Goal: Obtain resource: Obtain resource

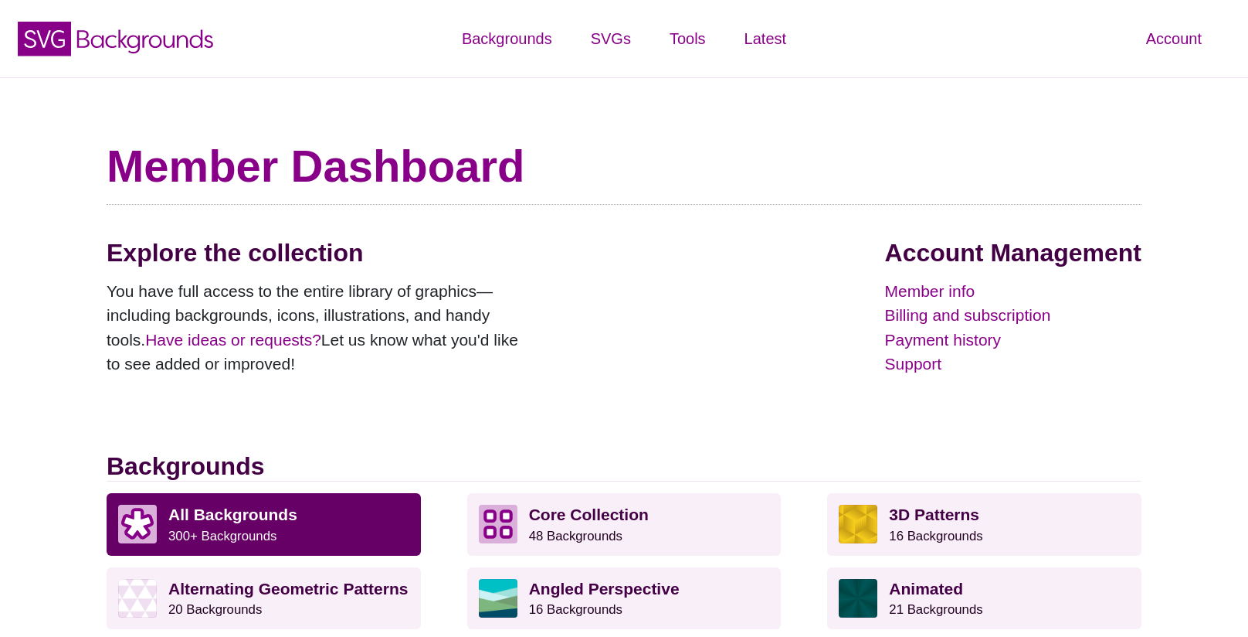
click at [281, 521] on strong "All Backgrounds" at bounding box center [232, 514] width 129 height 18
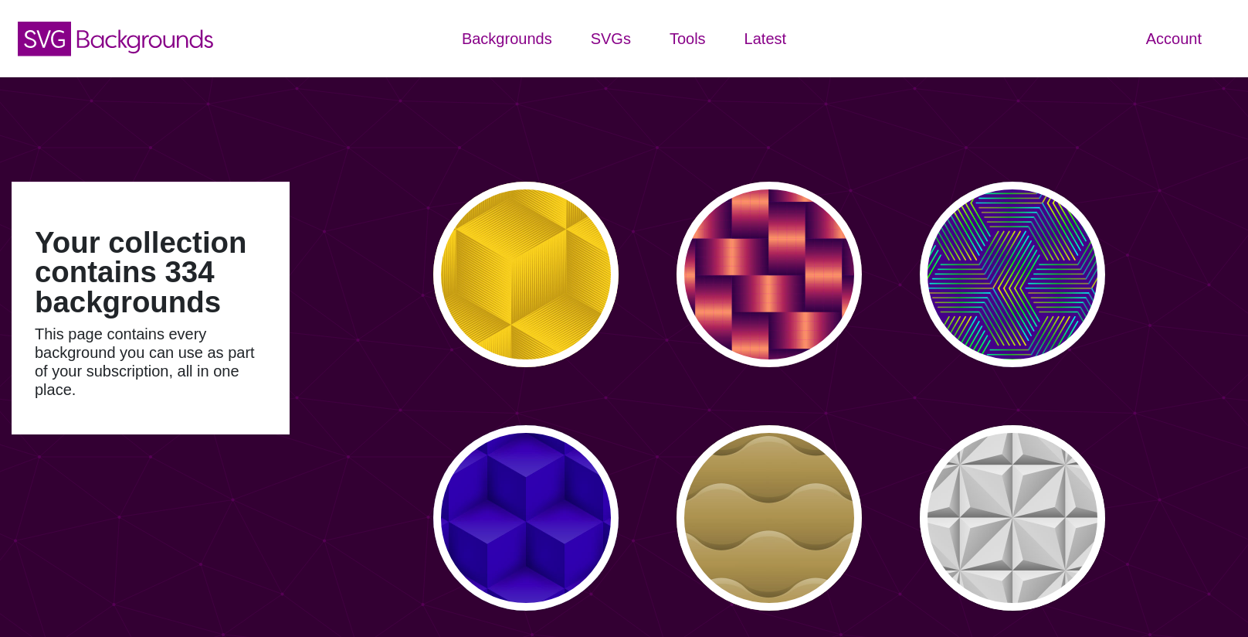
type input "#450057"
type input "#FFFFFF"
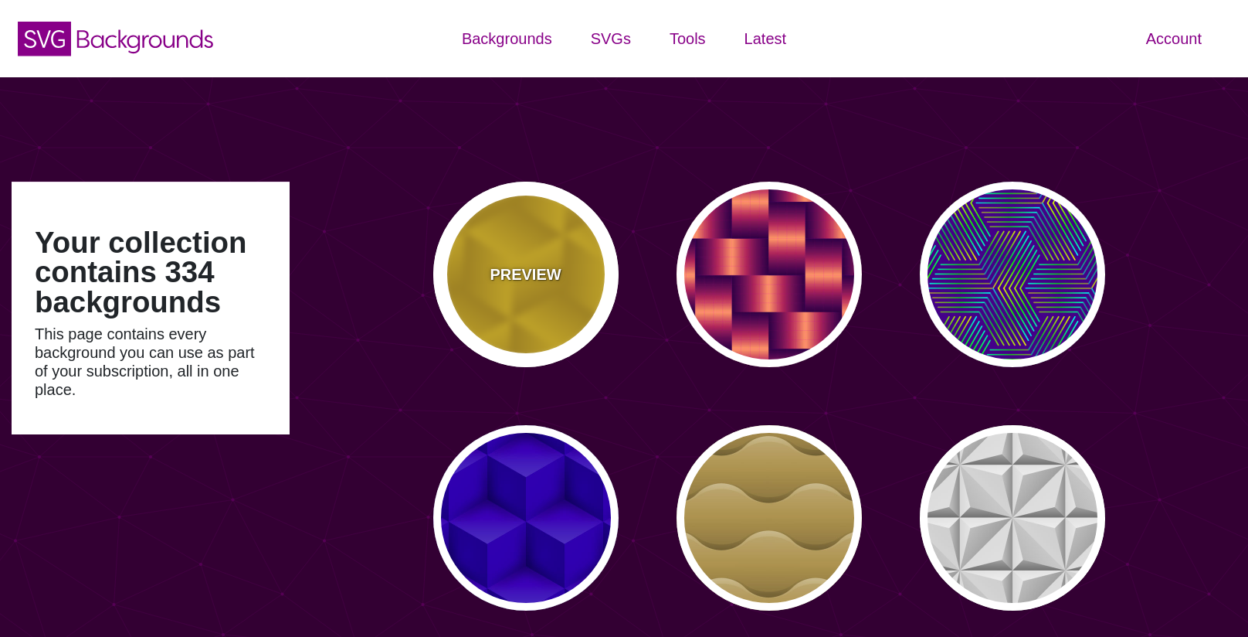
click at [542, 284] on p "PREVIEW" at bounding box center [525, 274] width 71 height 23
type input "#FFCC00"
type input "#CC9900"
type input "#000000"
type input "#444444"
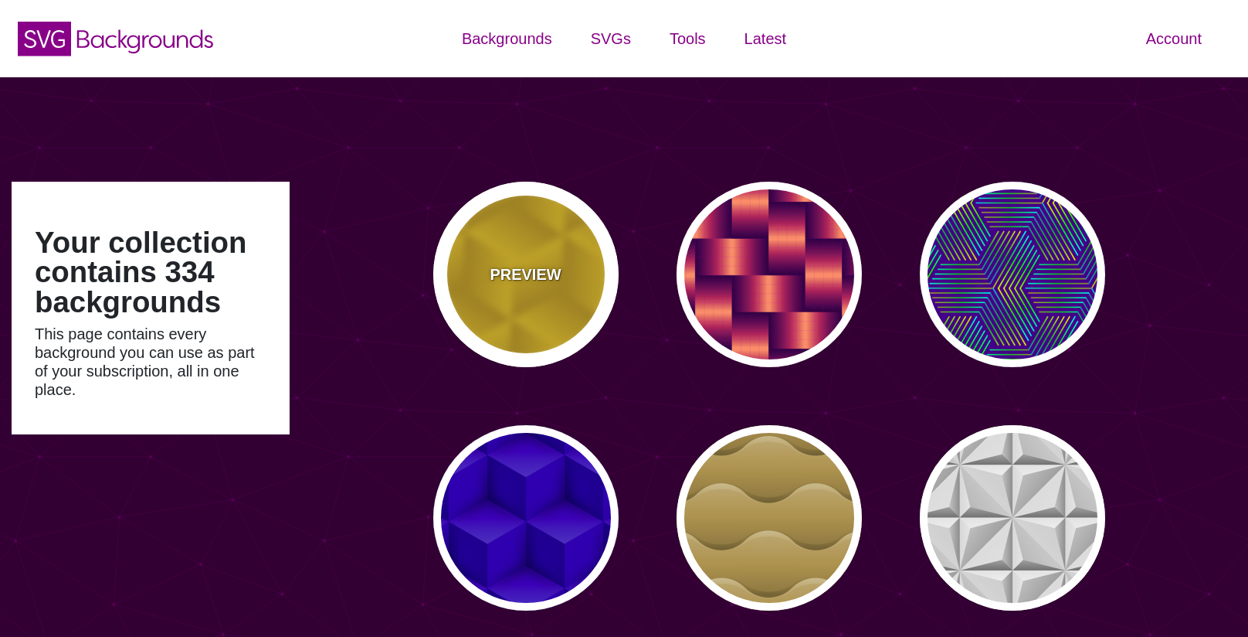
type input "0"
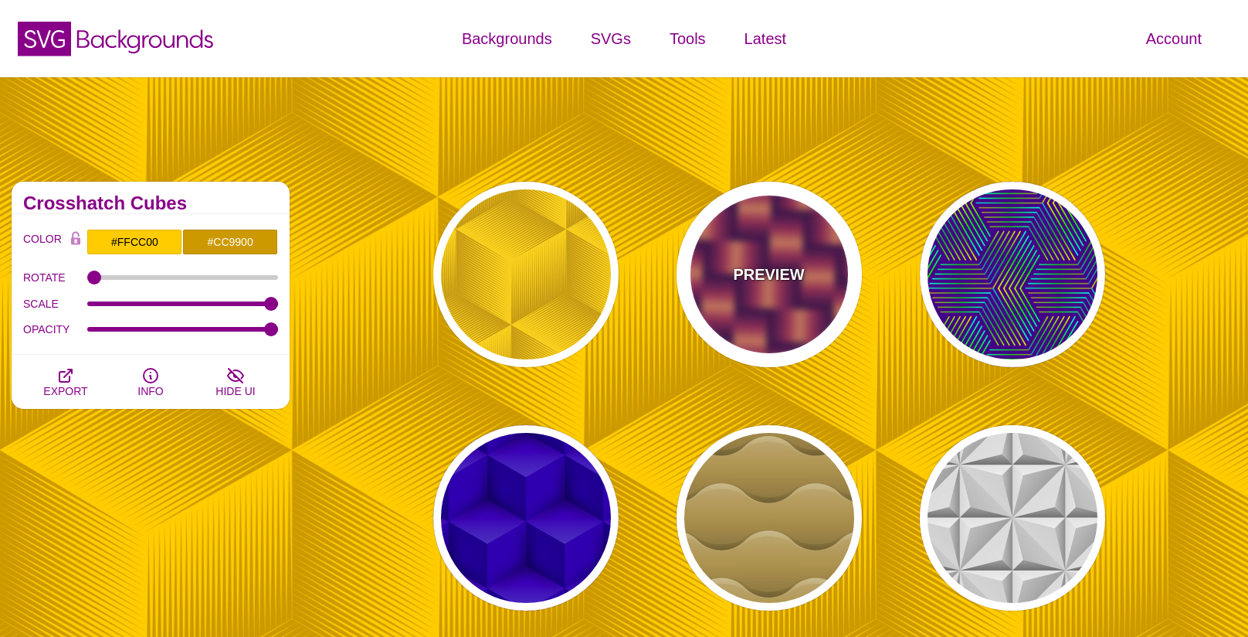
click at [724, 286] on div "PREVIEW" at bounding box center [769, 274] width 185 height 185
type input "#7700AA"
type input "#FF9966"
type input "#EE00BB"
type input "0.2"
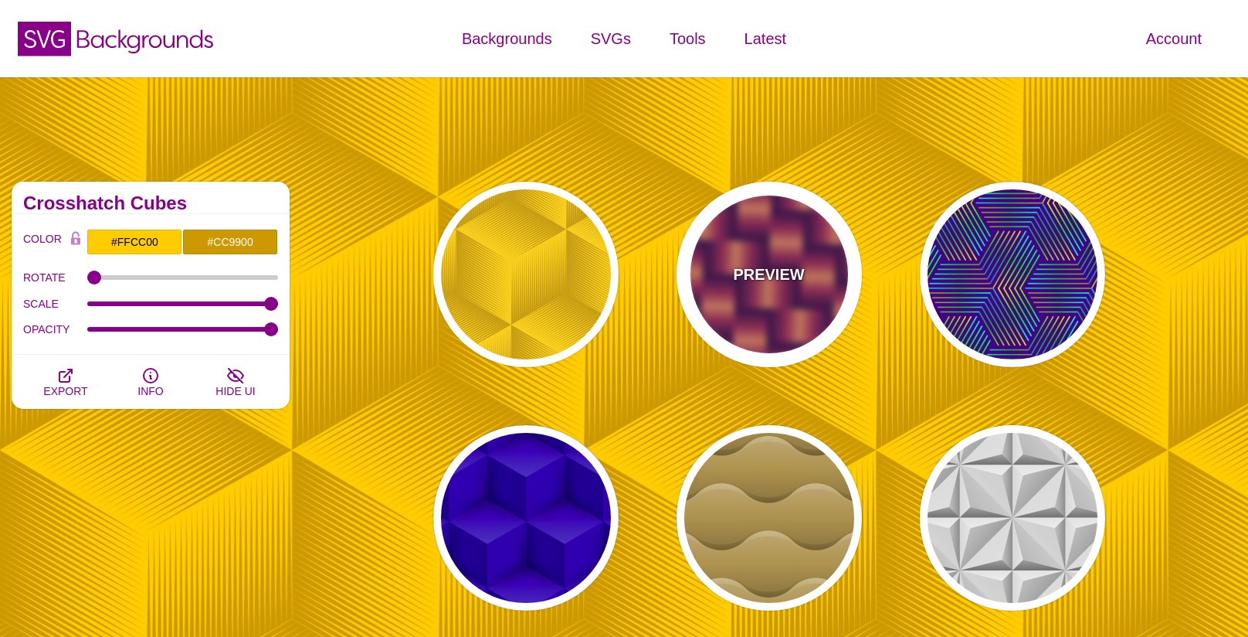
type input "2"
type input "0.7"
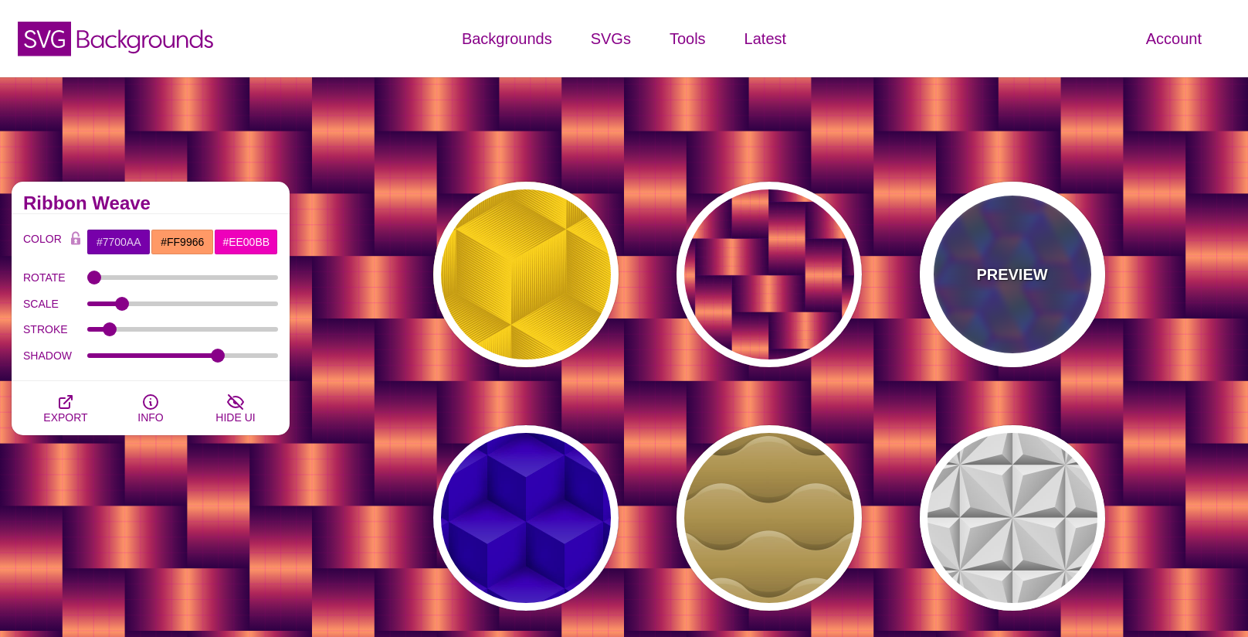
click at [1051, 292] on div "PREVIEW" at bounding box center [1012, 274] width 185 height 185
type input "#440088"
type input "#FFFF00"
type input "#00FF00"
type input "#00FFFF"
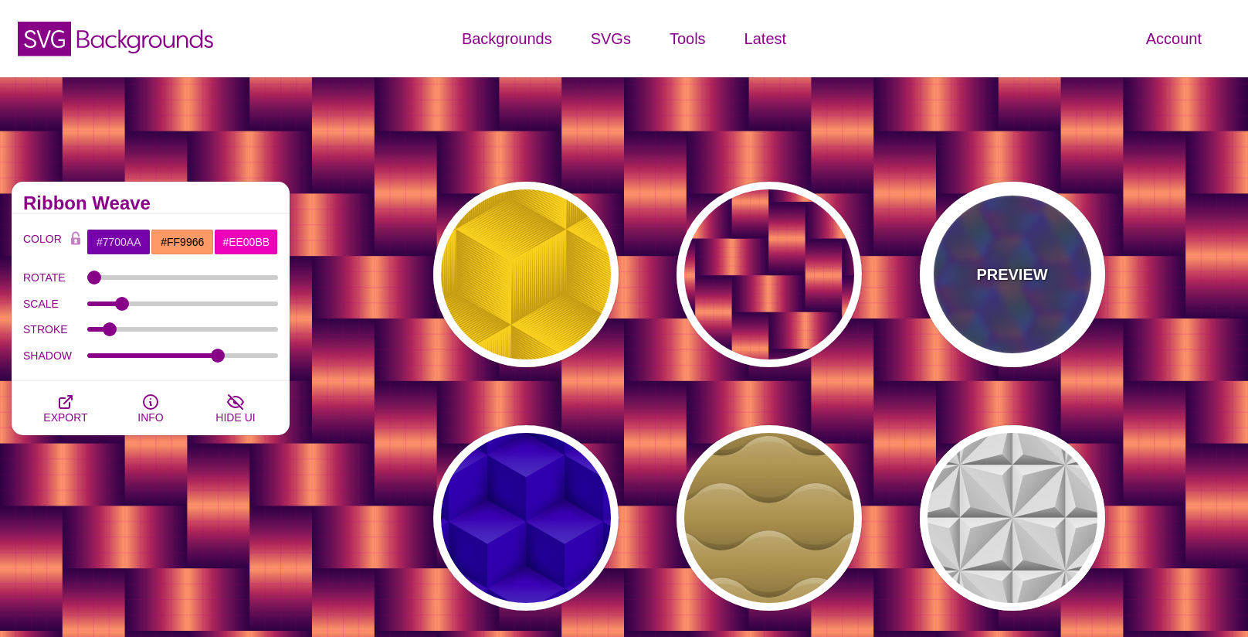
type input "1"
type input "0"
type input "0.5"
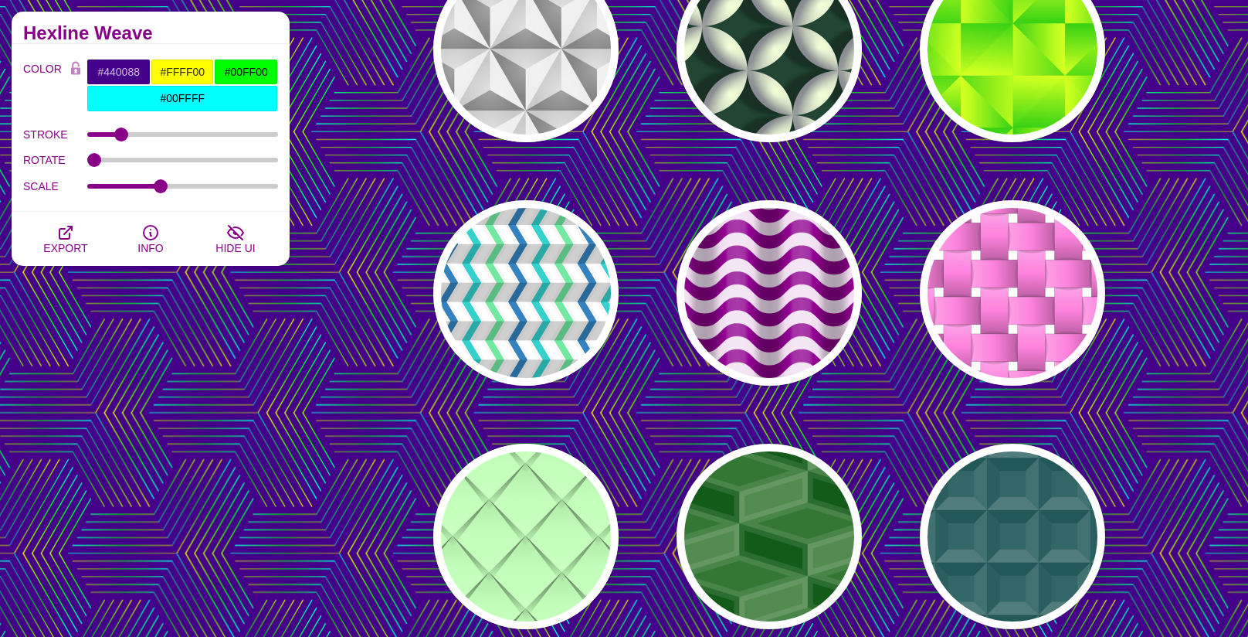
scroll to position [744, 0]
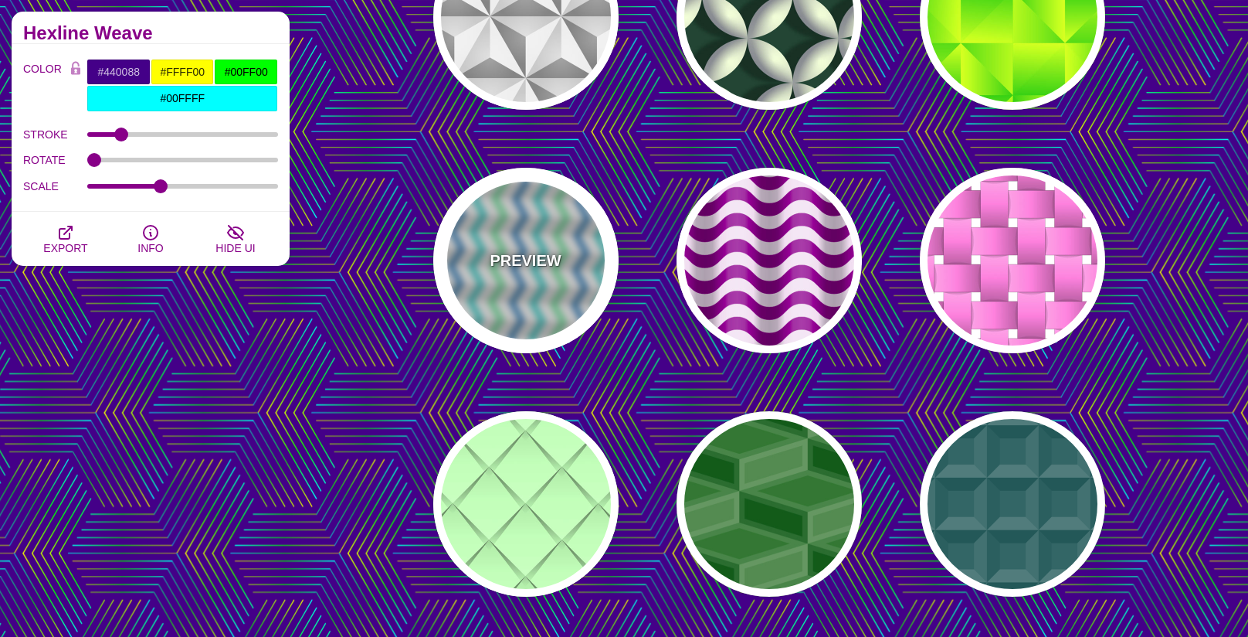
click at [531, 274] on div "PREVIEW" at bounding box center [525, 260] width 185 height 185
type input "#FFFFFF"
type input "#F8F8F8"
type input "#6CE69F"
type input "#1986C1"
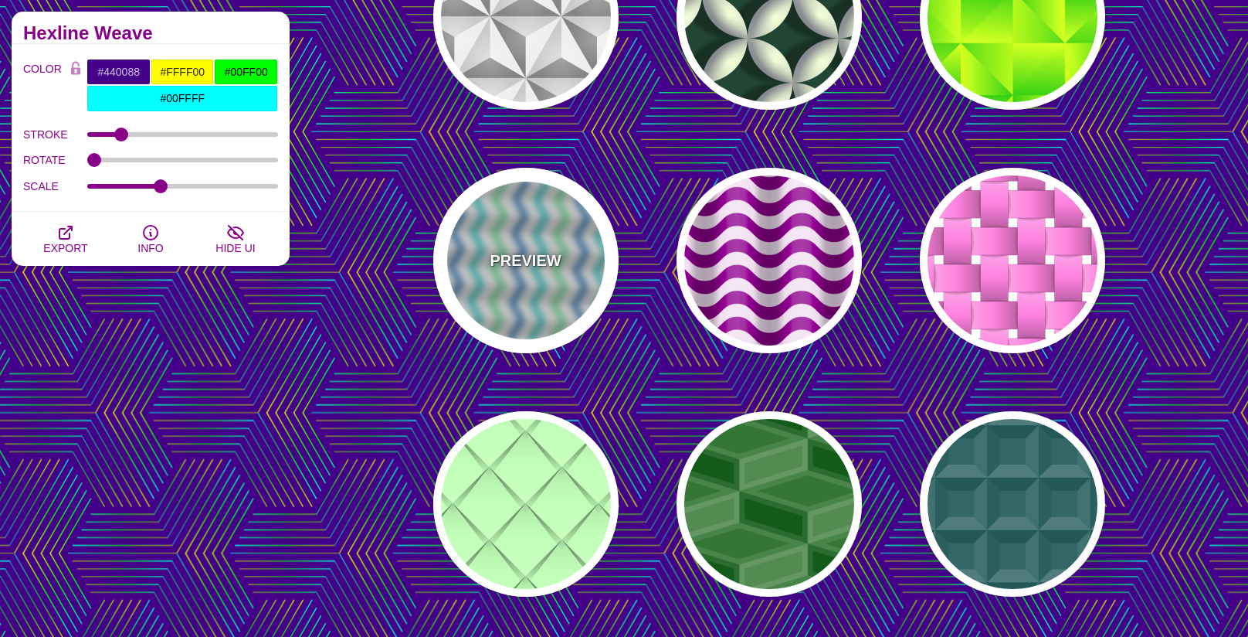
type input "#02D1CC"
type input "360"
type input "1"
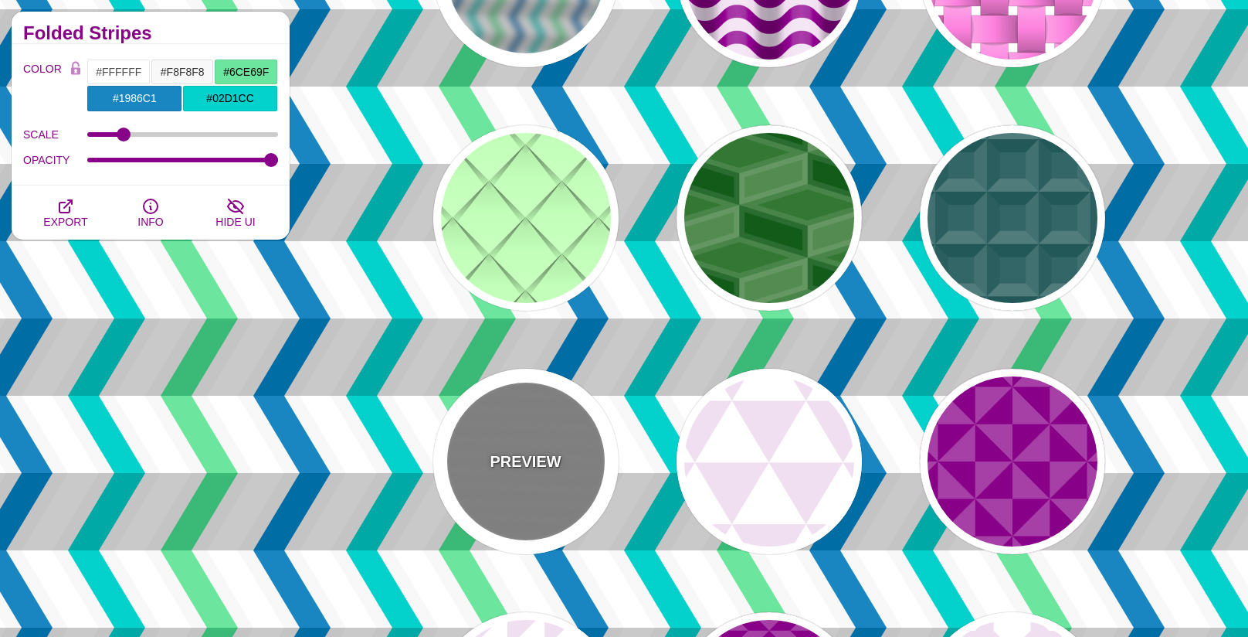
scroll to position [1031, 0]
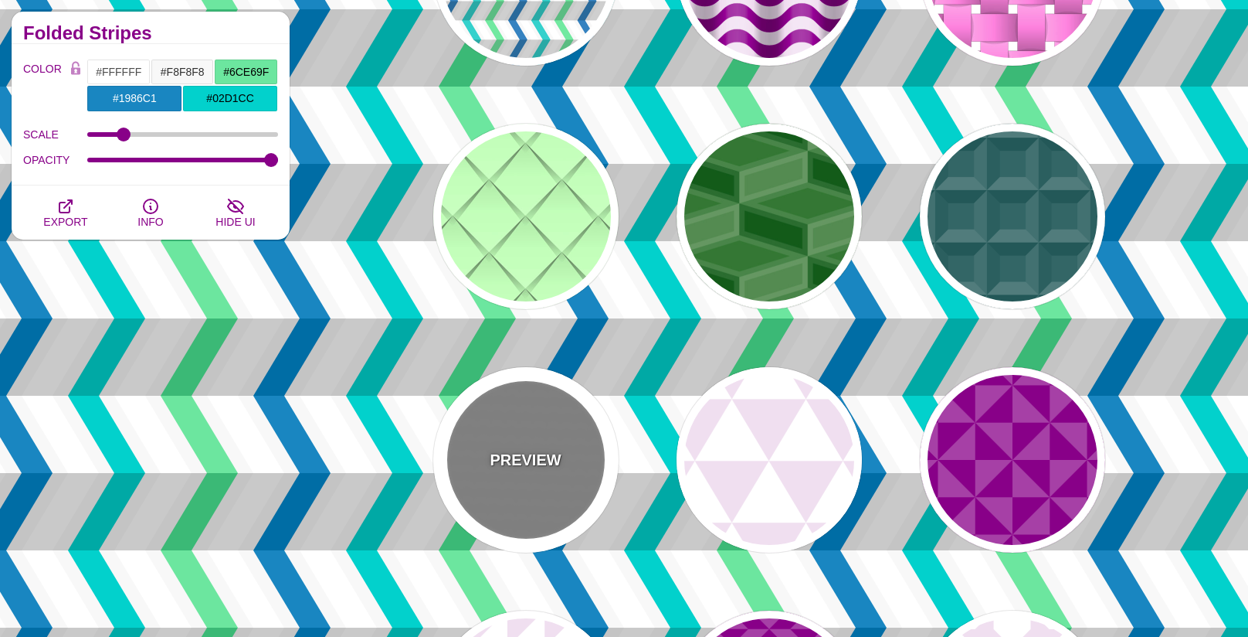
click at [519, 433] on div "PREVIEW" at bounding box center [525, 459] width 185 height 185
type input "#888888"
type input "#999999"
type input "30"
type input "7"
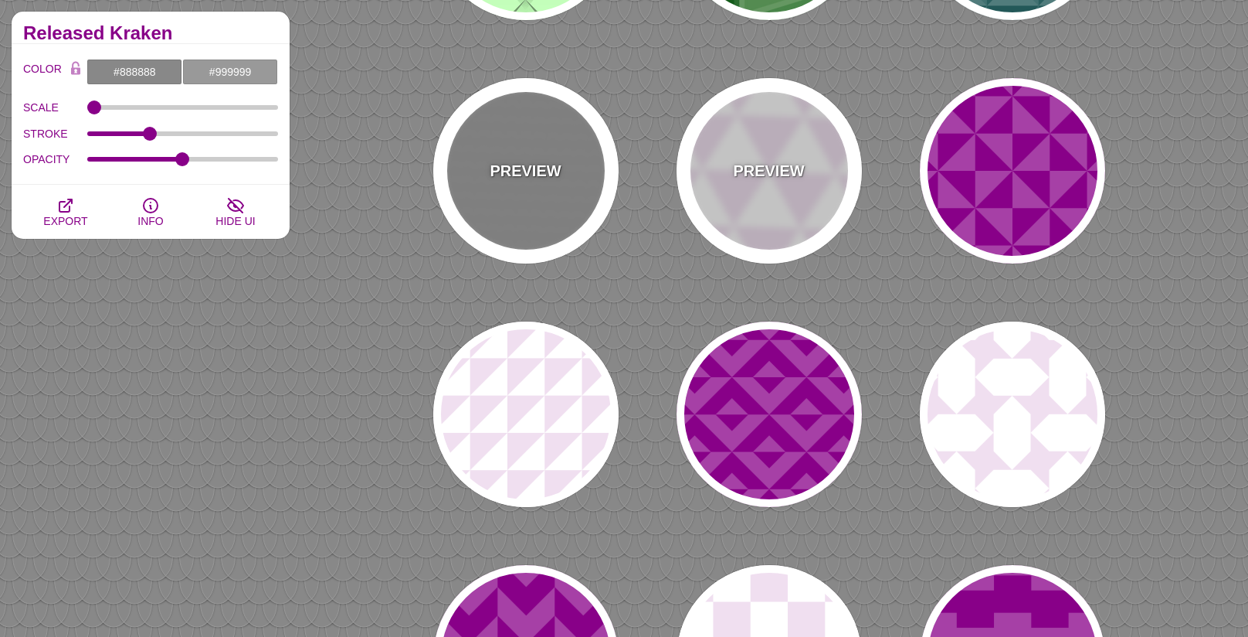
scroll to position [1330, 0]
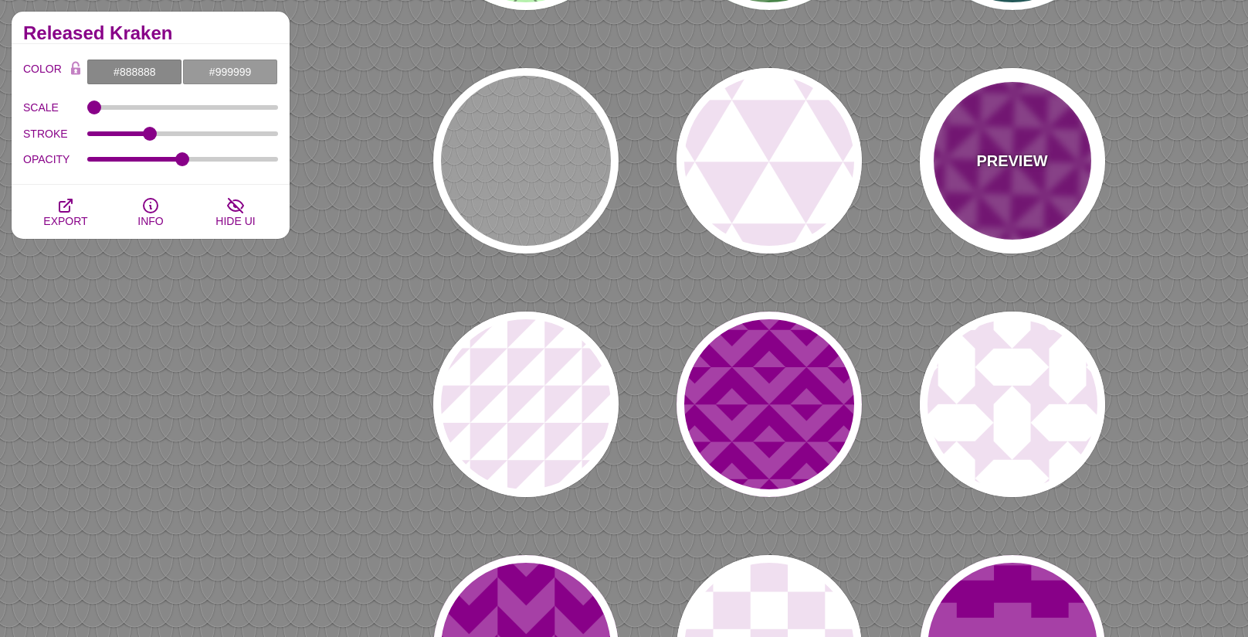
click at [964, 175] on div "PREVIEW" at bounding box center [1012, 160] width 185 height 185
type input "#A640A6"
type input "#880088"
type input "#FFFFFF"
type input "0"
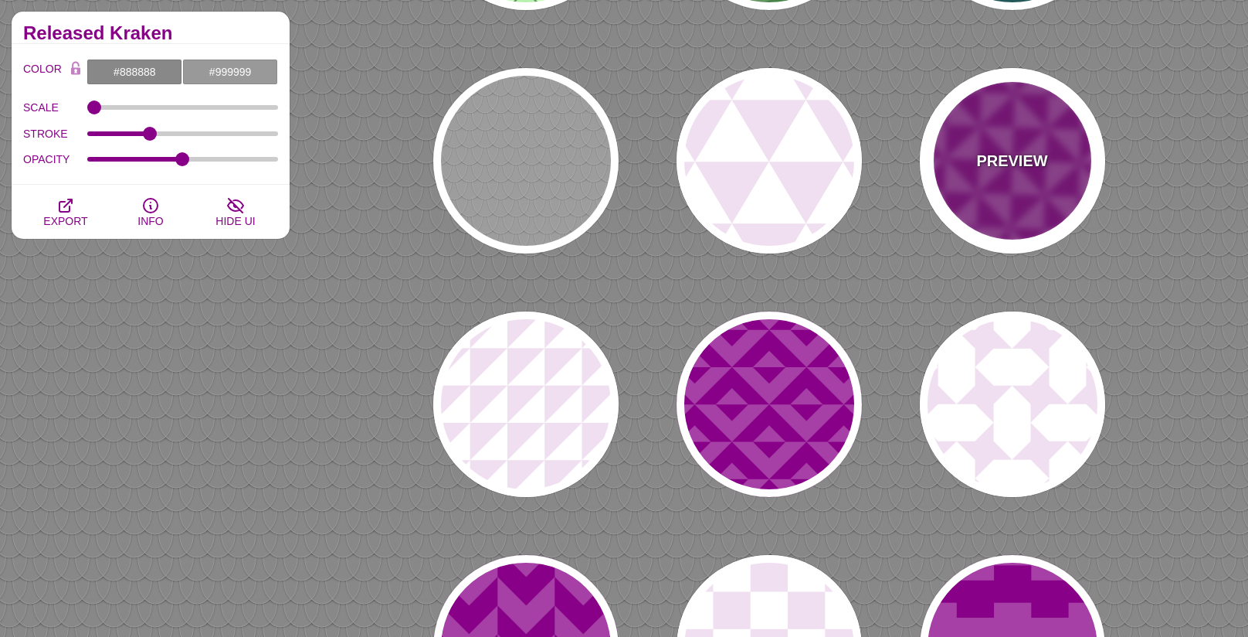
type input "0"
type input "0.2"
type input "1"
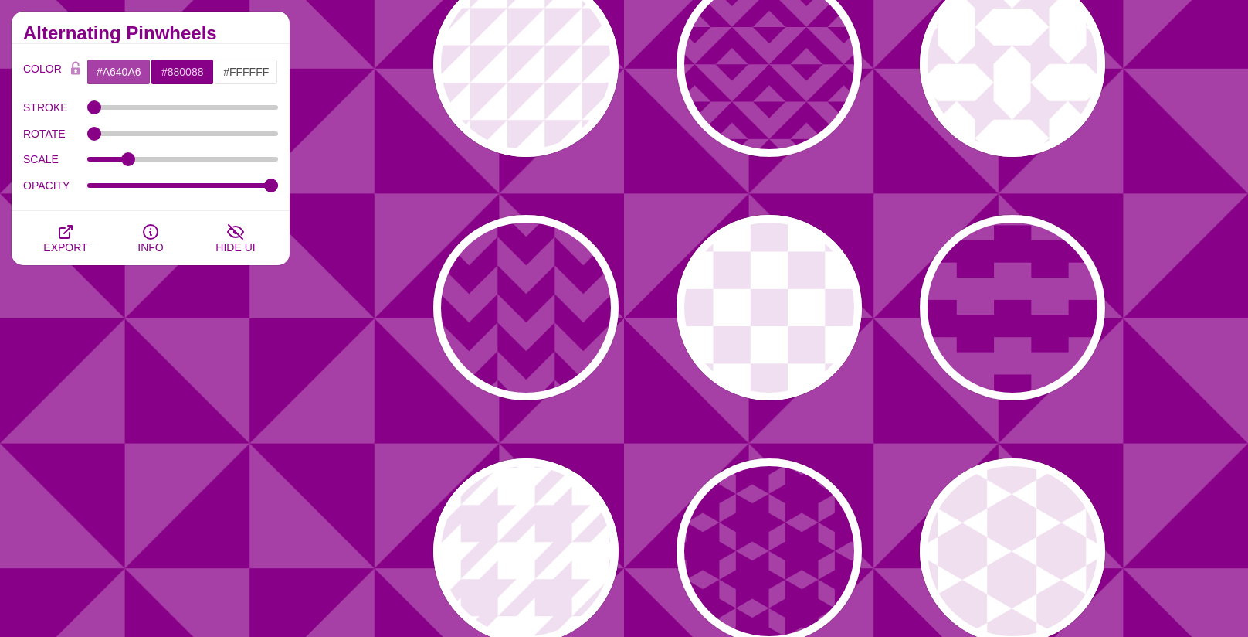
scroll to position [1686, 0]
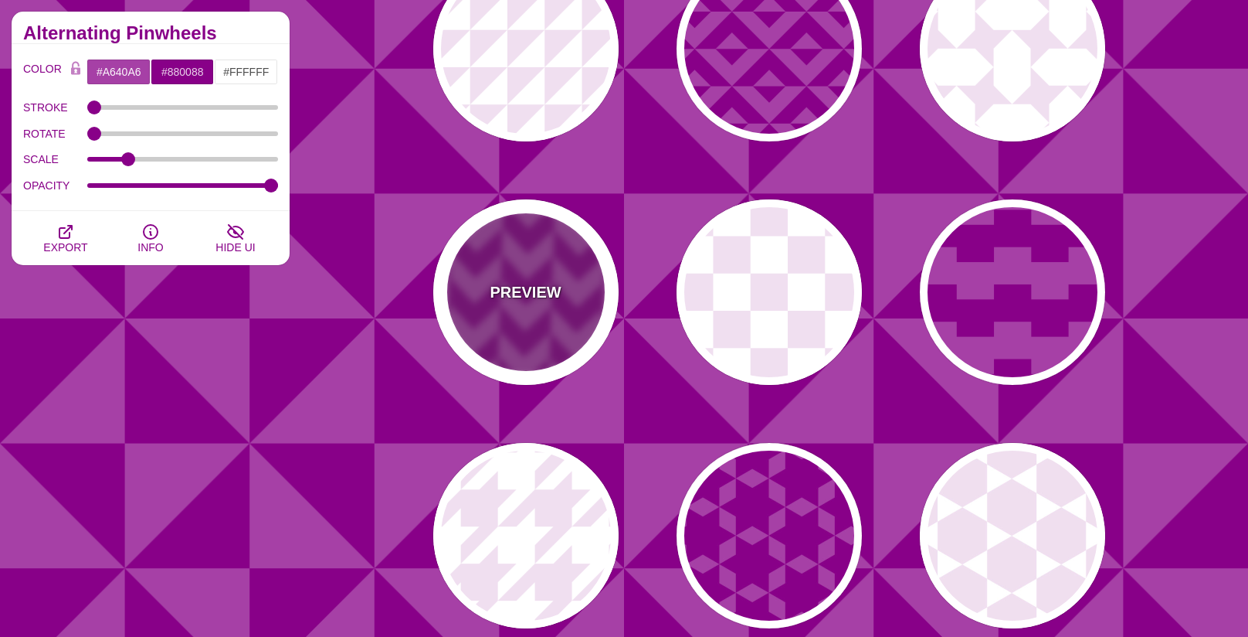
click at [542, 289] on p "PREVIEW" at bounding box center [525, 291] width 71 height 23
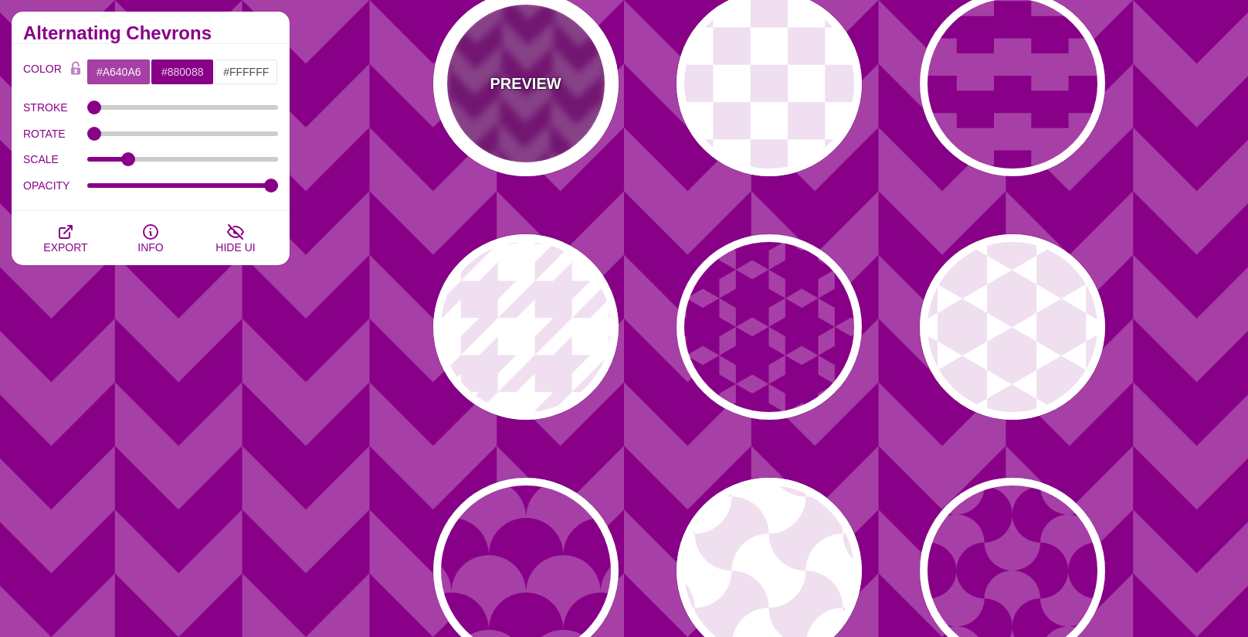
scroll to position [1906, 0]
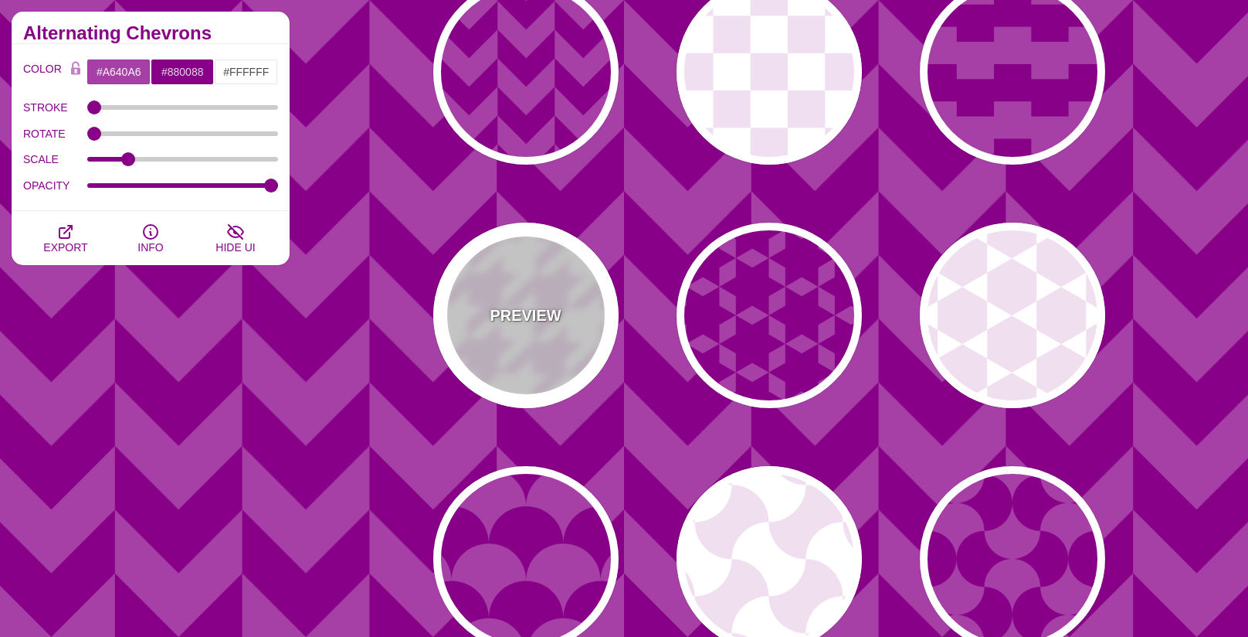
click at [539, 283] on div "PREVIEW" at bounding box center [525, 314] width 185 height 185
type input "#F0DFF0"
type input "#FFFFFF"
type input "0.2"
type input "1"
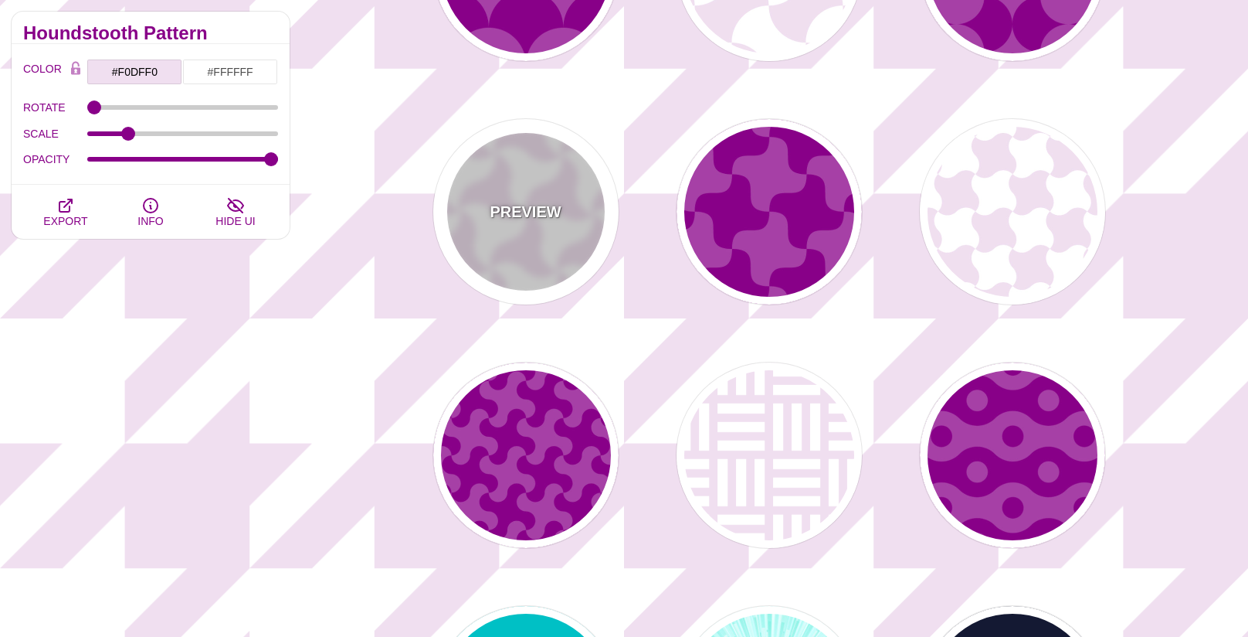
scroll to position [2545, 0]
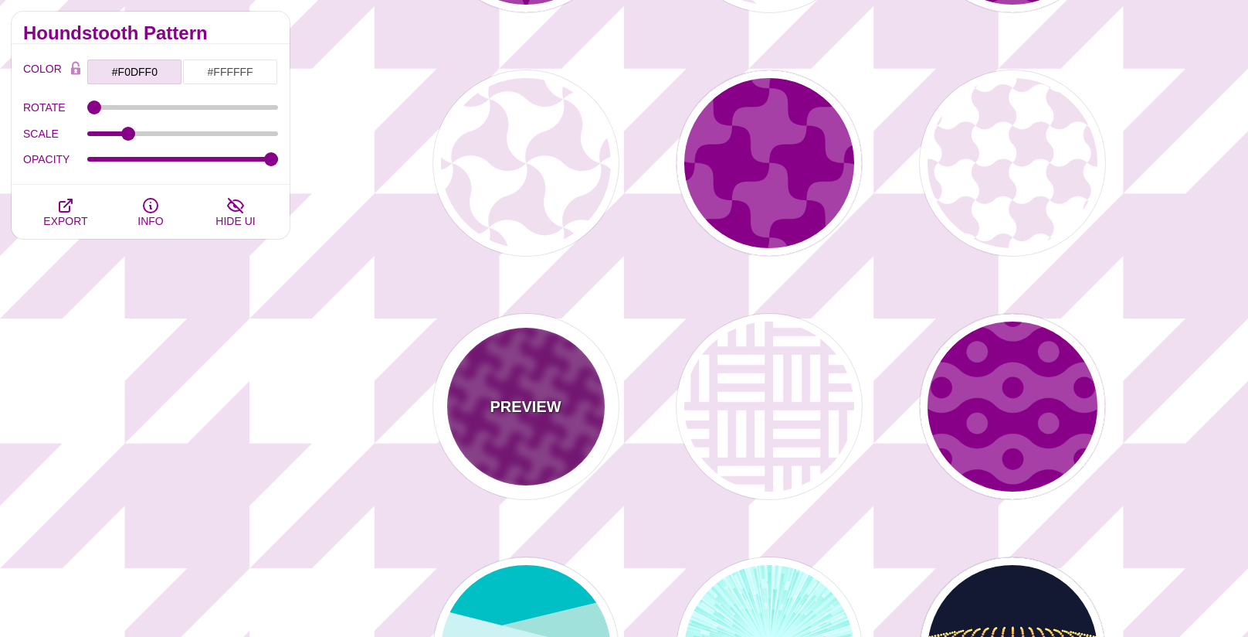
click at [496, 357] on div "PREVIEW" at bounding box center [525, 406] width 185 height 185
type input "#A640A6"
type input "#880088"
type input "0"
type input "0.2"
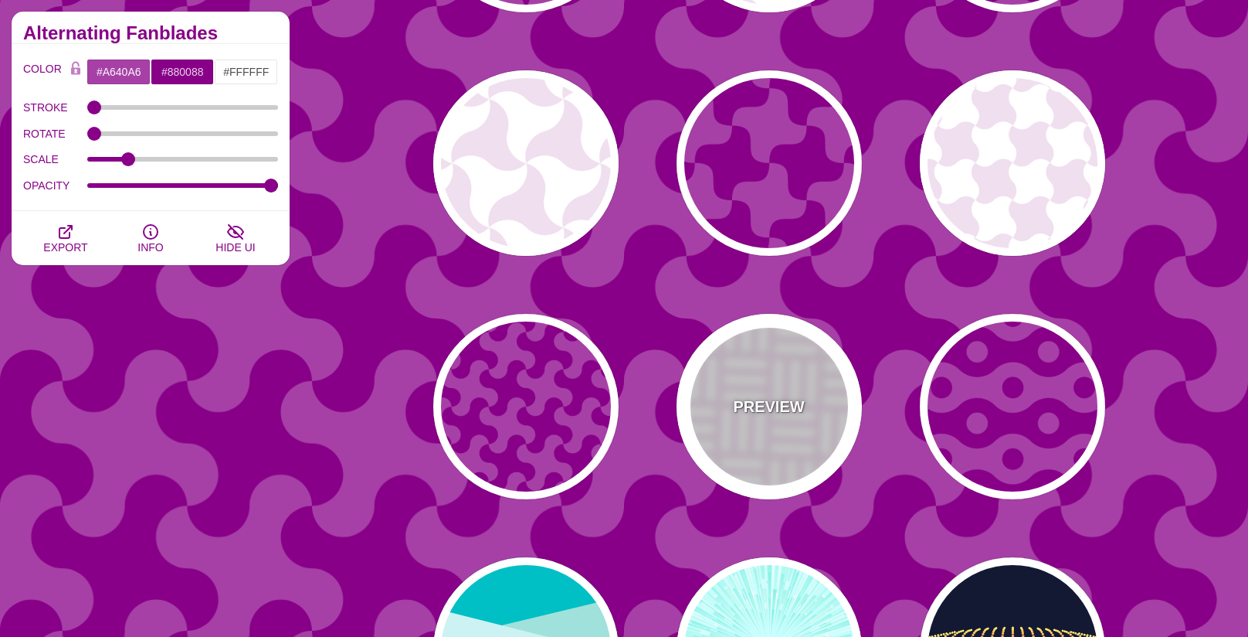
click at [749, 397] on p "PREVIEW" at bounding box center [768, 406] width 71 height 23
type input "#F0DFF0"
type input "#FFFFFF"
type input "60"
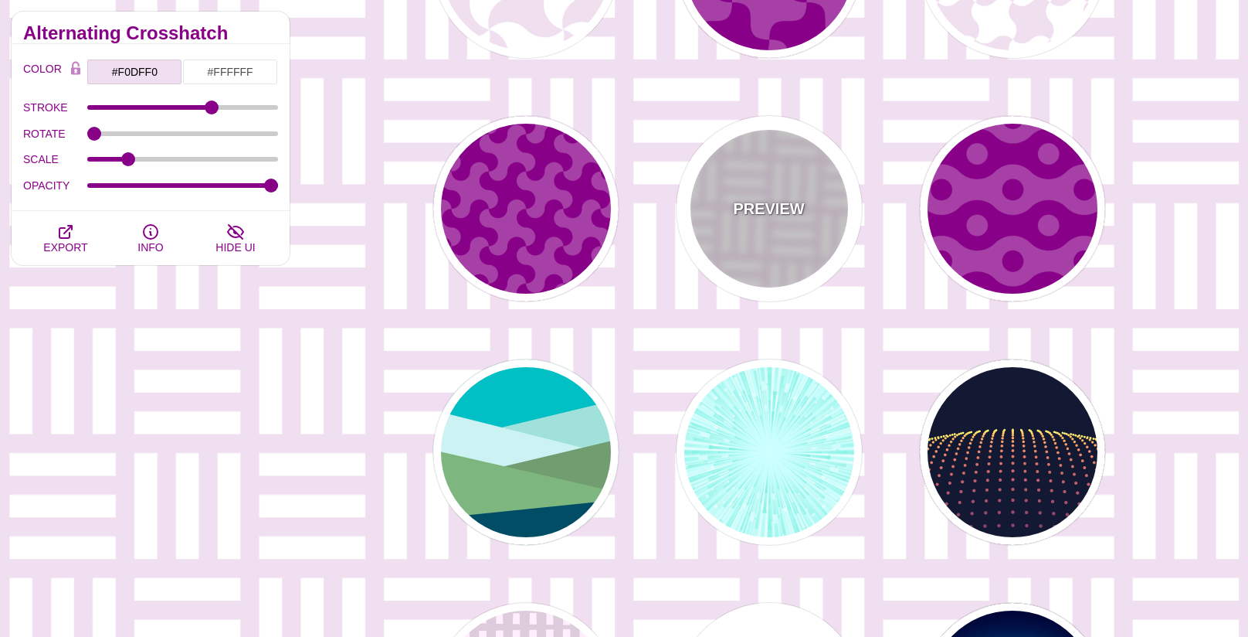
scroll to position [2744, 0]
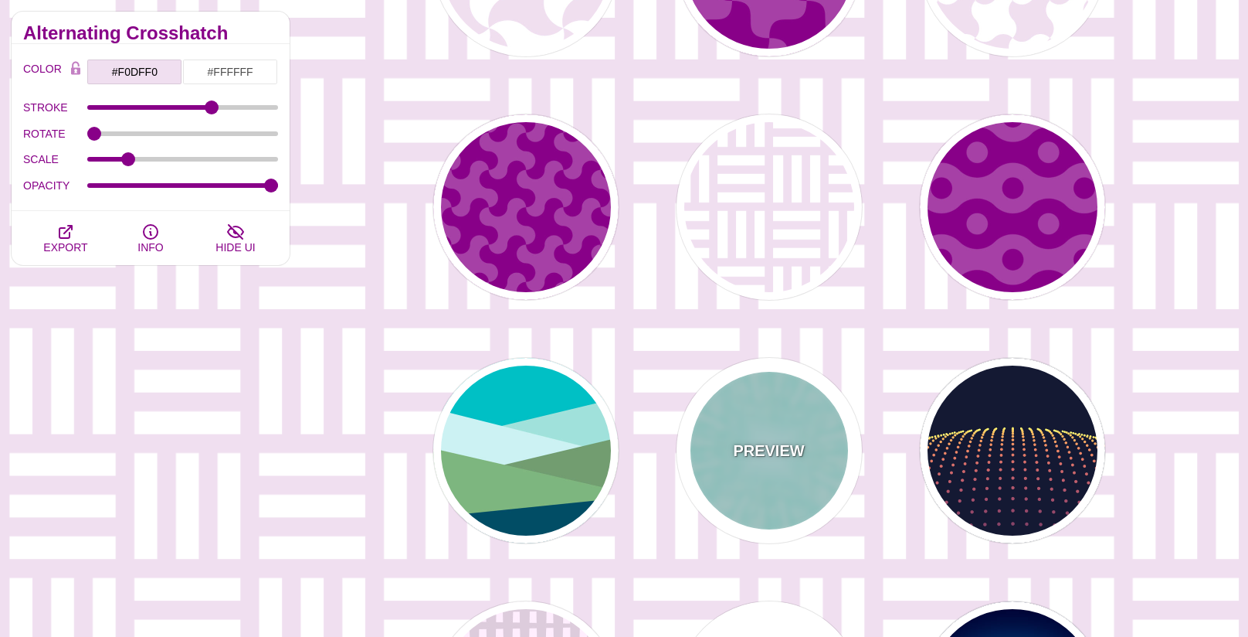
click at [802, 418] on div "PREVIEW" at bounding box center [769, 450] width 185 height 185
type input "#CCFFFF"
type input "#77EEDD"
type input "0"
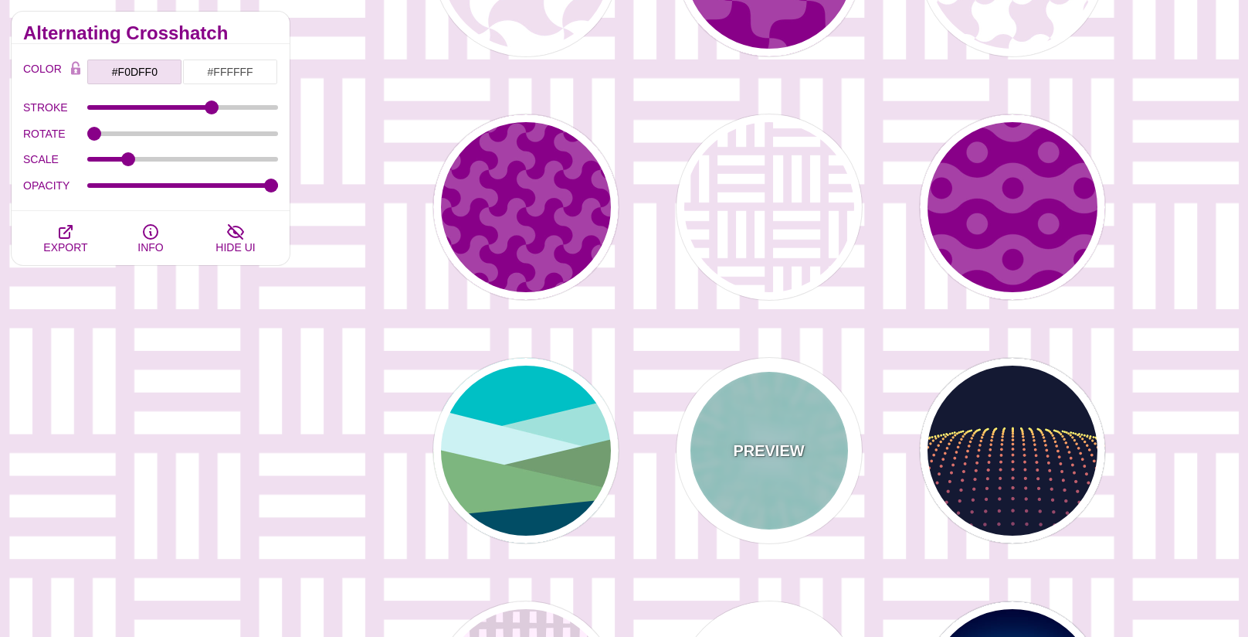
type input "0.5"
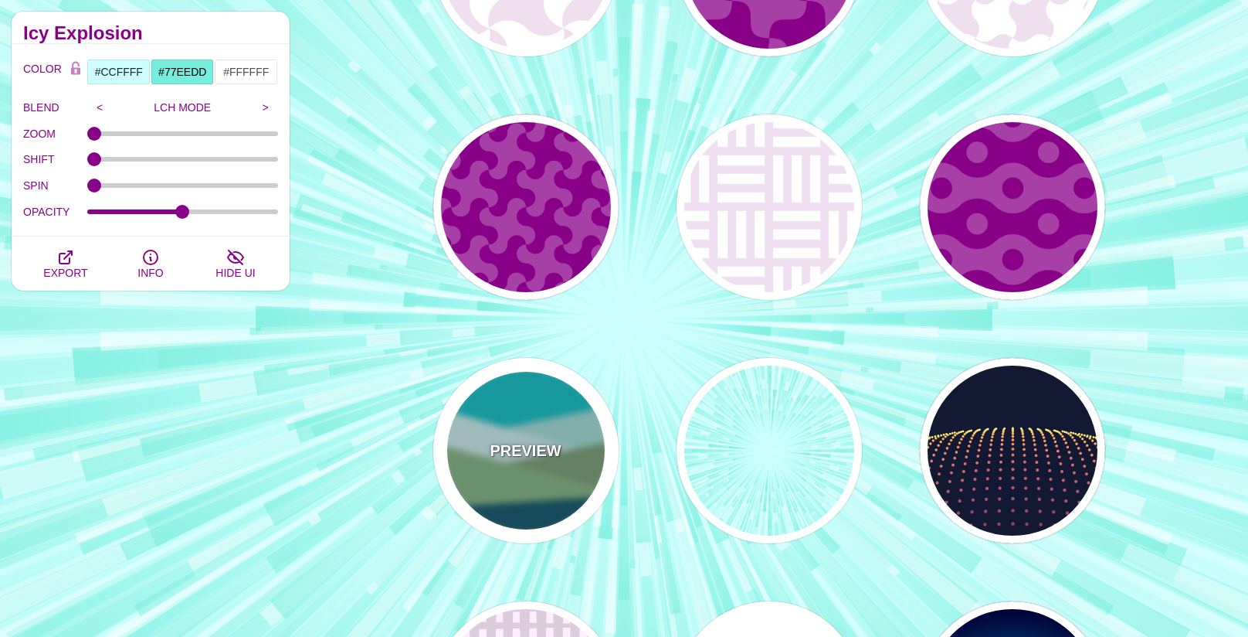
click at [526, 436] on div "PREVIEW" at bounding box center [525, 450] width 185 height 185
type input "#00BFC5"
type input "#A0E2DB"
type input "#CBF2F3"
type input "#719D71"
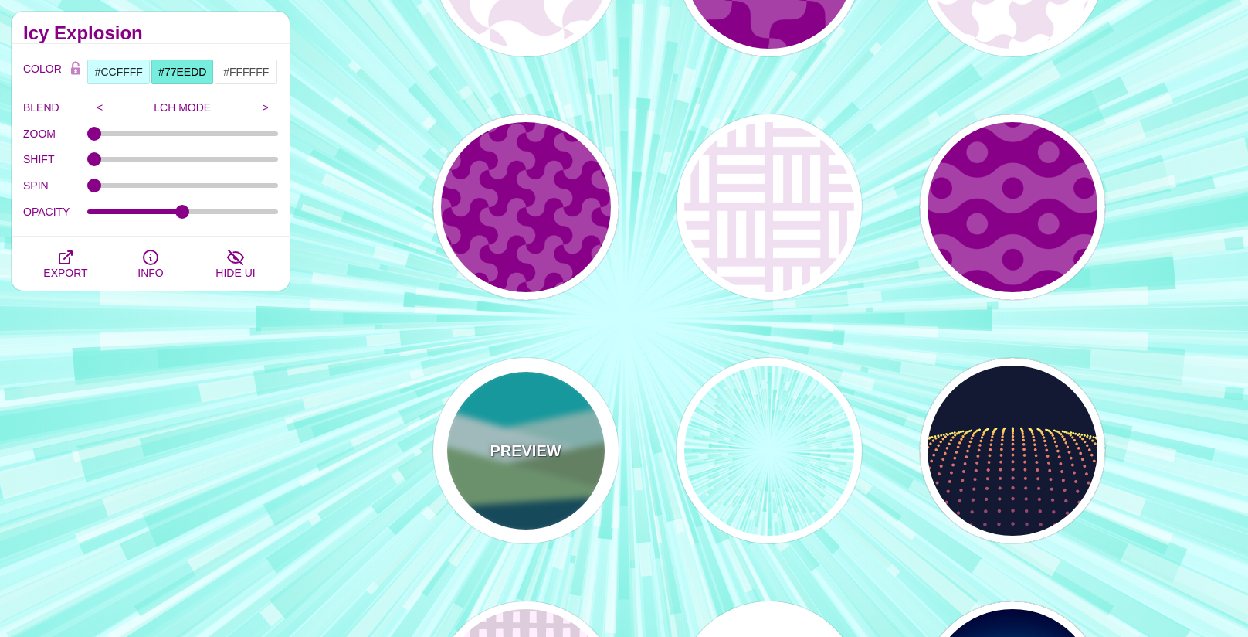
type input "#7EB67E"
type input "#004D66"
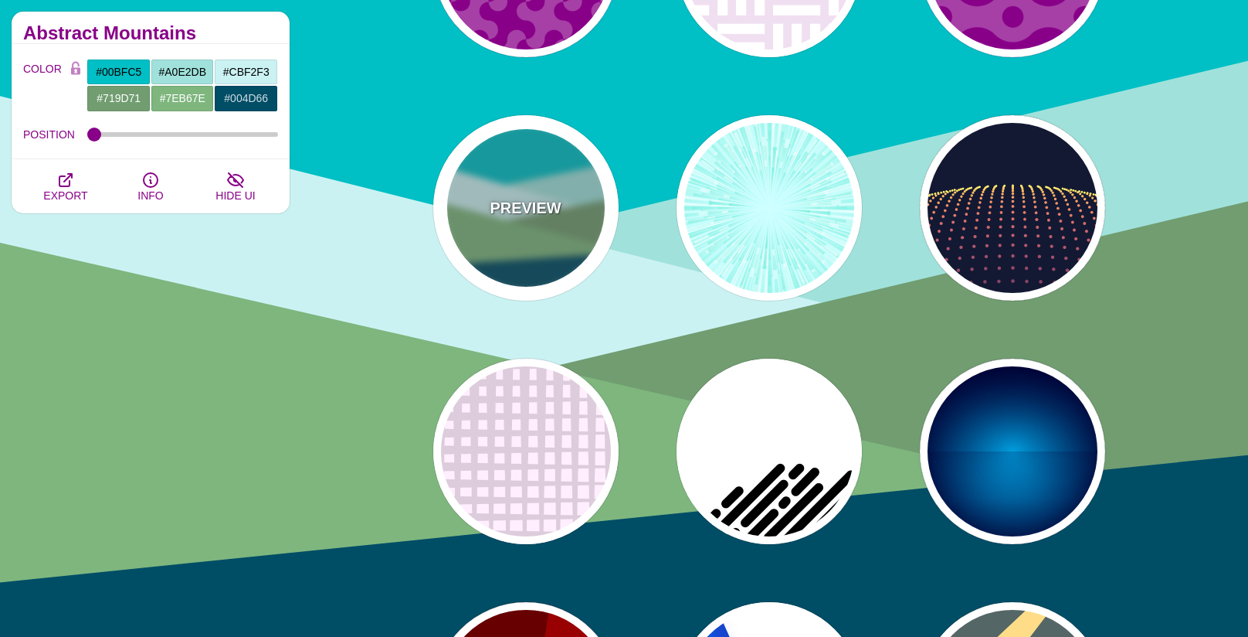
scroll to position [2987, 0]
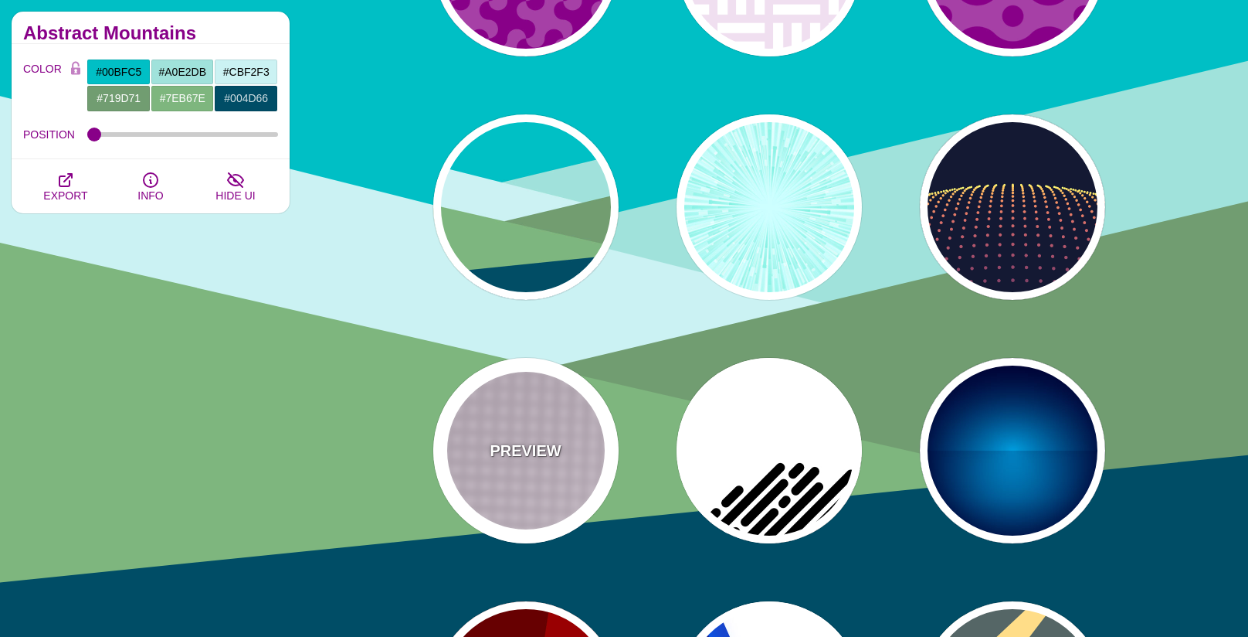
click at [591, 439] on div "PREVIEW" at bounding box center [525, 450] width 185 height 185
type input "#FFEEFF"
type input "#DDCCDD"
type input "0"
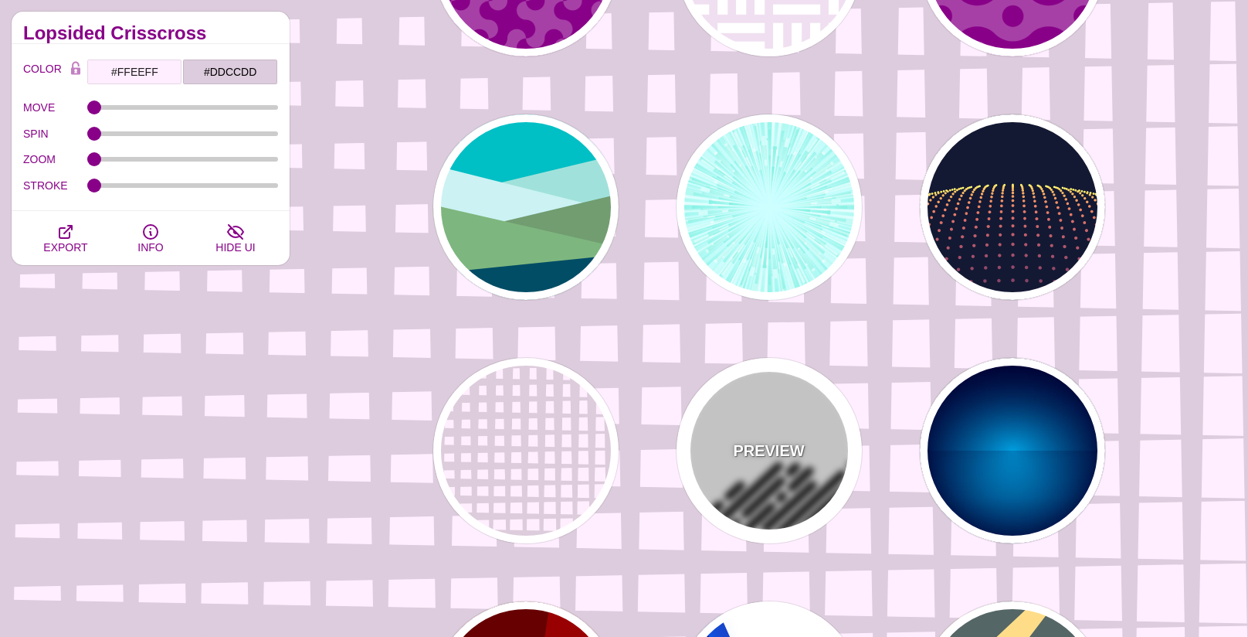
click at [697, 453] on div "PREVIEW" at bounding box center [769, 450] width 185 height 185
type input "#FFFFFF"
type input "#000000"
type input "500"
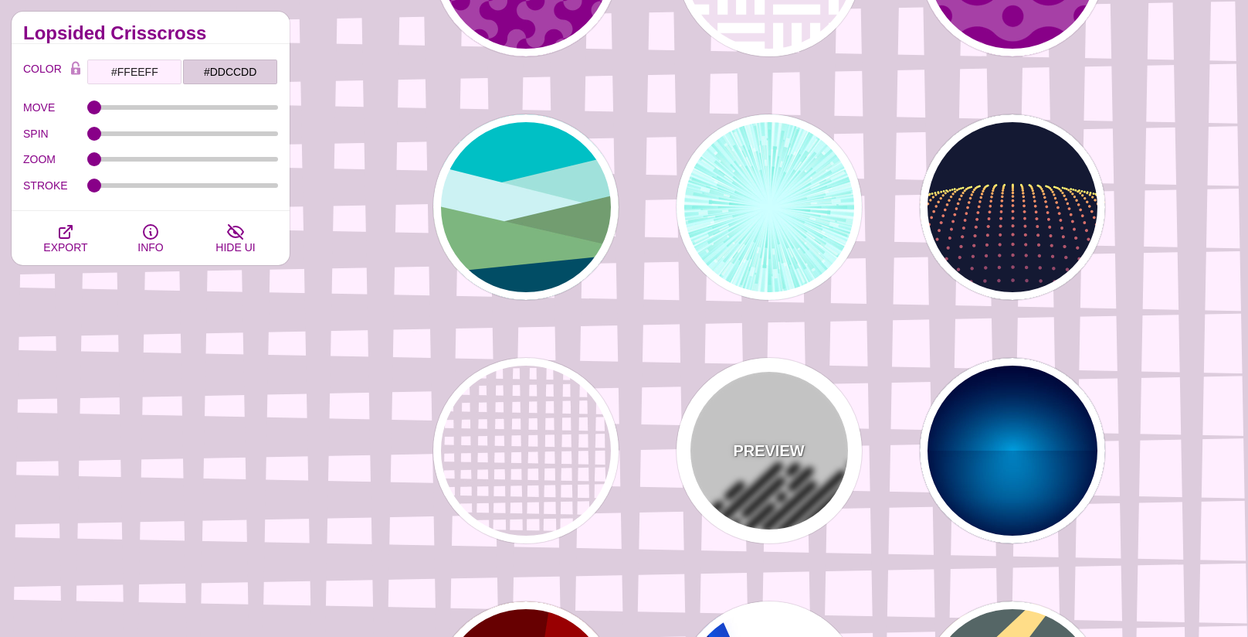
type input "25"
type input "1"
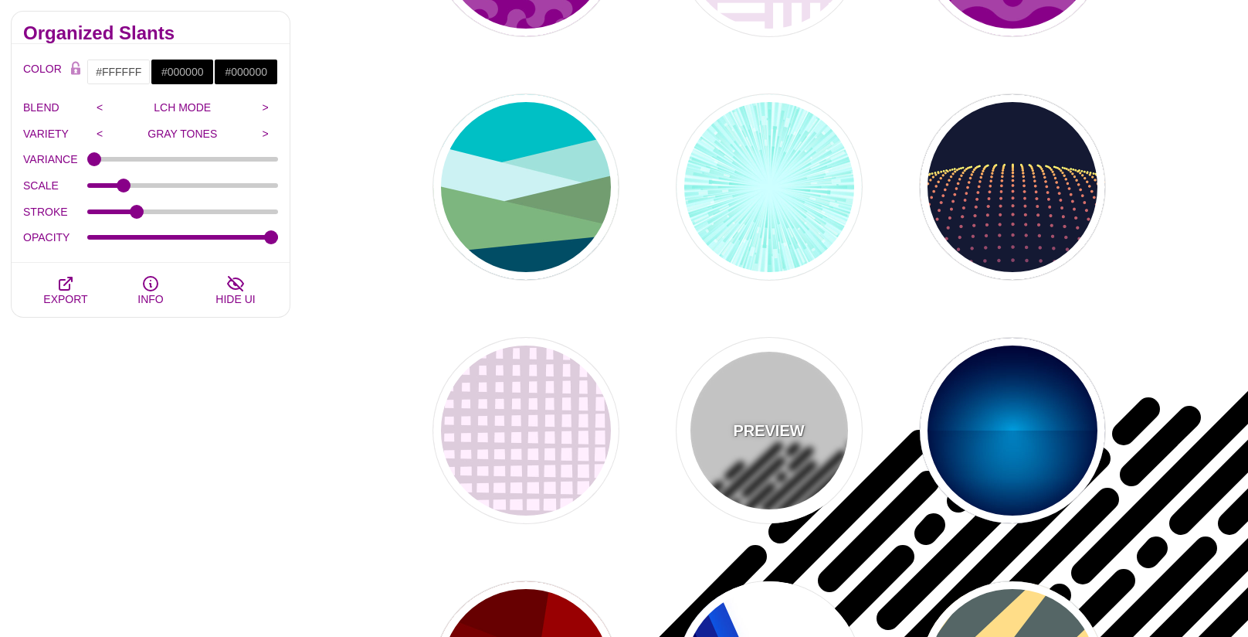
scroll to position [3013, 0]
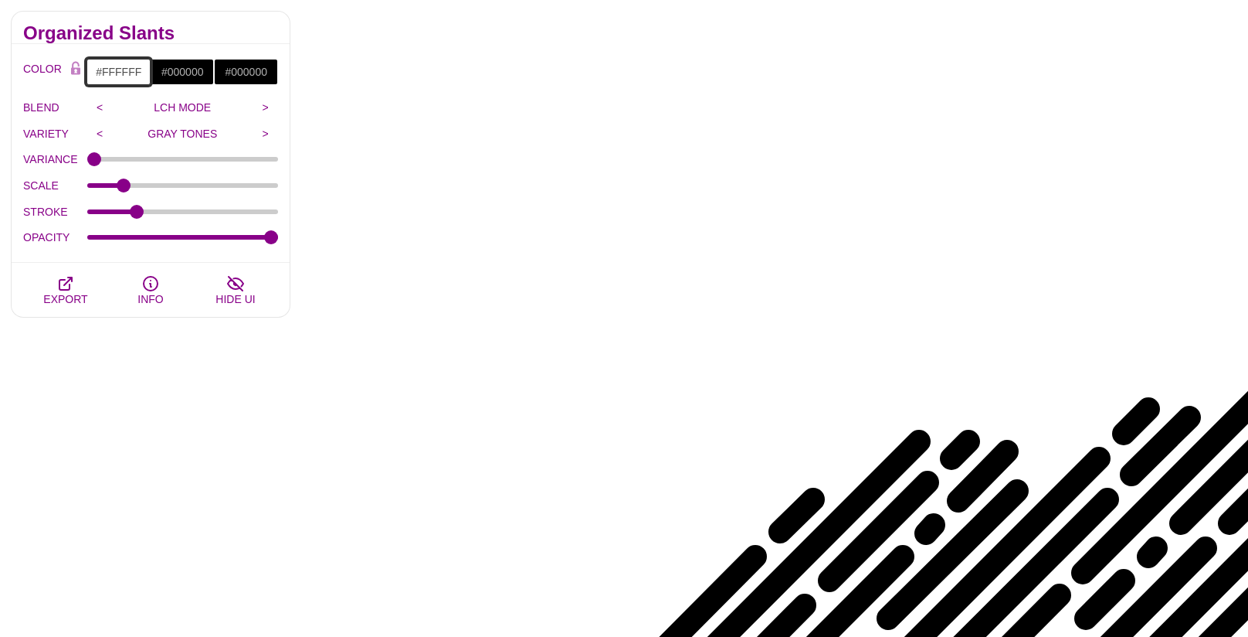
click at [116, 72] on input "#FFFFFF" at bounding box center [119, 72] width 64 height 26
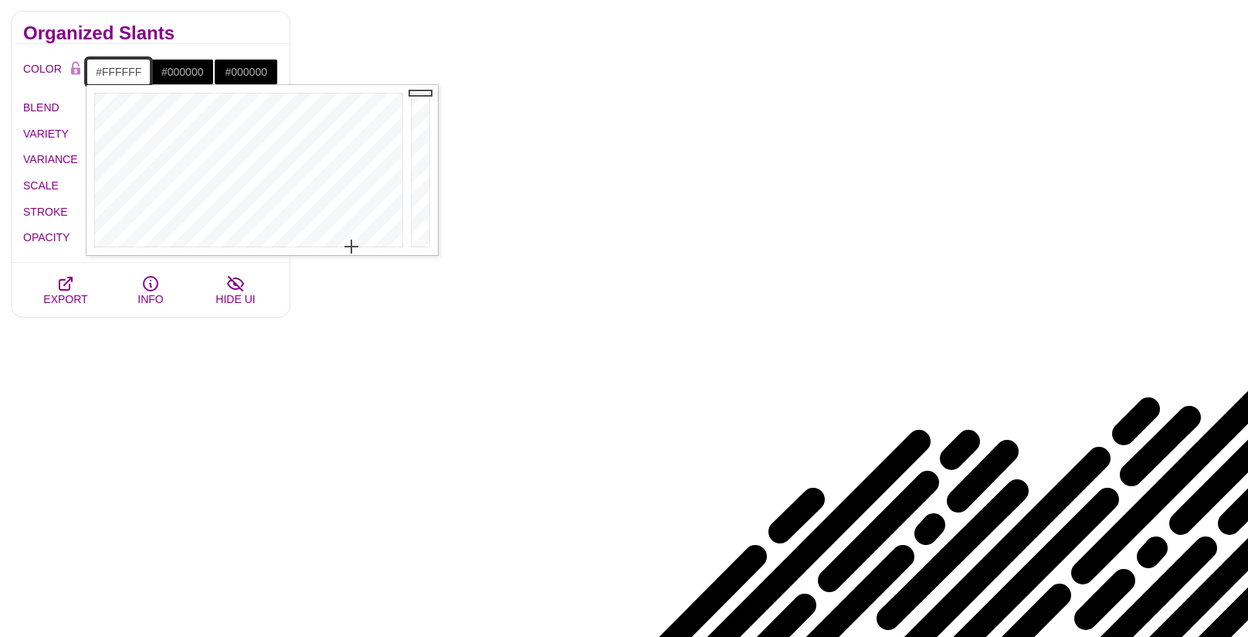
click at [116, 72] on input "#FFFFFF" at bounding box center [119, 72] width 64 height 26
paste input "F8F7F3"
type input "#F8F7F3"
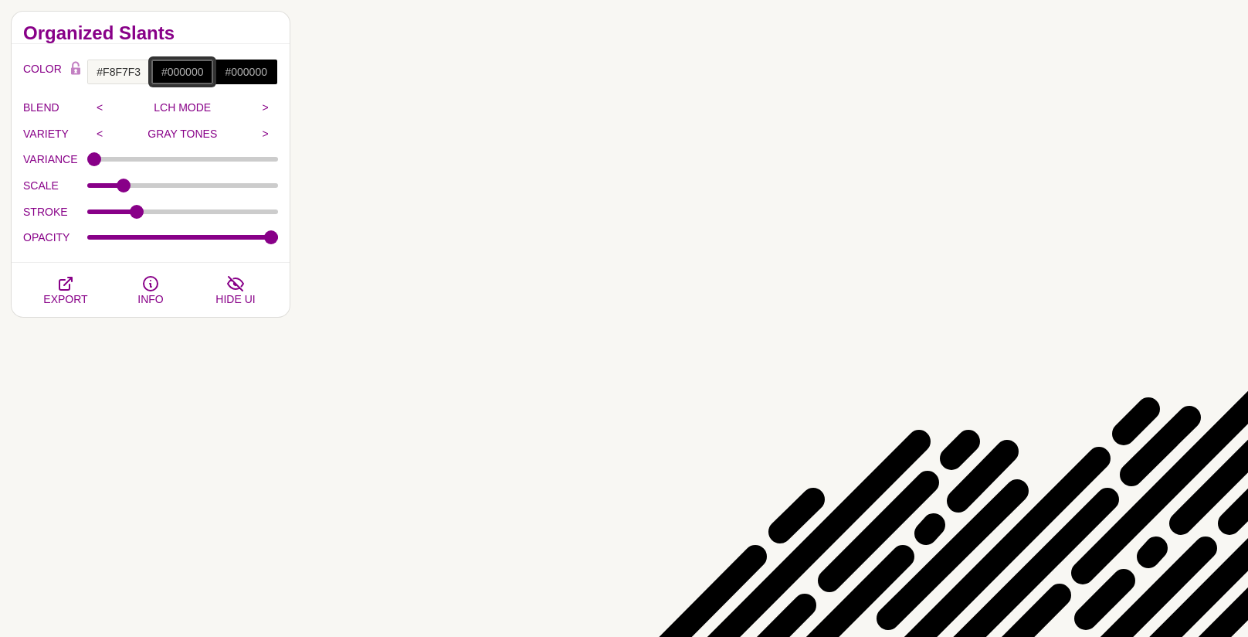
click at [180, 73] on input "#000000" at bounding box center [183, 72] width 64 height 26
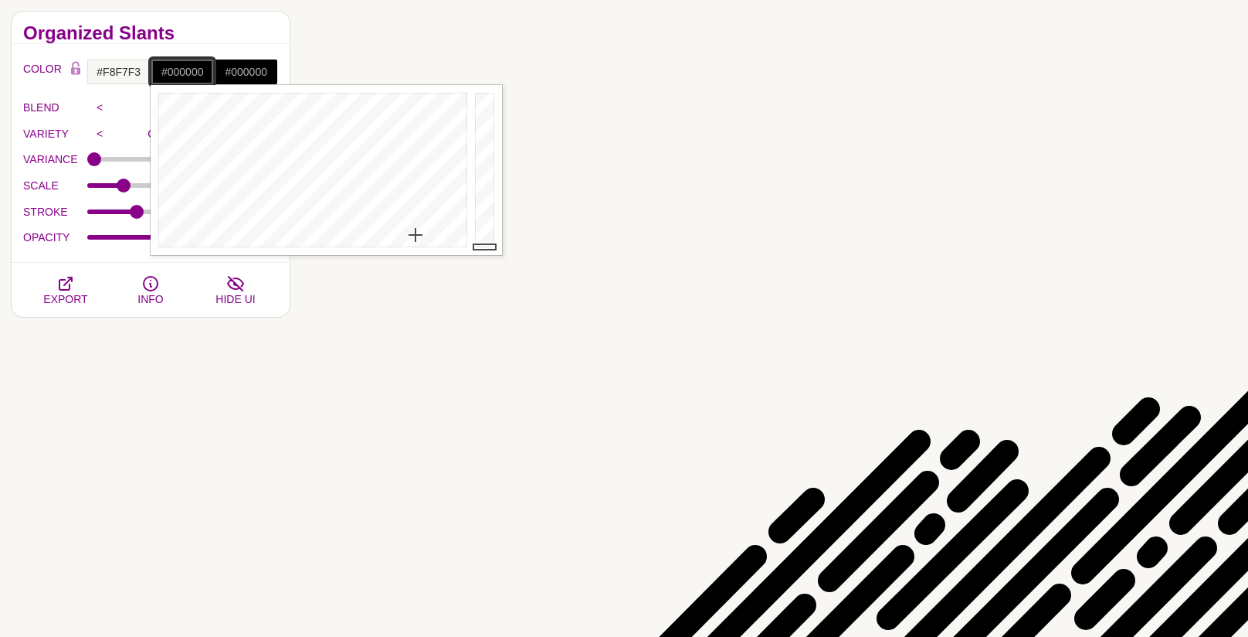
click at [180, 73] on input "#000000" at bounding box center [183, 72] width 64 height 26
paste input "66462B"
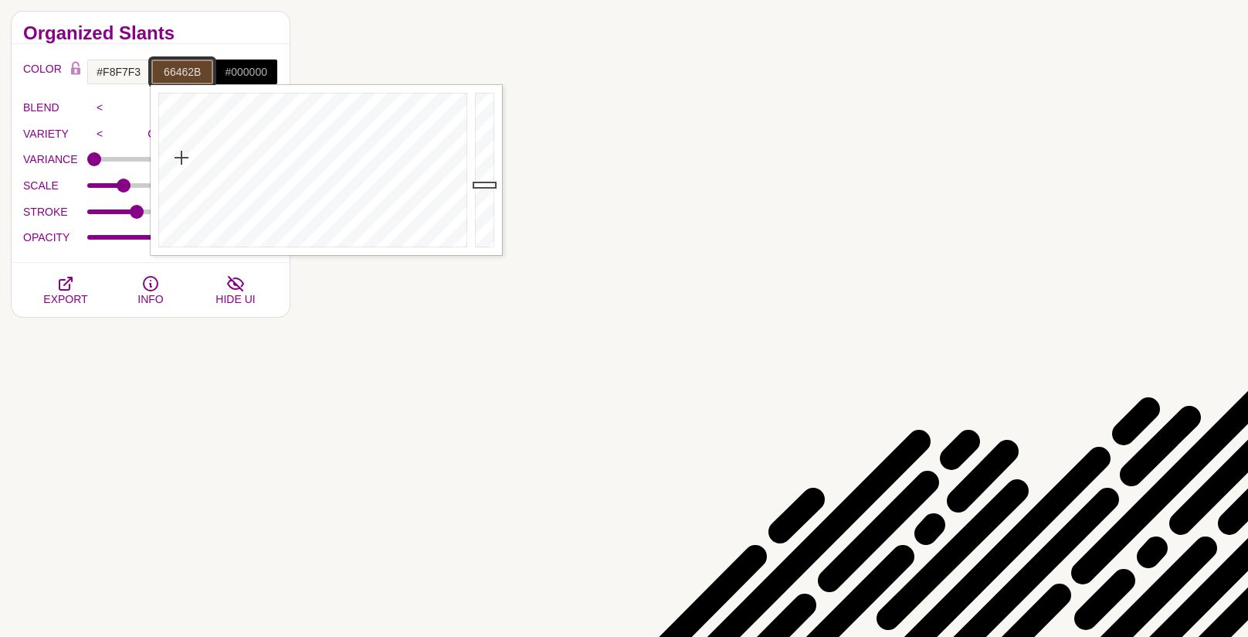
type input "#66462B"
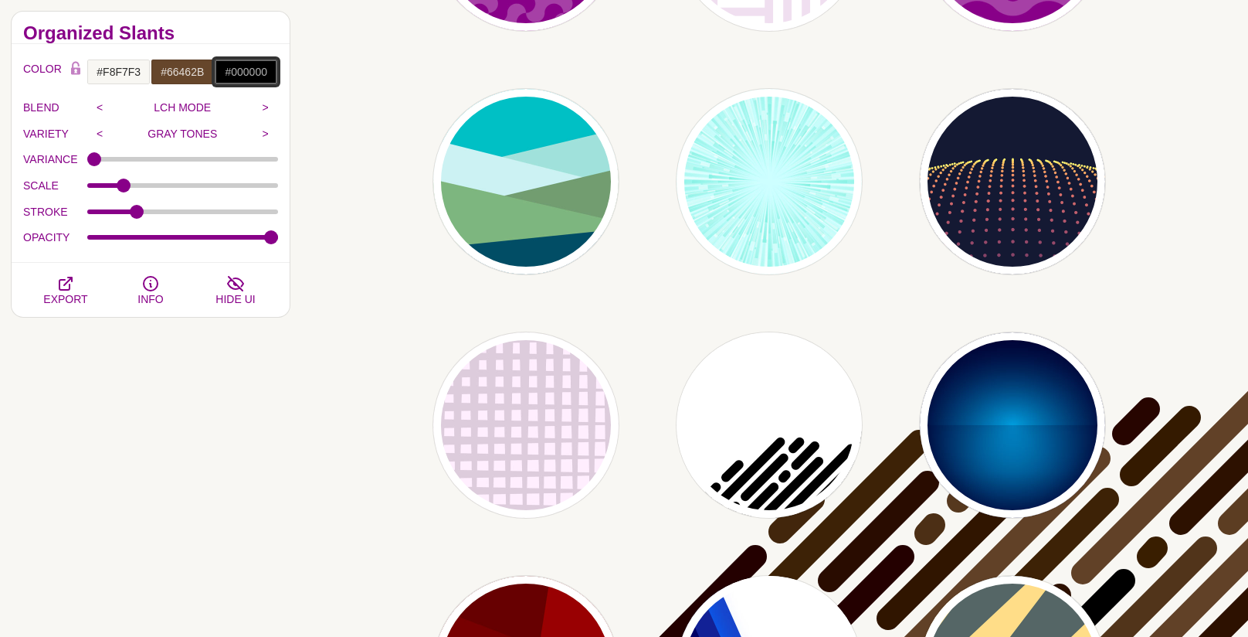
click at [240, 73] on input "#000000" at bounding box center [246, 72] width 64 height 26
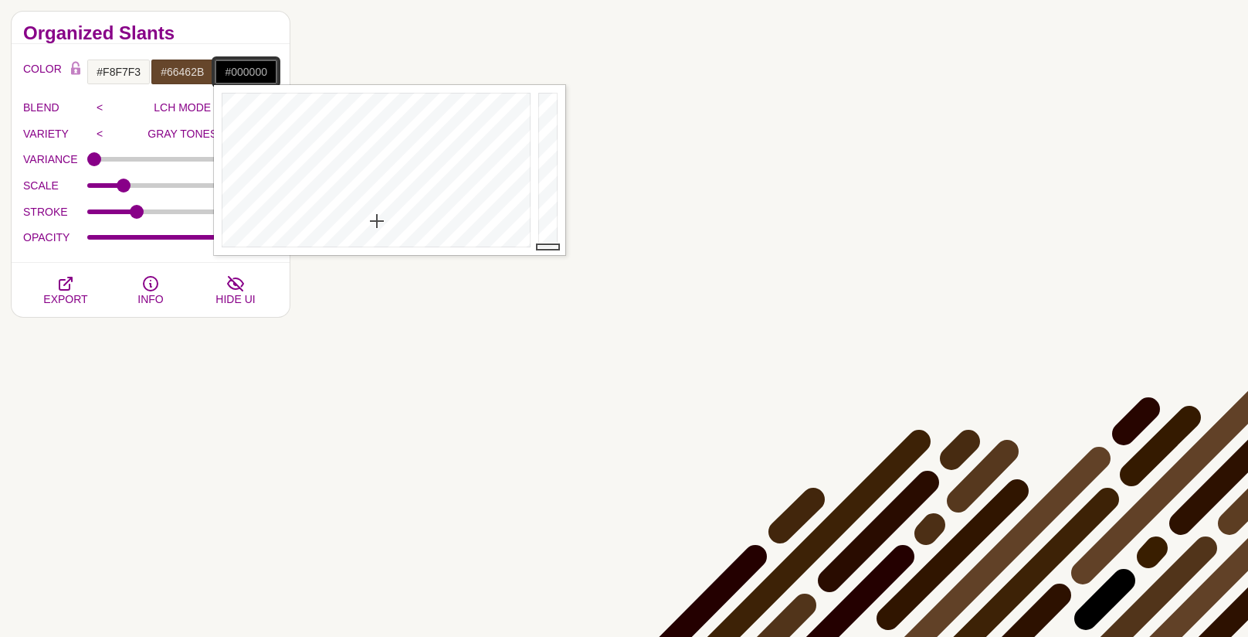
click at [240, 73] on input "#000000" at bounding box center [246, 72] width 64 height 26
paste input "9B8353"
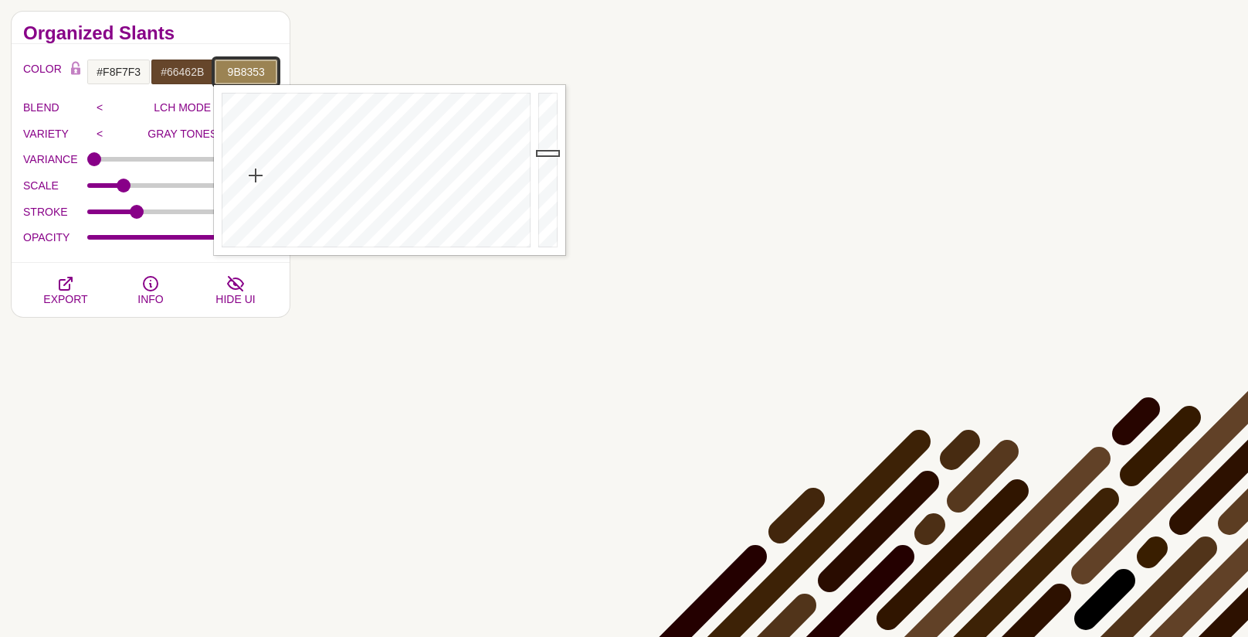
type input "#9B8353"
click at [216, 36] on h2 "Organized Slants" at bounding box center [150, 33] width 255 height 12
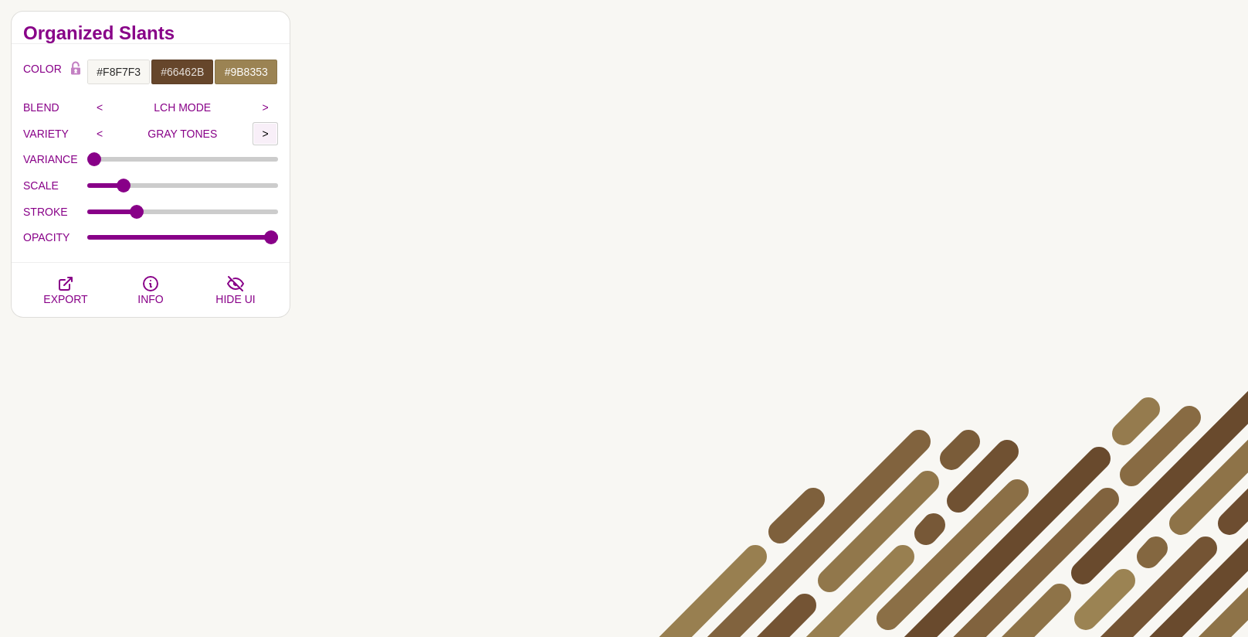
click at [264, 132] on input ">" at bounding box center [265, 133] width 25 height 23
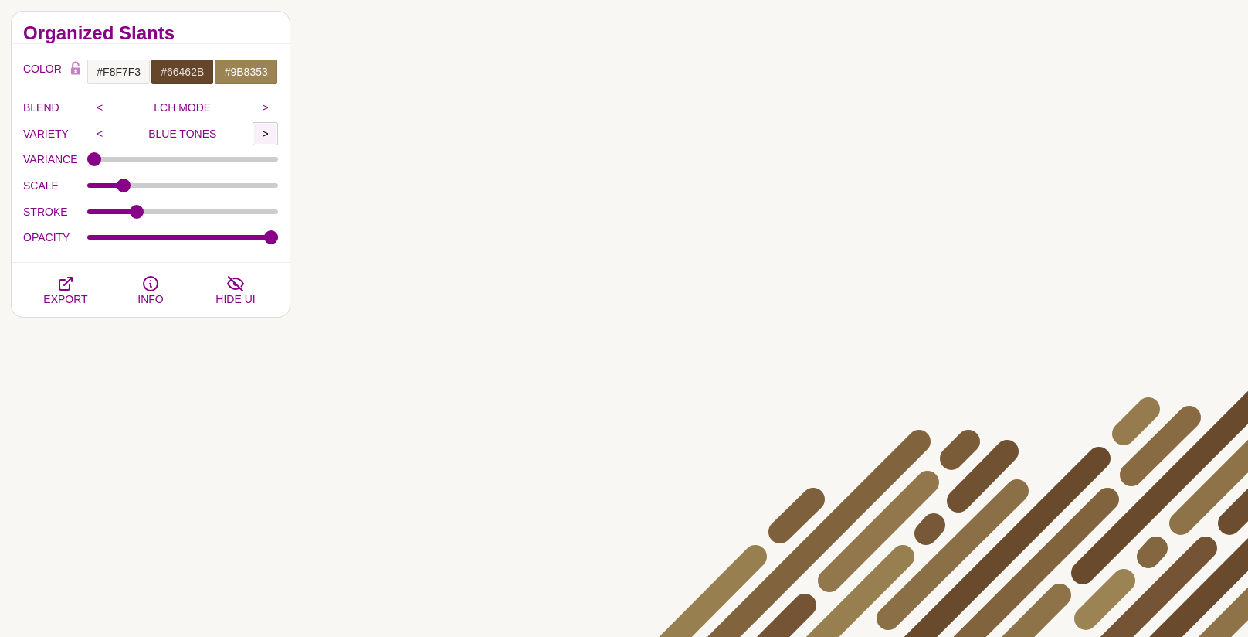
click at [264, 132] on input ">" at bounding box center [265, 133] width 25 height 23
click at [176, 132] on input "PURPLE TONES" at bounding box center [183, 133] width 141 height 23
click at [267, 134] on input ">" at bounding box center [265, 133] width 25 height 23
type input "GRAY TONES"
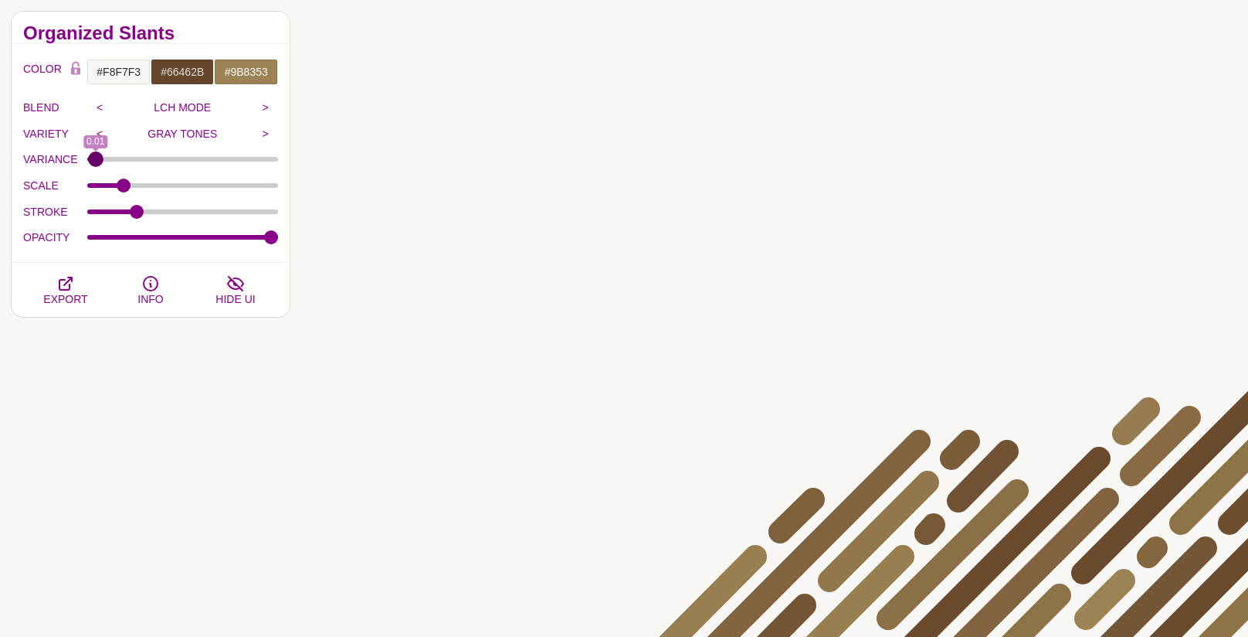
type input "0"
drag, startPoint x: 95, startPoint y: 159, endPoint x: 91, endPoint y: 172, distance: 13.0
click at [87, 162] on input "VARIANCE" at bounding box center [183, 159] width 192 height 6
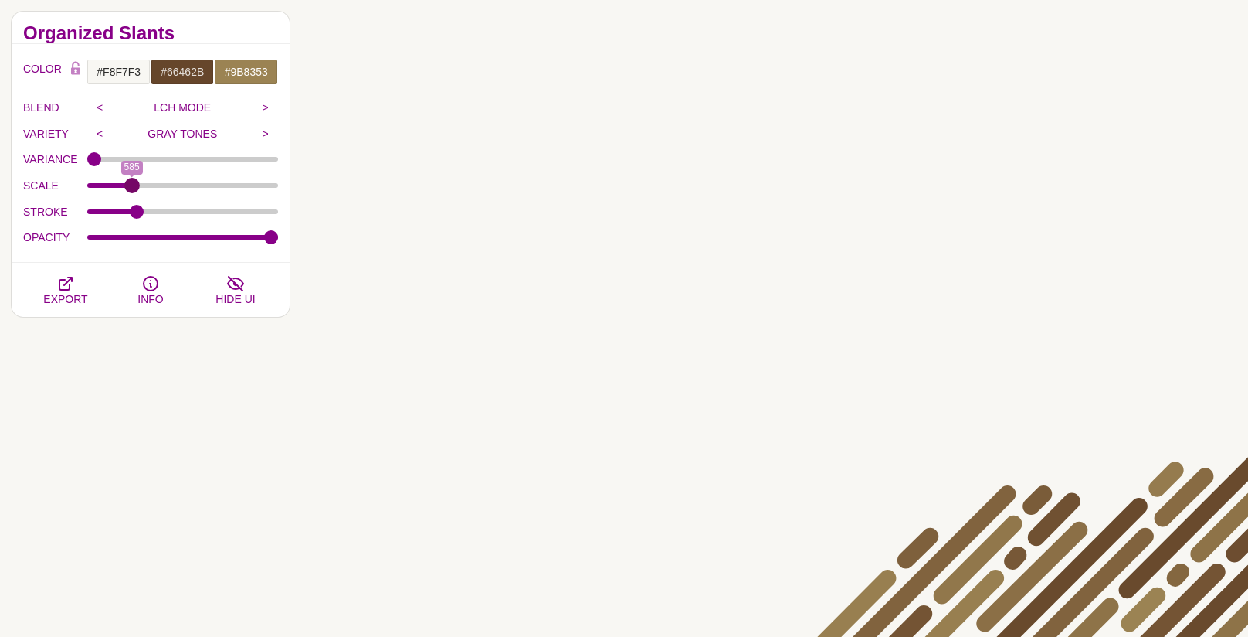
drag, startPoint x: 124, startPoint y: 186, endPoint x: 131, endPoint y: 190, distance: 8.6
type input "585"
click at [131, 188] on input "SCALE" at bounding box center [183, 185] width 192 height 6
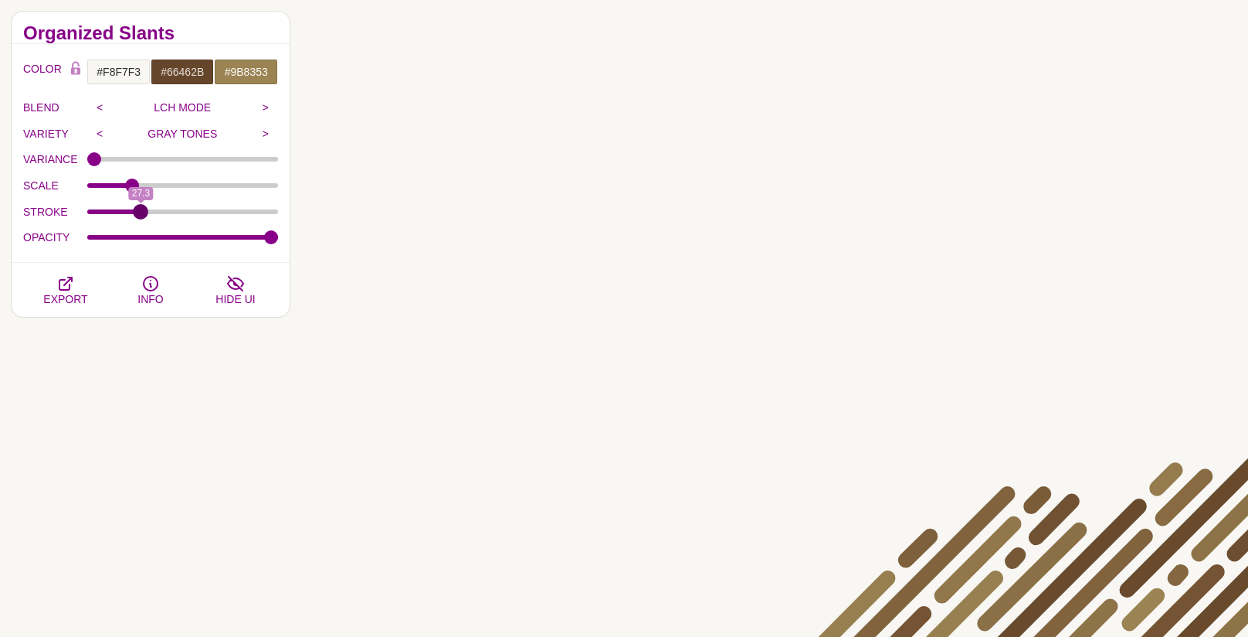
type input "27.3"
click at [141, 209] on input "STROKE" at bounding box center [183, 212] width 192 height 6
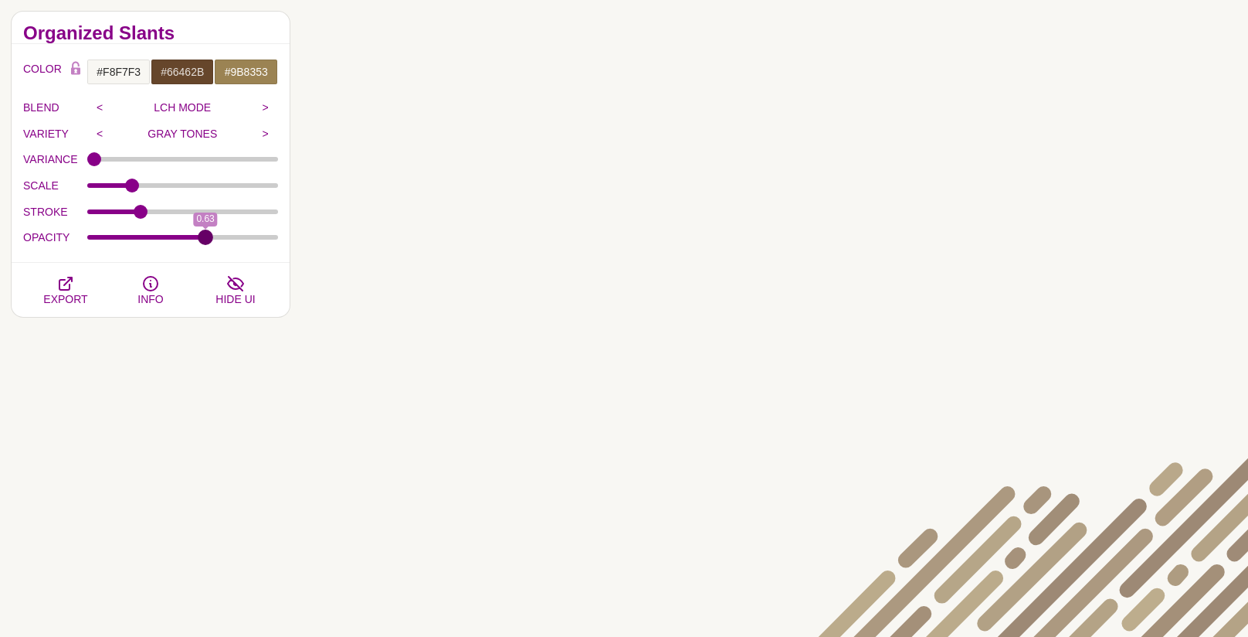
type input "0.63"
drag, startPoint x: 263, startPoint y: 241, endPoint x: 204, endPoint y: 228, distance: 60.9
click at [205, 246] on div "OPACITY 0.63" at bounding box center [150, 237] width 255 height 26
type input "0"
drag, startPoint x: 107, startPoint y: 157, endPoint x: 88, endPoint y: 158, distance: 19.3
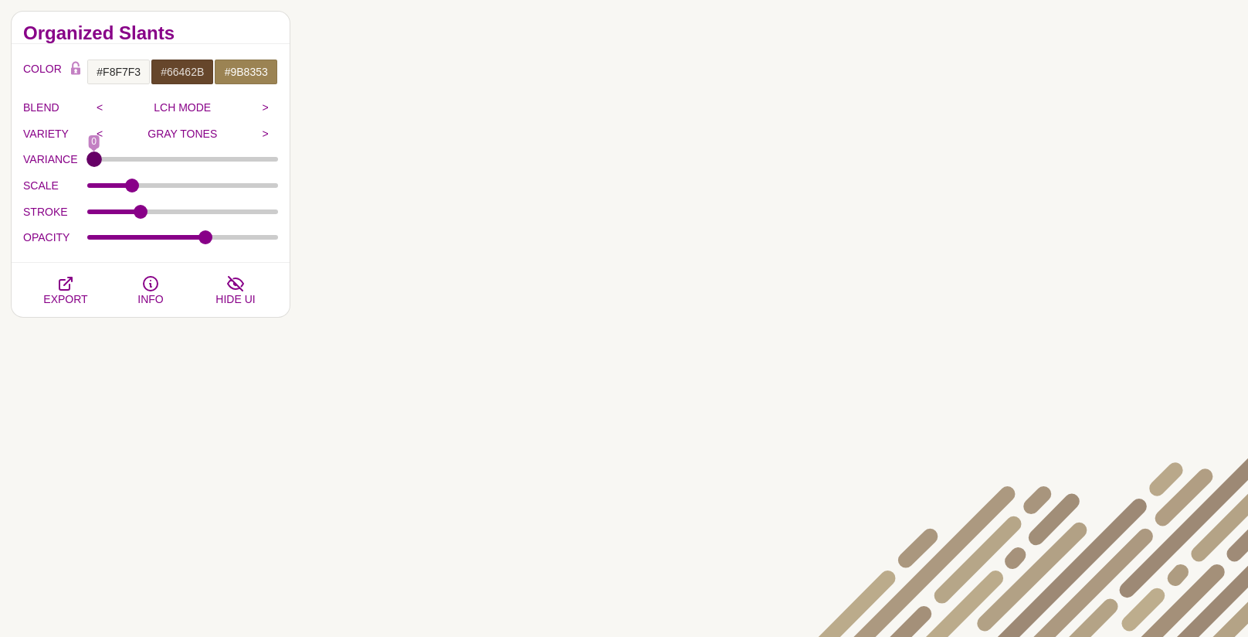
click at [88, 158] on input "VARIANCE" at bounding box center [183, 159] width 192 height 6
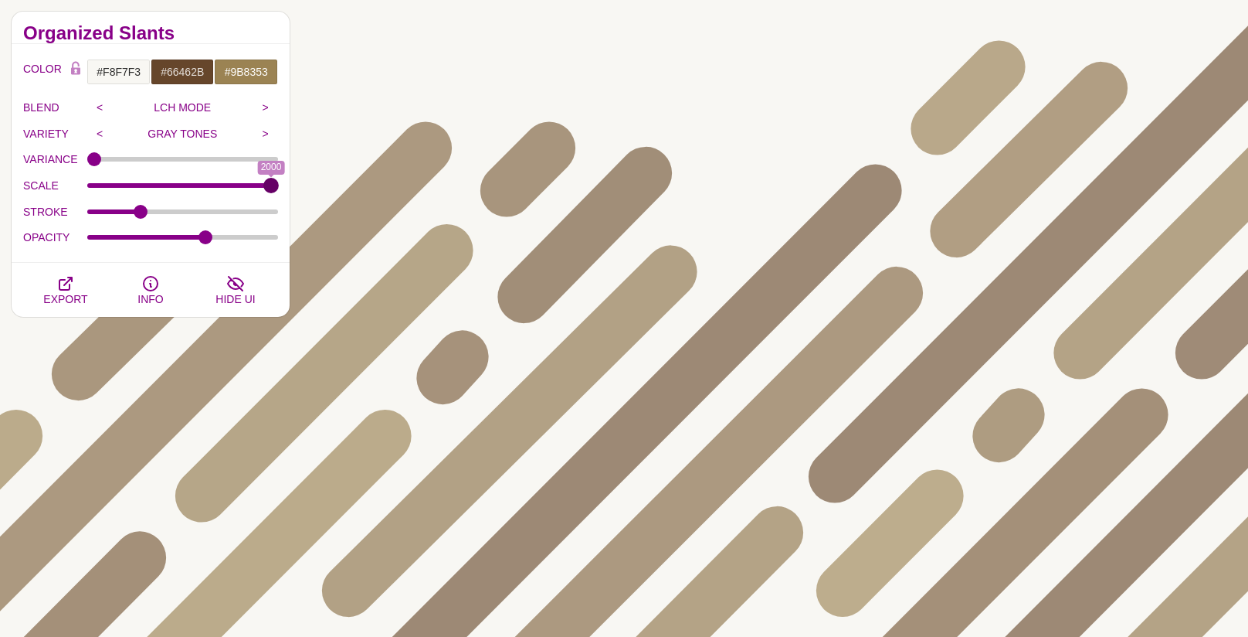
drag, startPoint x: 131, startPoint y: 182, endPoint x: 288, endPoint y: 182, distance: 156.8
type input "2000"
click at [279, 182] on input "SCALE" at bounding box center [183, 185] width 192 height 6
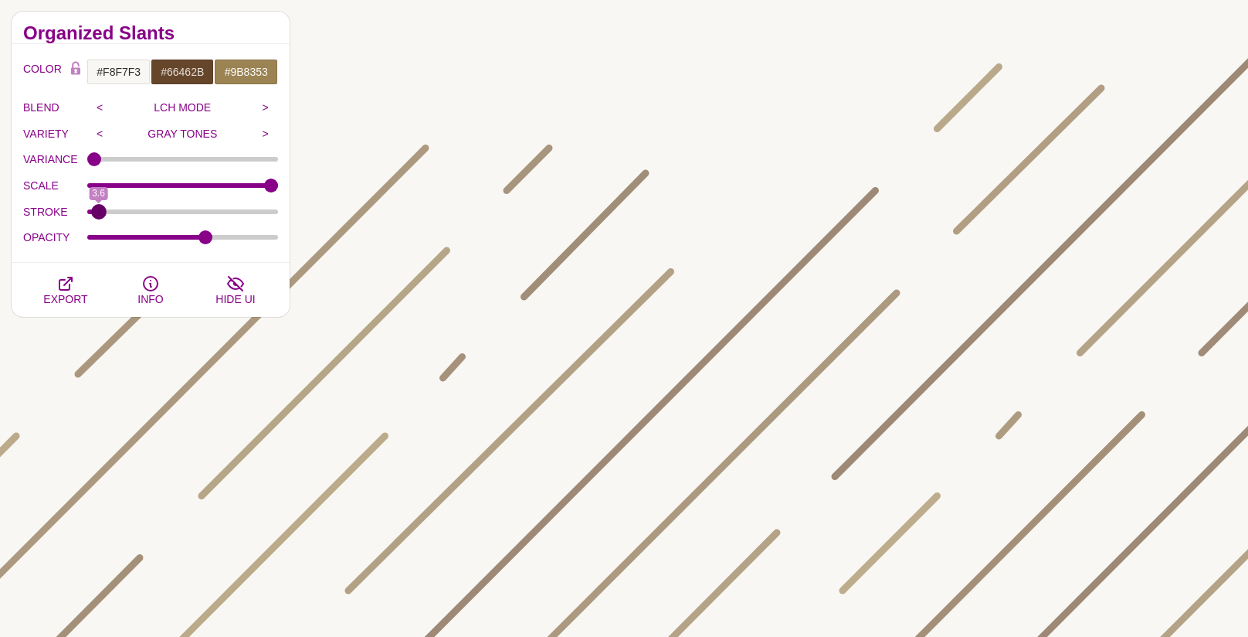
drag, startPoint x: 144, startPoint y: 211, endPoint x: 114, endPoint y: 224, distance: 32.2
type input "3.5"
click at [98, 212] on input "STROKE" at bounding box center [183, 212] width 192 height 6
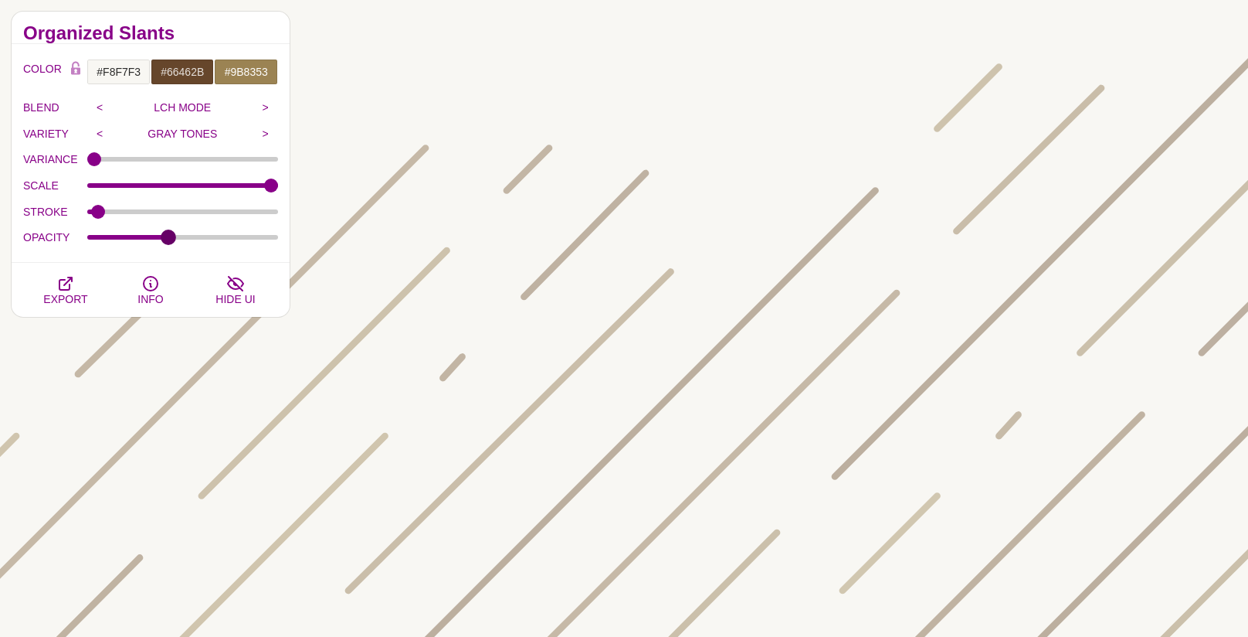
drag, startPoint x: 201, startPoint y: 236, endPoint x: 168, endPoint y: 241, distance: 32.8
type input "0.42"
click at [168, 240] on input "OPACITY" at bounding box center [183, 237] width 192 height 6
click at [67, 281] on icon "button" at bounding box center [65, 283] width 12 height 12
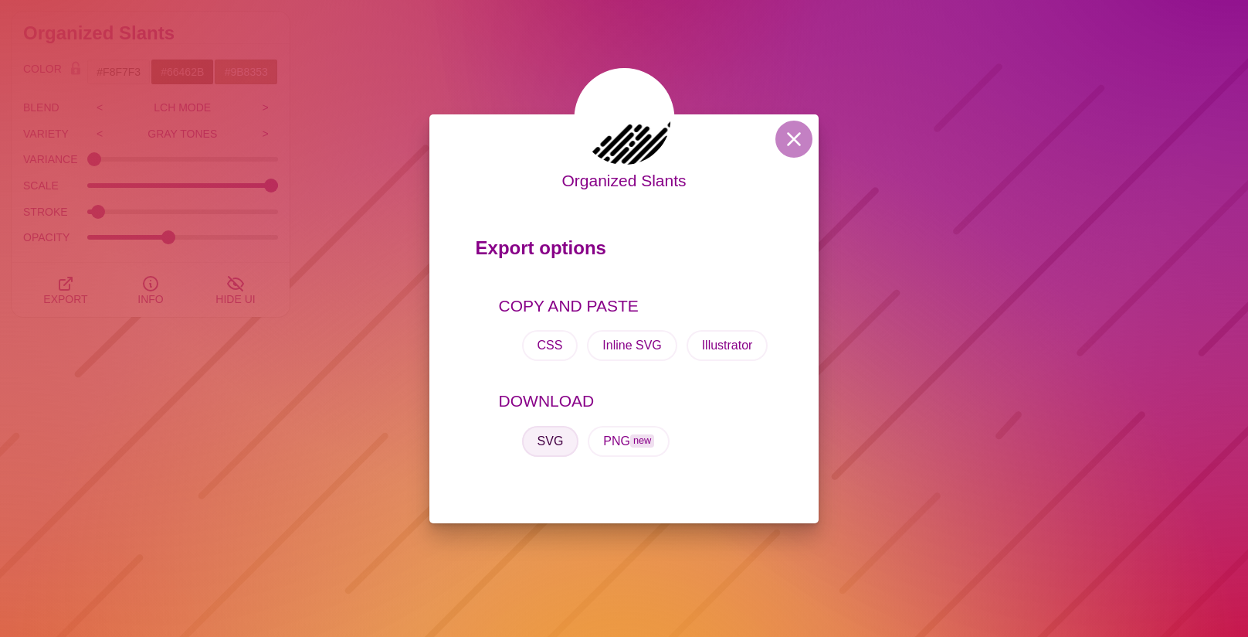
click at [555, 443] on button "SVG" at bounding box center [550, 441] width 57 height 31
click at [796, 134] on button at bounding box center [794, 139] width 37 height 37
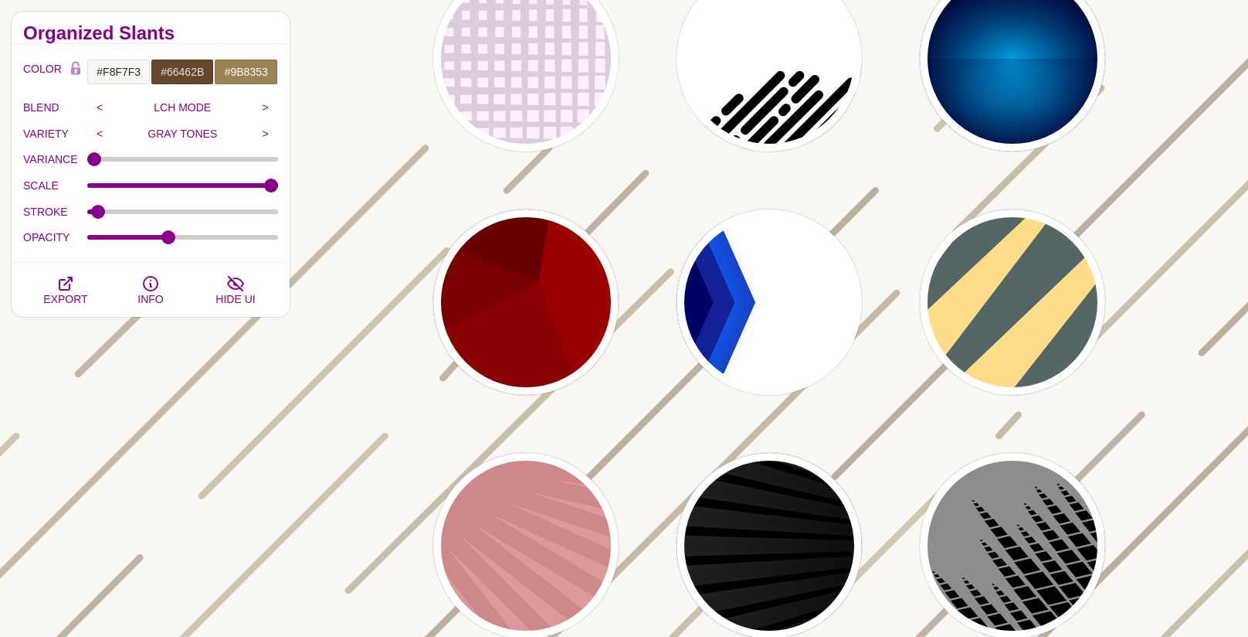
scroll to position [3410, 0]
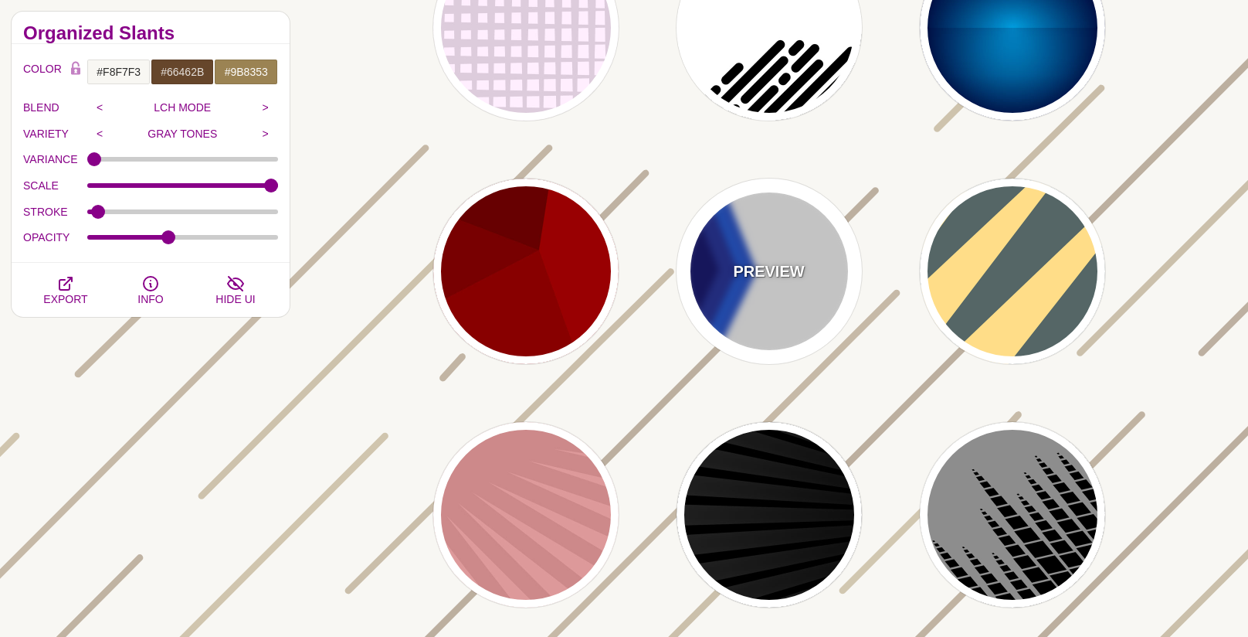
click at [779, 233] on div "PREVIEW" at bounding box center [769, 270] width 185 height 185
type input "#FFFFFF"
type input "#000066"
type input "#0066FF"
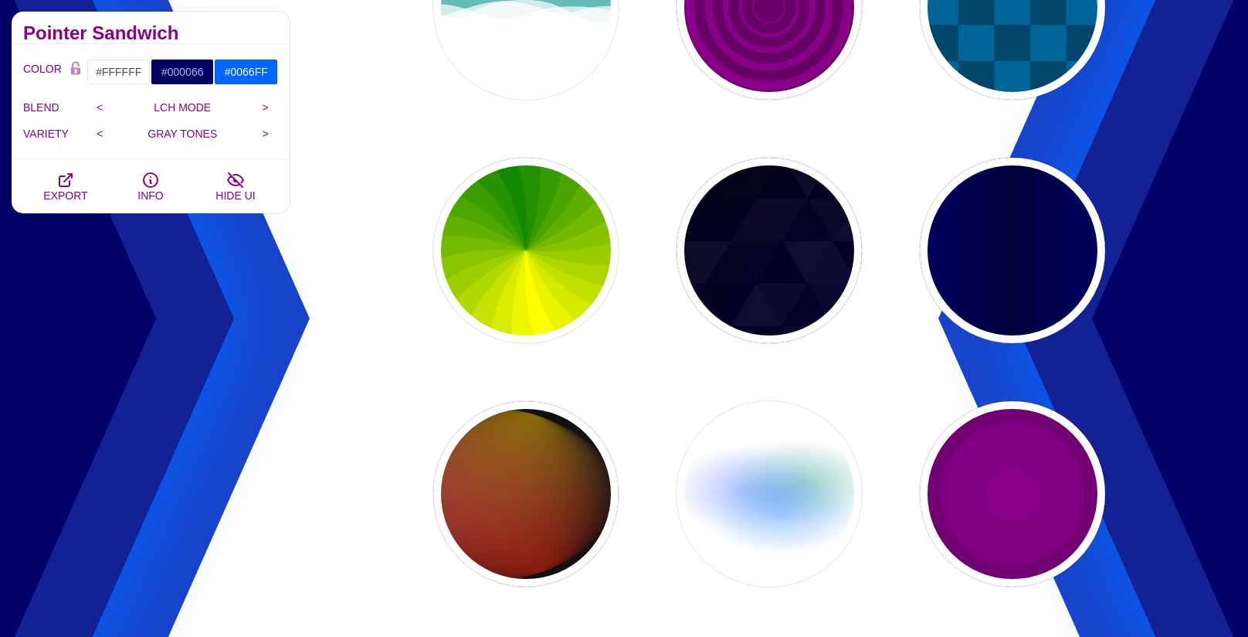
scroll to position [5382, 0]
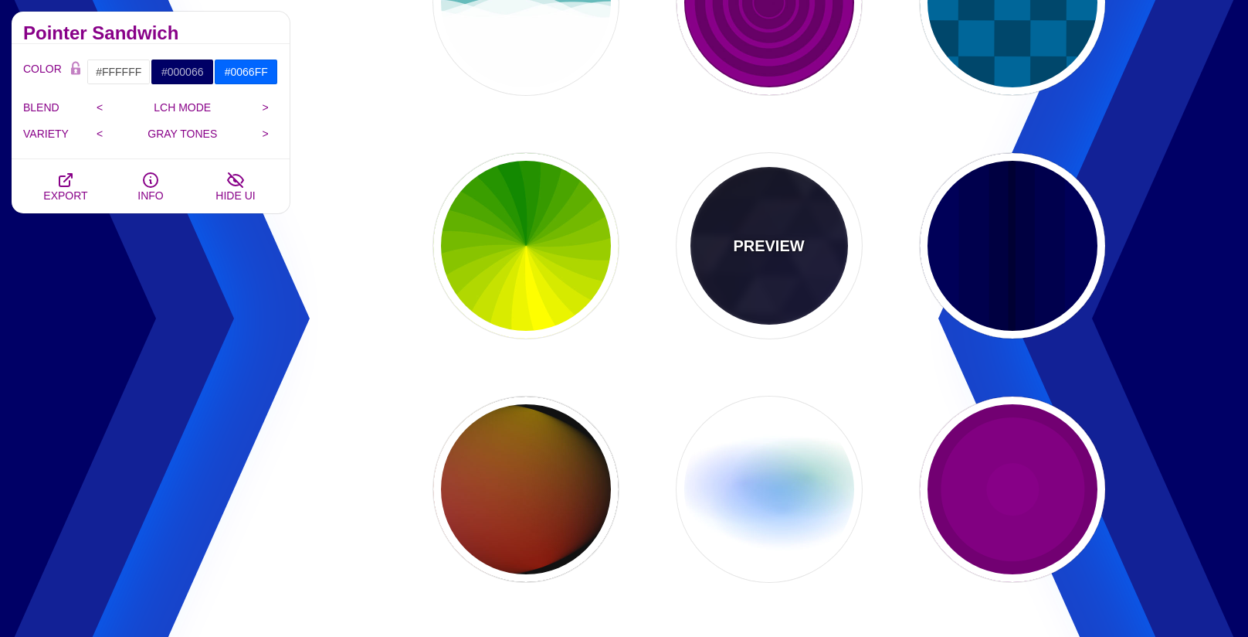
click at [779, 222] on div "PREVIEW" at bounding box center [769, 245] width 185 height 185
type input "#000000"
type input "#880088"
type input "#0000FF"
type input "#006600"
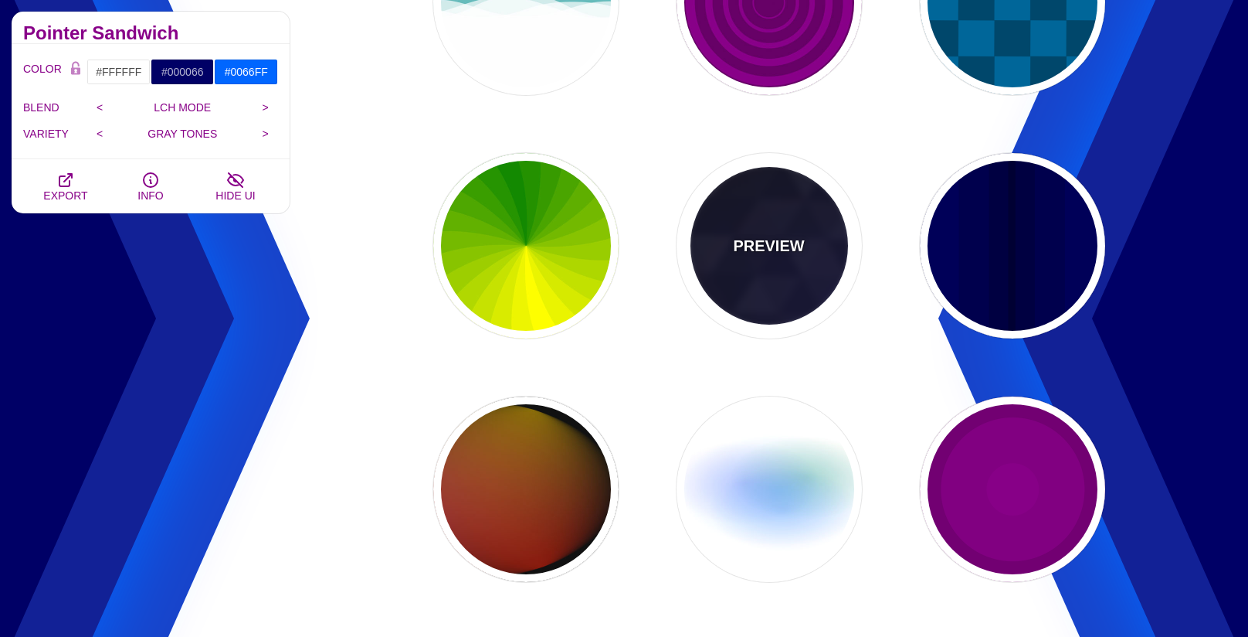
type input "0.4"
type input "5"
type input "15"
type input "0.2"
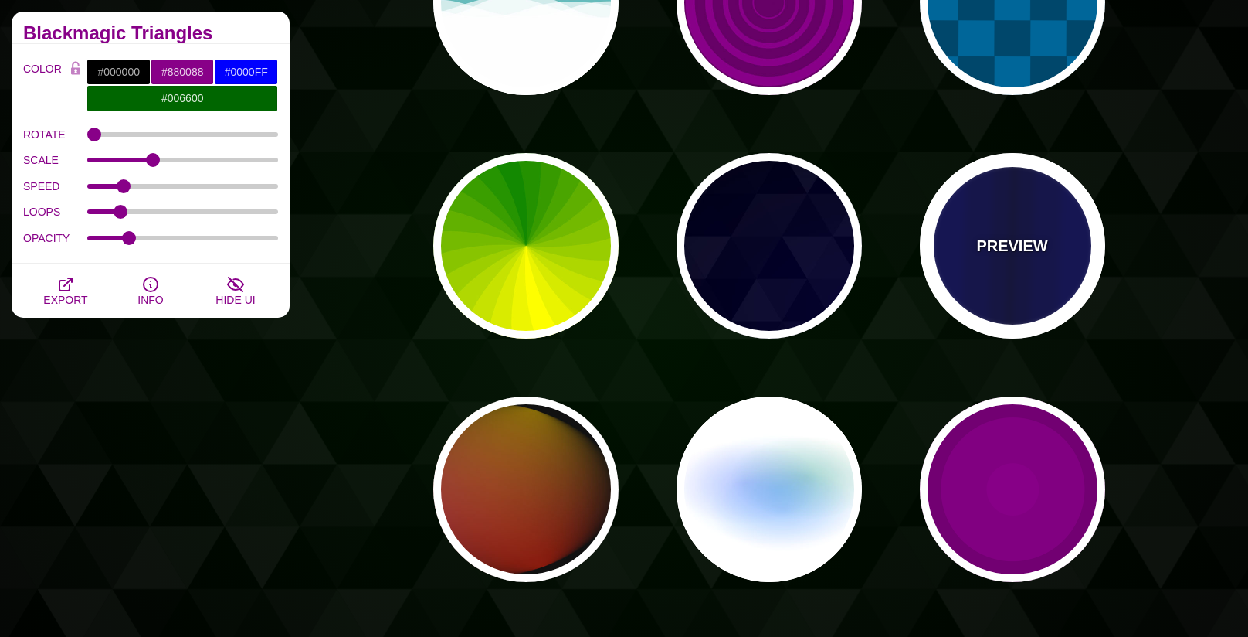
click at [1062, 260] on div "PREVIEW" at bounding box center [1012, 245] width 185 height 185
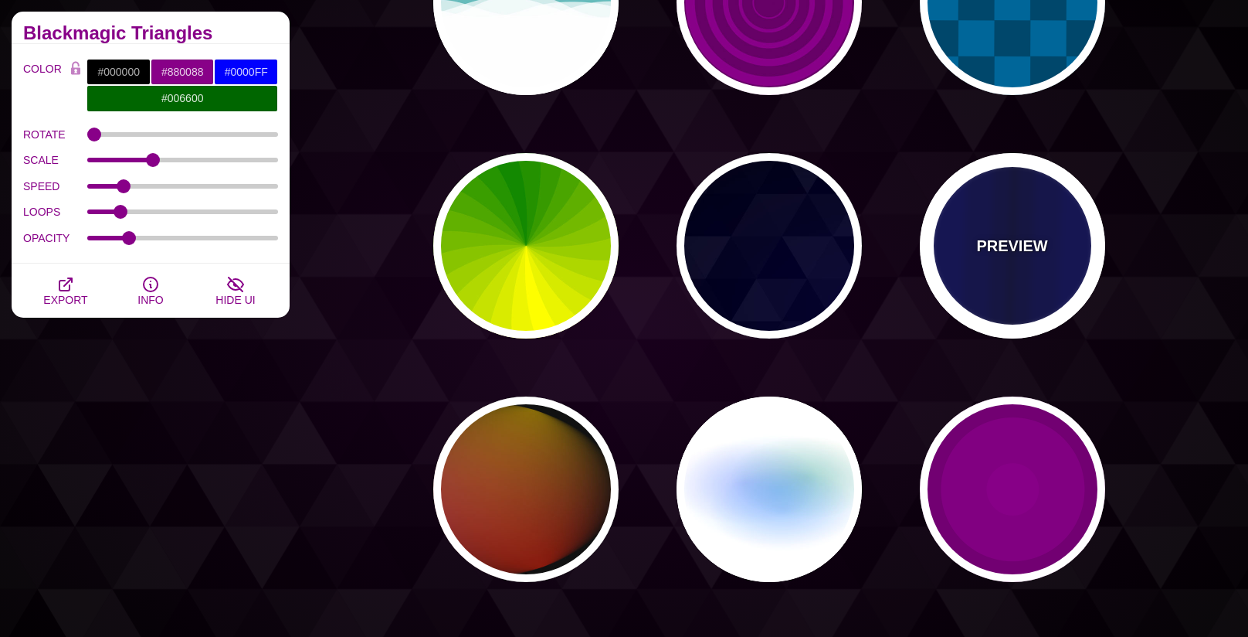
type input "#0000BB"
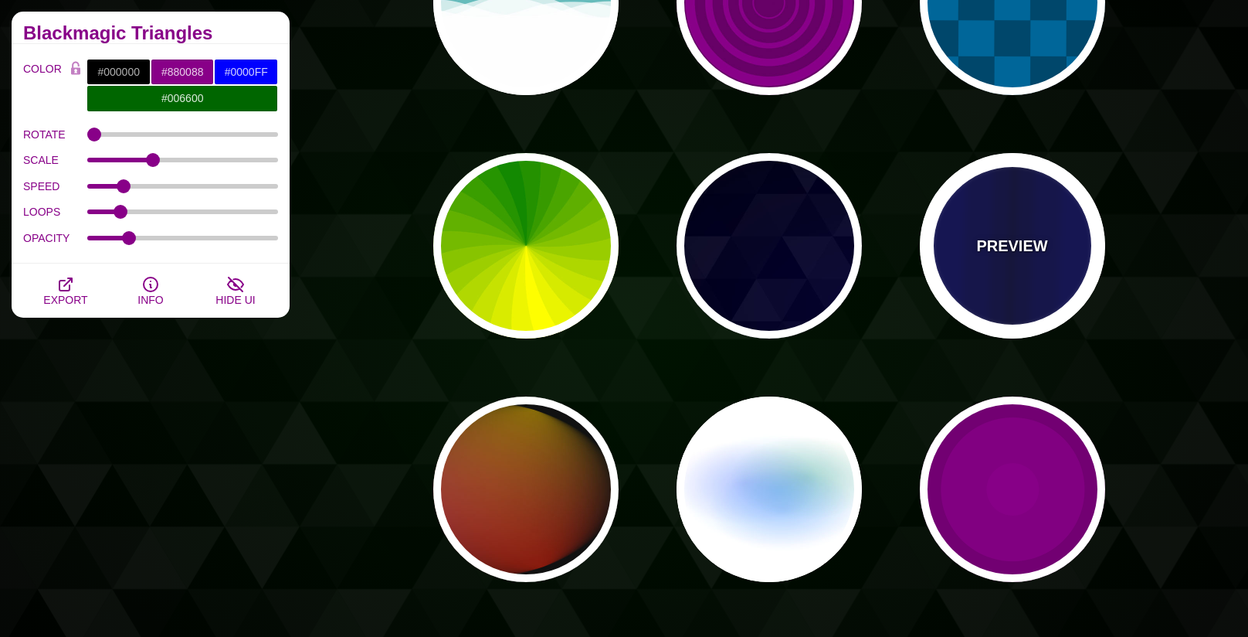
type input "#000033"
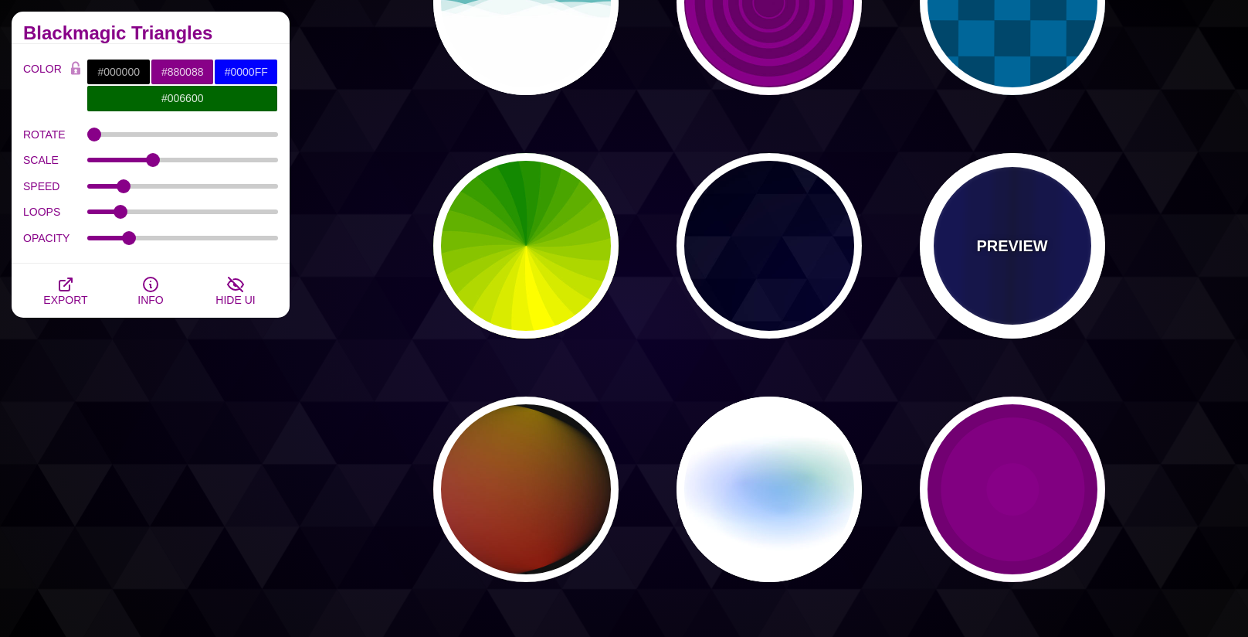
type input "0.5"
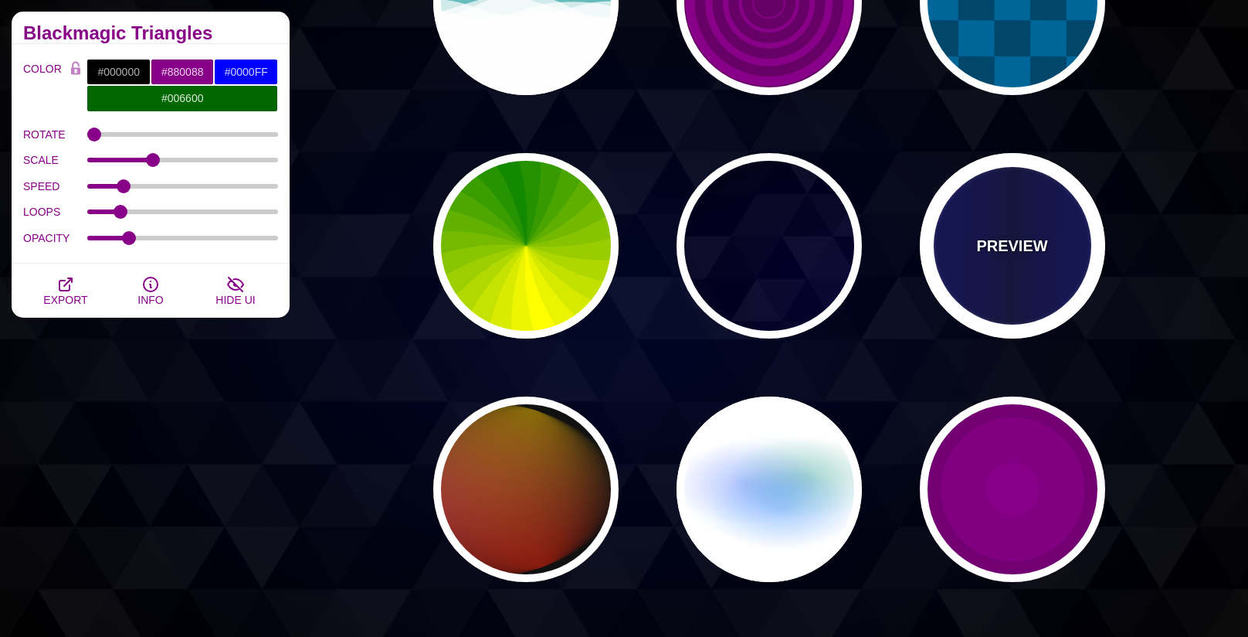
type input "5"
type input "0.1"
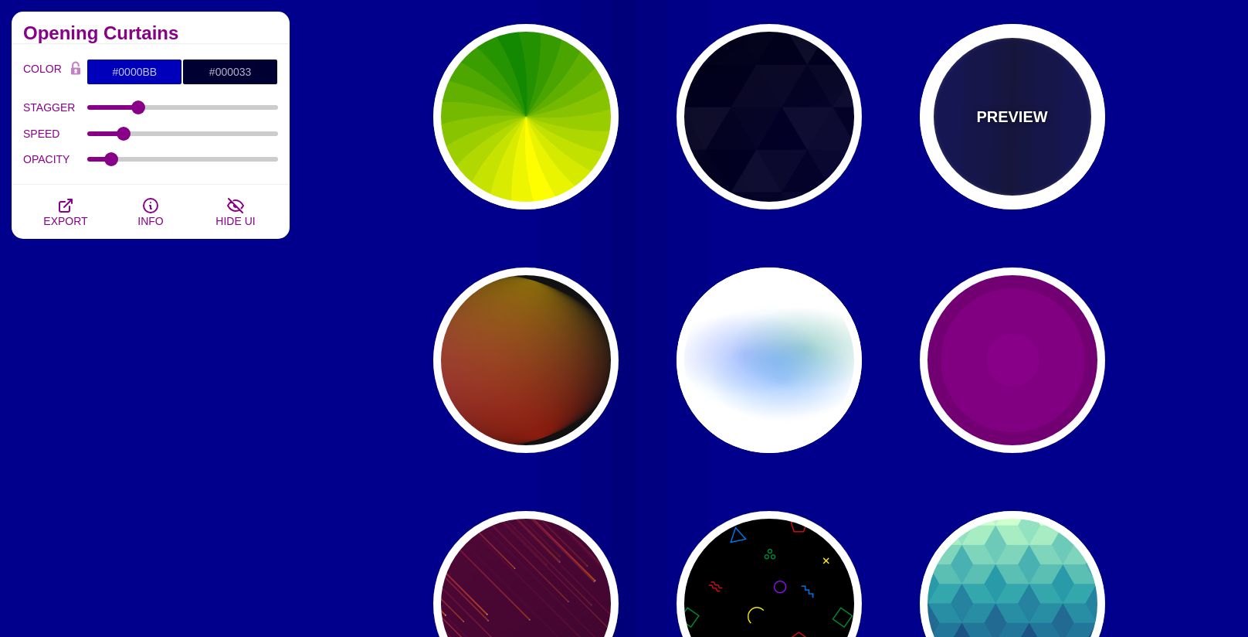
scroll to position [5527, 0]
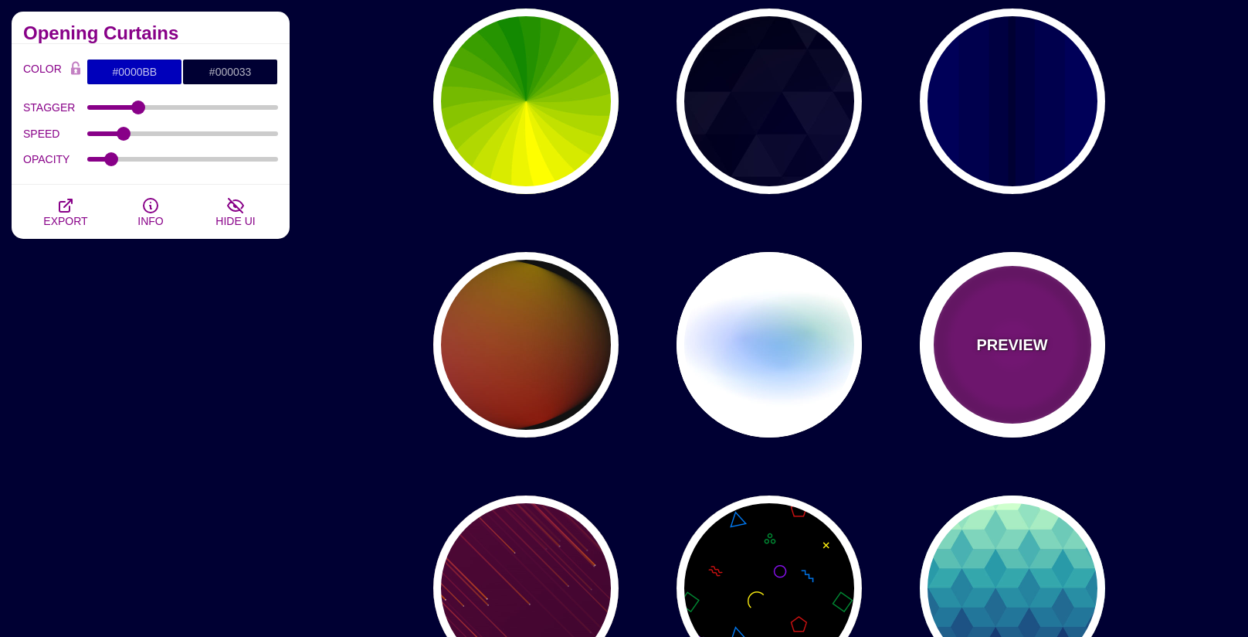
click at [1051, 304] on div "PREVIEW" at bounding box center [1012, 344] width 185 height 185
type input "#220022"
type input "#880088"
type input "999"
type input "0"
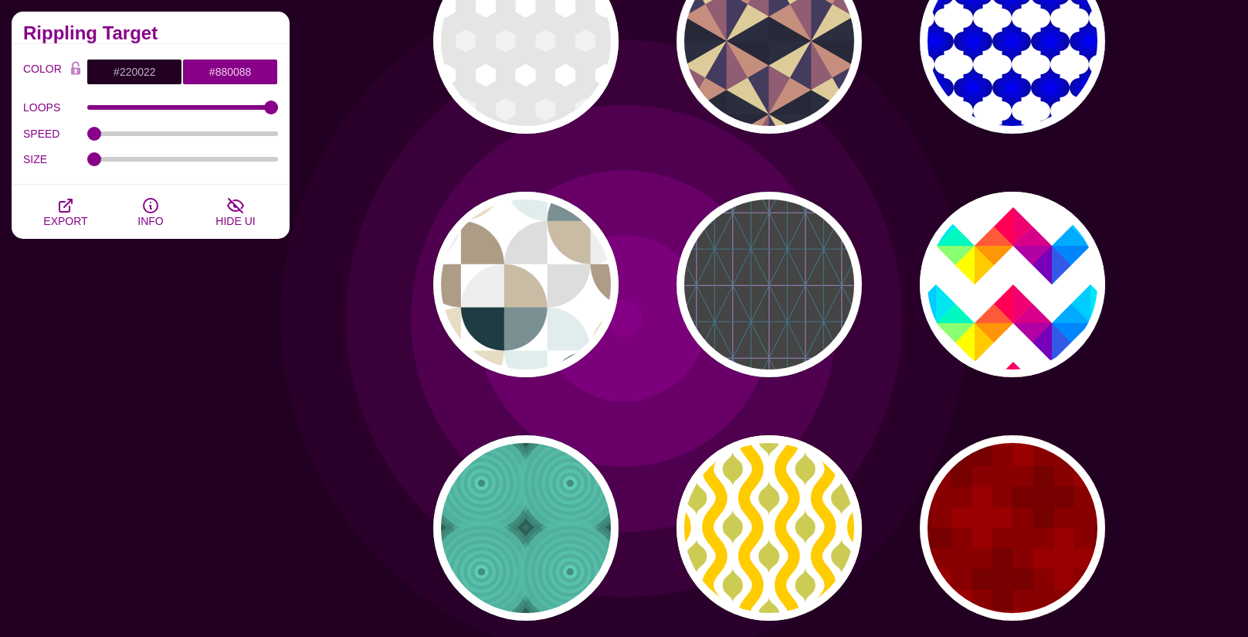
scroll to position [6322, 0]
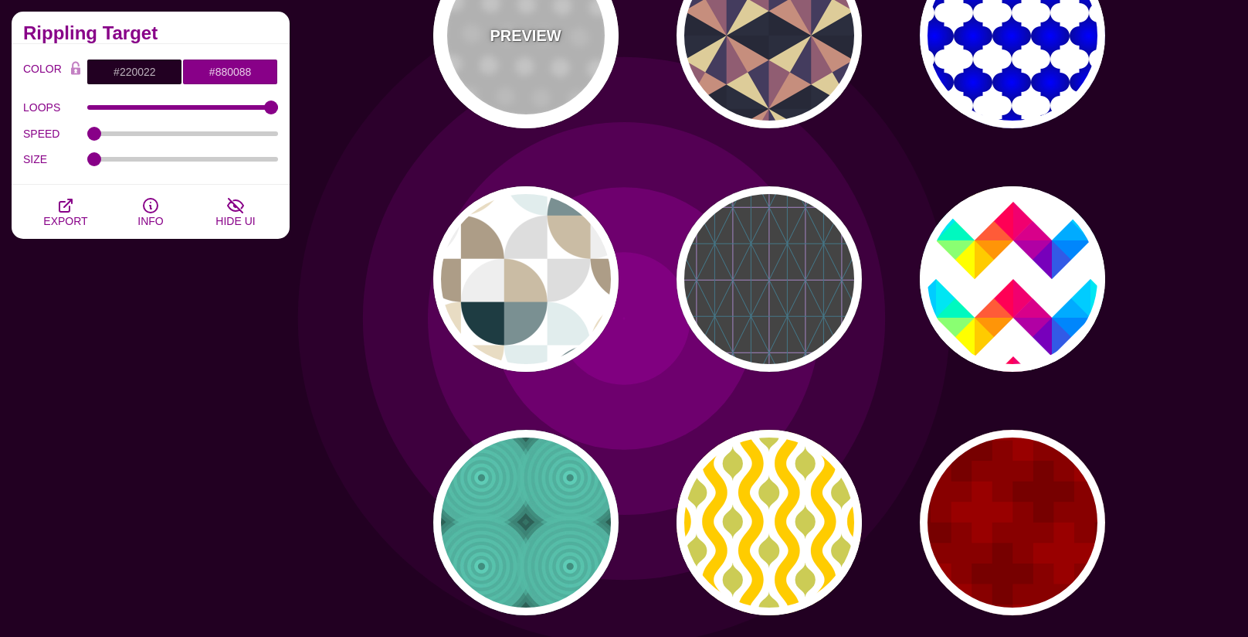
click at [546, 90] on div "PREVIEW" at bounding box center [525, 35] width 185 height 185
type input "#FFFFFF"
type input "#EEEEEE"
type input "#DDDDDD"
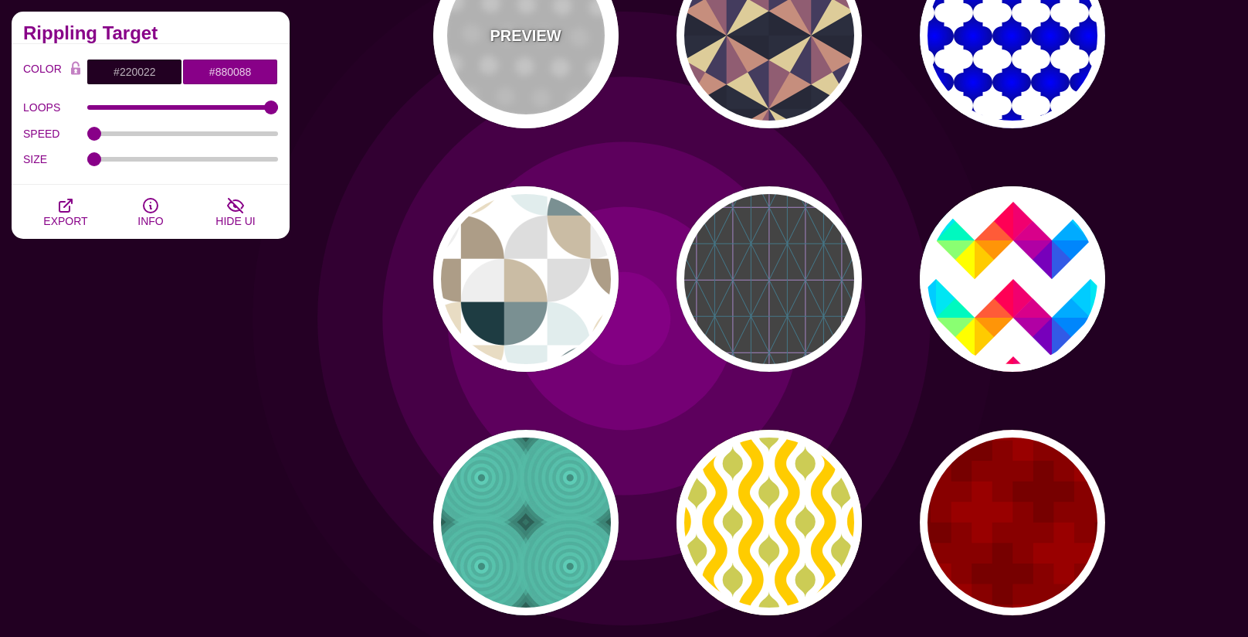
type input "100"
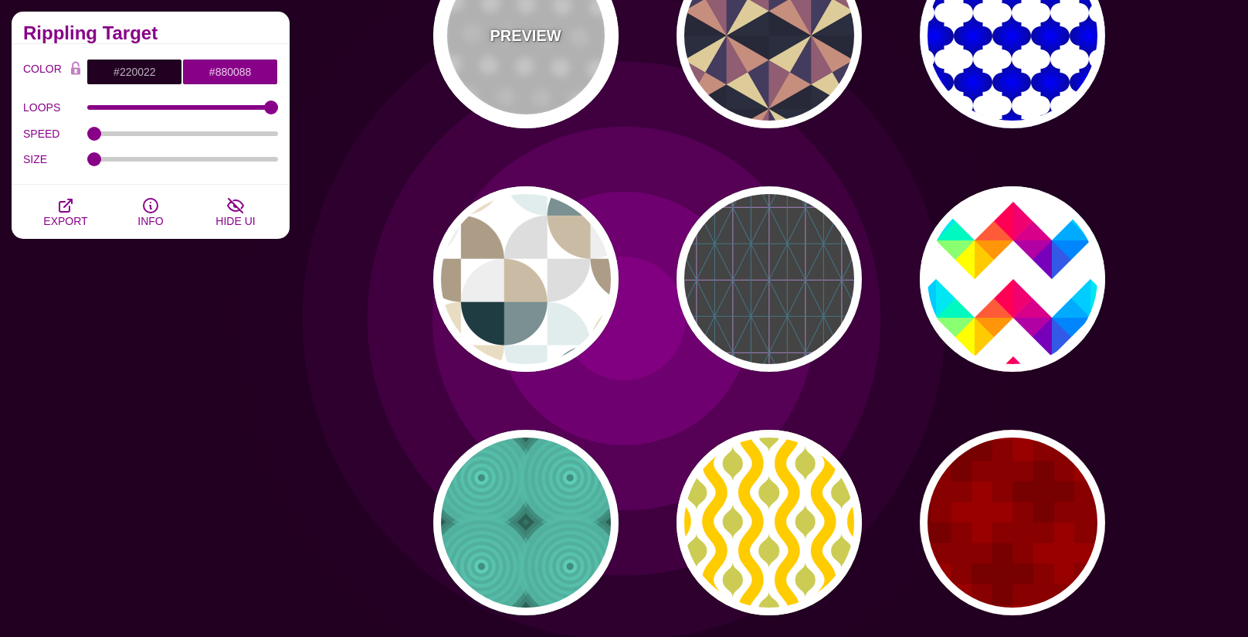
type input "1"
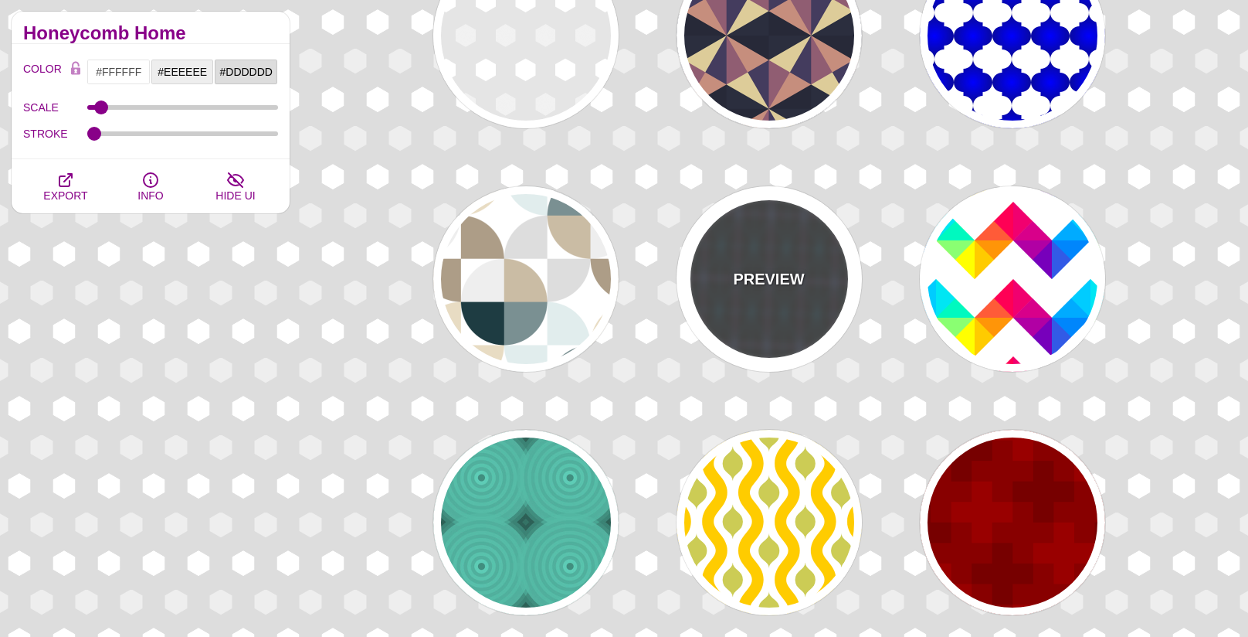
click at [780, 290] on div "PREVIEW" at bounding box center [769, 278] width 185 height 185
type input "#444444"
type input "#447788"
type input "#AA88CC"
type input "4.01"
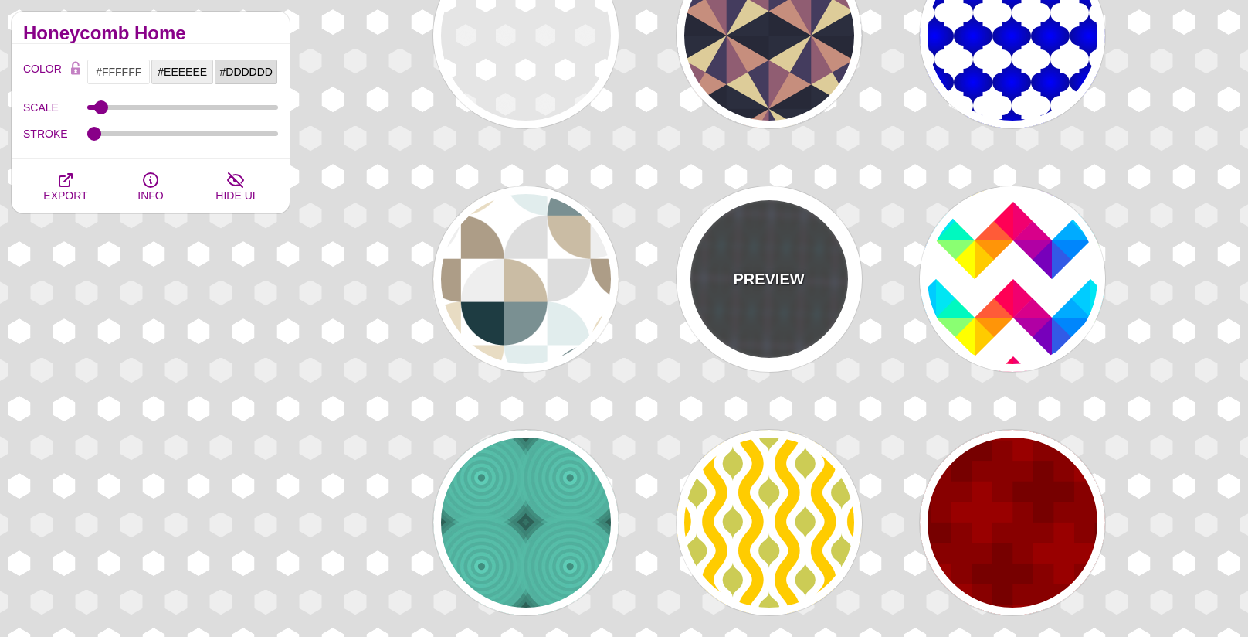
type input "1"
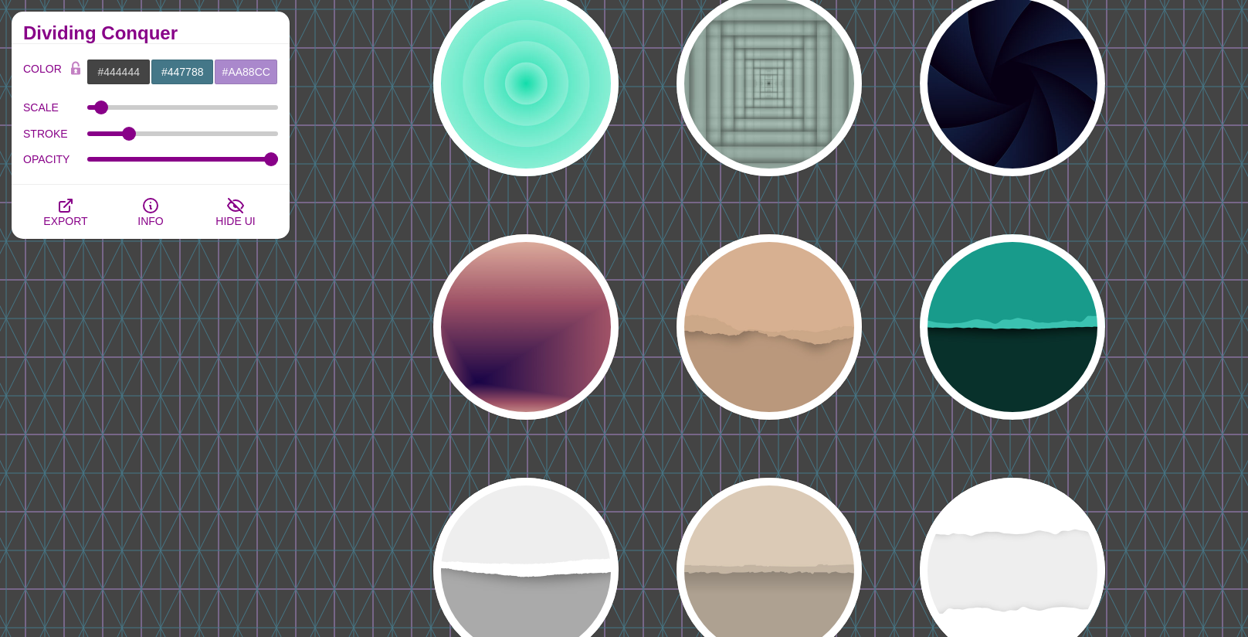
scroll to position [7754, 0]
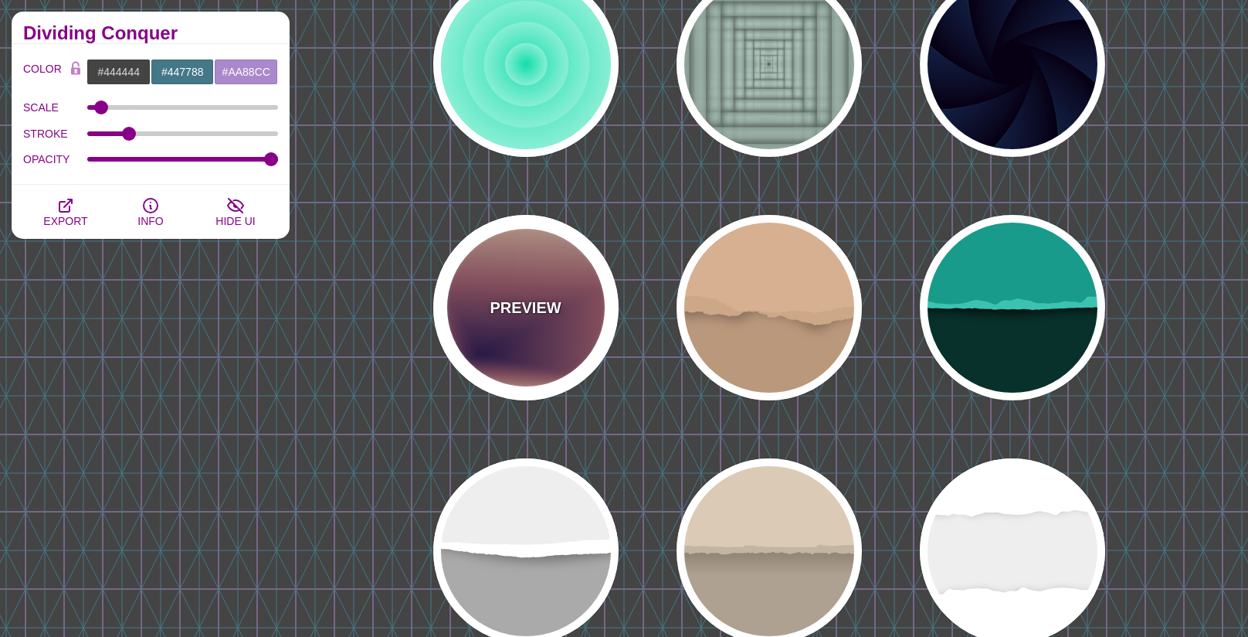
click at [585, 294] on div "PREVIEW" at bounding box center [525, 307] width 185 height 185
type input "#EEC6AB"
type input "#170346"
type input "0"
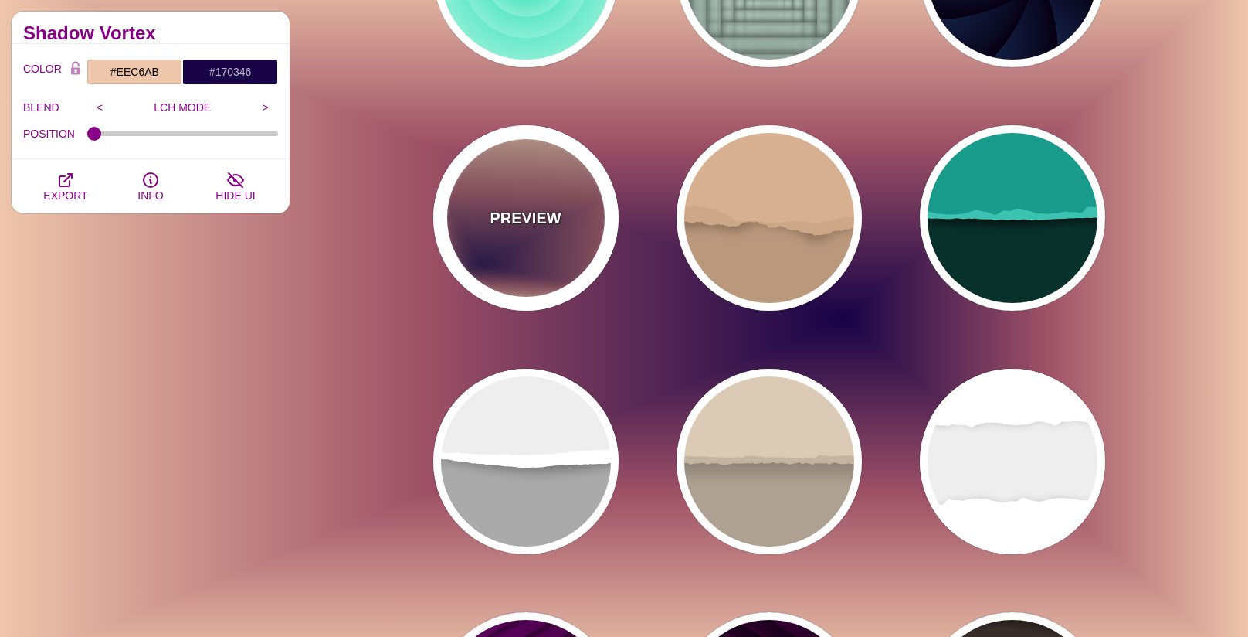
scroll to position [7868, 0]
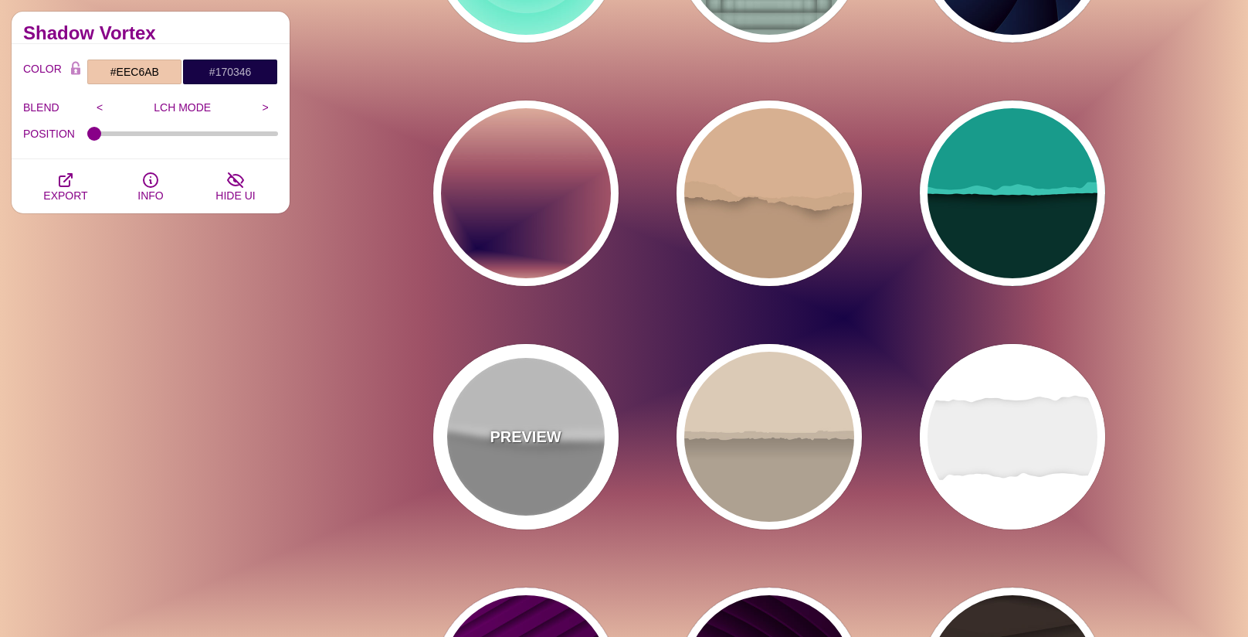
click at [571, 383] on div "PREVIEW" at bounding box center [525, 436] width 185 height 185
type input "#AAAAAA"
type input "#FFFFFF"
type input "#EEEEEE"
type input "0"
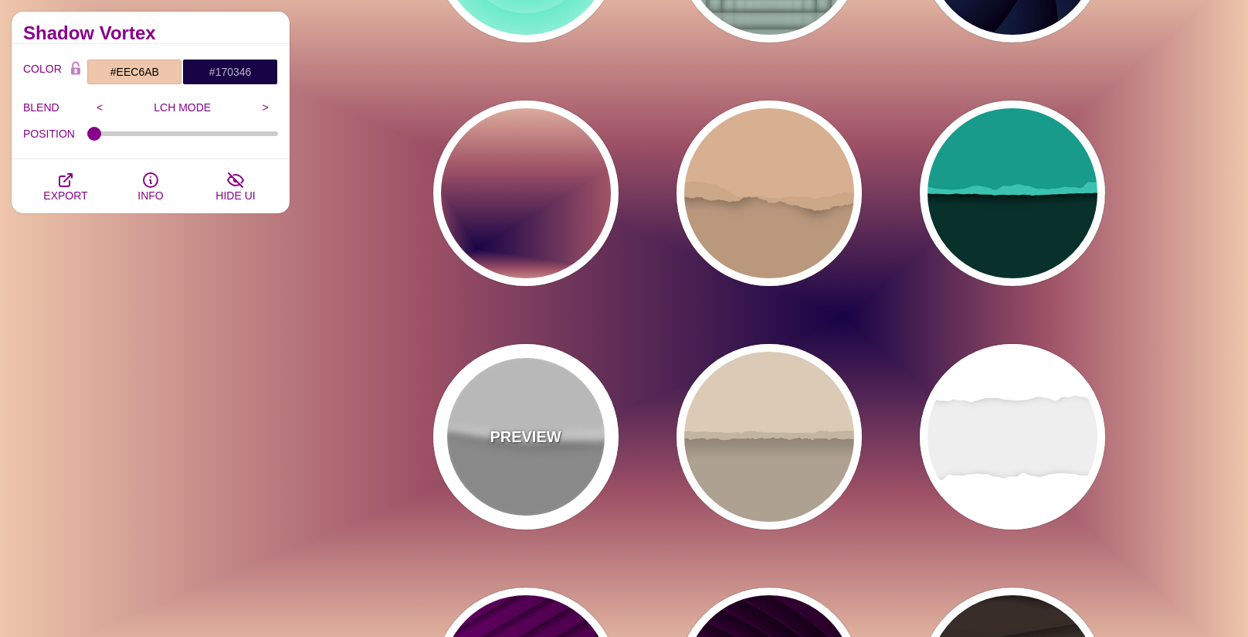
type input "0"
type input "0.5"
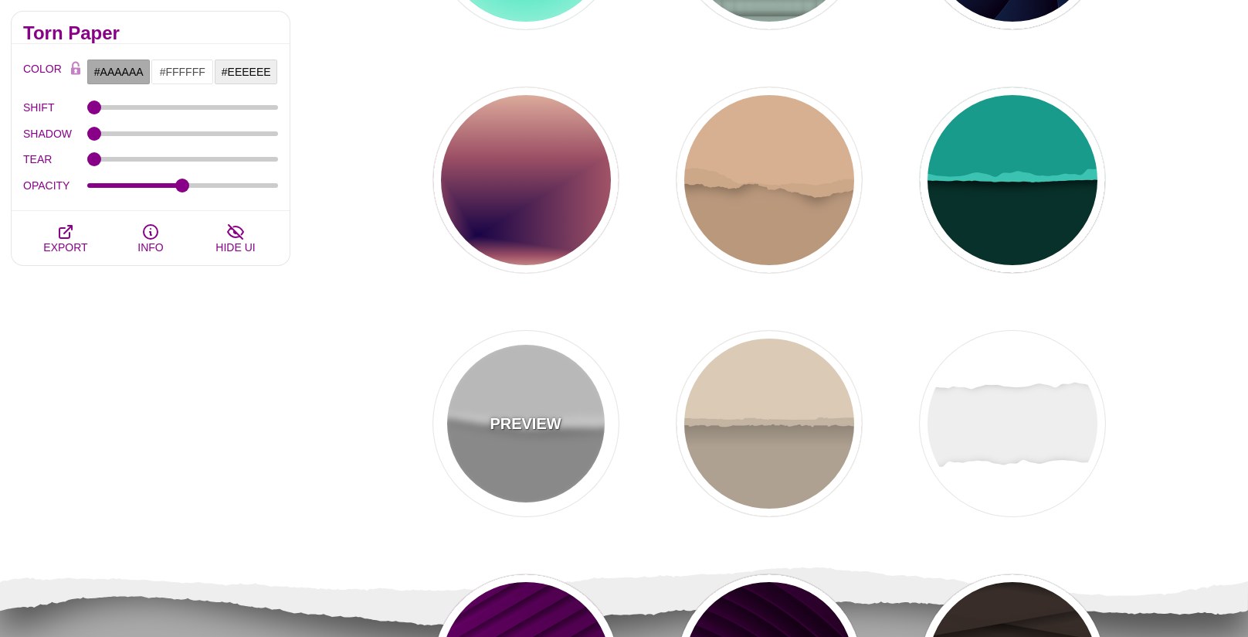
scroll to position [7874, 0]
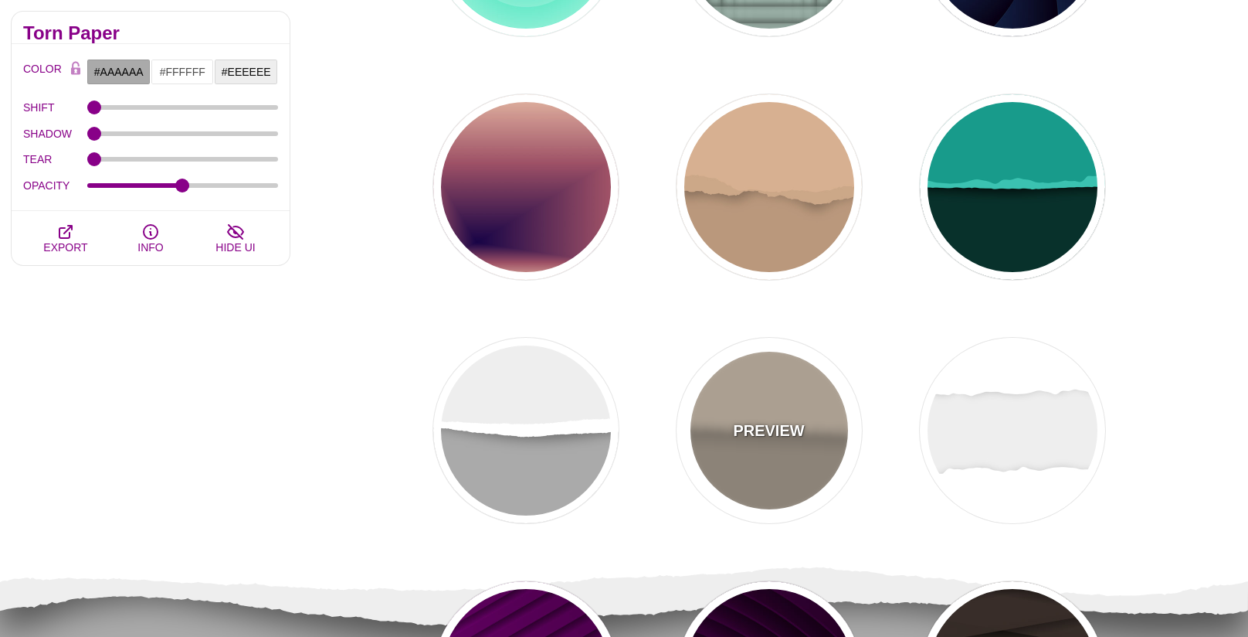
click at [766, 407] on div "PREVIEW" at bounding box center [769, 430] width 185 height 185
type input "#AEA191"
type input "#DACAB5"
type input "#C3B4A2"
type input "0.7"
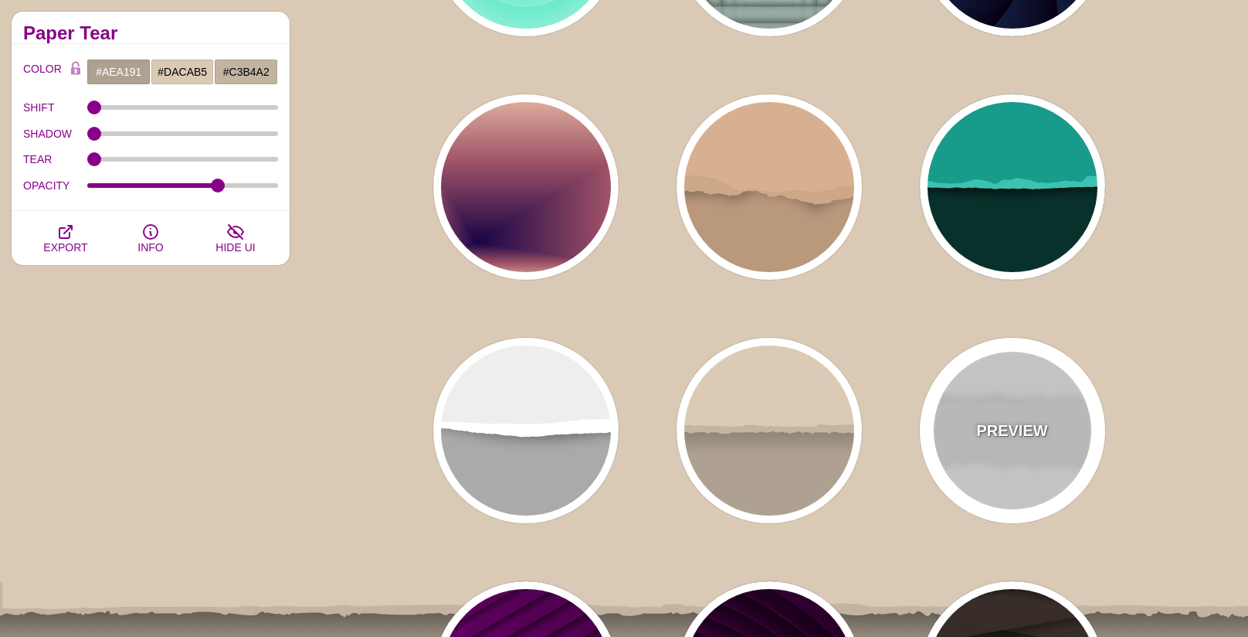
click at [951, 426] on div "PREVIEW" at bounding box center [1012, 430] width 185 height 185
type input "#EEEEEE"
type input "#FFFFFF"
type input "0.2"
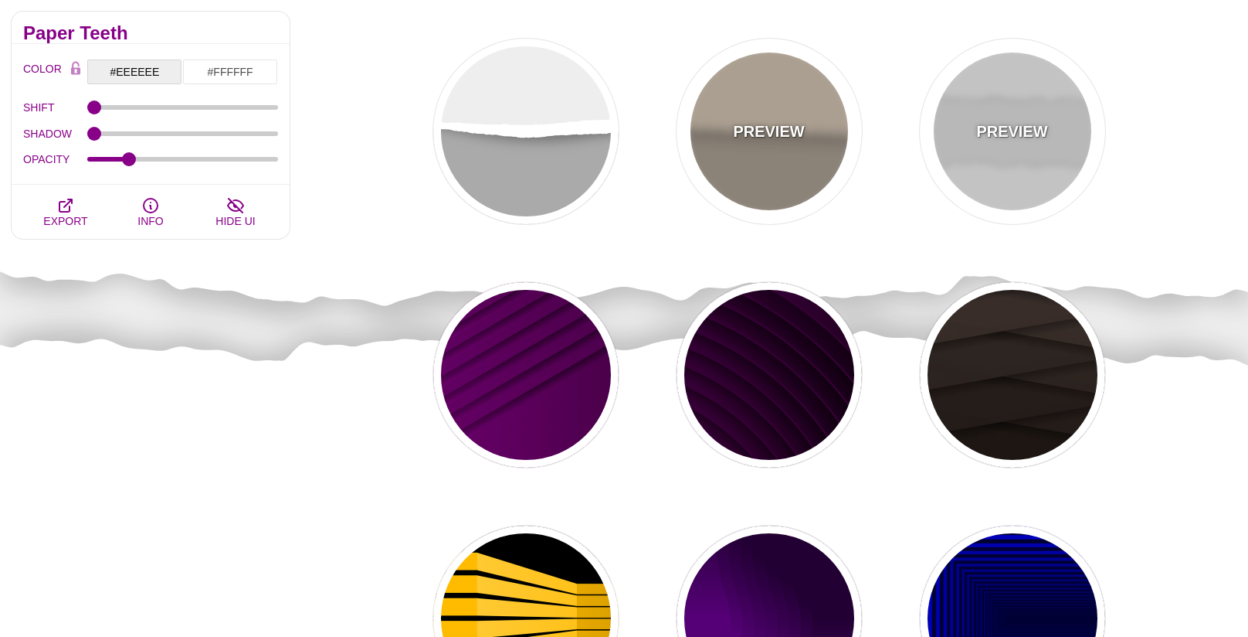
scroll to position [8261, 0]
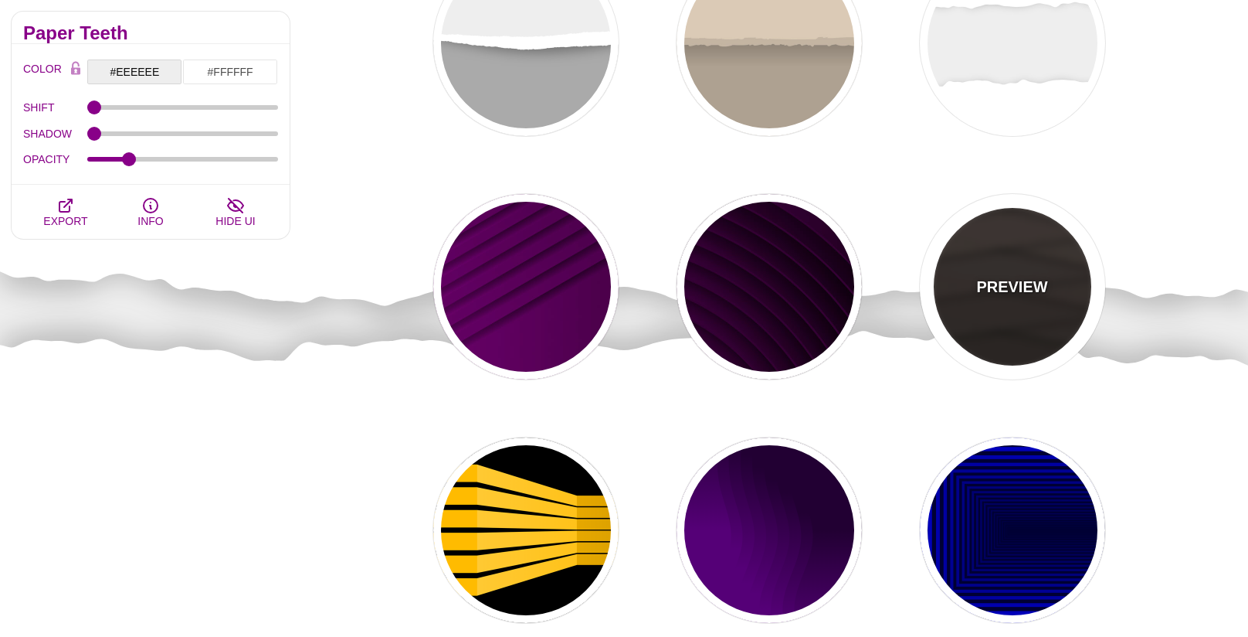
click at [984, 298] on div "PREVIEW" at bounding box center [1012, 286] width 185 height 185
type input "#1C1612"
type input "#4D3D37"
type input "0"
type input "0.9"
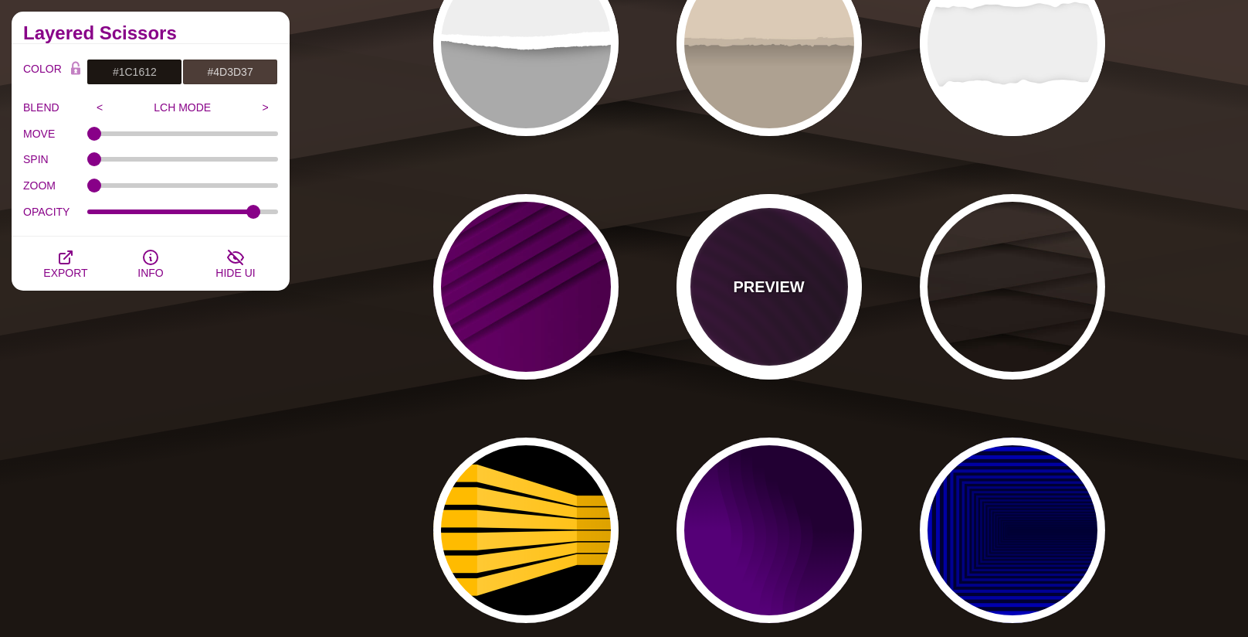
click at [743, 292] on p "PREVIEW" at bounding box center [768, 286] width 71 height 23
type input "#110011"
type input "#550055"
type input "#000000"
type input "#330033"
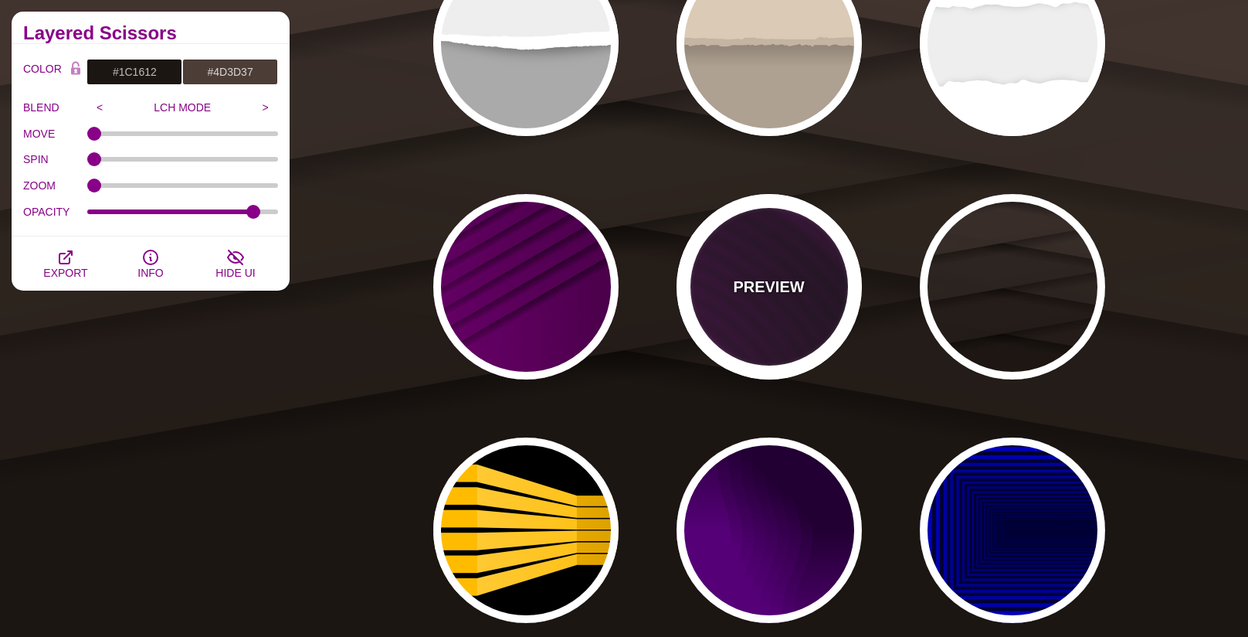
type input "4000"
type input "10"
type input "1"
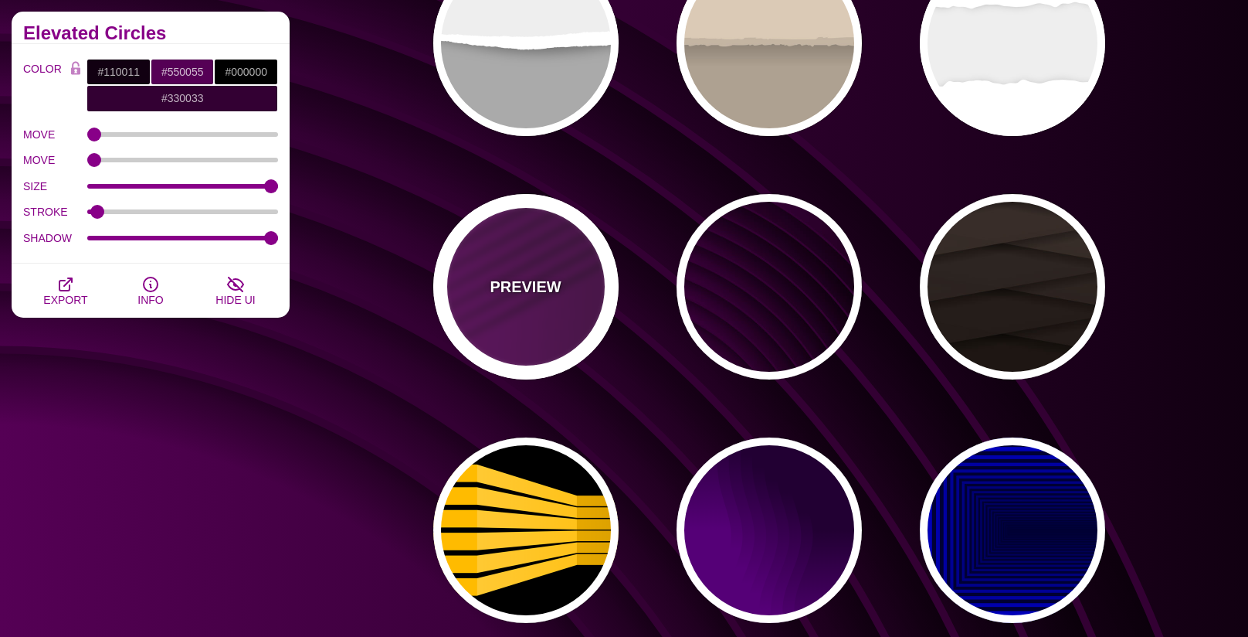
click at [545, 291] on p "PREVIEW" at bounding box center [525, 286] width 71 height 23
type input "#330033"
type input "#770077"
type input "1"
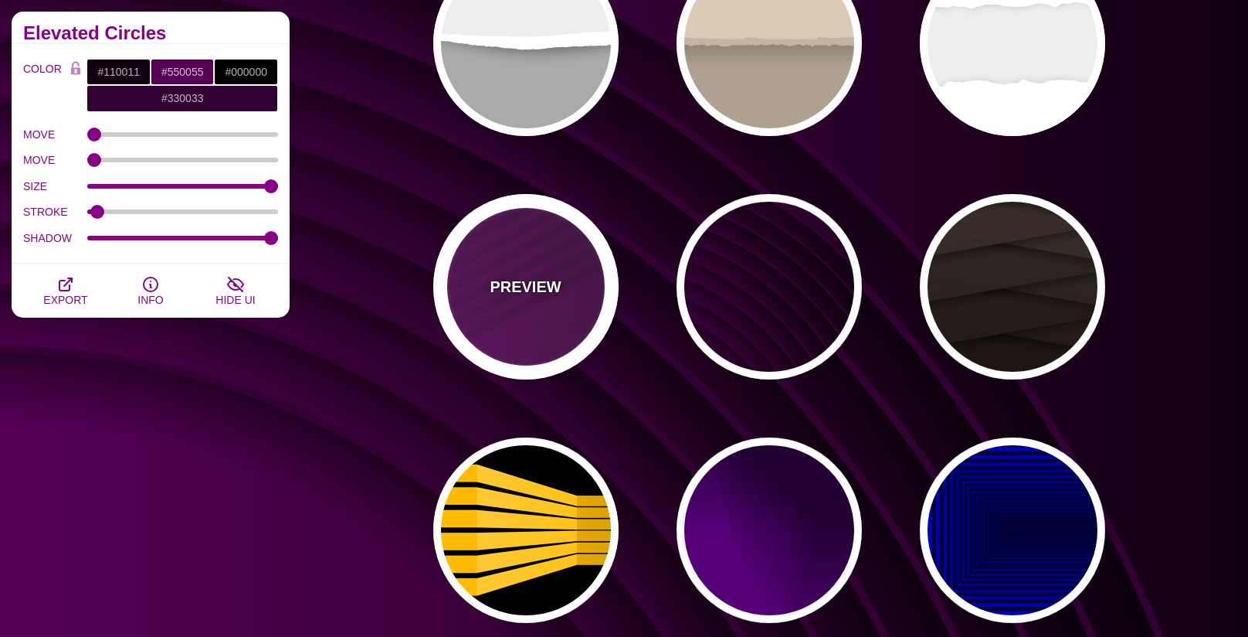
type input "0.5"
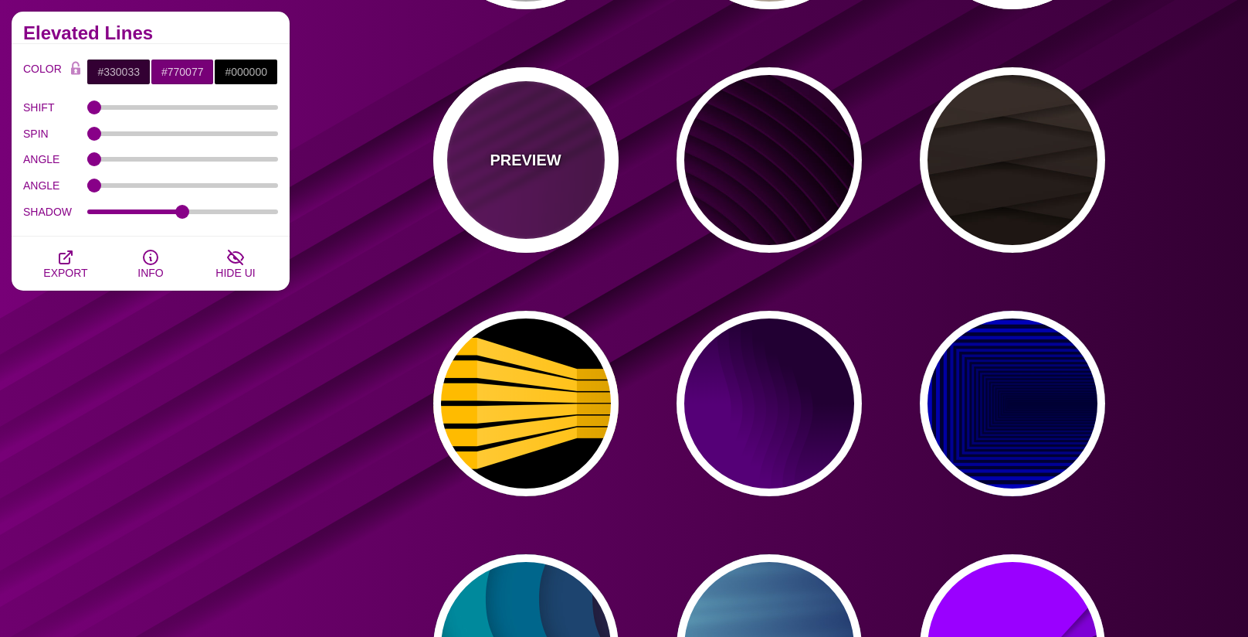
scroll to position [8390, 0]
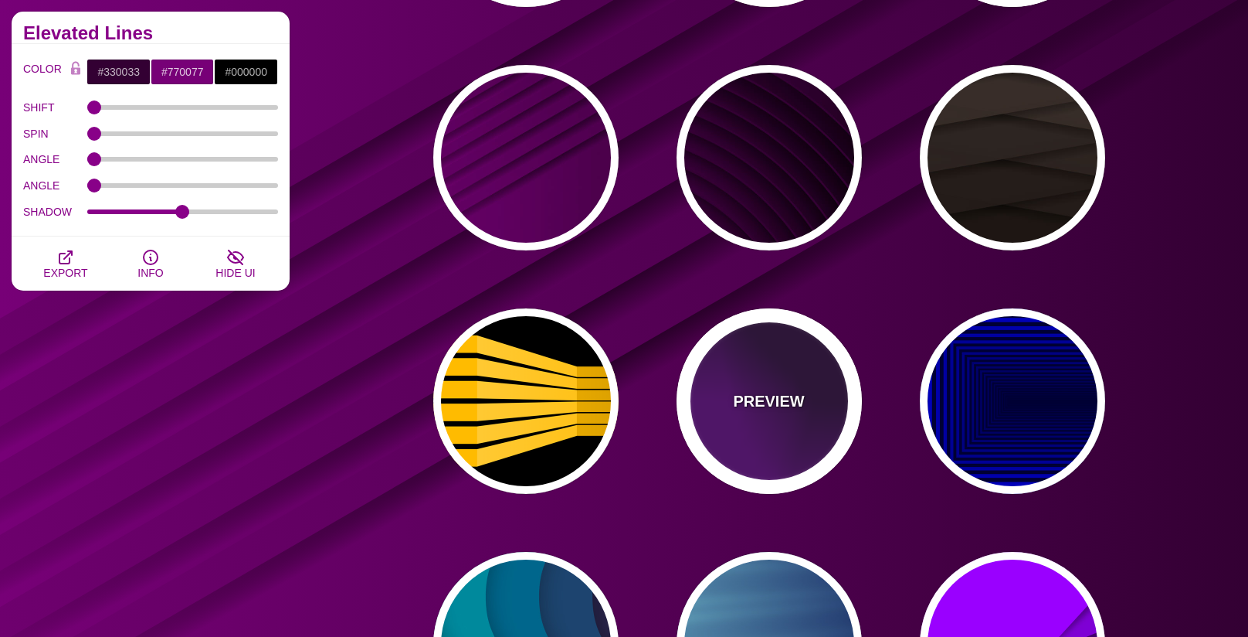
click at [713, 385] on div "PREVIEW" at bounding box center [769, 400] width 185 height 185
type input "#550077"
type input "#220033"
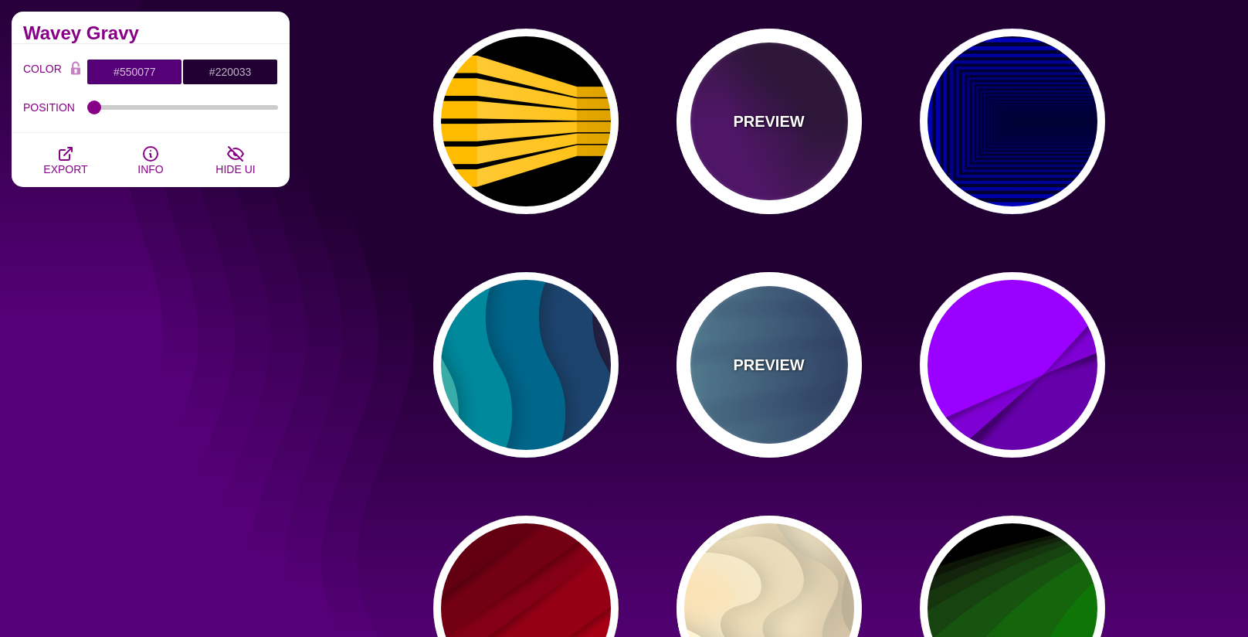
scroll to position [8677, 0]
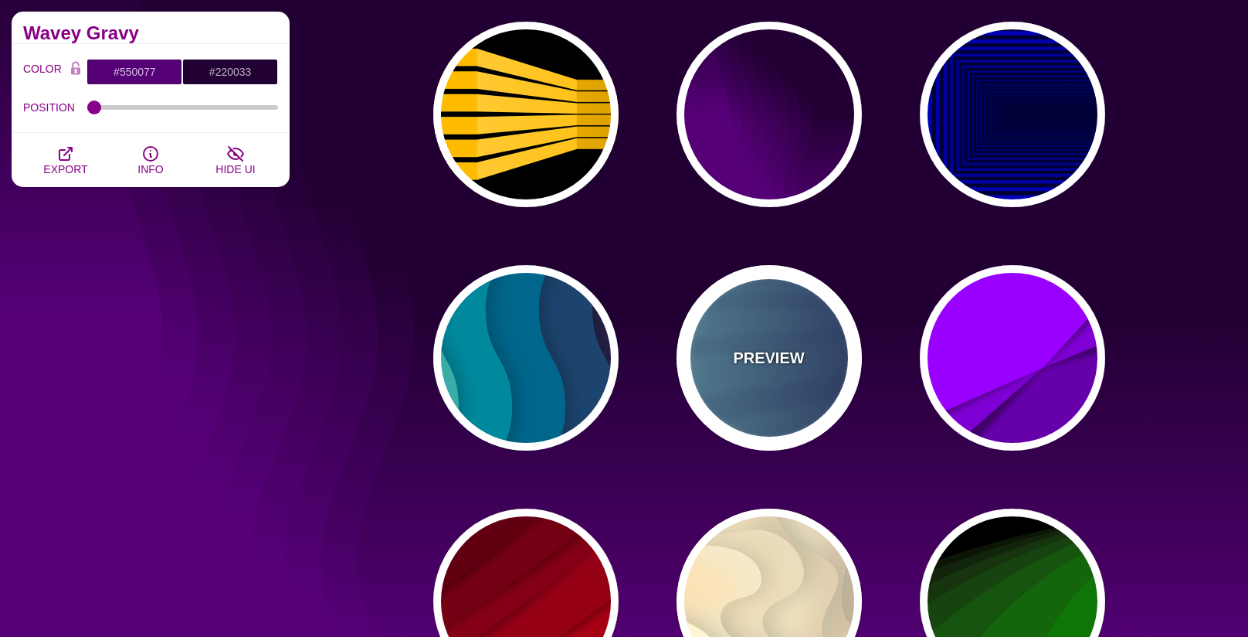
click at [736, 361] on p "PREVIEW" at bounding box center [768, 357] width 71 height 23
type input "#000044"
type input "#99FFFF"
type input "1"
type input "0.25"
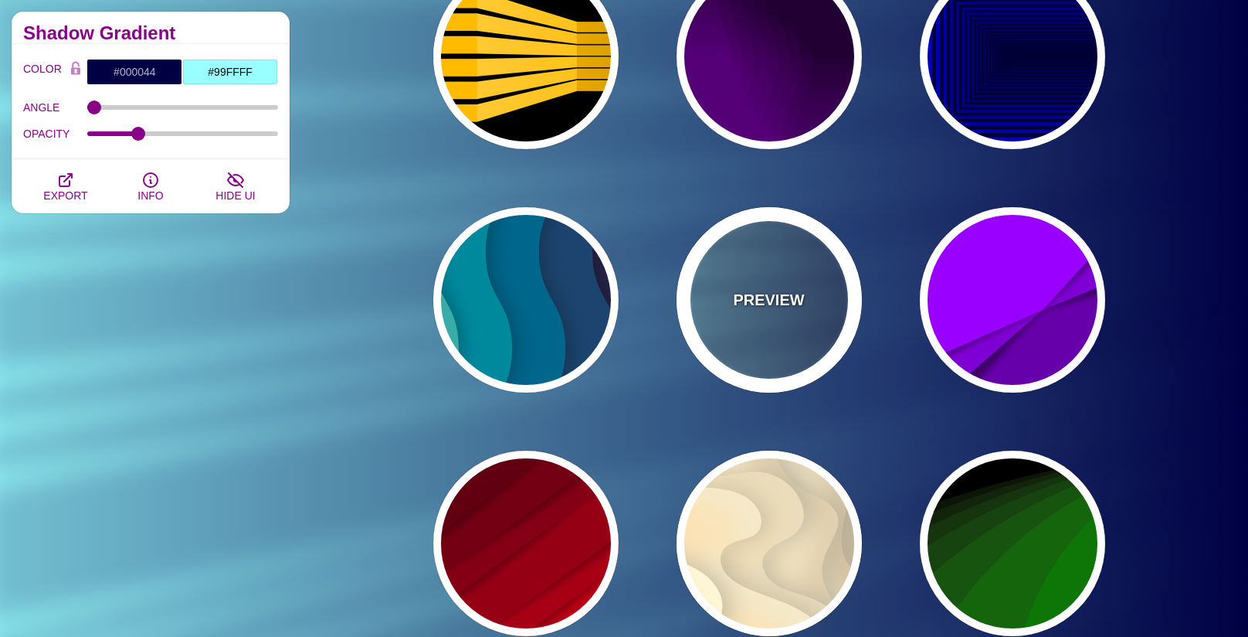
scroll to position [8734, 0]
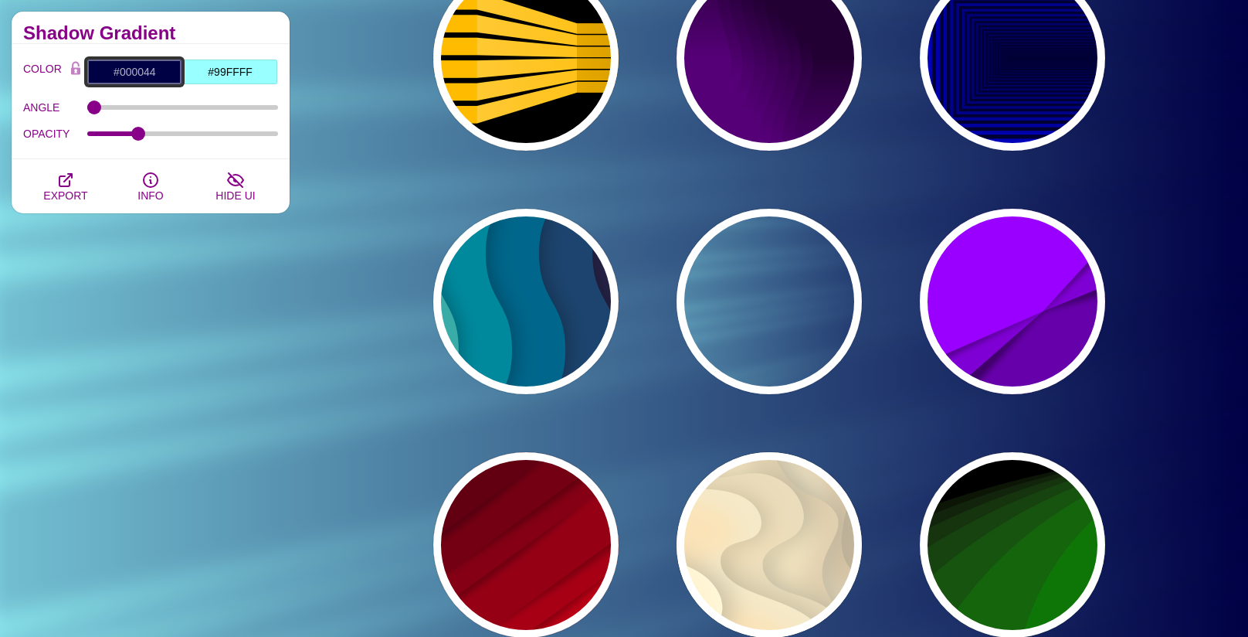
click at [142, 73] on input "#000044" at bounding box center [135, 72] width 96 height 26
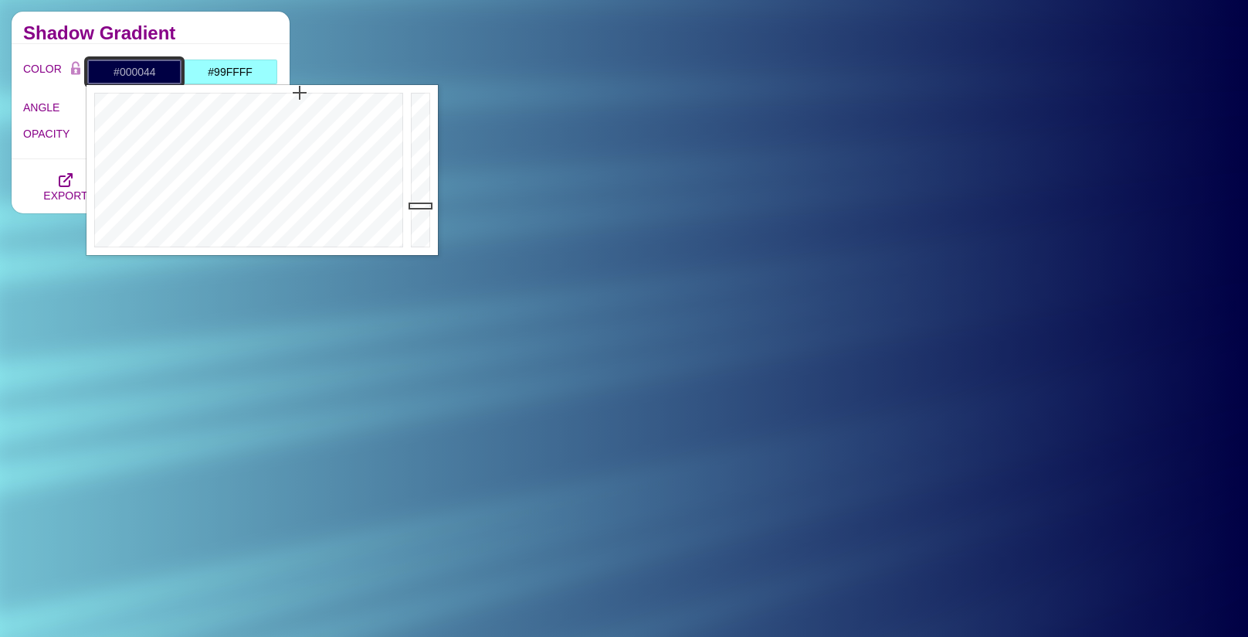
click at [142, 73] on input "#000044" at bounding box center [135, 72] width 96 height 26
paste input "66462B"
type input "#66462B"
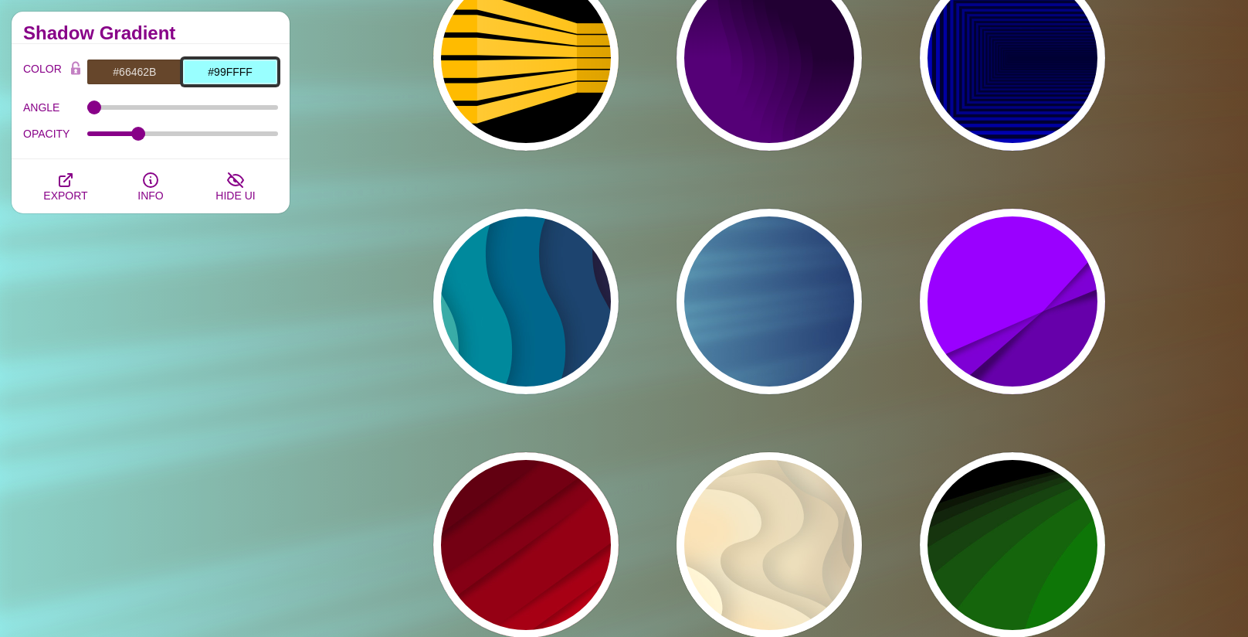
click at [253, 71] on input "#99FFFF" at bounding box center [230, 72] width 96 height 26
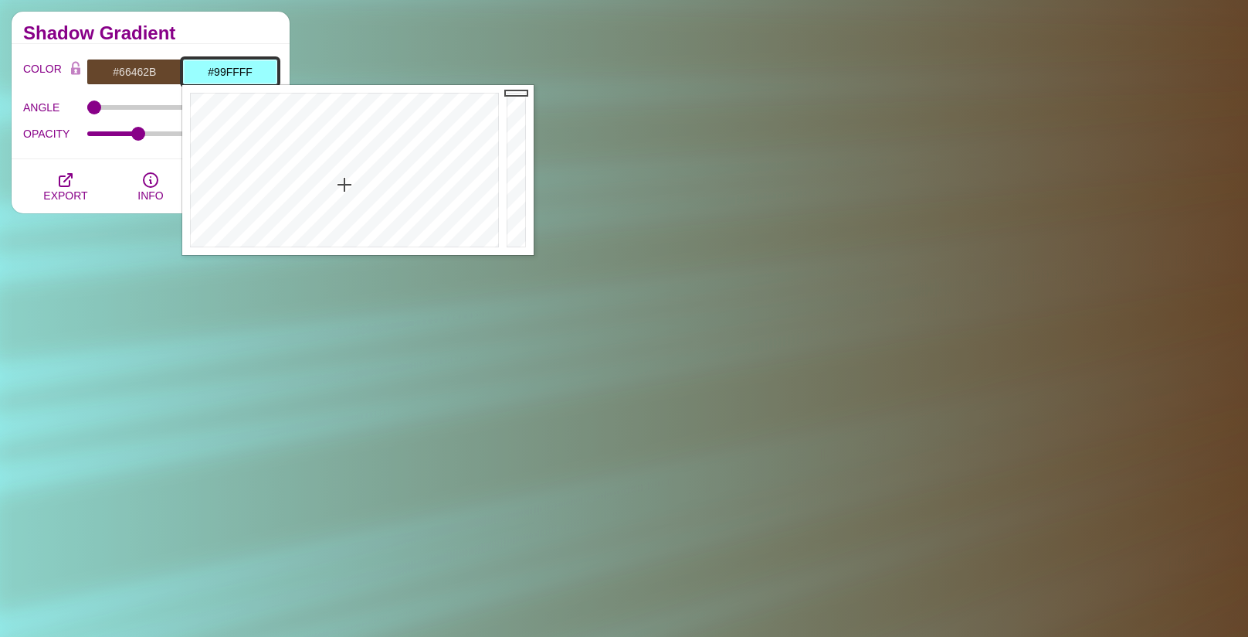
click at [253, 71] on input "#99FFFF" at bounding box center [230, 72] width 96 height 26
paste input "9B8353"
type input "#9B8353"
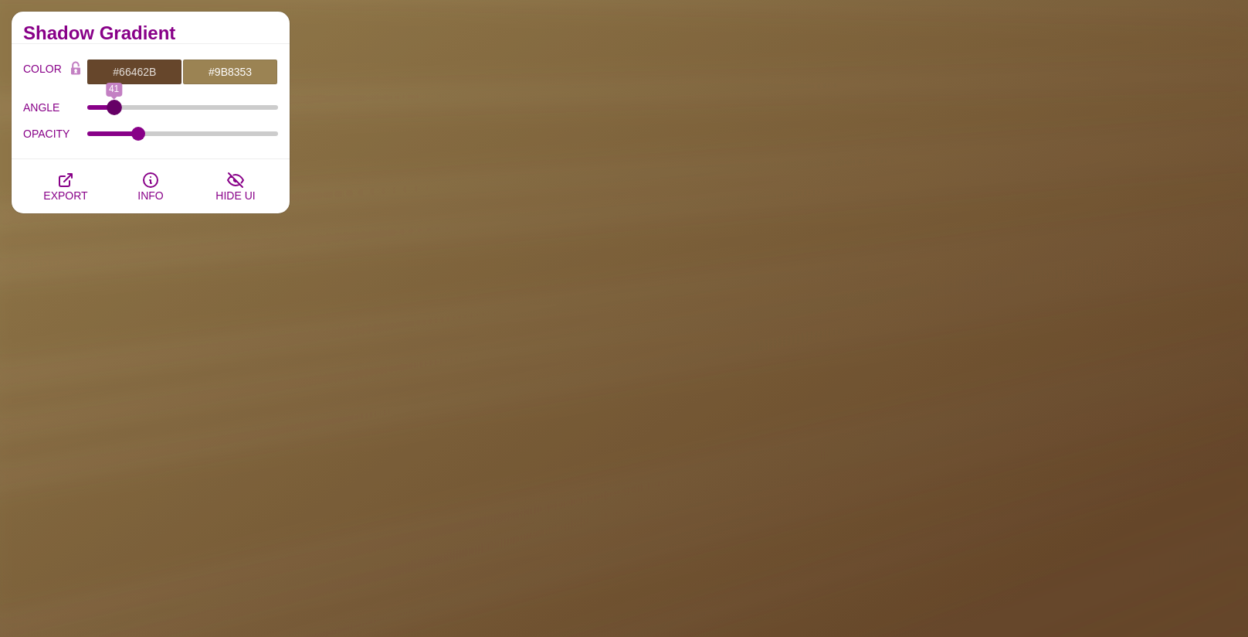
drag, startPoint x: 90, startPoint y: 106, endPoint x: 114, endPoint y: 114, distance: 25.9
type input "41"
click at [114, 107] on input "ANGLE" at bounding box center [183, 107] width 192 height 6
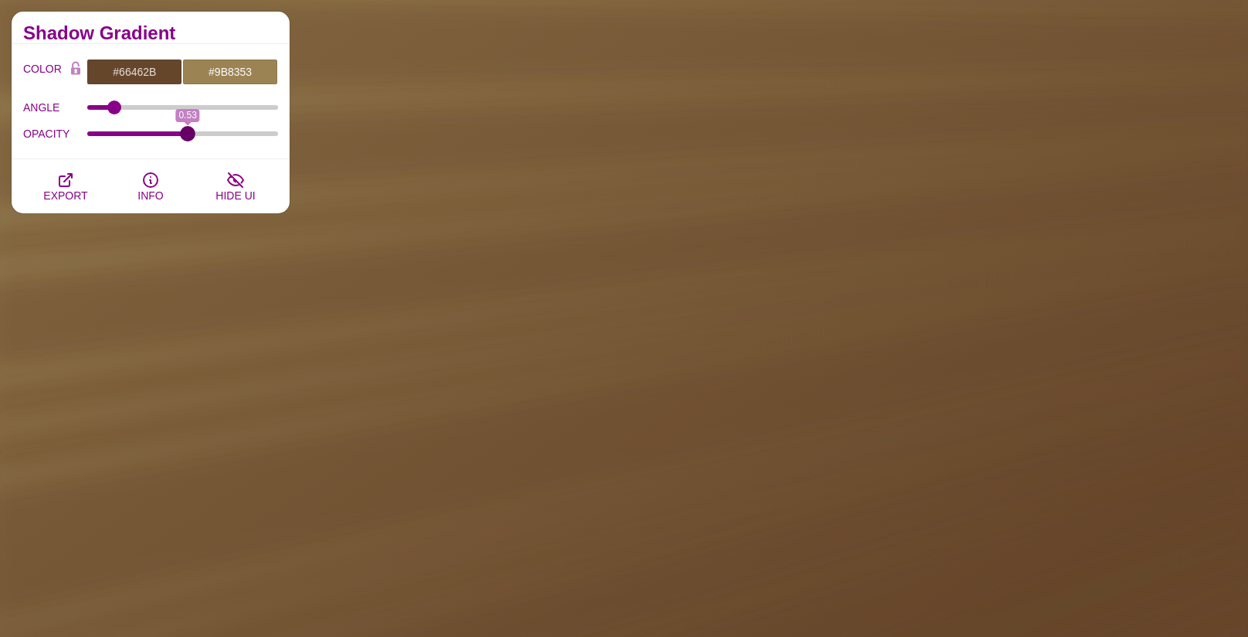
type input "0.53"
drag, startPoint x: 140, startPoint y: 136, endPoint x: 233, endPoint y: 148, distance: 93.4
click at [188, 135] on input "OPACITY" at bounding box center [183, 134] width 192 height 6
click at [66, 178] on icon "button" at bounding box center [65, 180] width 12 height 12
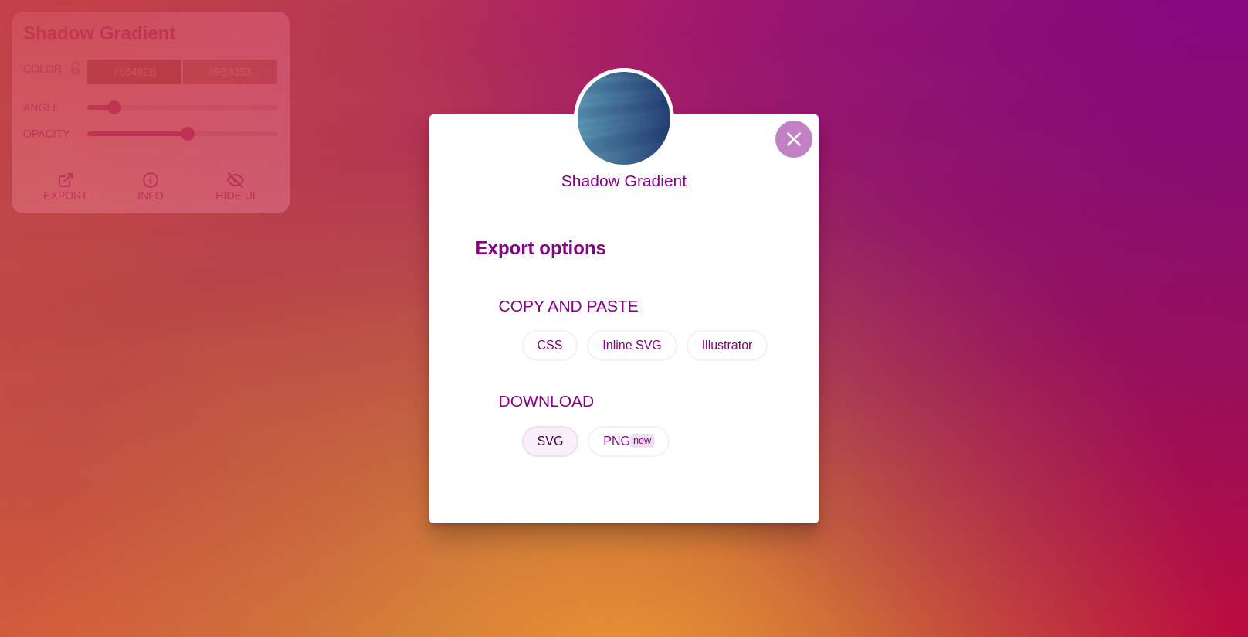
click at [550, 436] on button "SVG" at bounding box center [550, 441] width 57 height 31
drag, startPoint x: 795, startPoint y: 137, endPoint x: 773, endPoint y: 138, distance: 22.5
click at [795, 137] on button at bounding box center [794, 139] width 37 height 37
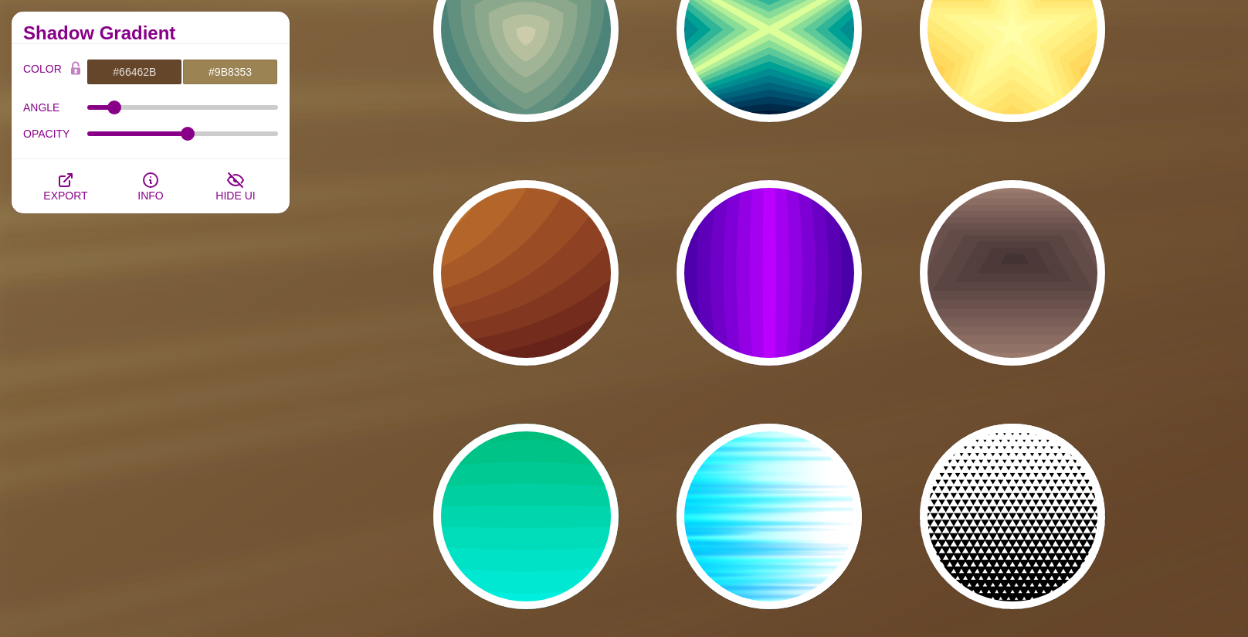
scroll to position [10493, 0]
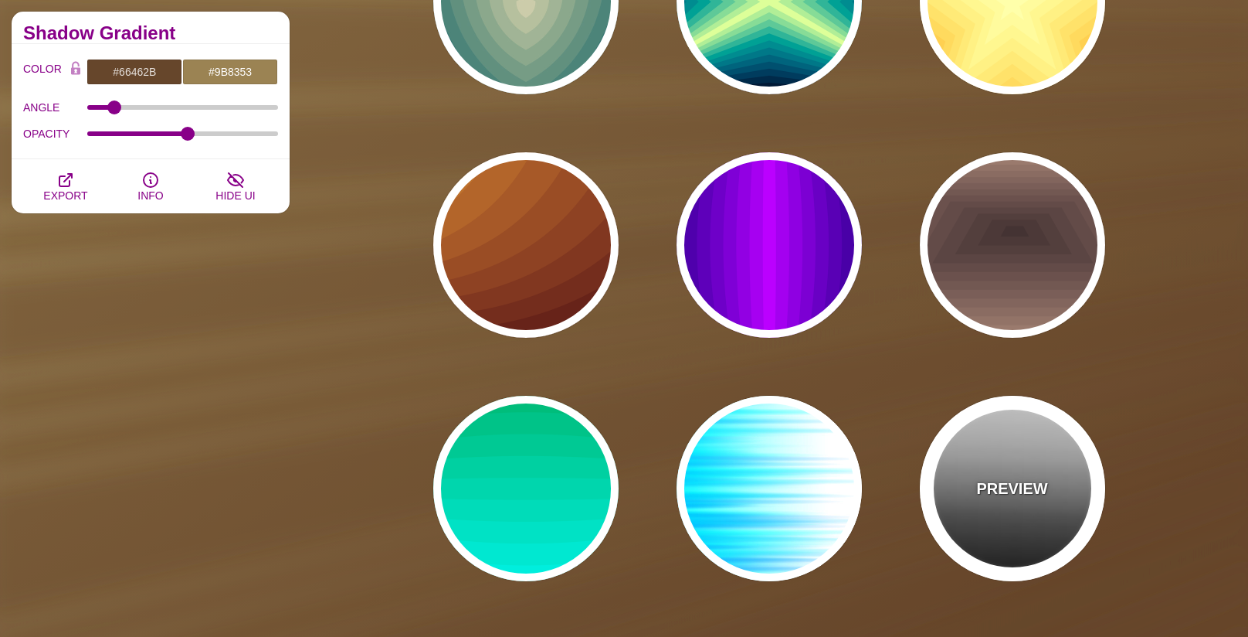
click at [987, 454] on div "PREVIEW" at bounding box center [1012, 488] width 185 height 185
type input "#FFFFFF"
type input "#000000"
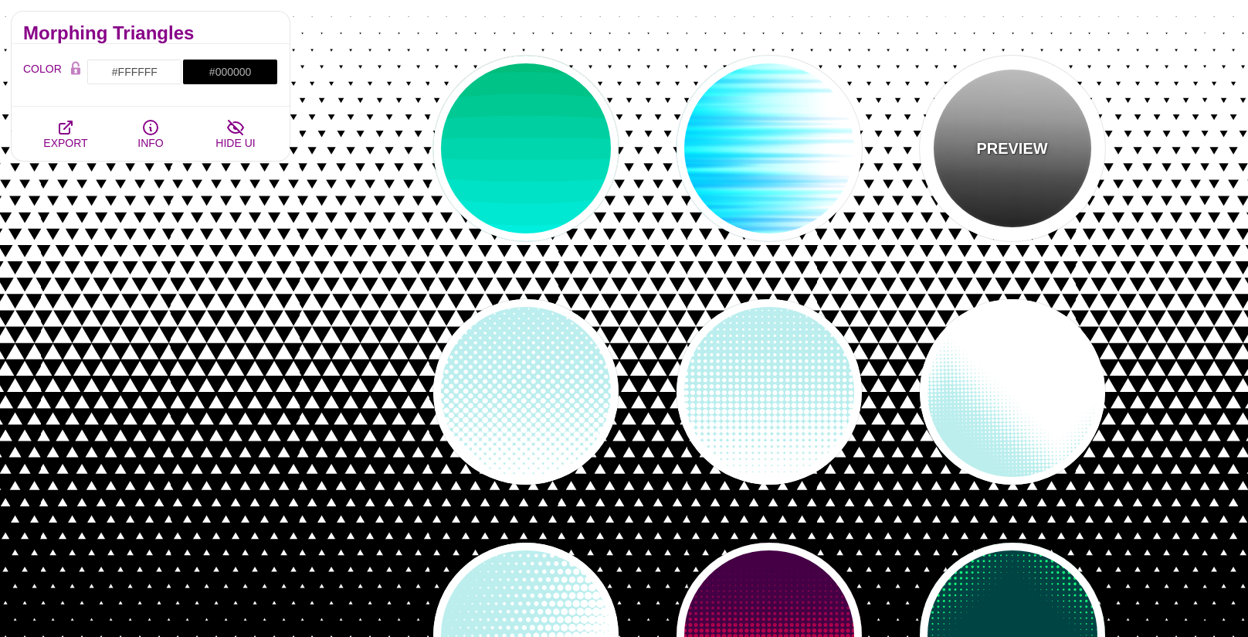
scroll to position [10835, 0]
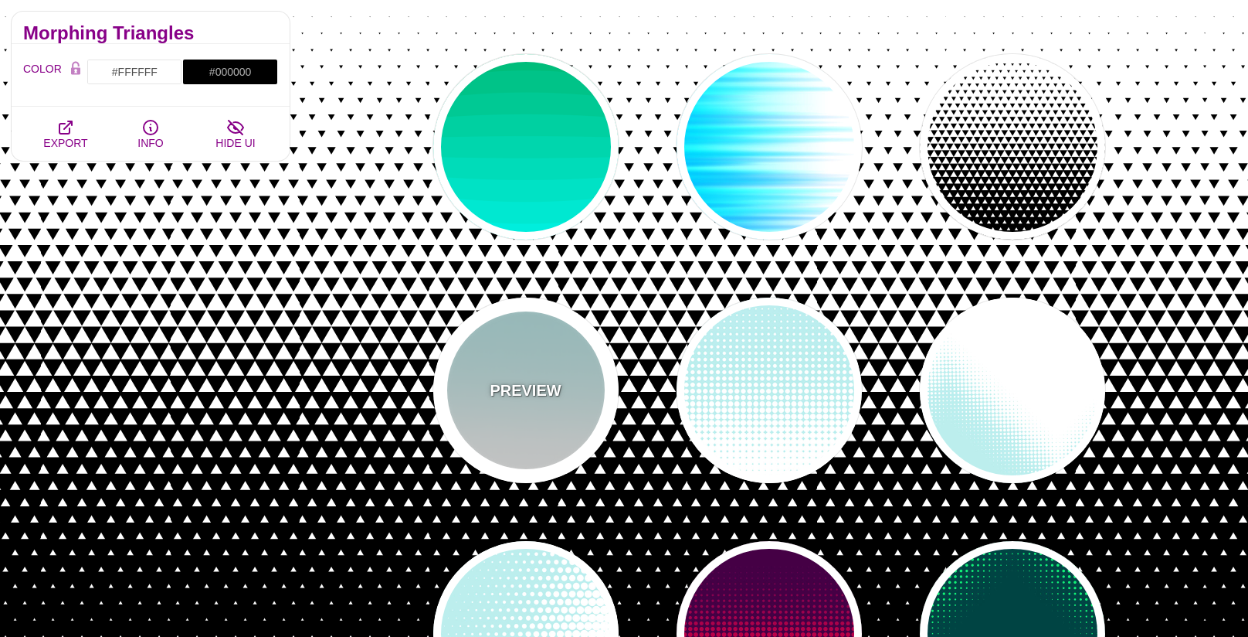
click at [552, 380] on p "PREVIEW" at bounding box center [525, 390] width 71 height 23
type input "#BBEEEE"
type input "#FFFFFF"
type input "0"
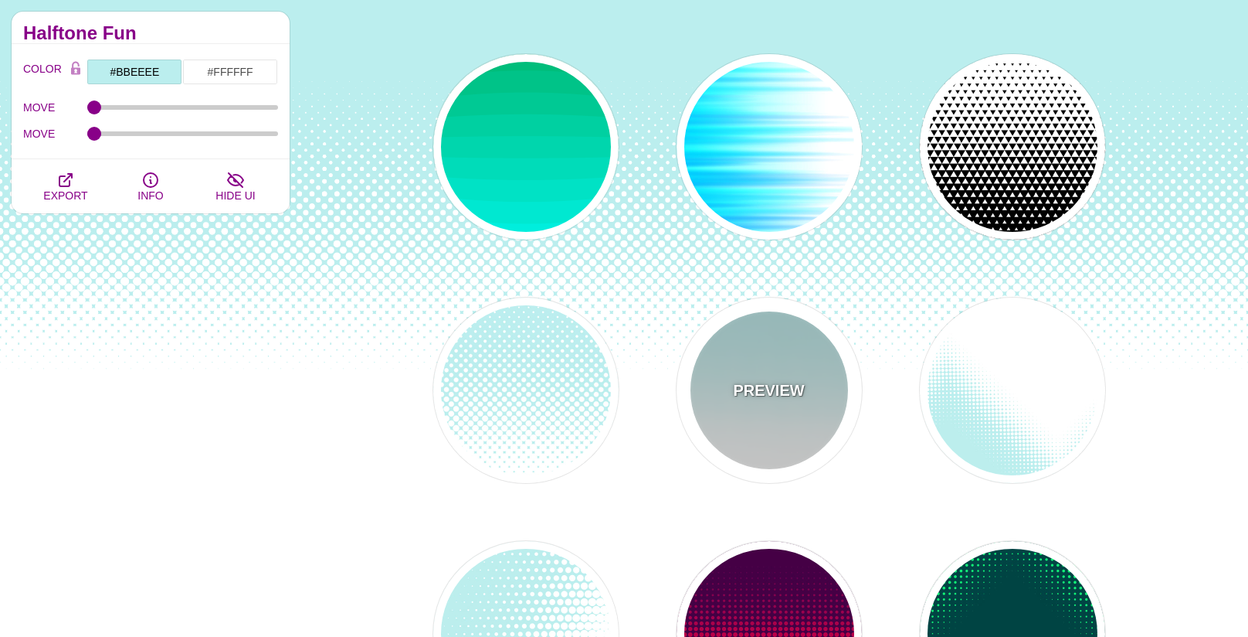
click at [739, 375] on div "PREVIEW" at bounding box center [769, 389] width 185 height 185
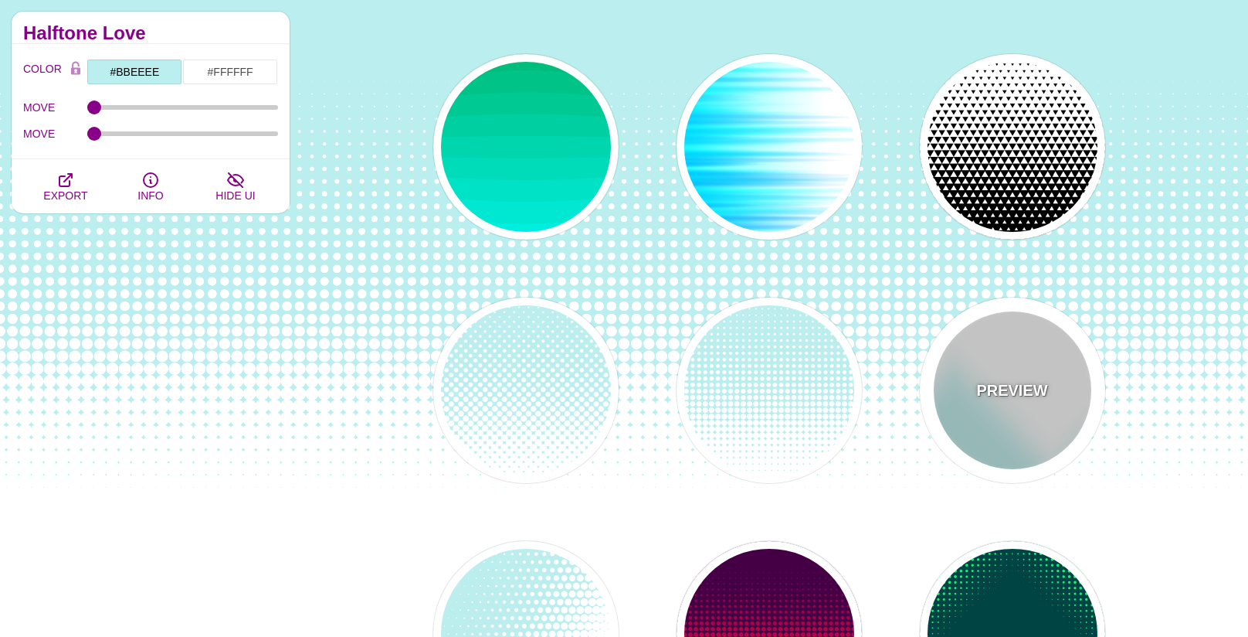
click at [922, 384] on div "PREVIEW" at bounding box center [1012, 389] width 185 height 185
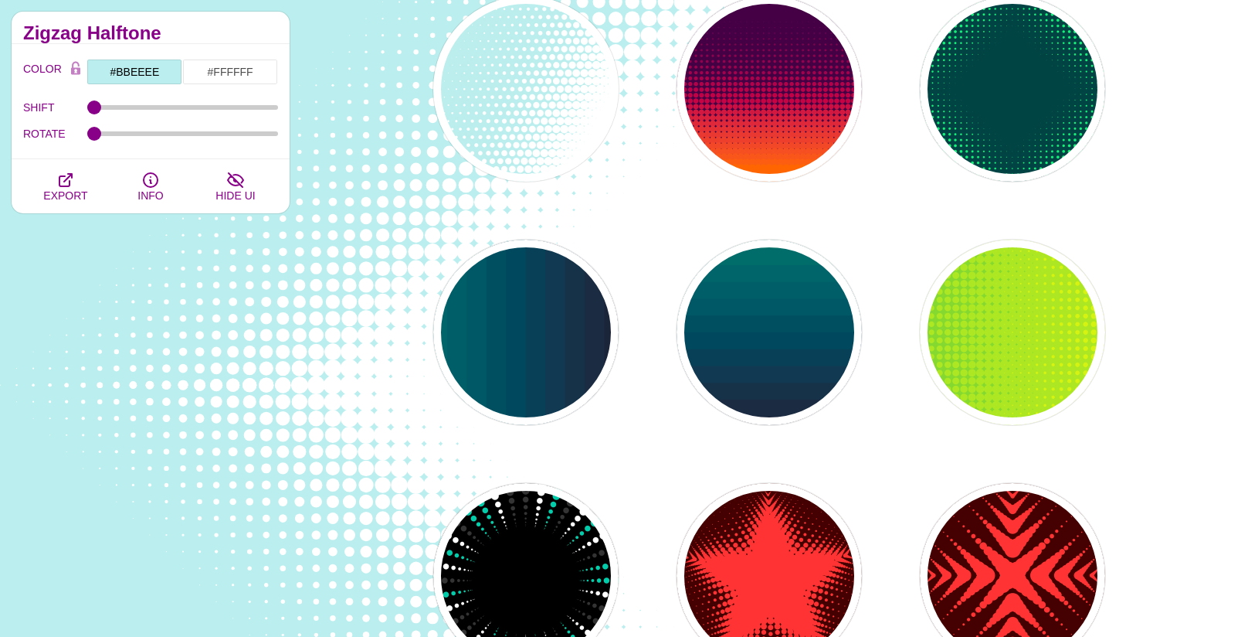
scroll to position [11382, 0]
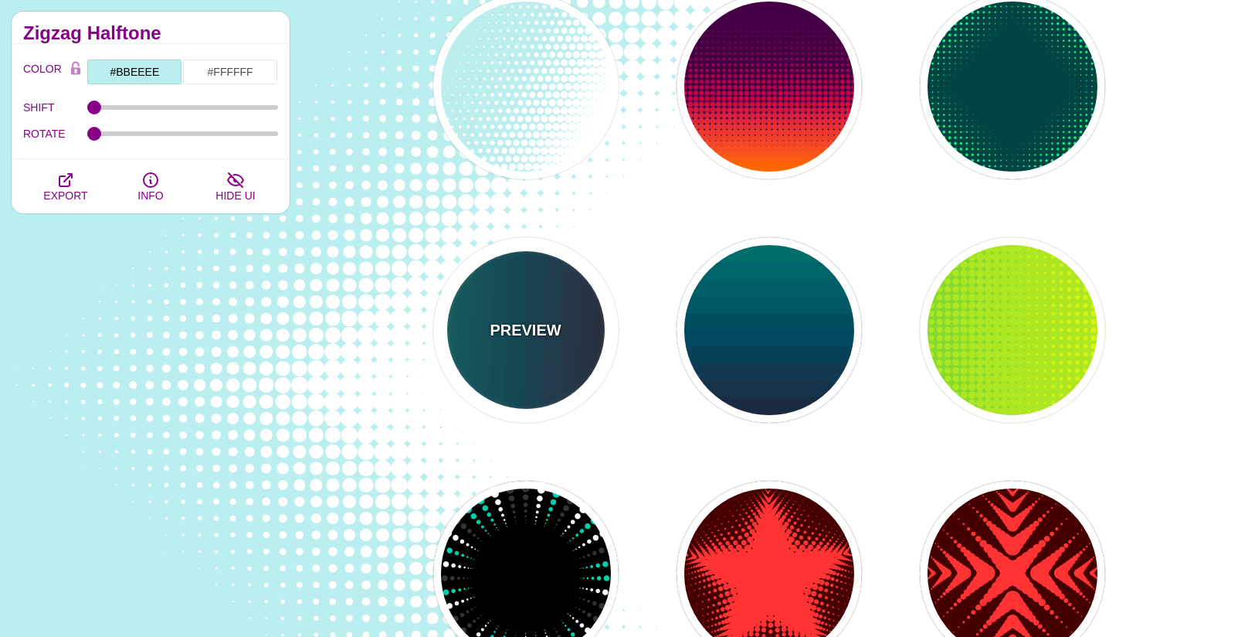
click at [577, 320] on div "PREVIEW" at bounding box center [525, 329] width 185 height 185
type input "#110011"
type input "#448866"
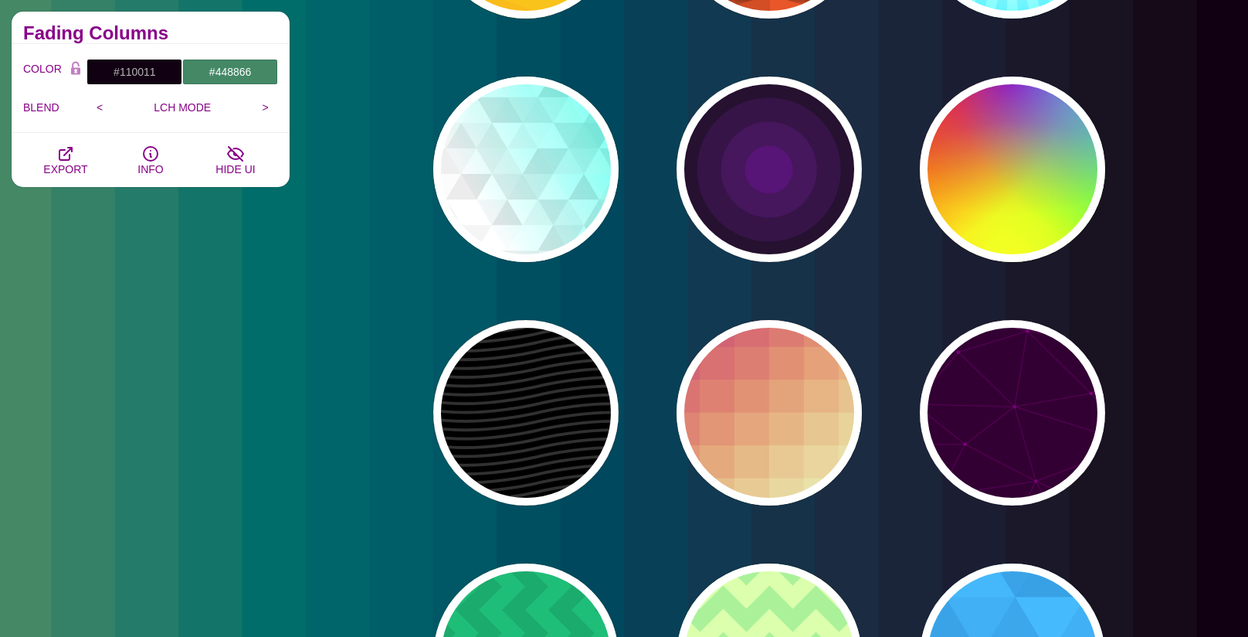
scroll to position [12283, 0]
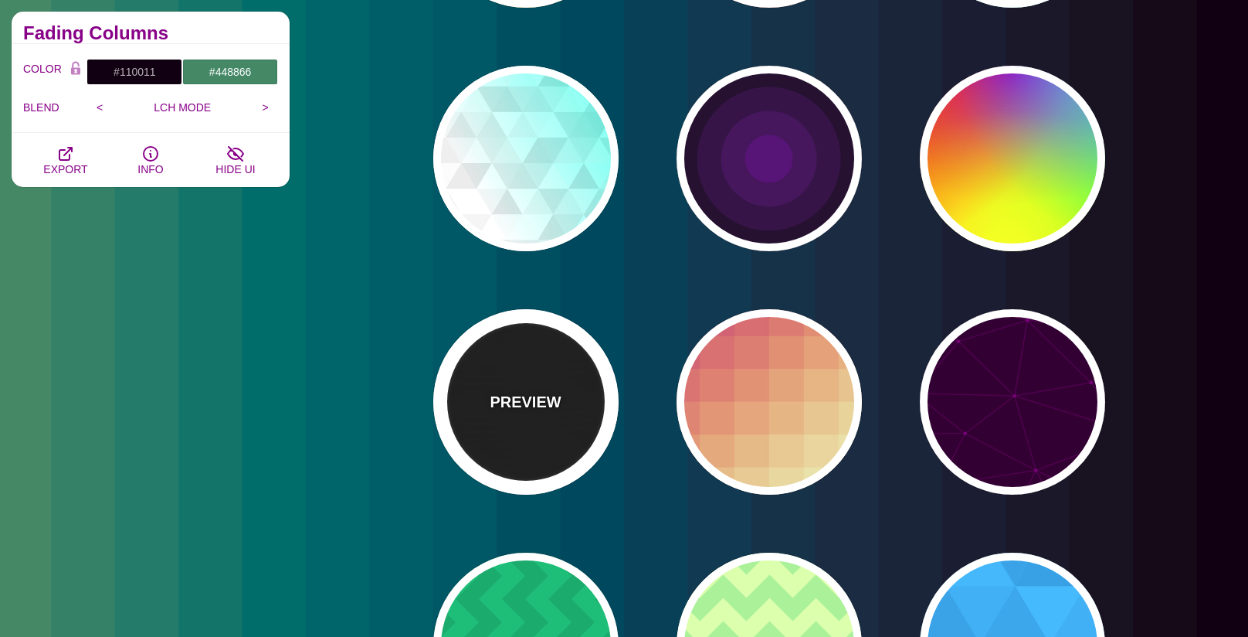
click at [559, 352] on div "PREVIEW" at bounding box center [525, 401] width 185 height 185
type input "#000000"
type input "#222222"
type input "250"
type input "10"
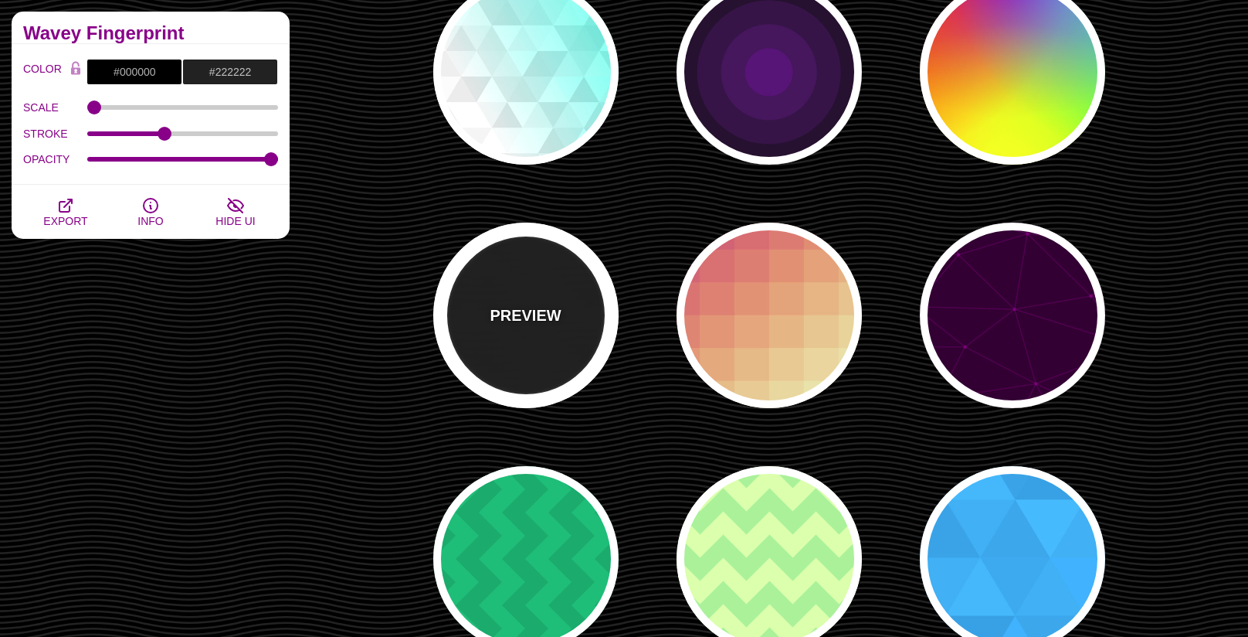
scroll to position [12375, 0]
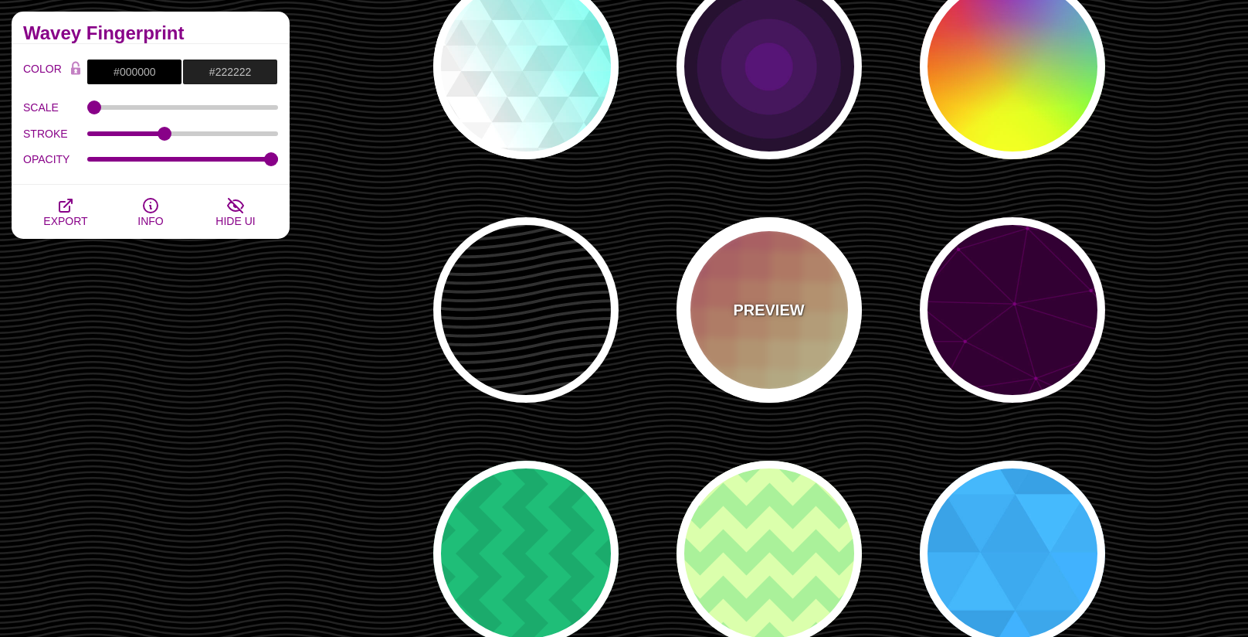
click at [749, 311] on p "PREVIEW" at bounding box center [768, 309] width 71 height 23
type input "#CC5577"
type input "#EEEEBB"
type input "1"
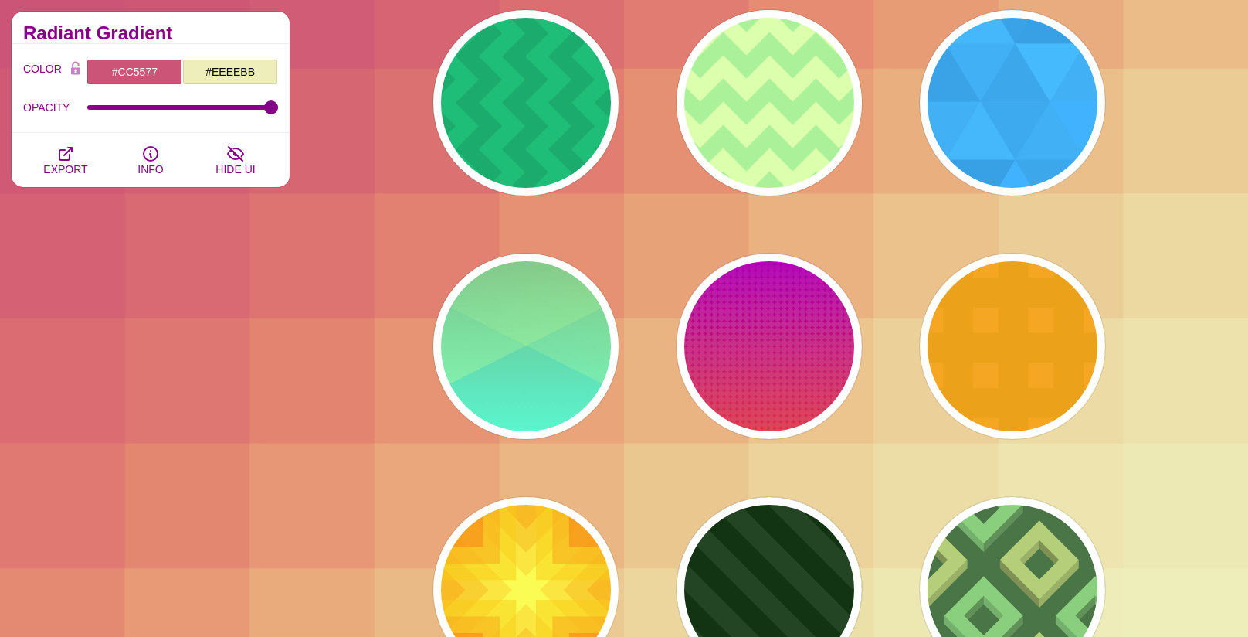
scroll to position [12870, 0]
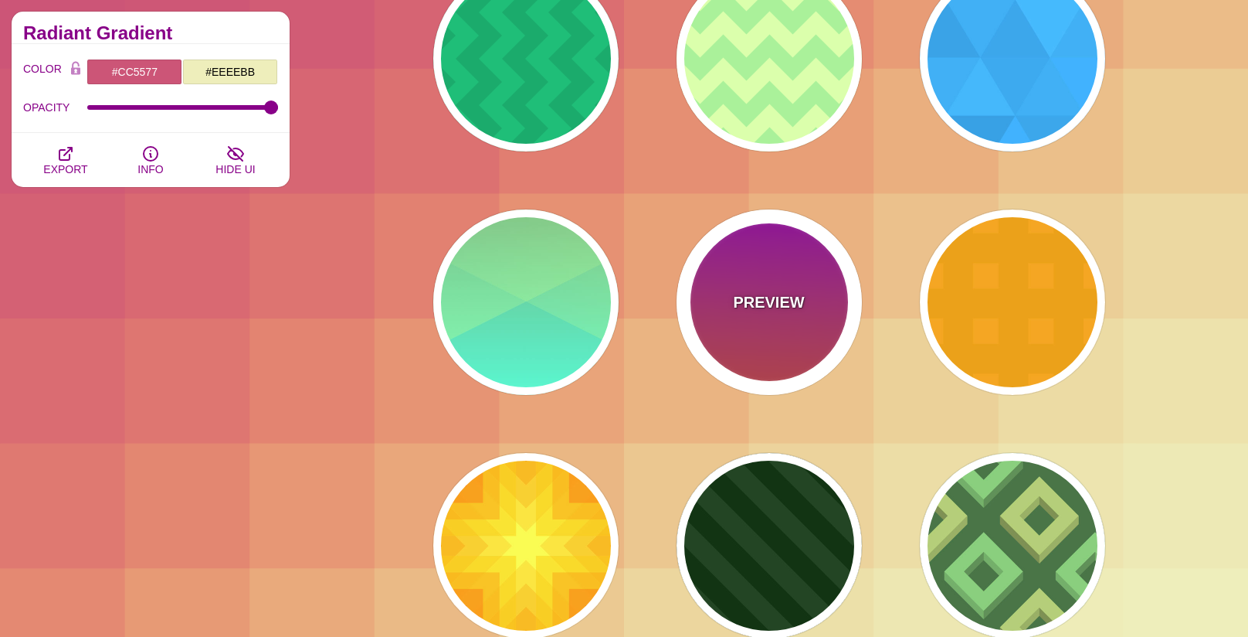
click at [740, 305] on p "PREVIEW" at bounding box center [768, 301] width 71 height 23
type input "#FFFFFF"
type input "#8800FF"
type input "#FF4400"
type input "24"
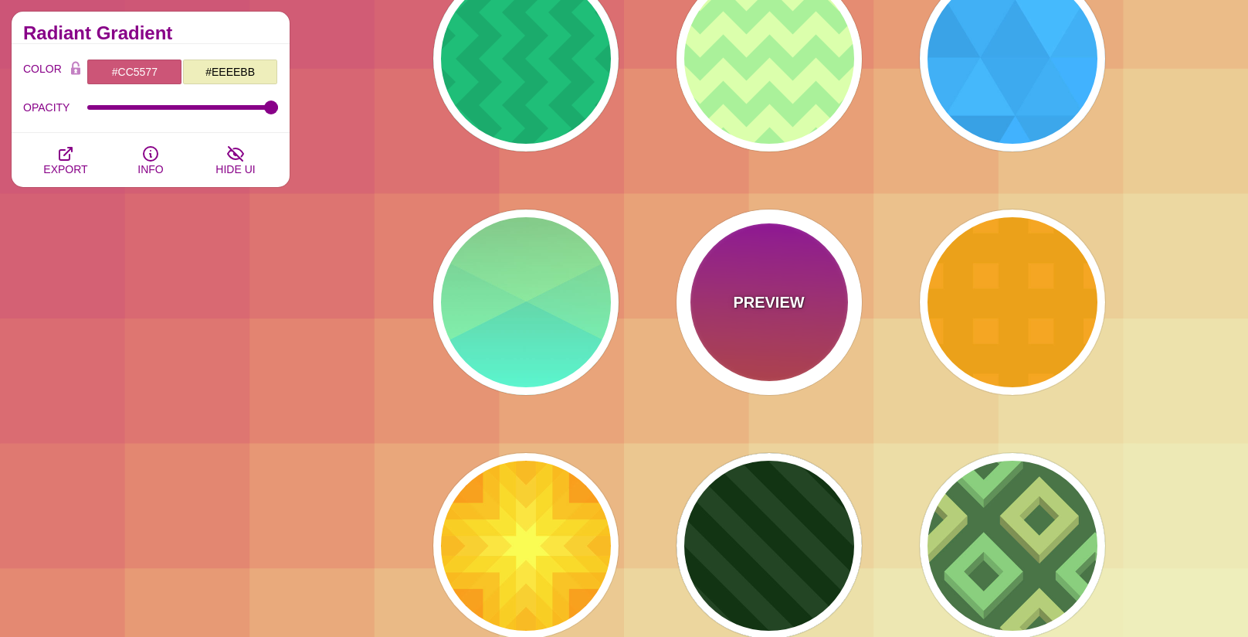
type input "0.08"
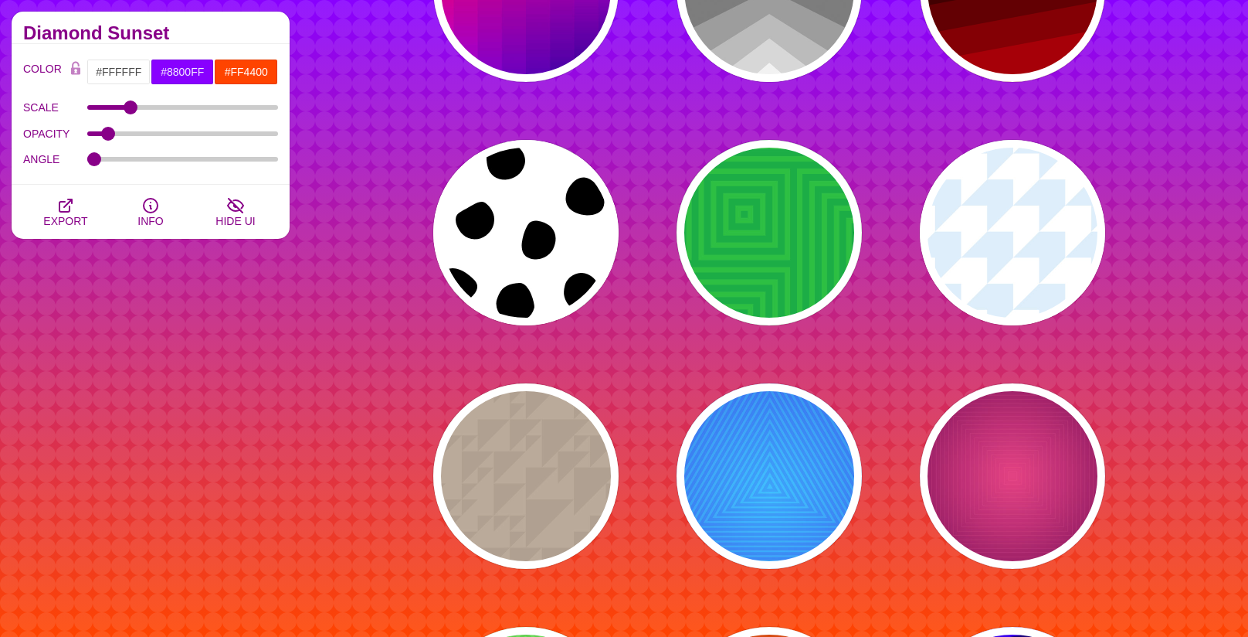
scroll to position [13970, 0]
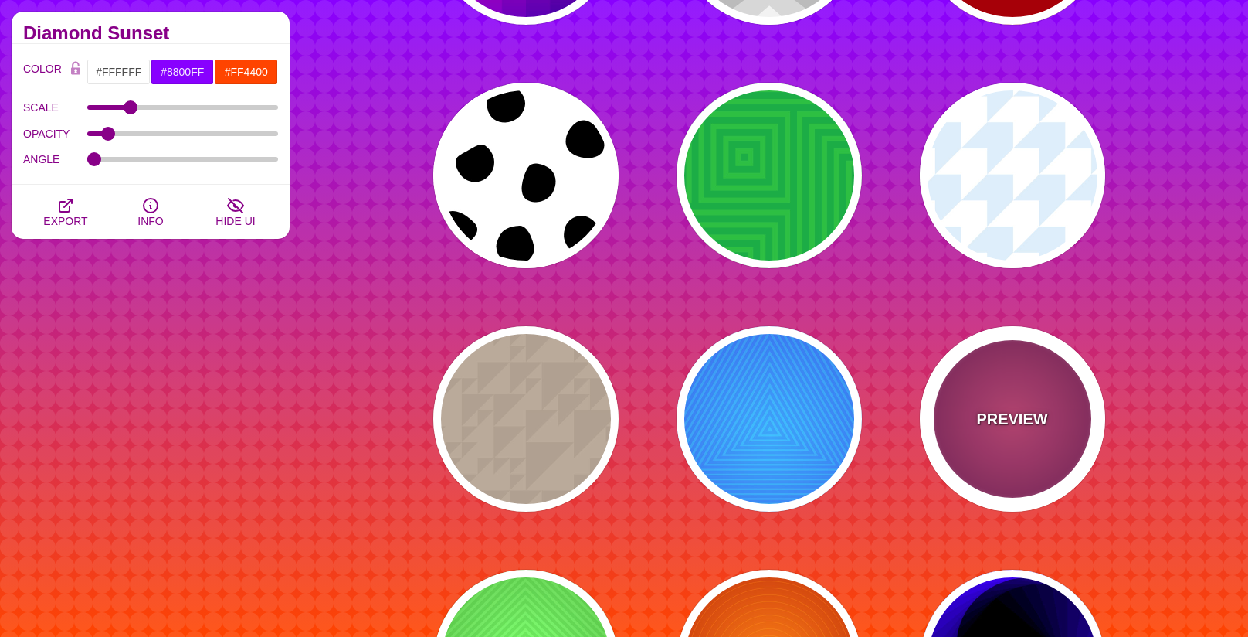
click at [1004, 409] on p "PREVIEW" at bounding box center [1011, 418] width 71 height 23
type input "#DD33BB"
type input "#440044"
type input "#FF7700"
type input "#FF66BB"
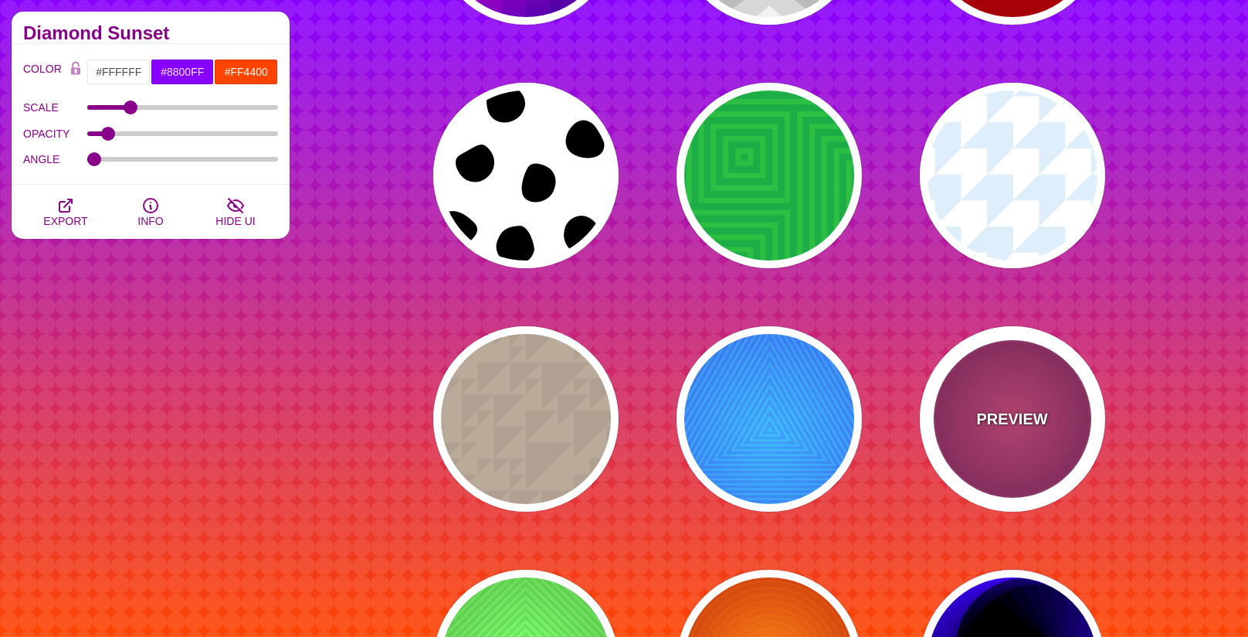
type input "1"
type input "50"
type input "60"
type input "0.3"
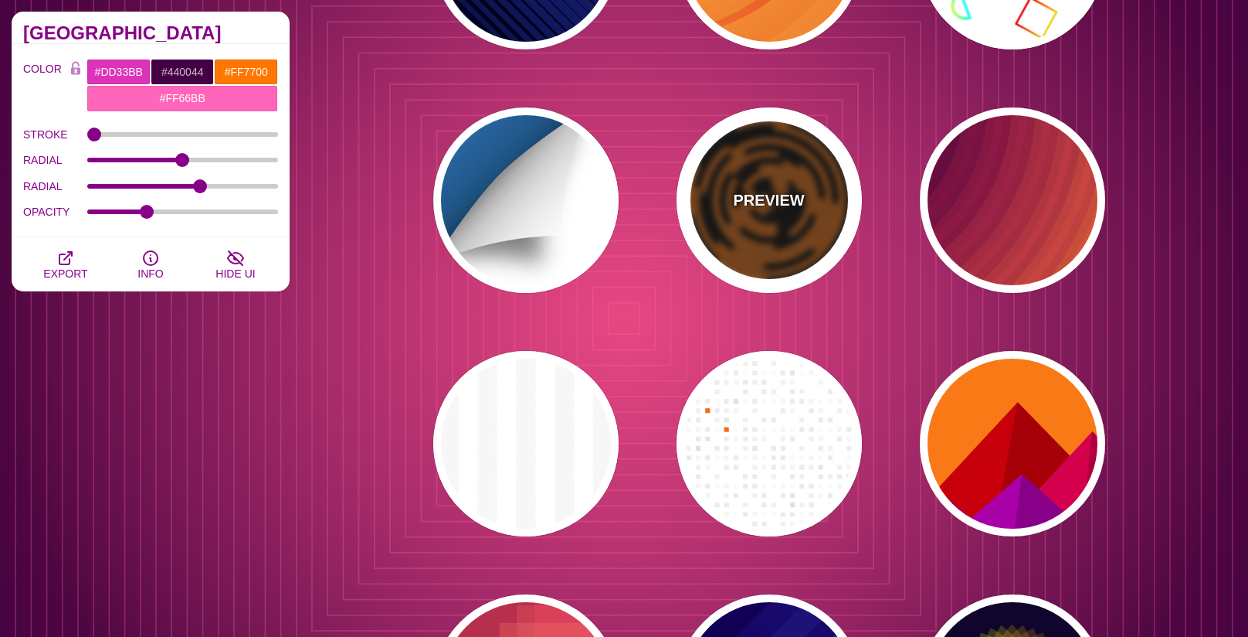
scroll to position [15518, 0]
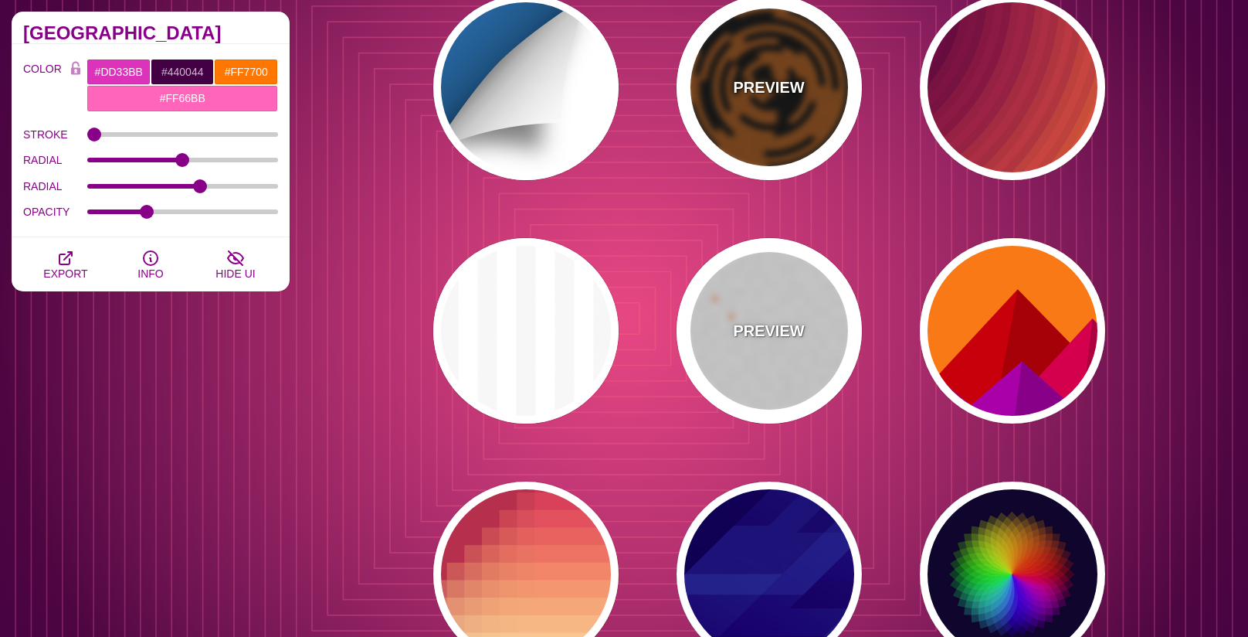
click at [767, 341] on p "PREVIEW" at bounding box center [768, 330] width 71 height 23
type input "#FFFFFF"
type input "#FF6600"
type input "0"
type input "0.5"
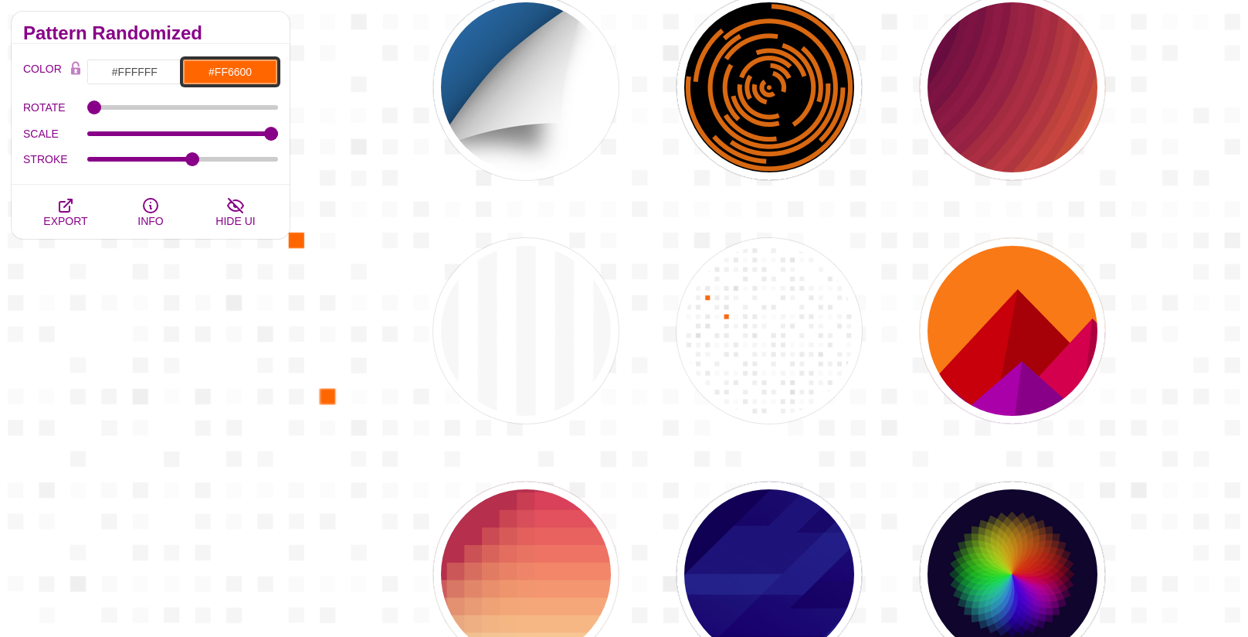
click at [256, 74] on input "#FF6600" at bounding box center [230, 72] width 96 height 26
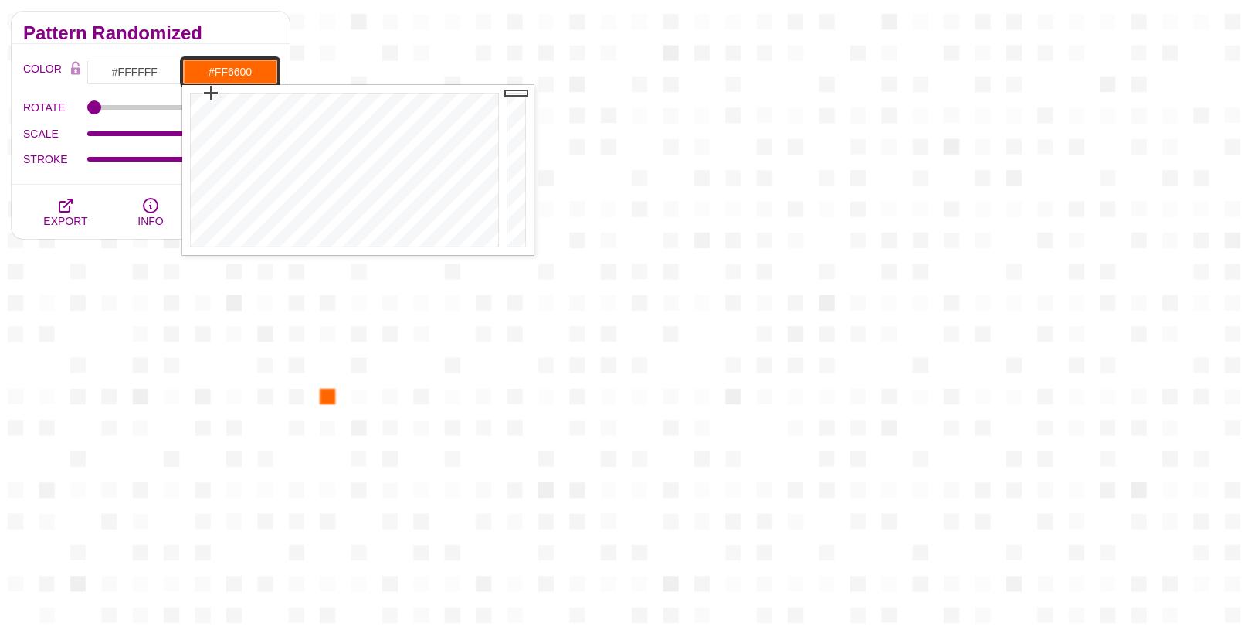
click at [256, 74] on input "#FF6600" at bounding box center [230, 72] width 96 height 26
paste input "66462B"
type input "#66462B"
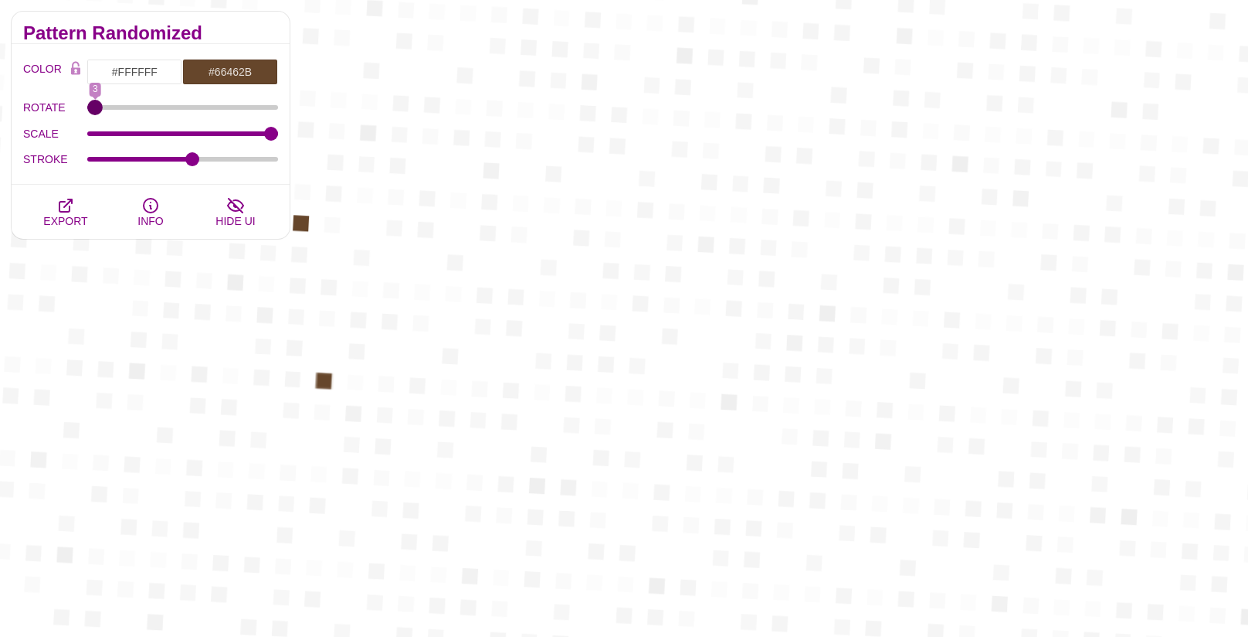
type input "0"
drag, startPoint x: 97, startPoint y: 105, endPoint x: 83, endPoint y: 110, distance: 14.9
click at [87, 110] on input "ROTATE" at bounding box center [183, 107] width 192 height 6
drag, startPoint x: 269, startPoint y: 136, endPoint x: 210, endPoint y: 163, distance: 64.6
type input "33.25"
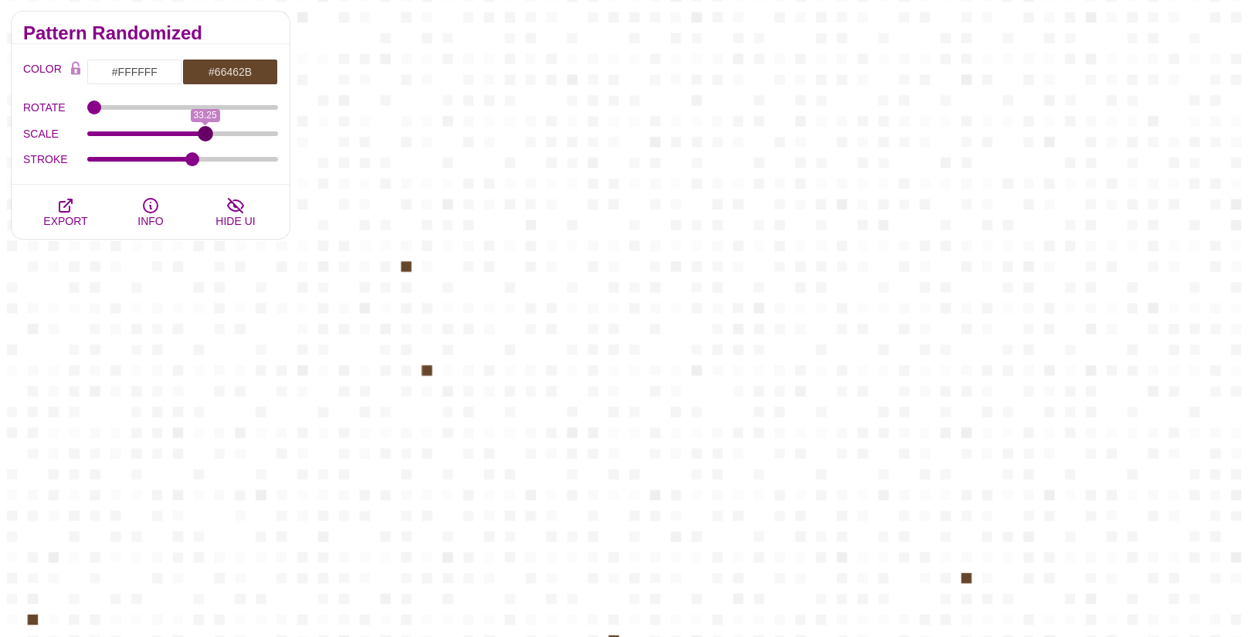
click at [205, 137] on input "SCALE" at bounding box center [183, 134] width 192 height 6
type input "0.7"
drag, startPoint x: 189, startPoint y: 163, endPoint x: 180, endPoint y: 123, distance: 41.2
click at [235, 168] on div "STROKE 0.7" at bounding box center [150, 160] width 255 height 26
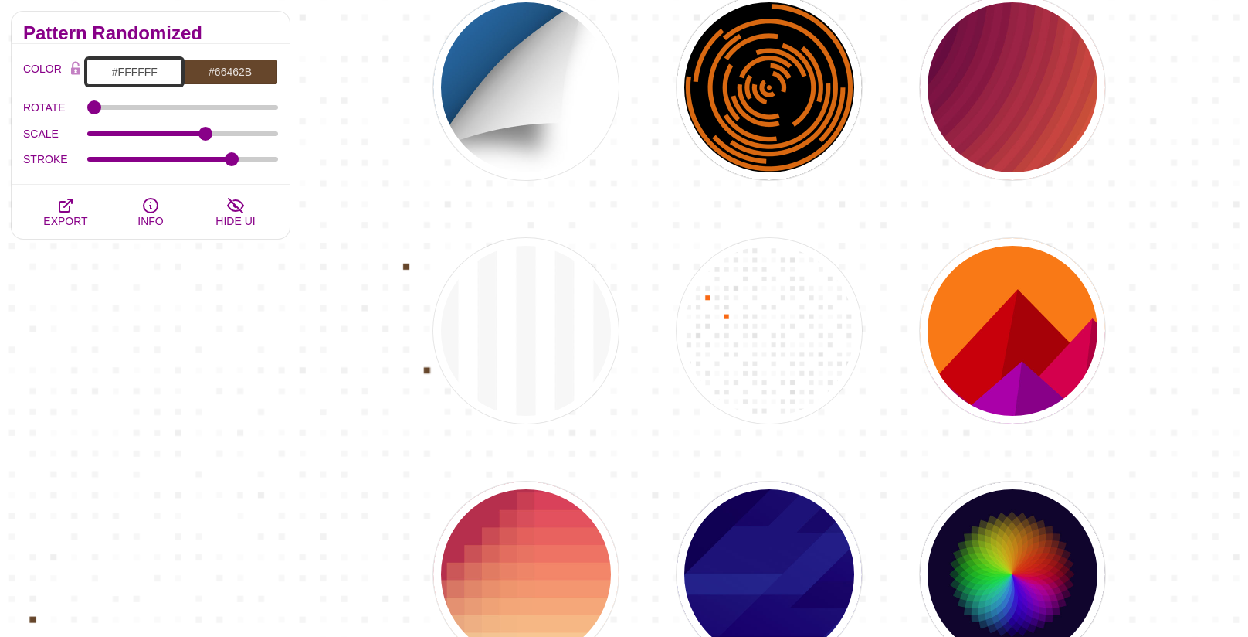
click at [148, 73] on input "#FFFFFF" at bounding box center [135, 72] width 96 height 26
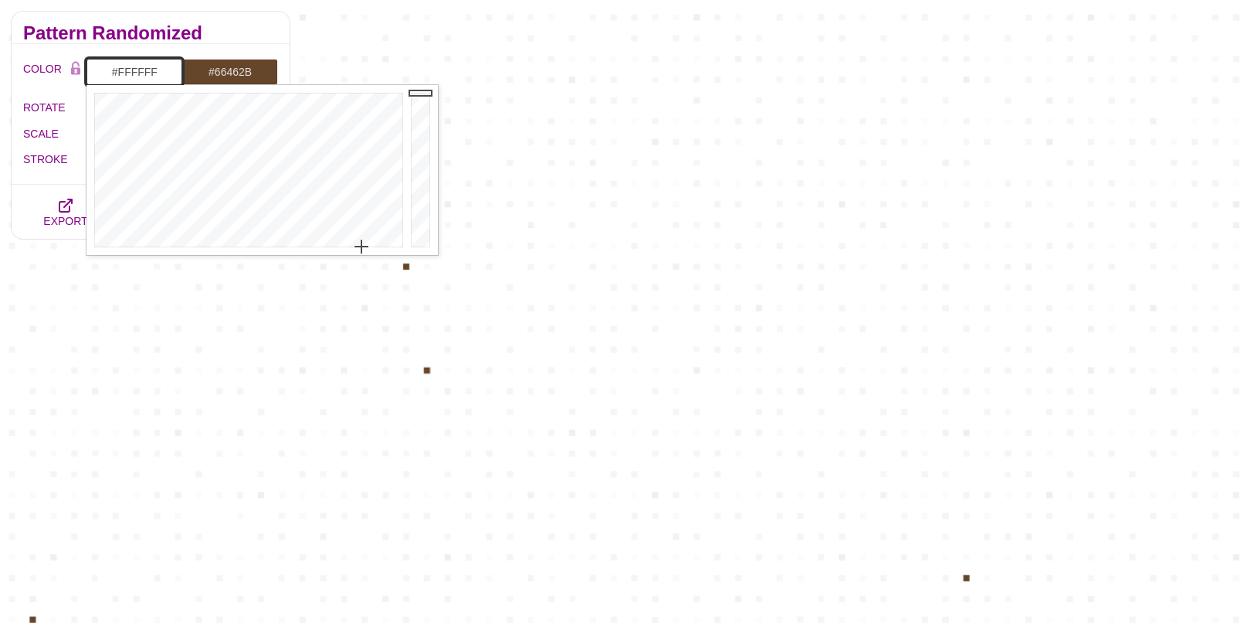
click at [148, 73] on input "#FFFFFF" at bounding box center [135, 72] width 96 height 26
paste input "9B8353"
type input "#9B8353"
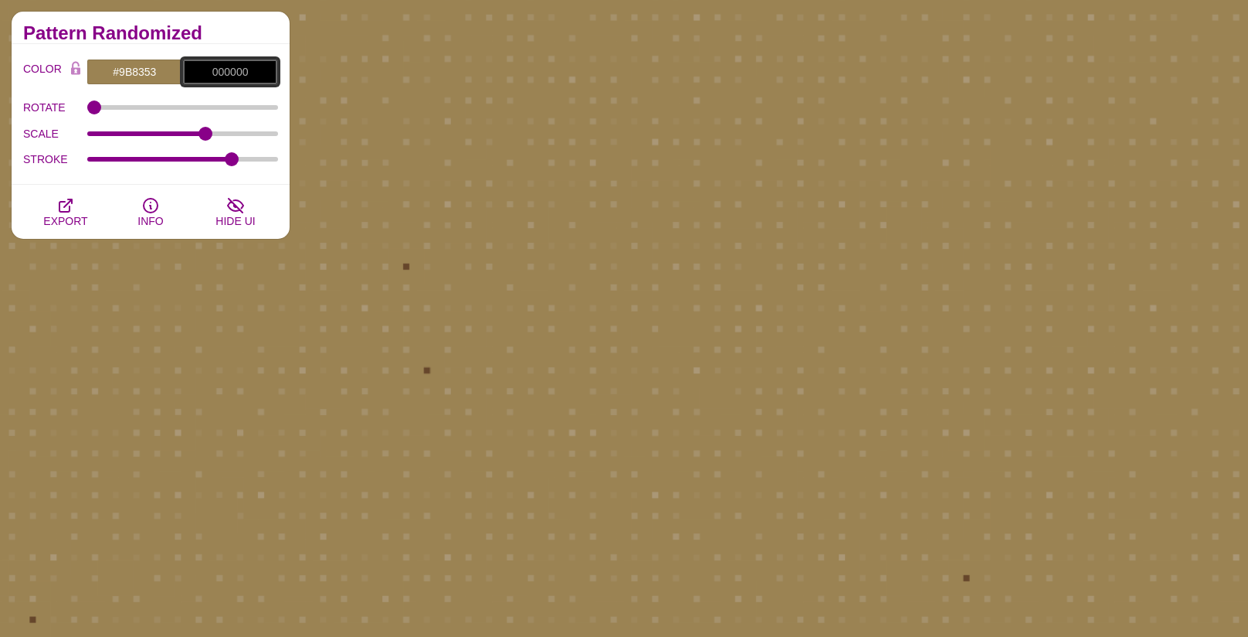
type input "#000000"
type input "16.2"
drag, startPoint x: 199, startPoint y: 133, endPoint x: 145, endPoint y: 138, distance: 54.3
click at [139, 134] on input "SCALE" at bounding box center [183, 134] width 192 height 6
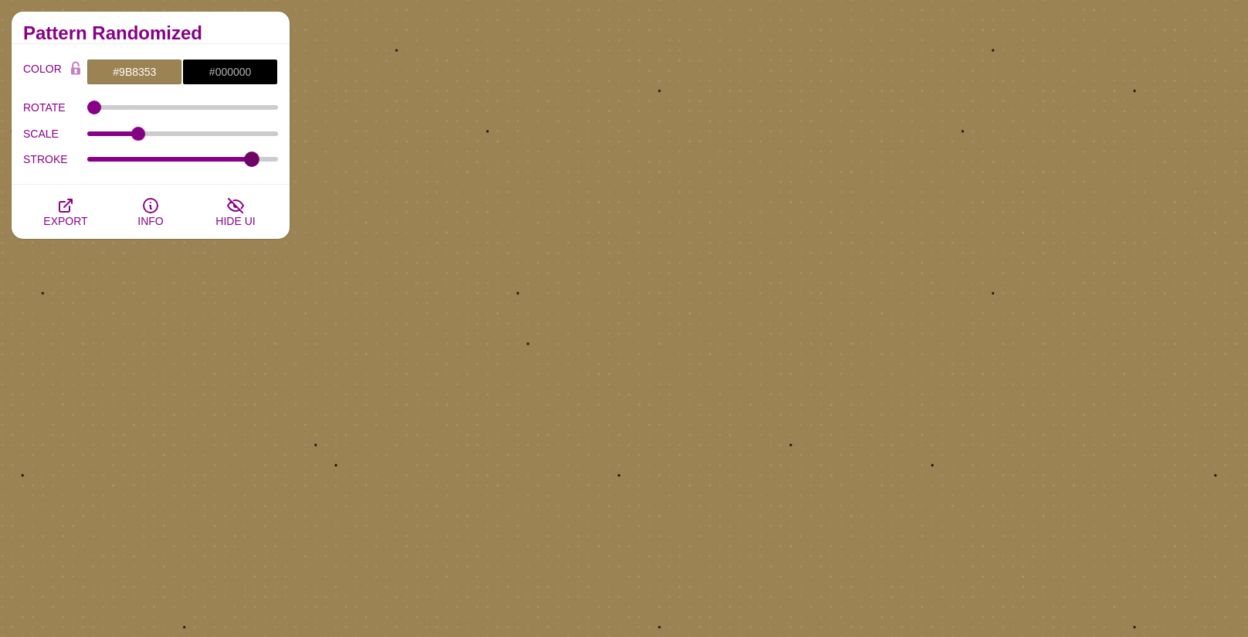
drag, startPoint x: 227, startPoint y: 159, endPoint x: 249, endPoint y: 161, distance: 21.7
type input "0.8"
click at [249, 161] on input "STROKE" at bounding box center [183, 159] width 192 height 6
click at [72, 200] on icon "button" at bounding box center [65, 205] width 12 height 12
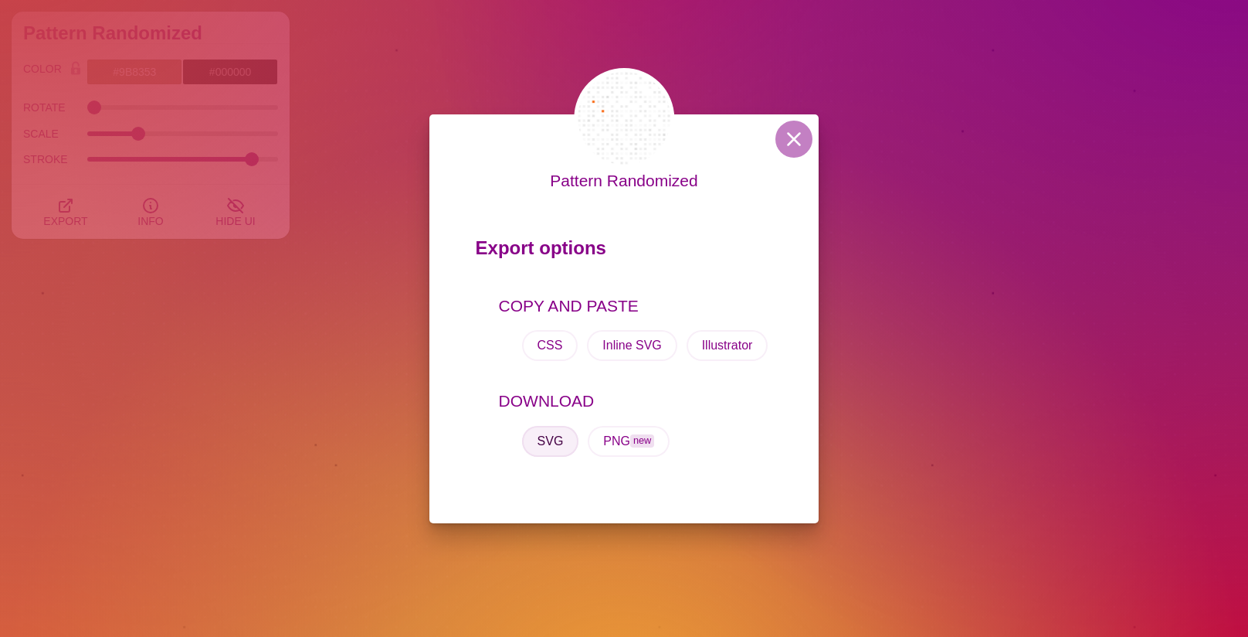
click at [542, 436] on button "SVG" at bounding box center [550, 441] width 57 height 31
drag, startPoint x: 784, startPoint y: 138, endPoint x: 736, endPoint y: 138, distance: 47.9
click at [784, 138] on button at bounding box center [794, 139] width 37 height 37
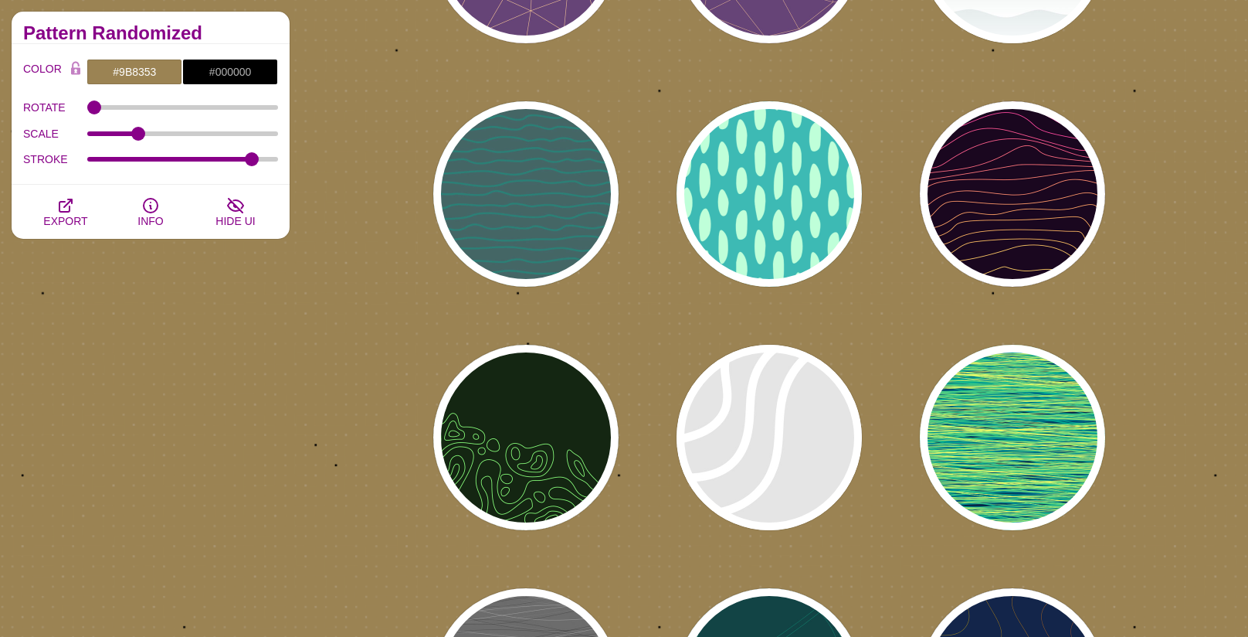
scroll to position [18820, 0]
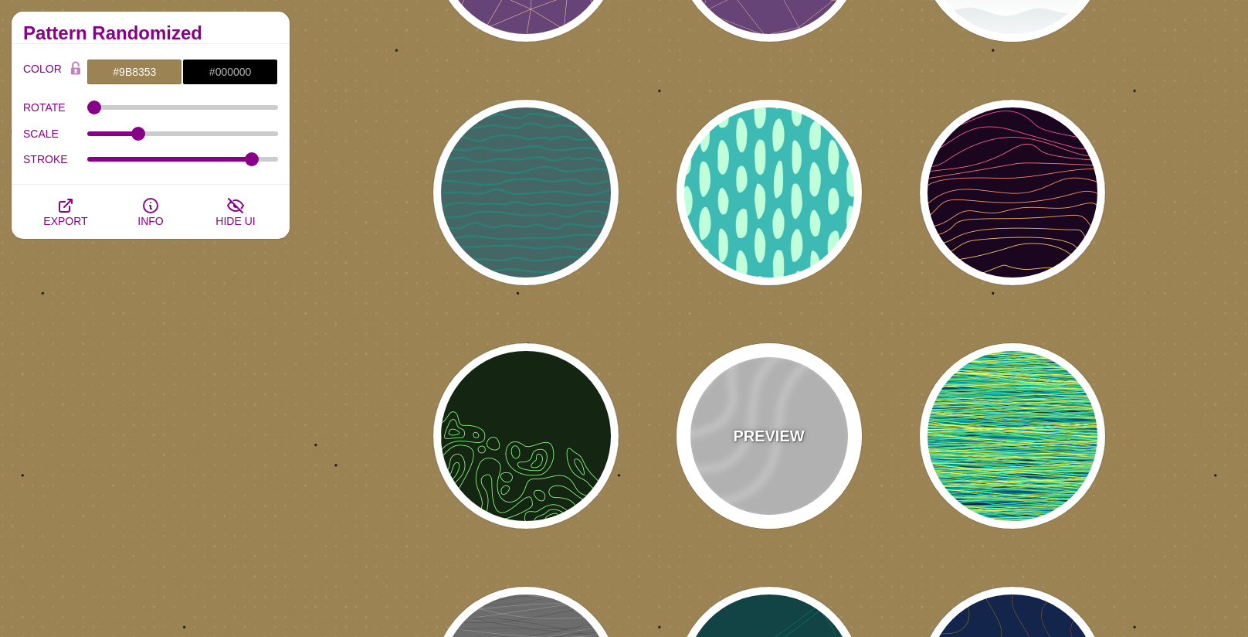
click at [801, 437] on p "PREVIEW" at bounding box center [768, 435] width 71 height 23
type input "#DDDDDD"
type input "#FFFFFF"
type input "35"
type input "1"
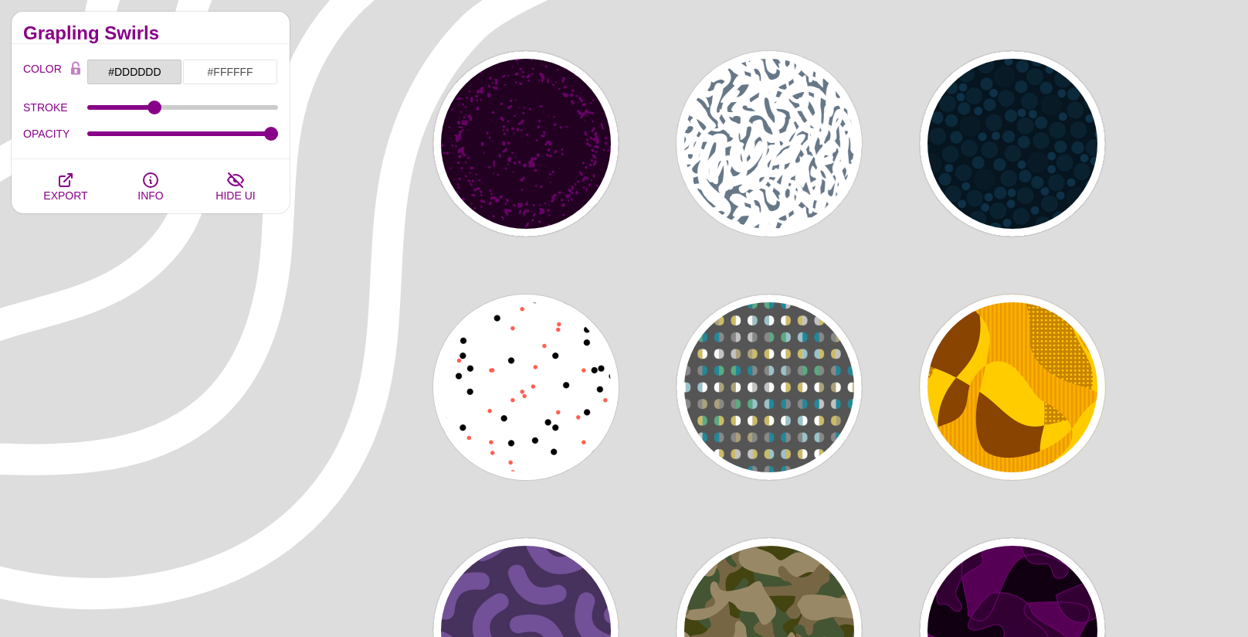
scroll to position [23015, 0]
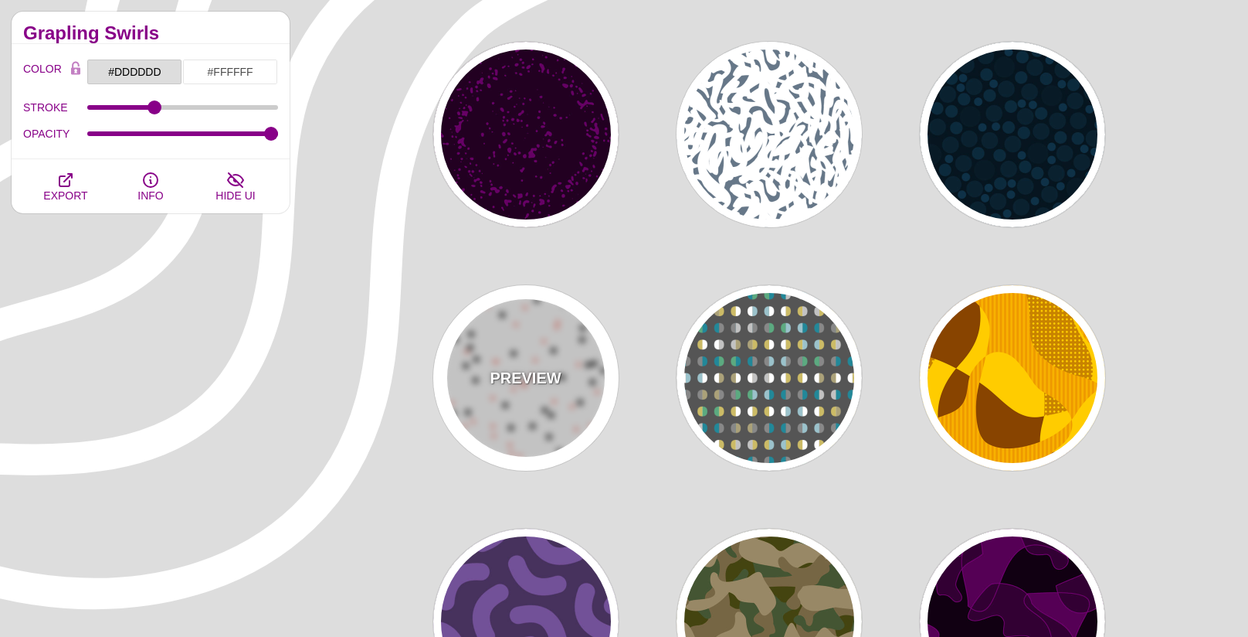
click at [572, 352] on div "PREVIEW" at bounding box center [525, 377] width 185 height 185
type input "#FFFFFF"
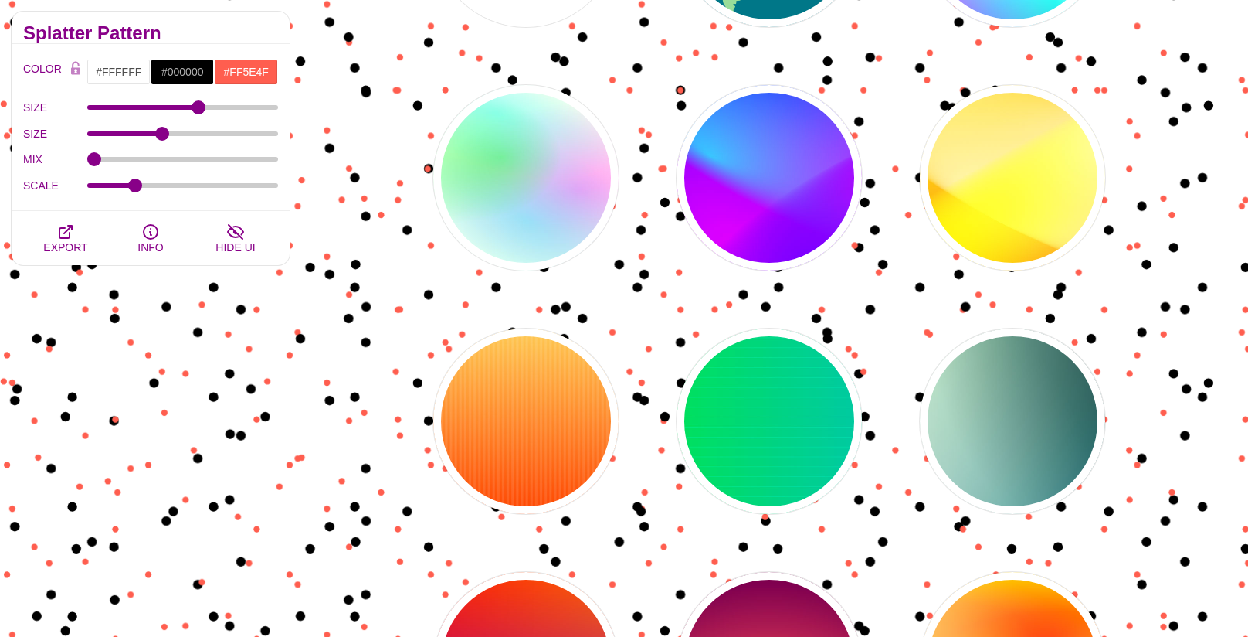
scroll to position [24191, 0]
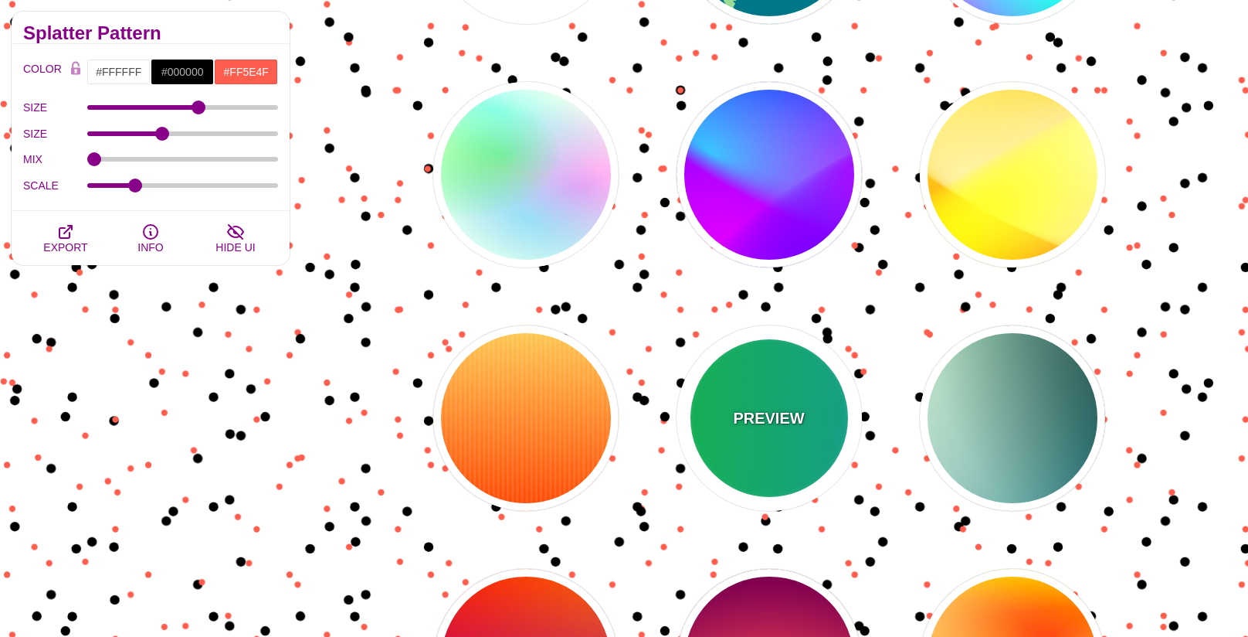
click at [730, 402] on div "PREVIEW" at bounding box center [769, 417] width 185 height 185
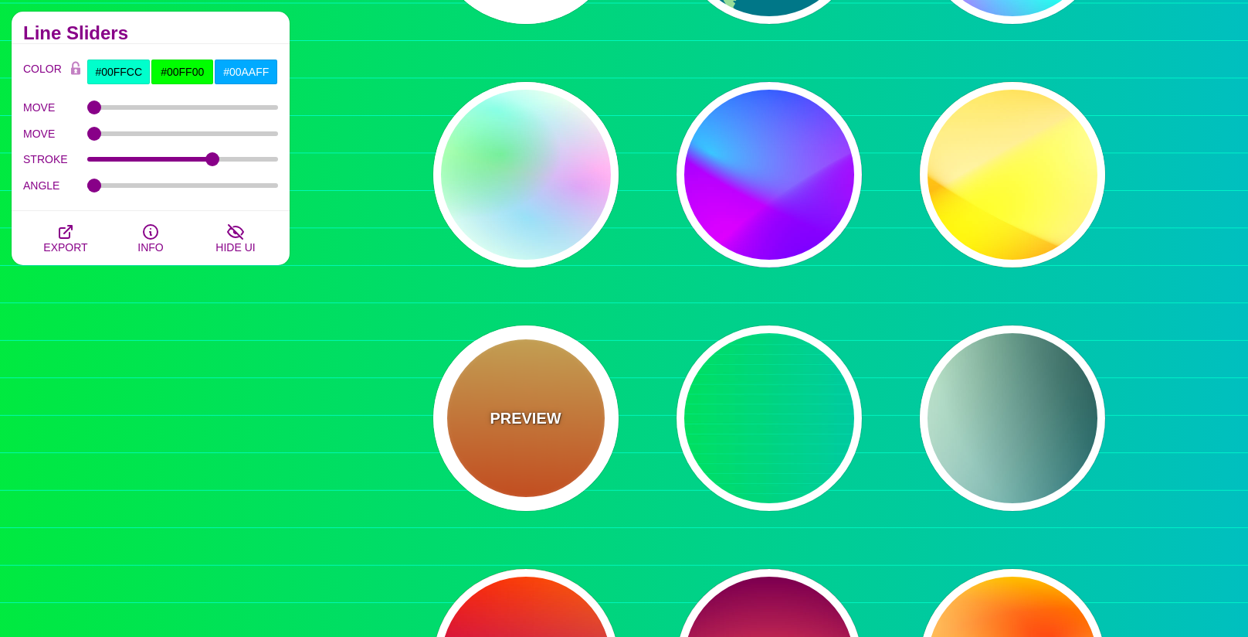
click at [582, 416] on div "PREVIEW" at bounding box center [525, 417] width 185 height 185
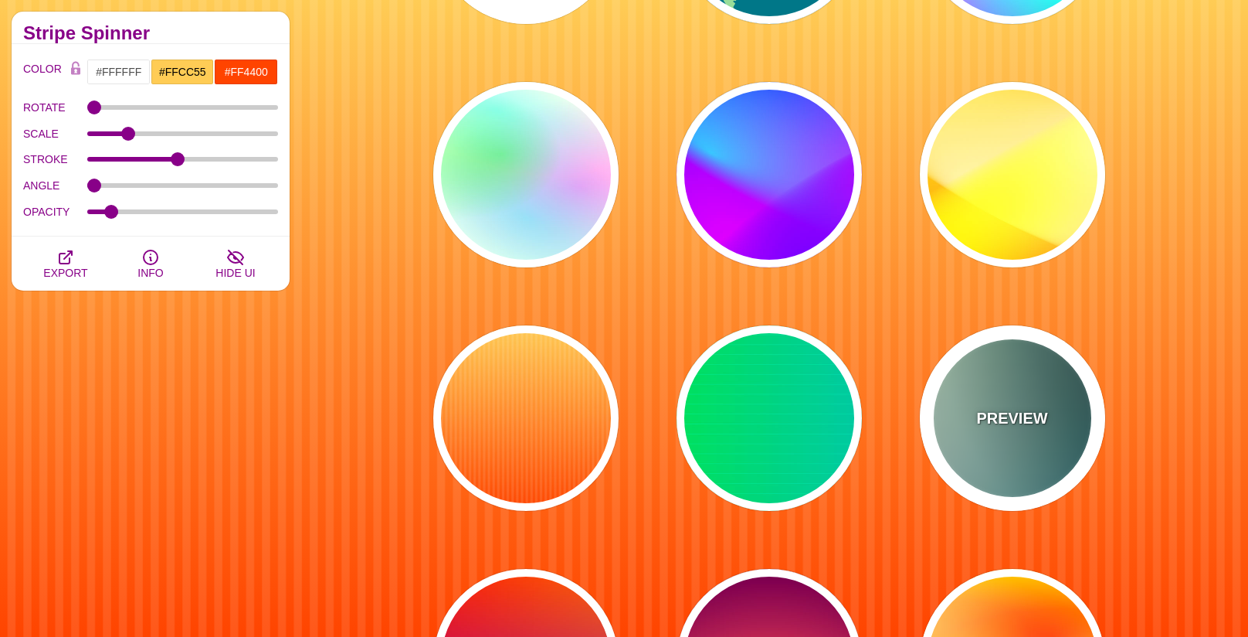
click at [1000, 420] on p "PREVIEW" at bounding box center [1011, 417] width 71 height 23
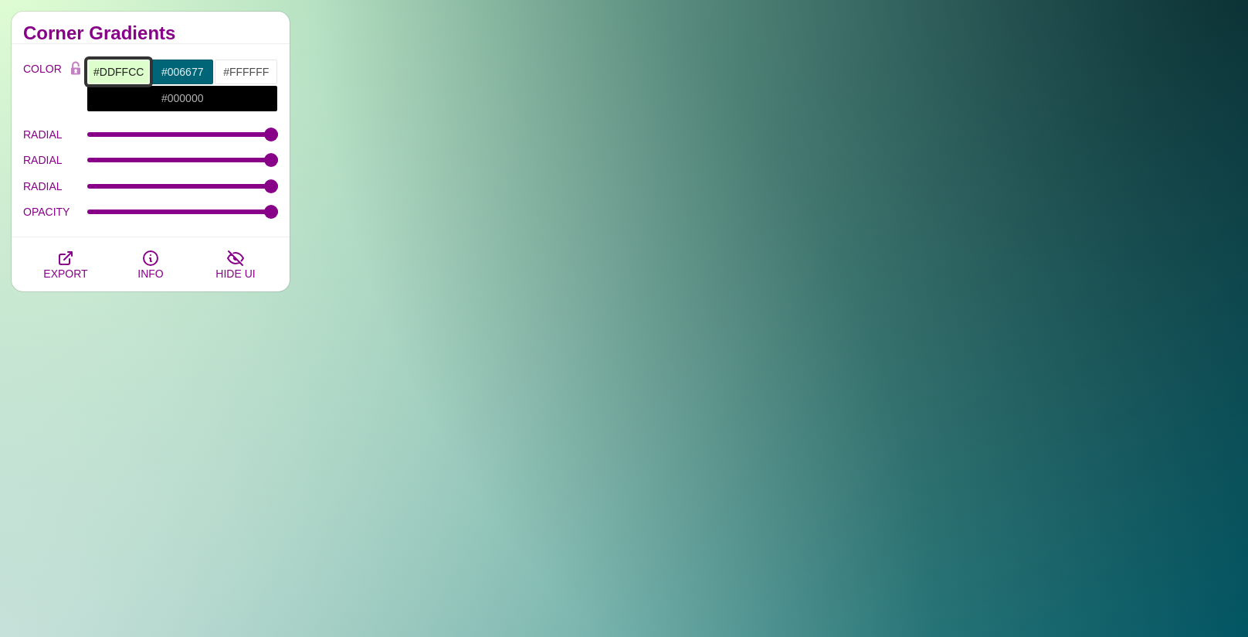
click at [123, 70] on input "#DDFFCC" at bounding box center [119, 72] width 64 height 26
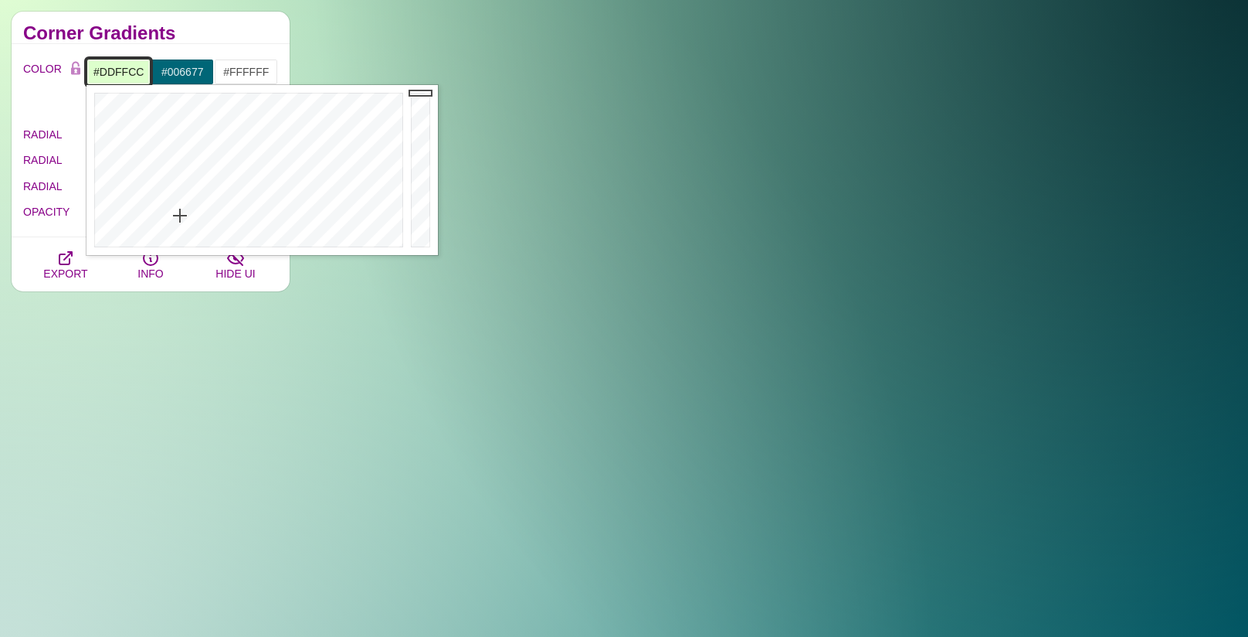
click at [123, 70] on input "#DDFFCC" at bounding box center [119, 72] width 64 height 26
paste input "9B8353"
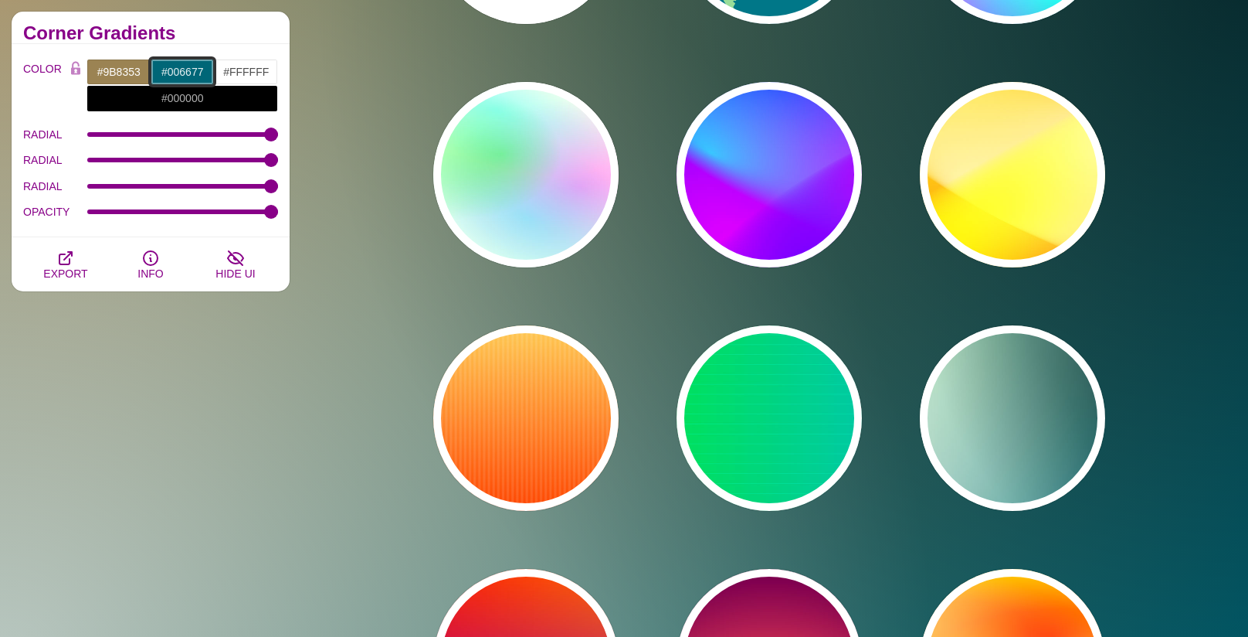
click at [178, 67] on input "#006677" at bounding box center [183, 72] width 64 height 26
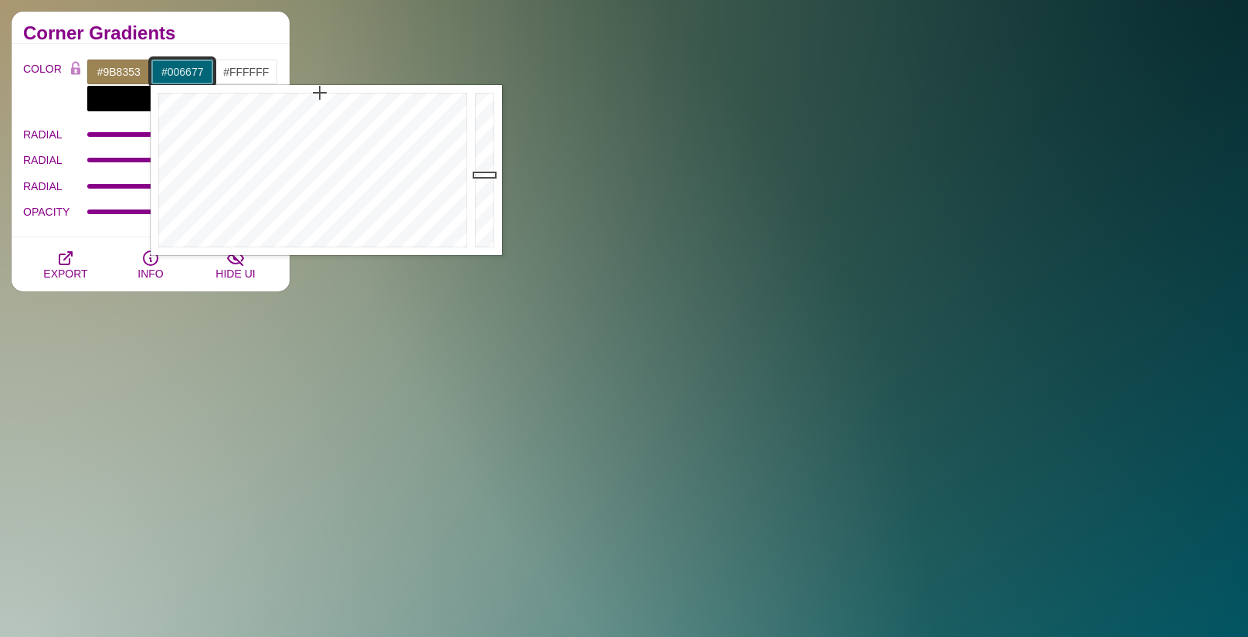
click at [178, 67] on input "#006677" at bounding box center [183, 72] width 64 height 26
paste input "66462B"
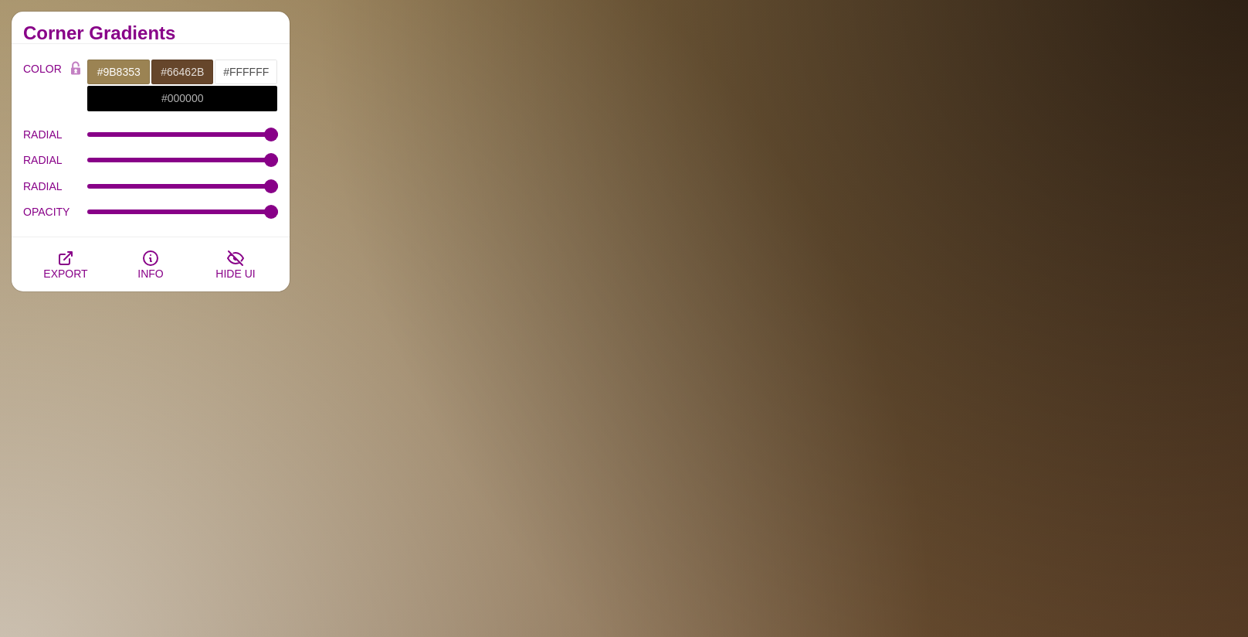
click at [255, 33] on h2 "Corner Gradients" at bounding box center [150, 33] width 255 height 12
click at [268, 70] on input "#FFFFFF" at bounding box center [246, 72] width 64 height 26
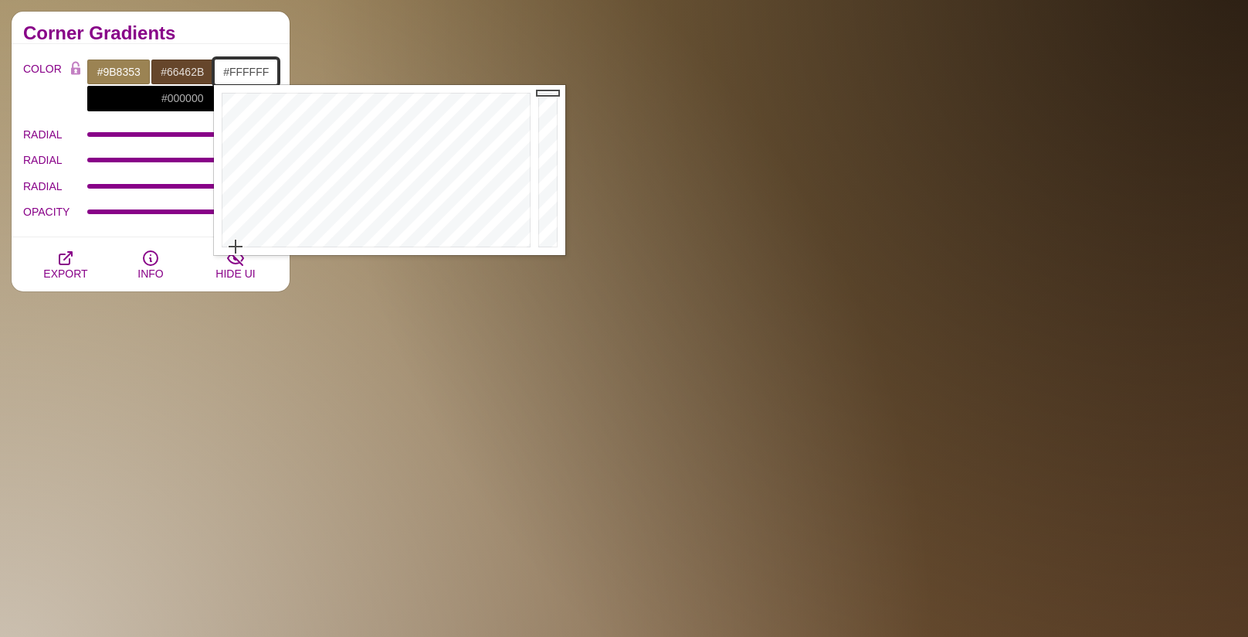
click at [268, 70] on input "#FFFFFF" at bounding box center [246, 72] width 64 height 26
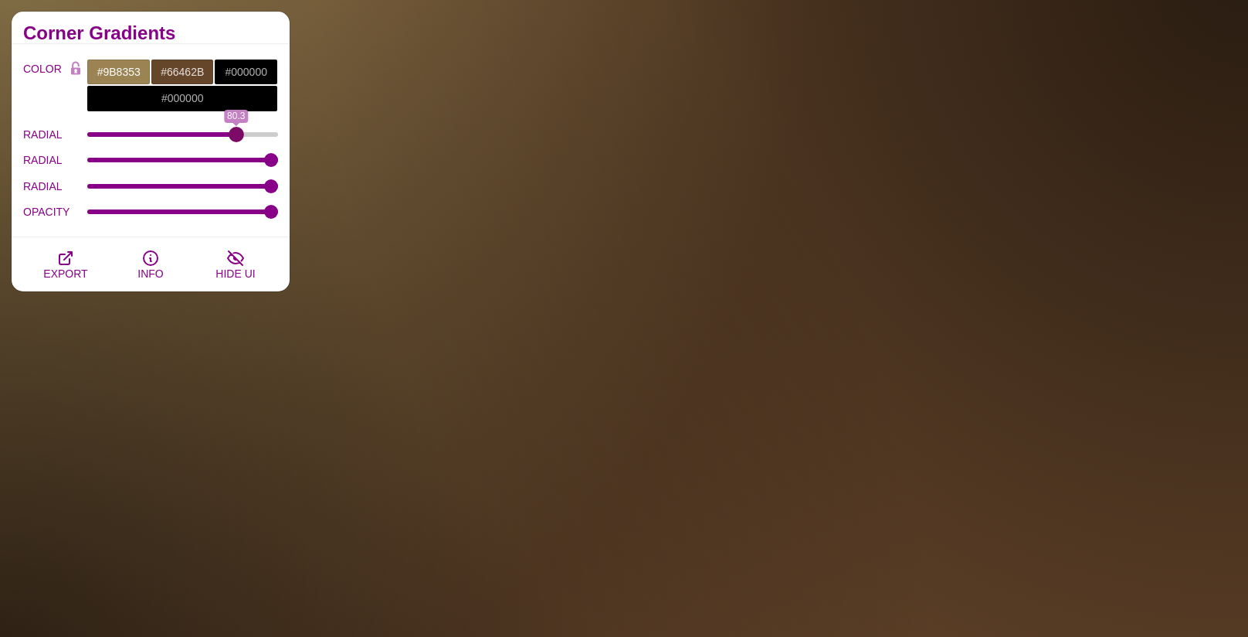
drag, startPoint x: 272, startPoint y: 134, endPoint x: 236, endPoint y: 134, distance: 36.3
click at [236, 134] on input "RADIAL" at bounding box center [183, 134] width 192 height 6
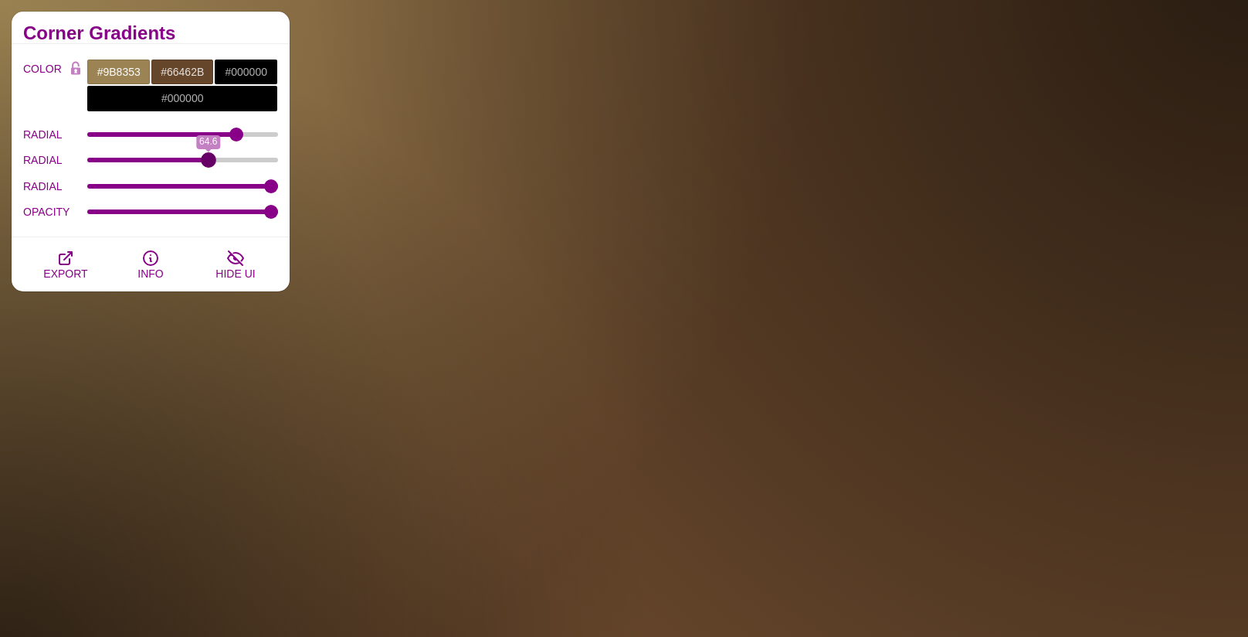
drag, startPoint x: 272, startPoint y: 160, endPoint x: 208, endPoint y: 158, distance: 64.1
click at [208, 158] on input "RADIAL" at bounding box center [183, 160] width 192 height 6
drag, startPoint x: 270, startPoint y: 185, endPoint x: 238, endPoint y: 183, distance: 31.8
click at [238, 183] on input "RADIAL" at bounding box center [183, 186] width 192 height 6
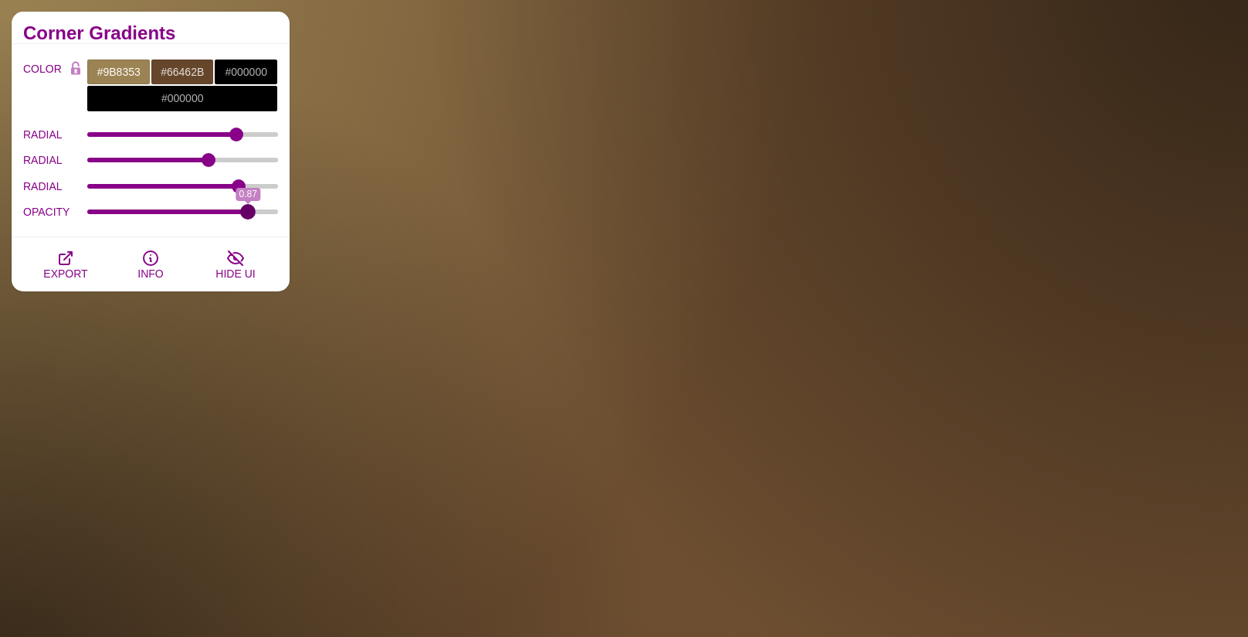
drag, startPoint x: 270, startPoint y: 212, endPoint x: 247, endPoint y: 215, distance: 23.4
click at [247, 215] on input "OPACITY" at bounding box center [183, 212] width 192 height 6
click at [65, 257] on icon "button" at bounding box center [65, 258] width 12 height 12
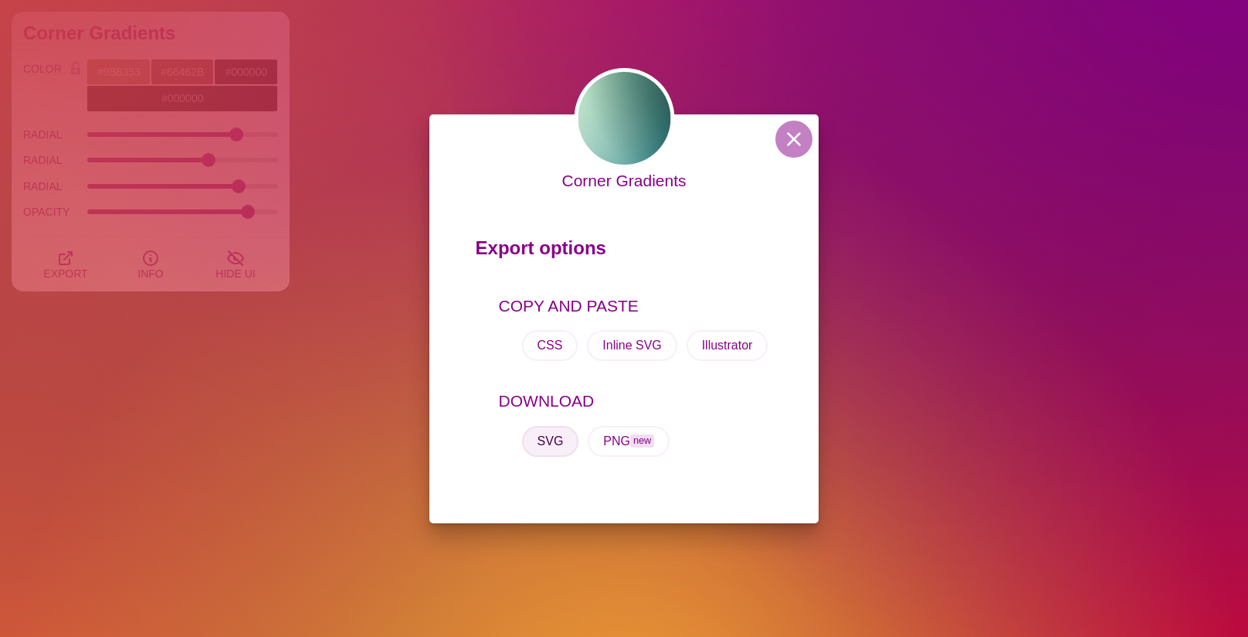
click at [554, 440] on button "SVG" at bounding box center [550, 441] width 57 height 31
click at [786, 140] on button at bounding box center [794, 139] width 37 height 37
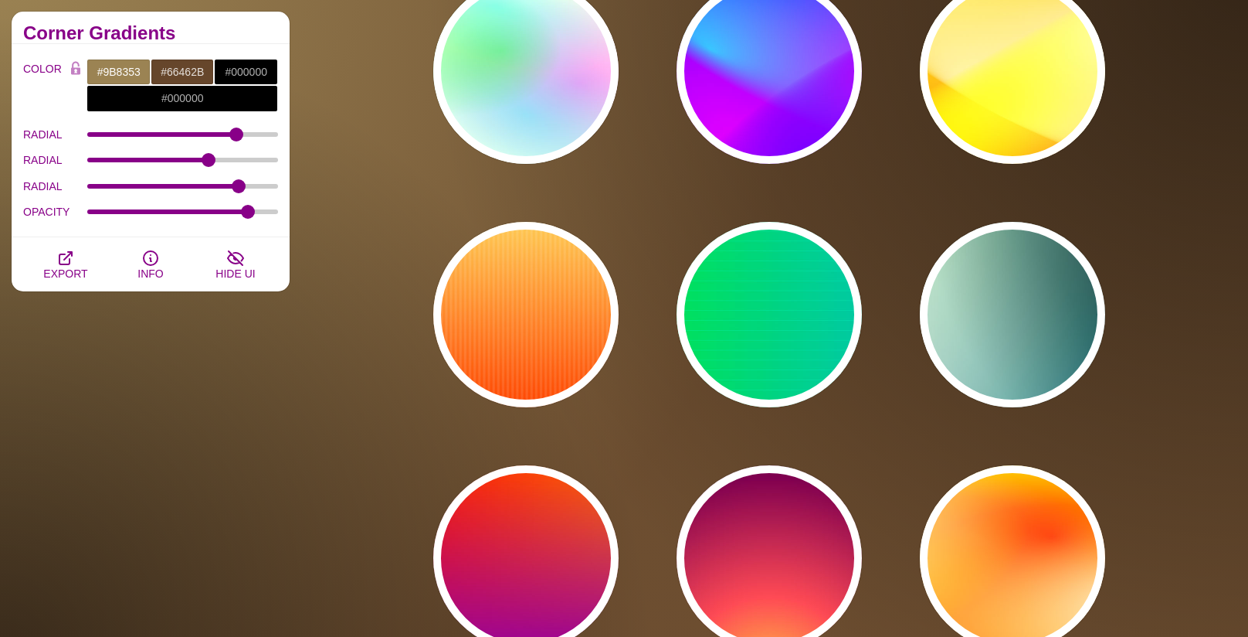
scroll to position [24296, 0]
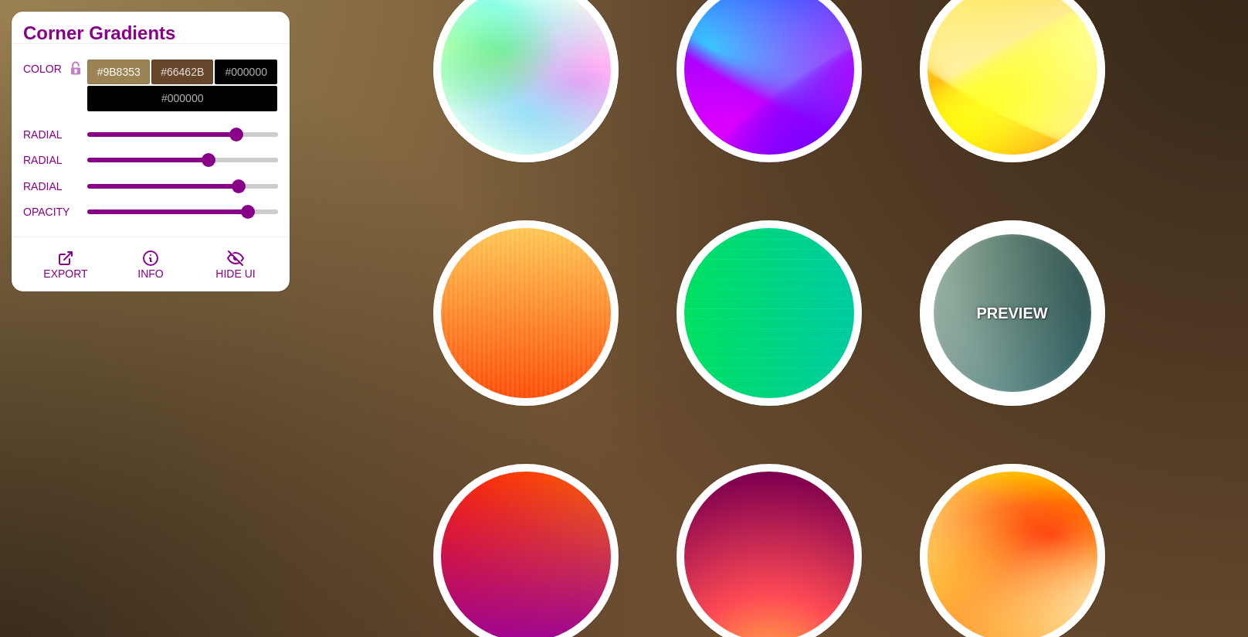
click at [1009, 290] on div "PREVIEW" at bounding box center [1012, 312] width 185 height 185
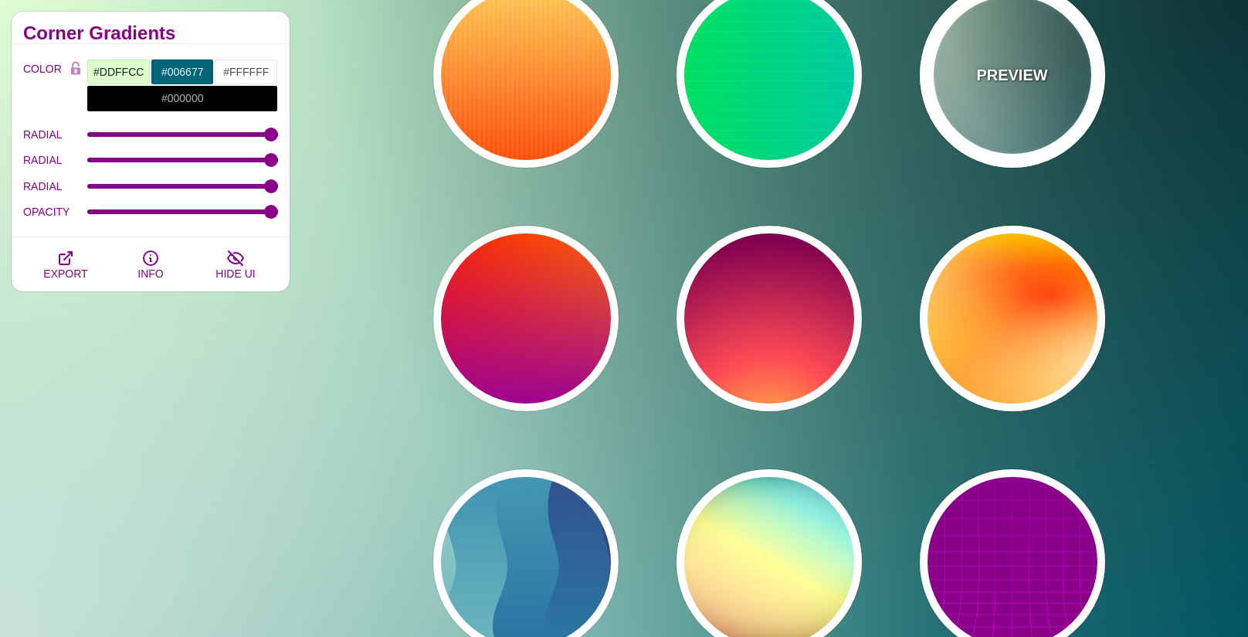
scroll to position [24557, 0]
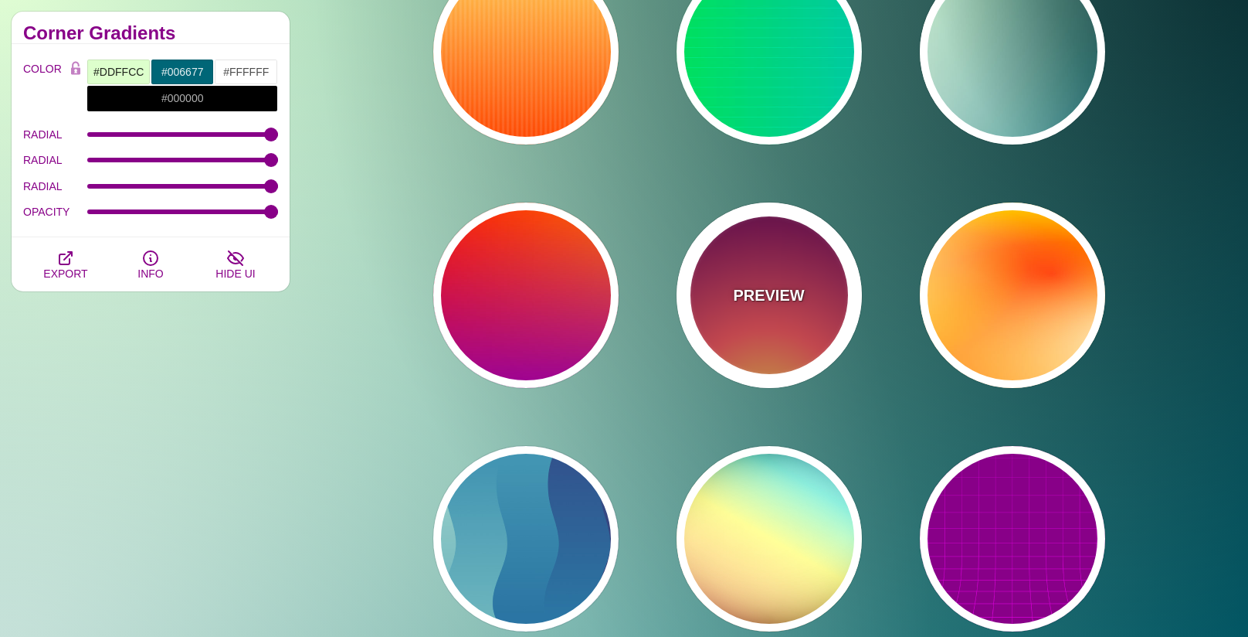
click at [748, 314] on div "PREVIEW" at bounding box center [769, 294] width 185 height 185
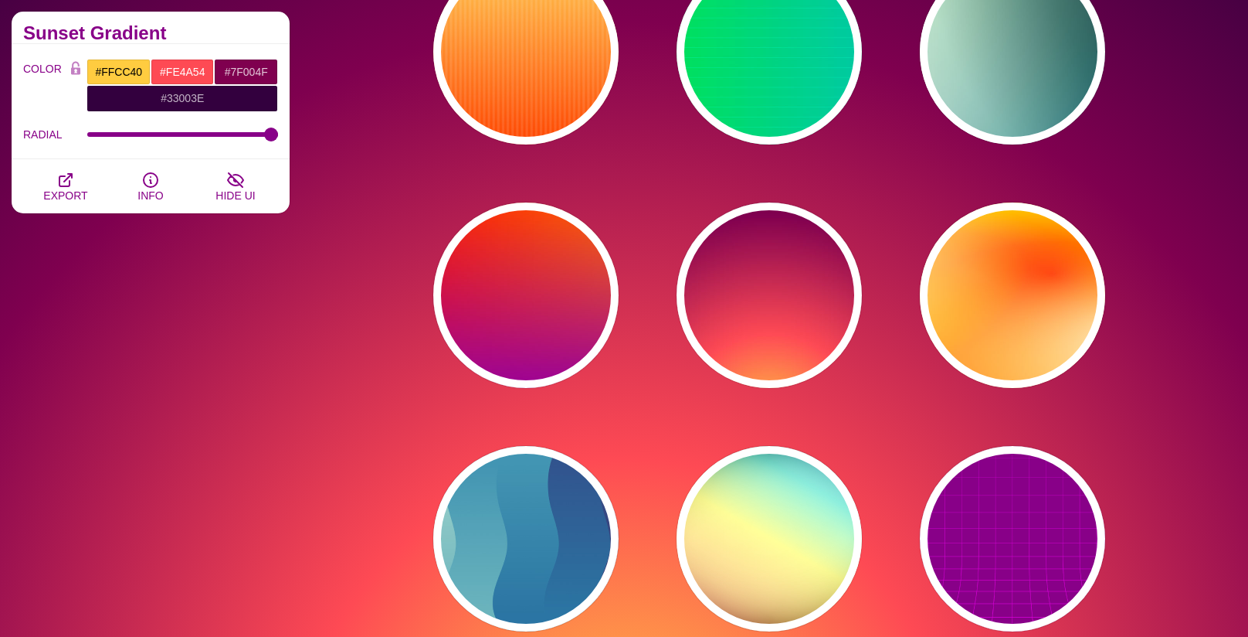
click at [254, 71] on input "#7F004F" at bounding box center [246, 72] width 64 height 26
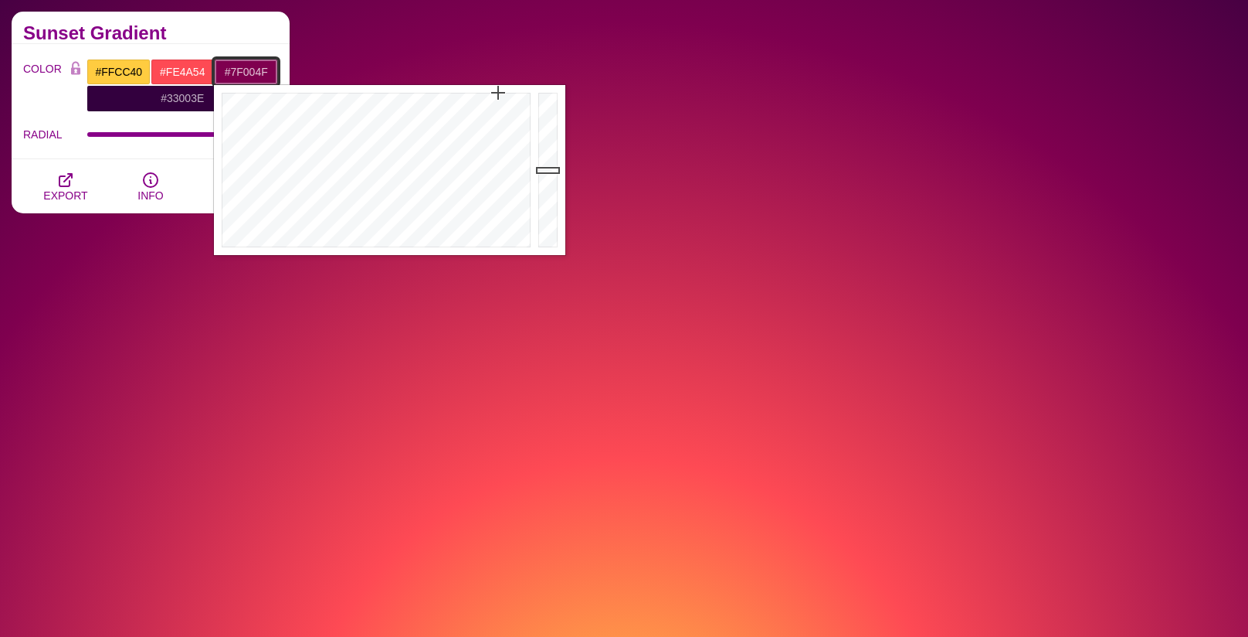
click at [254, 71] on input "#7F004F" at bounding box center [246, 72] width 64 height 26
paste input "66462B"
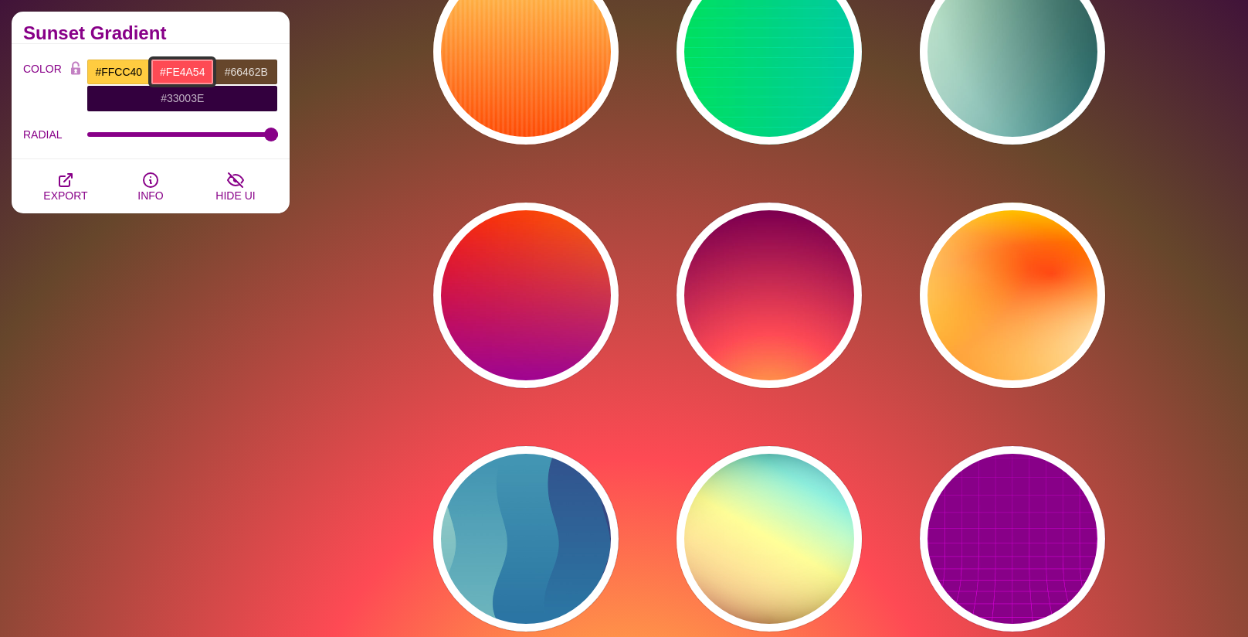
click at [178, 71] on input "#FE4A54" at bounding box center [183, 72] width 64 height 26
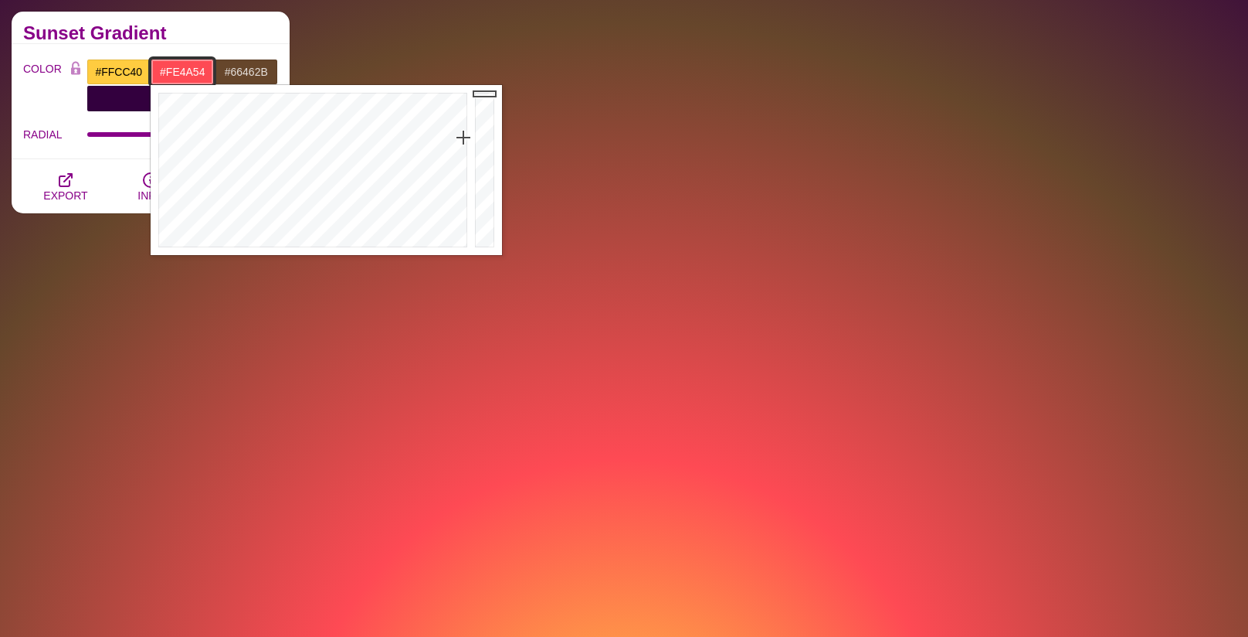
click at [178, 71] on input "#FE4A54" at bounding box center [183, 72] width 64 height 26
paste input "9B8353"
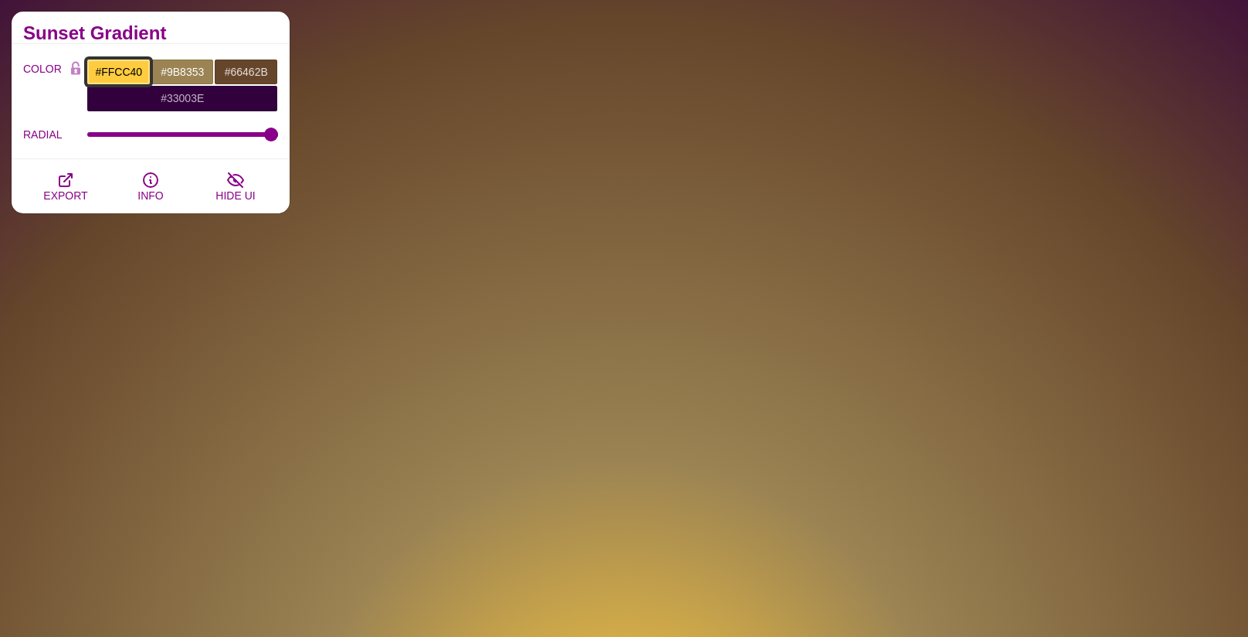
click at [135, 71] on input "#FFCC40" at bounding box center [119, 72] width 64 height 26
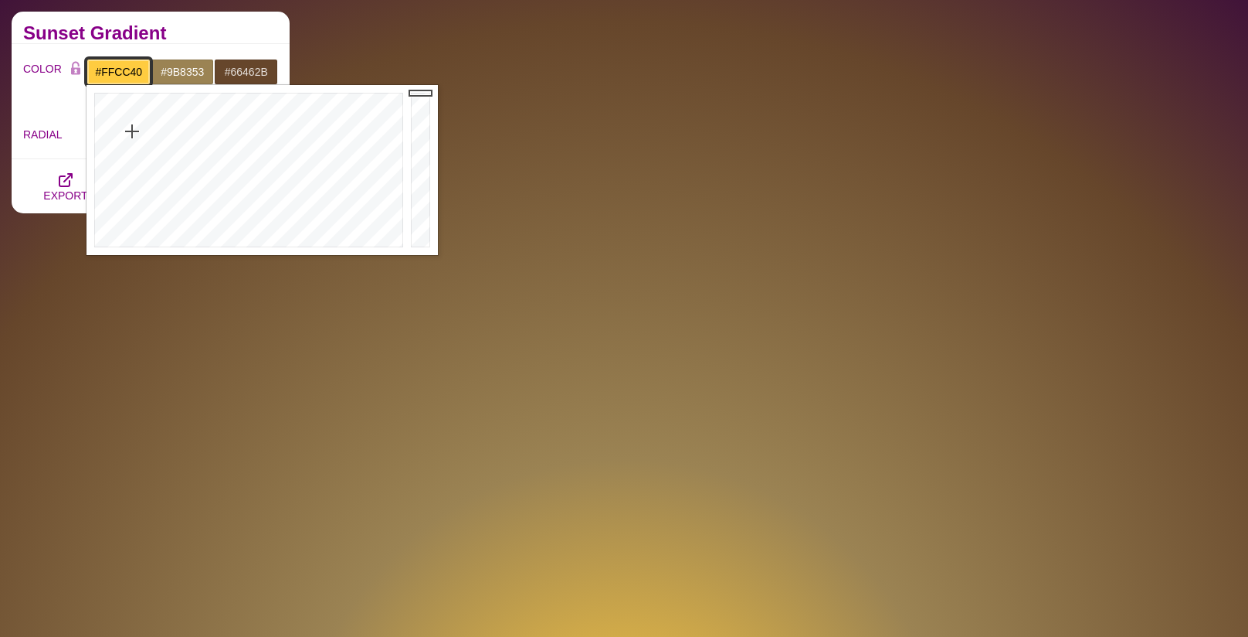
click at [135, 71] on input "#FFCC40" at bounding box center [119, 72] width 64 height 26
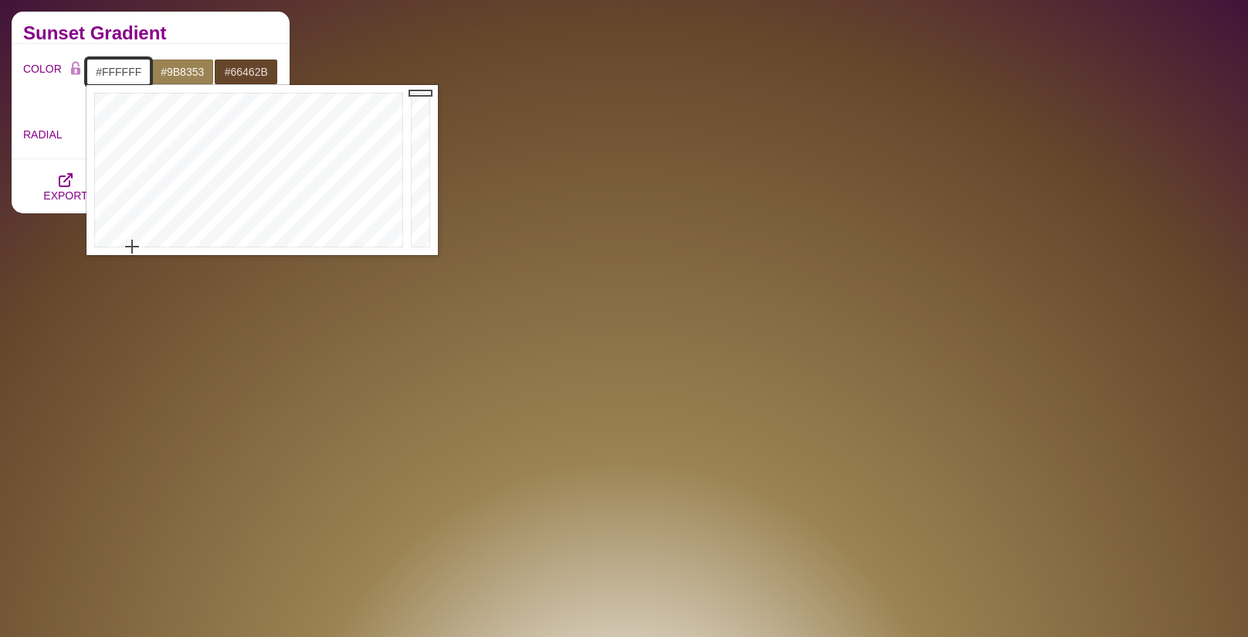
click at [127, 67] on input "#FFFFFF" at bounding box center [119, 72] width 64 height 26
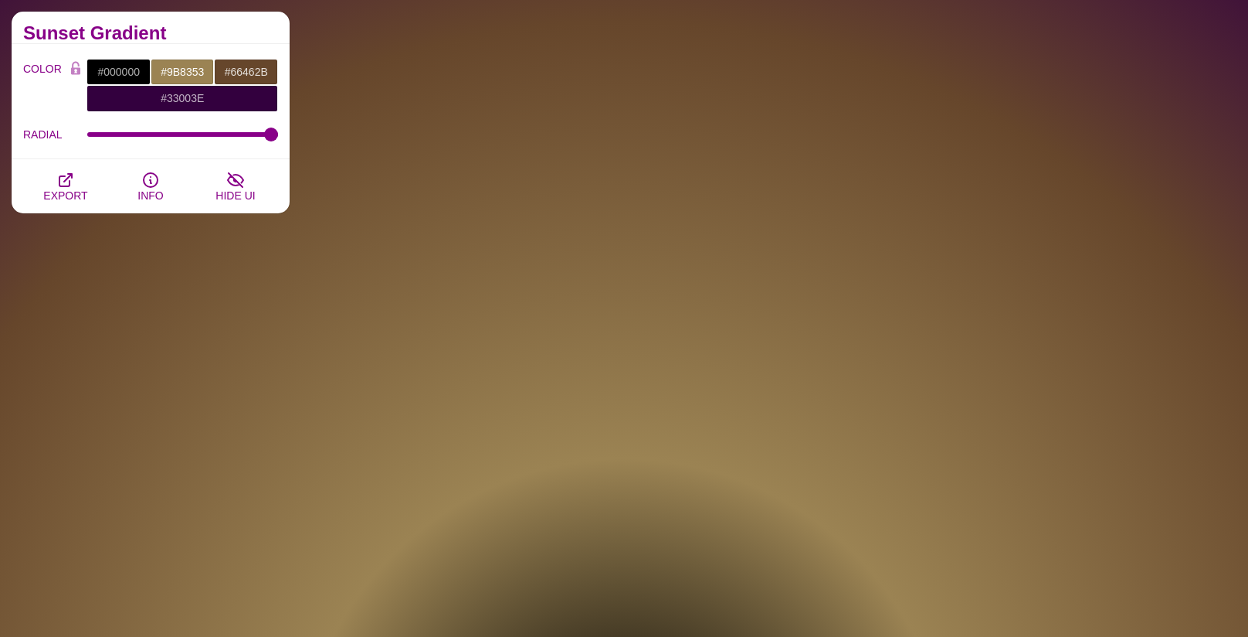
click at [212, 29] on h2 "Sunset Gradient" at bounding box center [150, 33] width 255 height 12
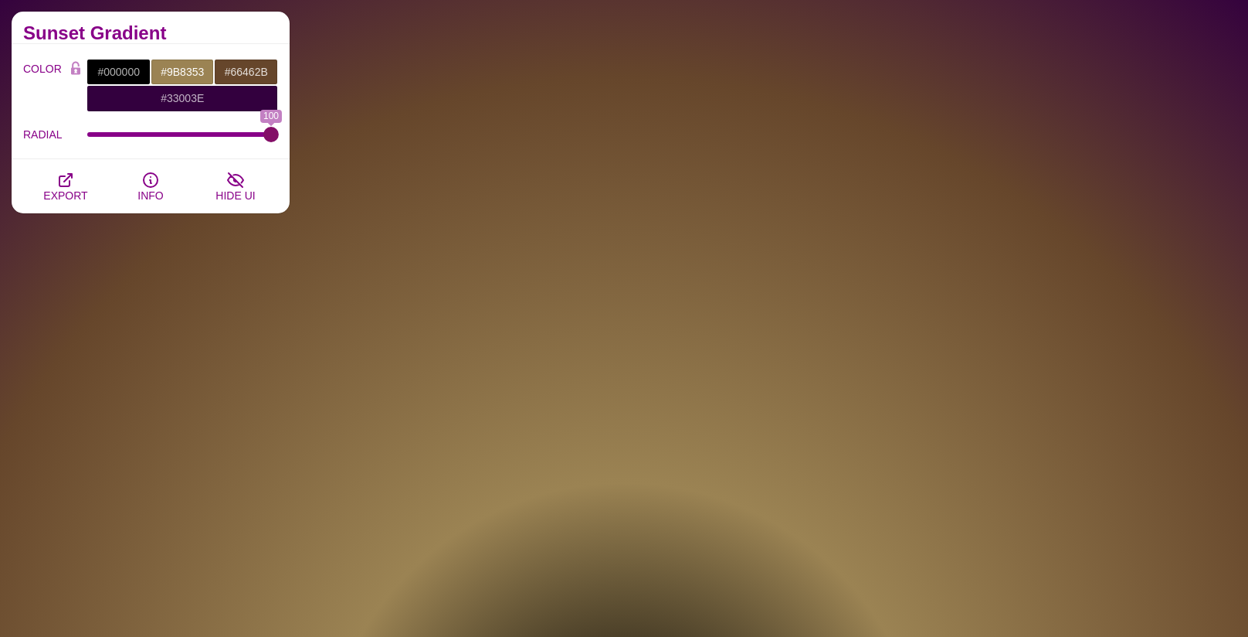
drag, startPoint x: 251, startPoint y: 134, endPoint x: 288, endPoint y: 141, distance: 37.7
click at [279, 138] on input "RADIAL" at bounding box center [183, 134] width 192 height 6
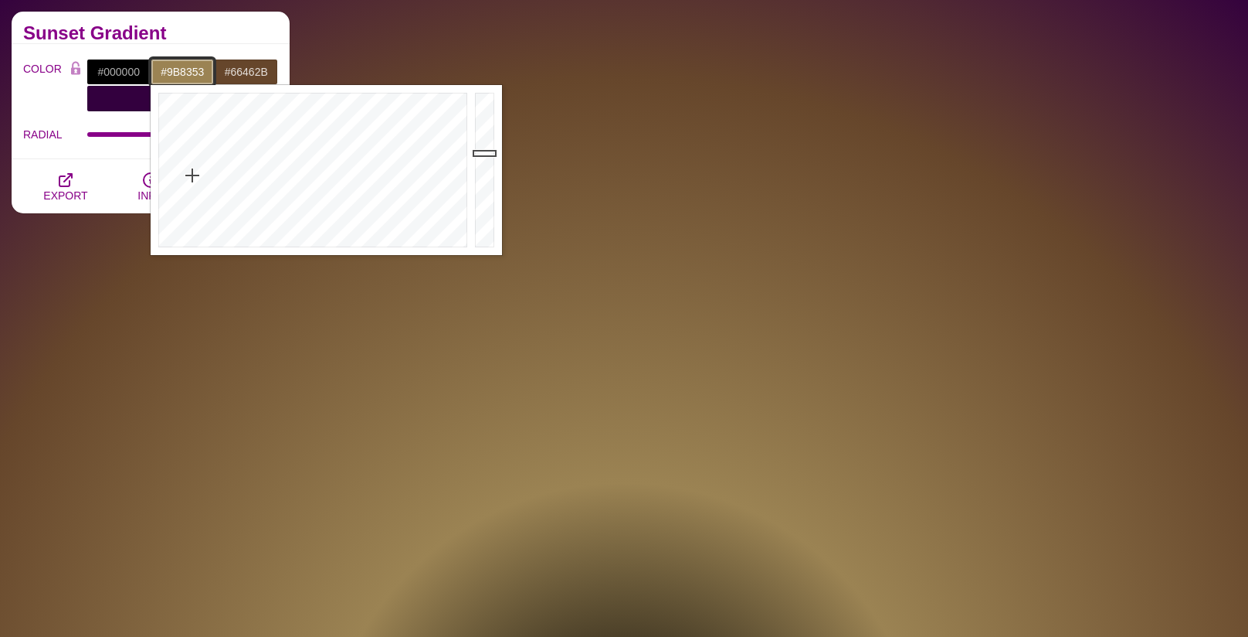
click at [189, 73] on input "#9B8353" at bounding box center [183, 72] width 64 height 26
click at [64, 97] on div "COLOR #000000 #9B8353 #66462B #33003E #7EB67E #004D66 #777777 #888888 #999999" at bounding box center [150, 85] width 255 height 53
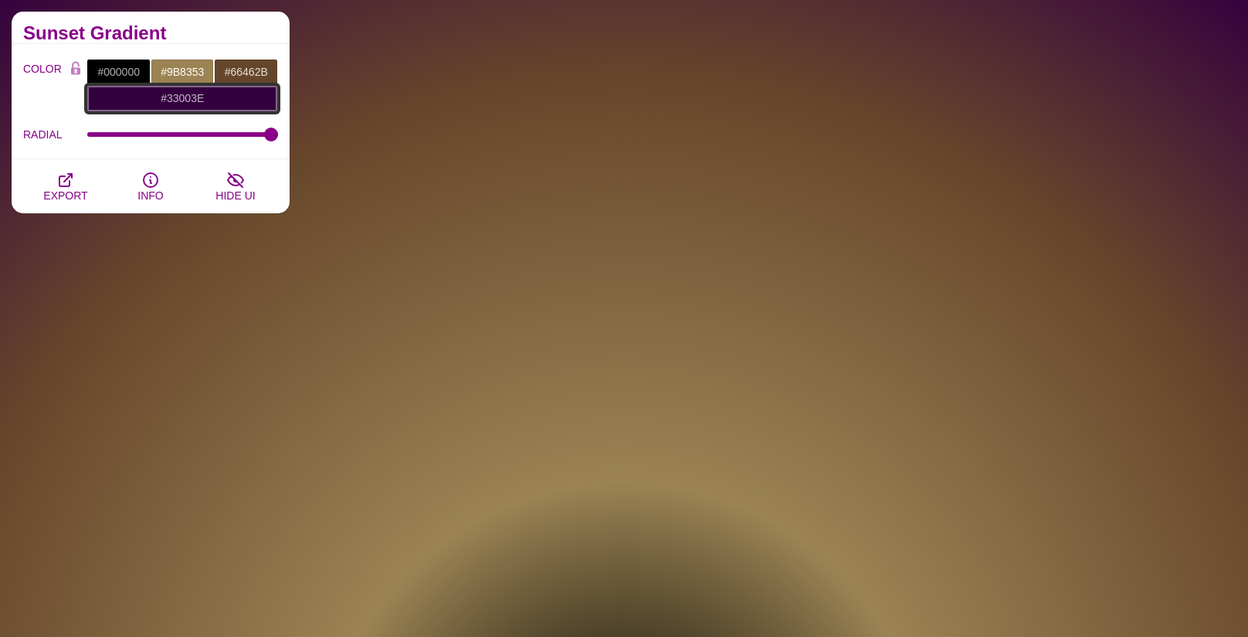
click at [202, 100] on input "#33003E" at bounding box center [183, 98] width 192 height 26
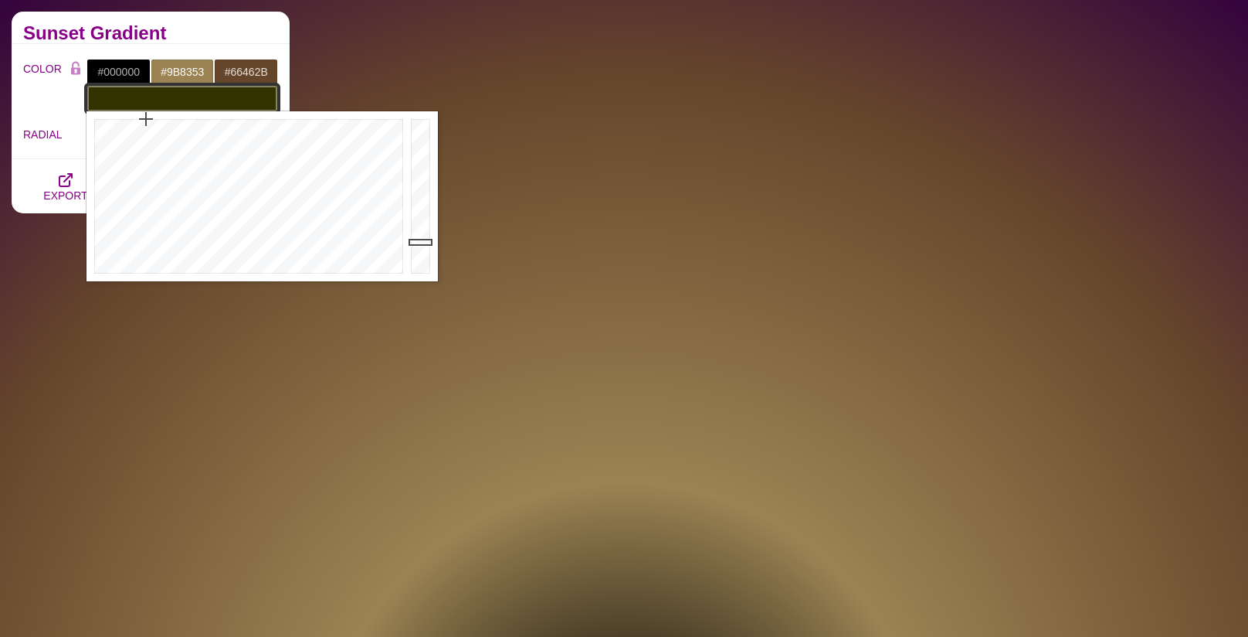
paste input "#9B8353"
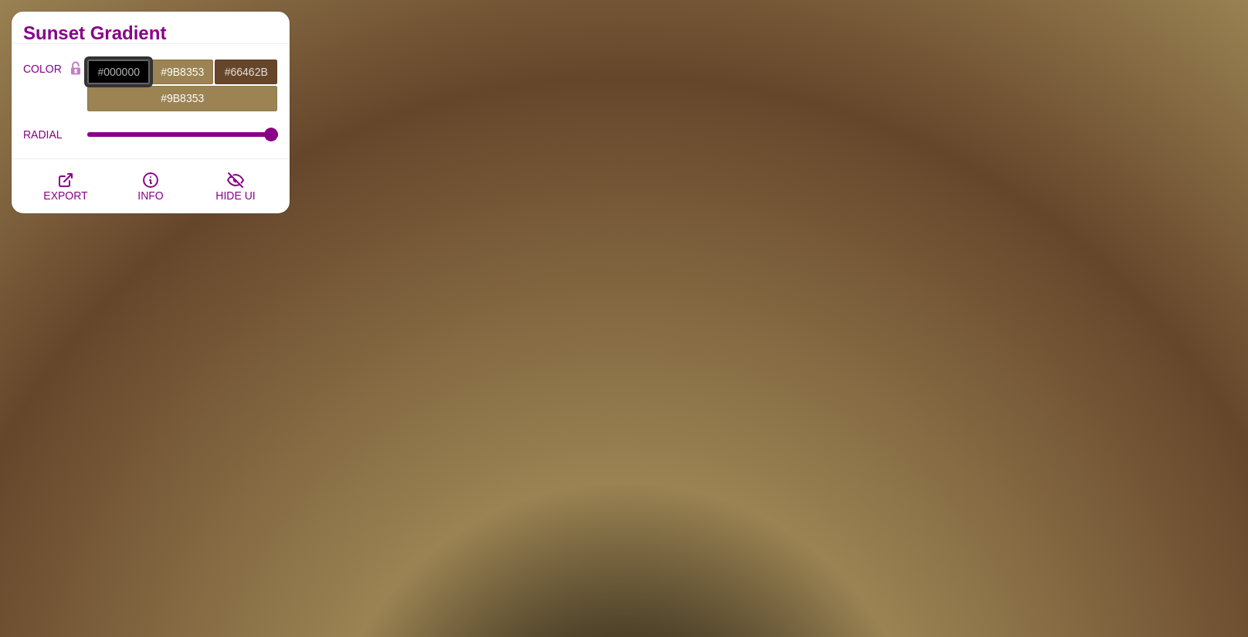
click at [112, 66] on input "#000000" at bounding box center [119, 72] width 64 height 26
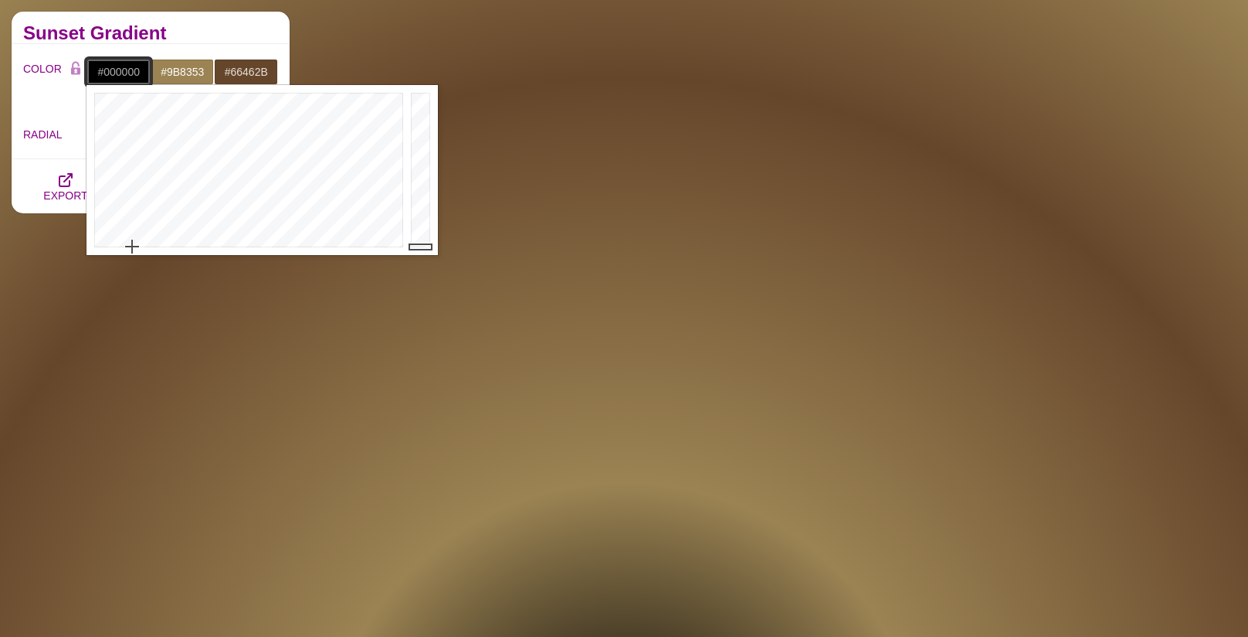
click at [112, 66] on input "#000000" at bounding box center [119, 72] width 64 height 26
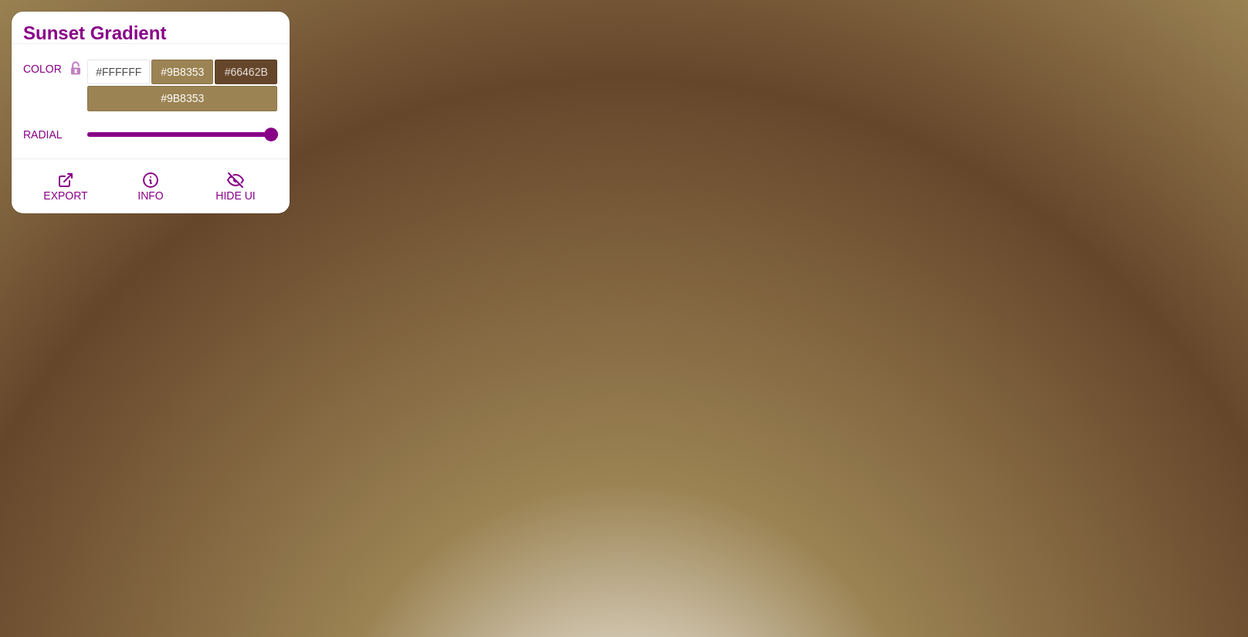
click at [243, 122] on div "RADIAL 100" at bounding box center [150, 134] width 255 height 26
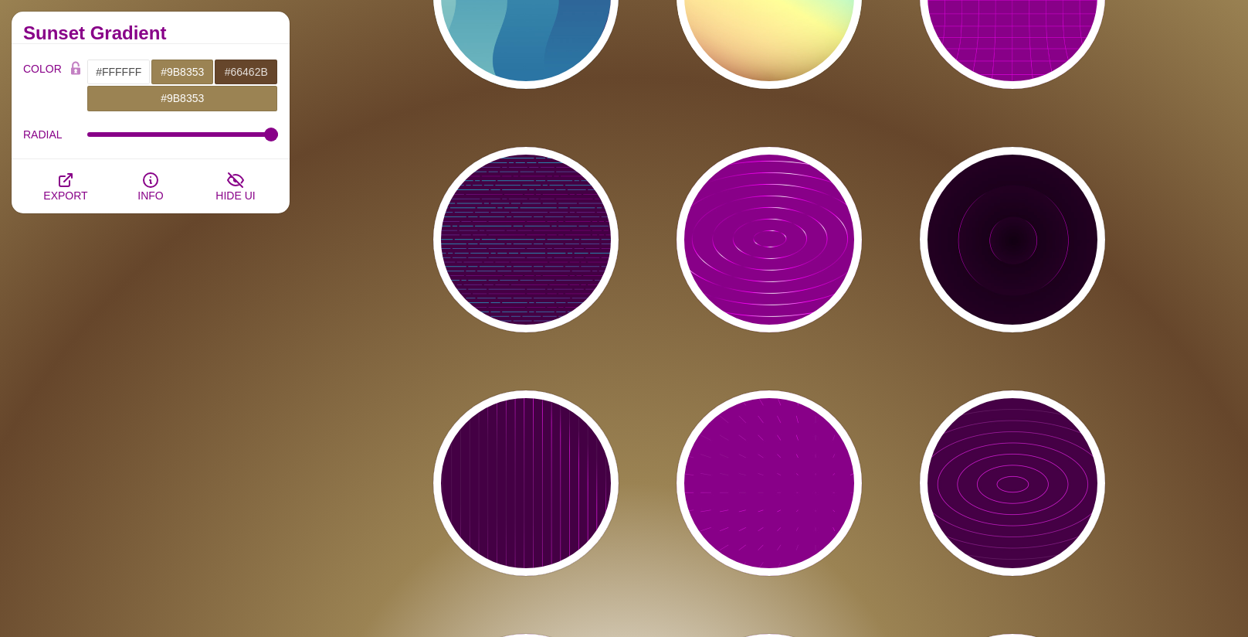
scroll to position [25103, 0]
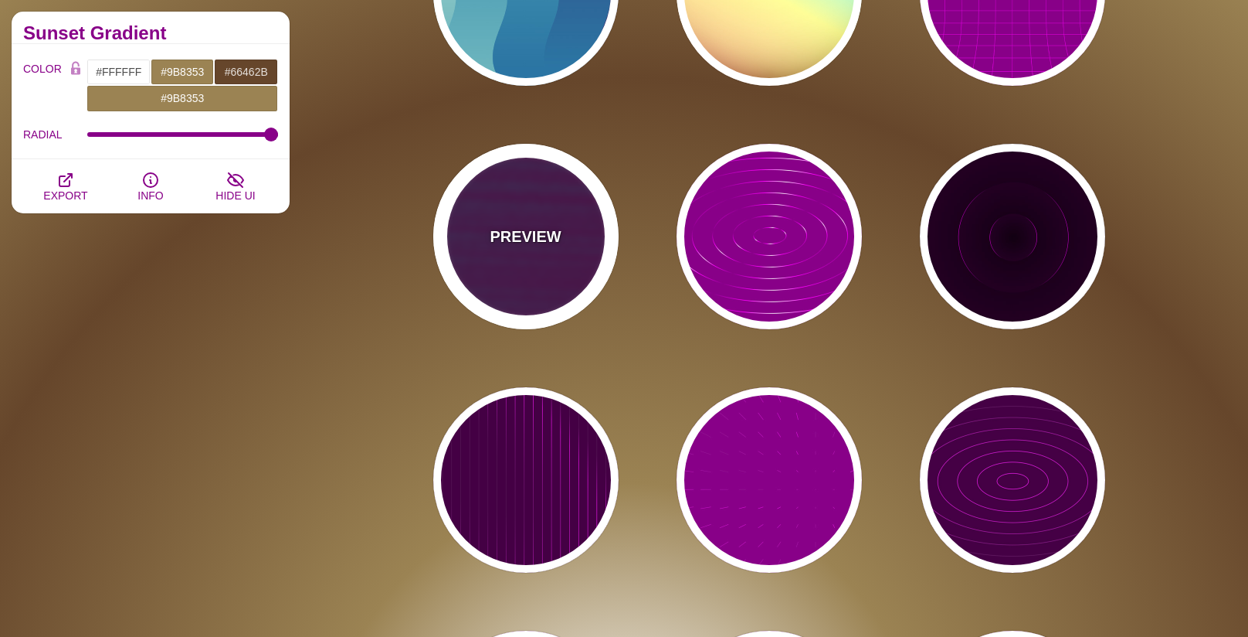
click at [502, 219] on div "PREVIEW" at bounding box center [525, 236] width 185 height 185
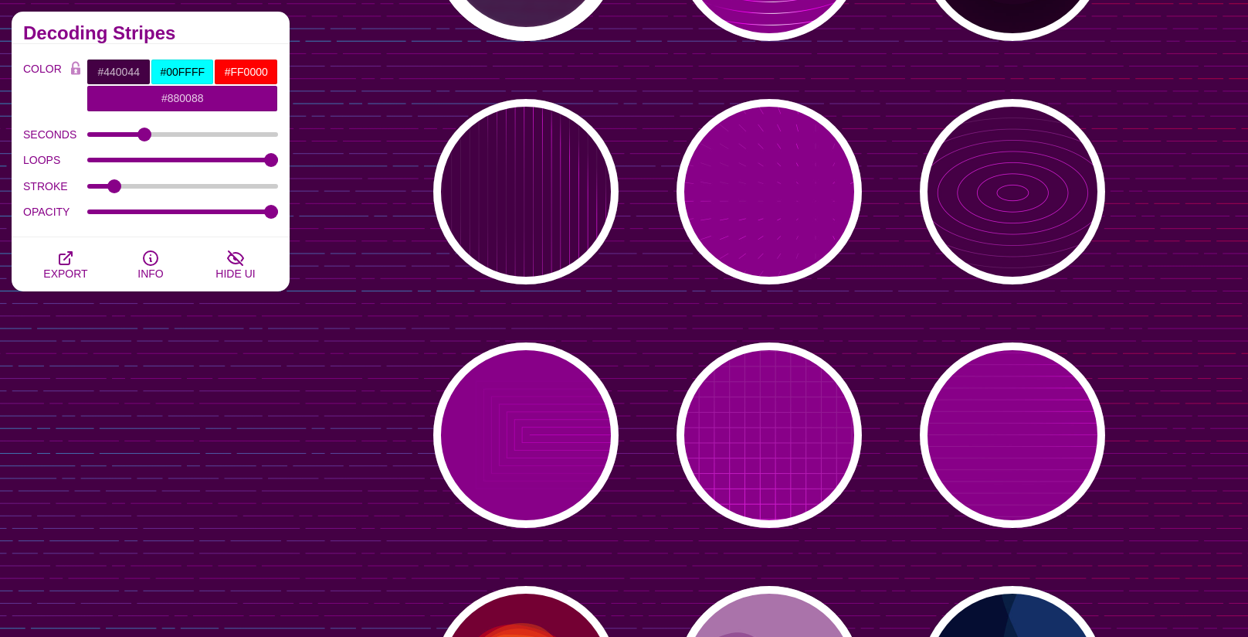
scroll to position [25406, 0]
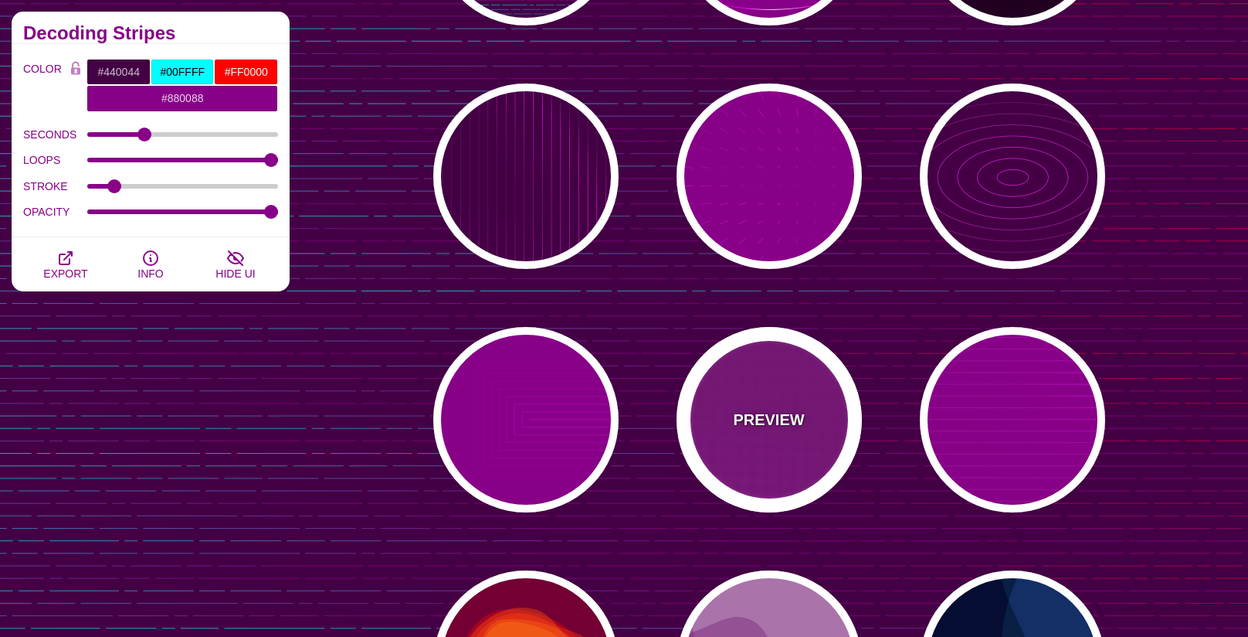
click at [735, 430] on p "PREVIEW" at bounding box center [768, 419] width 71 height 23
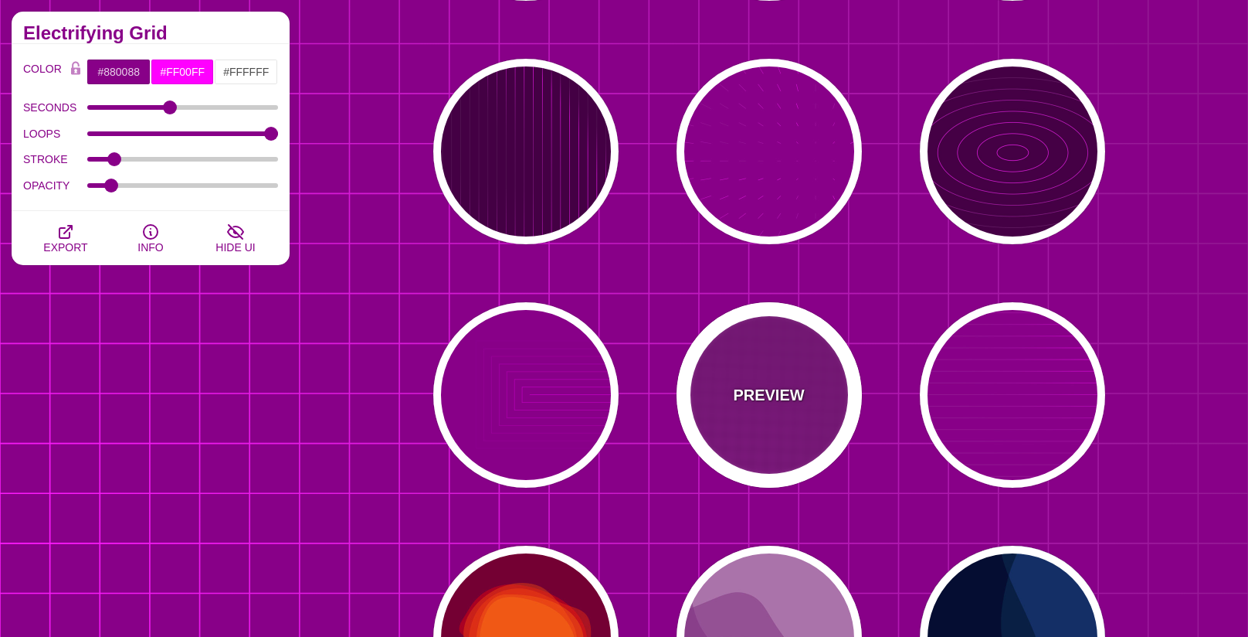
scroll to position [25436, 0]
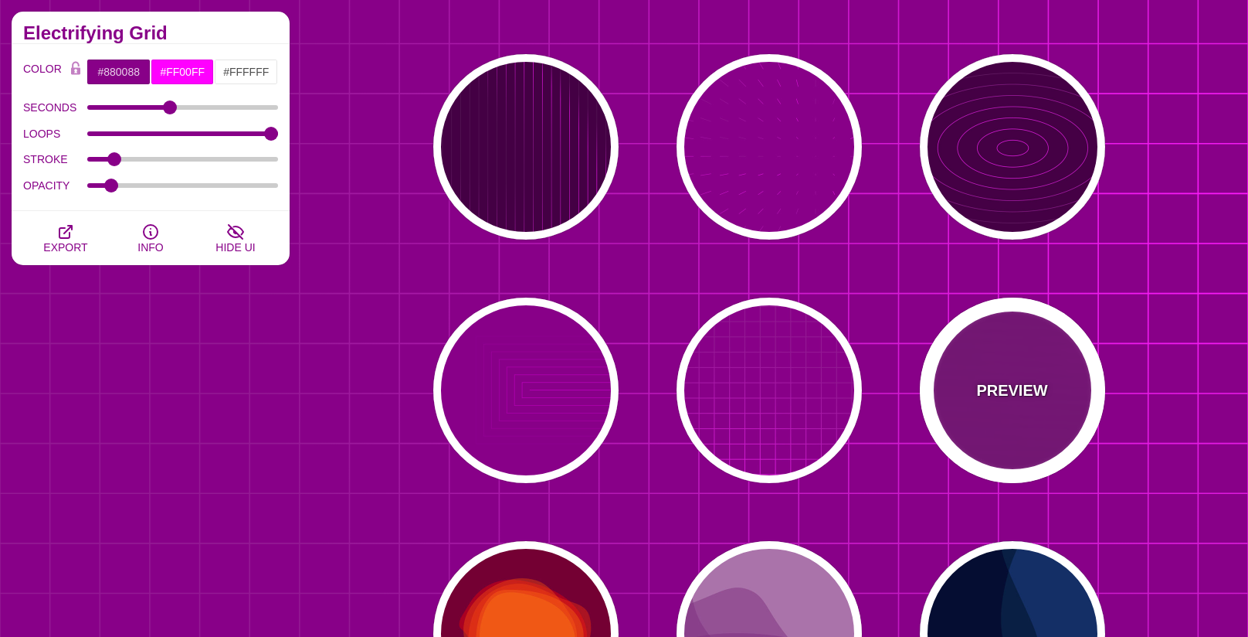
click at [994, 415] on div "PREVIEW" at bounding box center [1012, 389] width 185 height 185
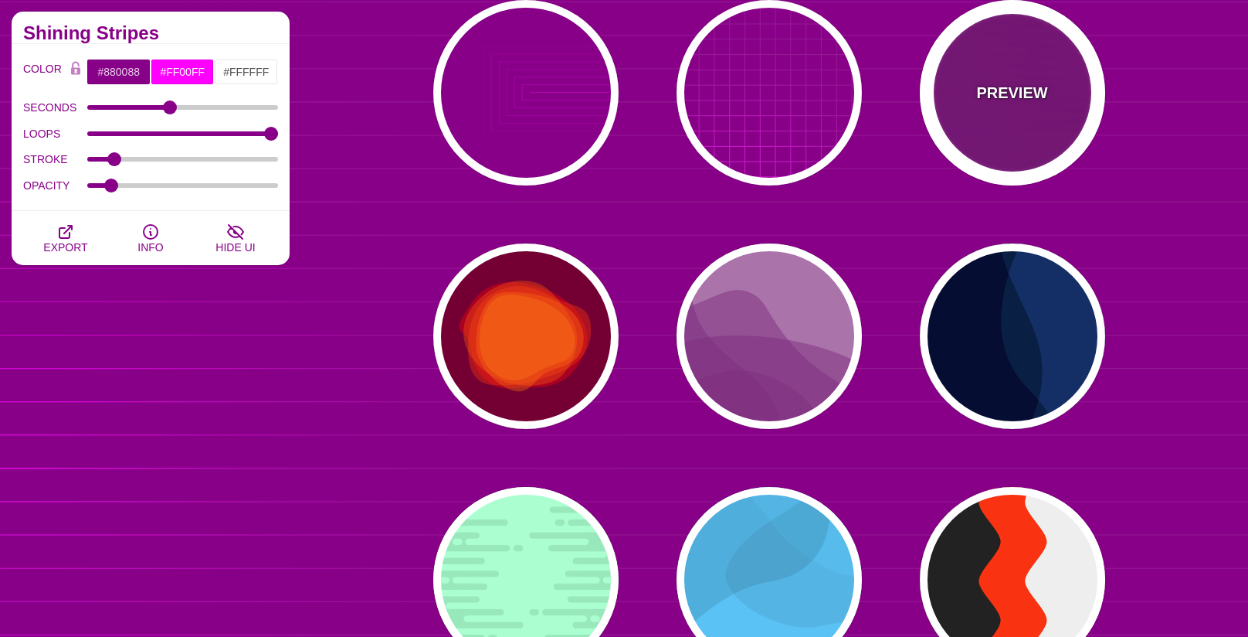
scroll to position [25745, 0]
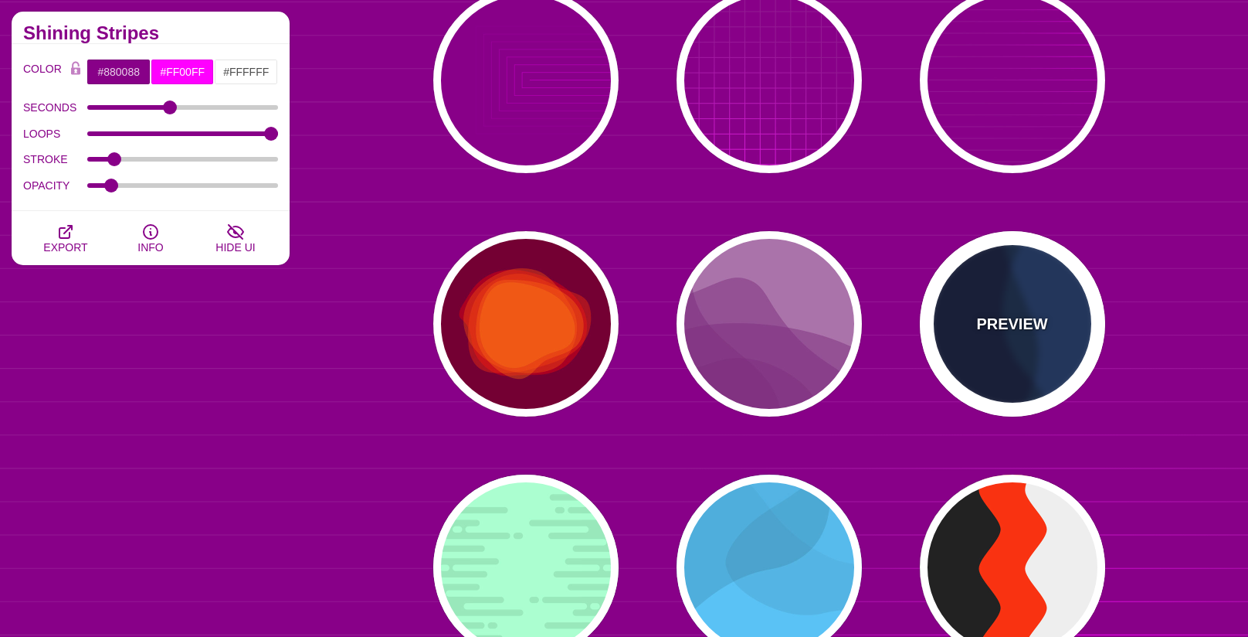
click at [953, 329] on div "PREVIEW" at bounding box center [1012, 323] width 185 height 185
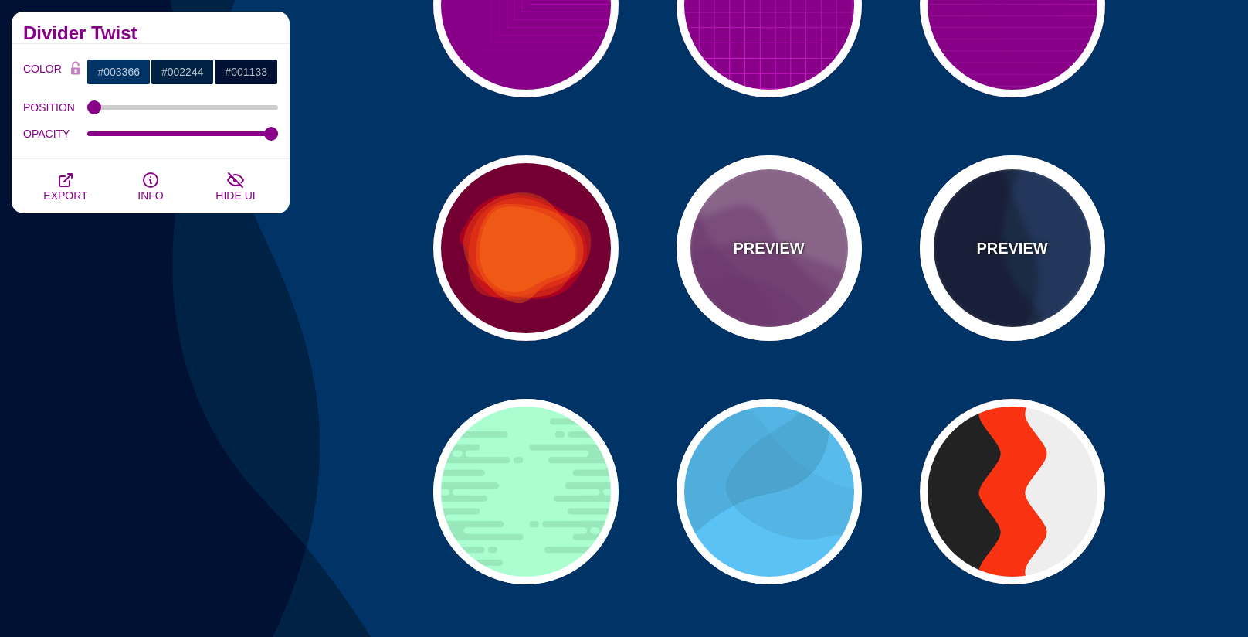
scroll to position [25822, 0]
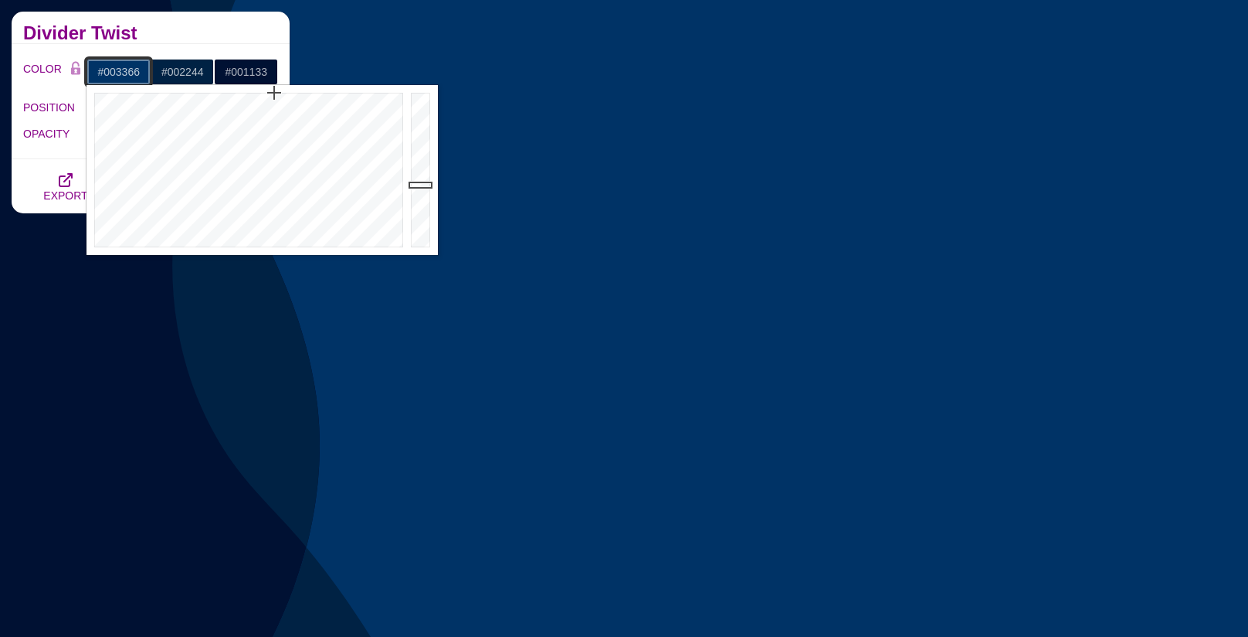
click at [117, 64] on input "#003366" at bounding box center [119, 72] width 64 height 26
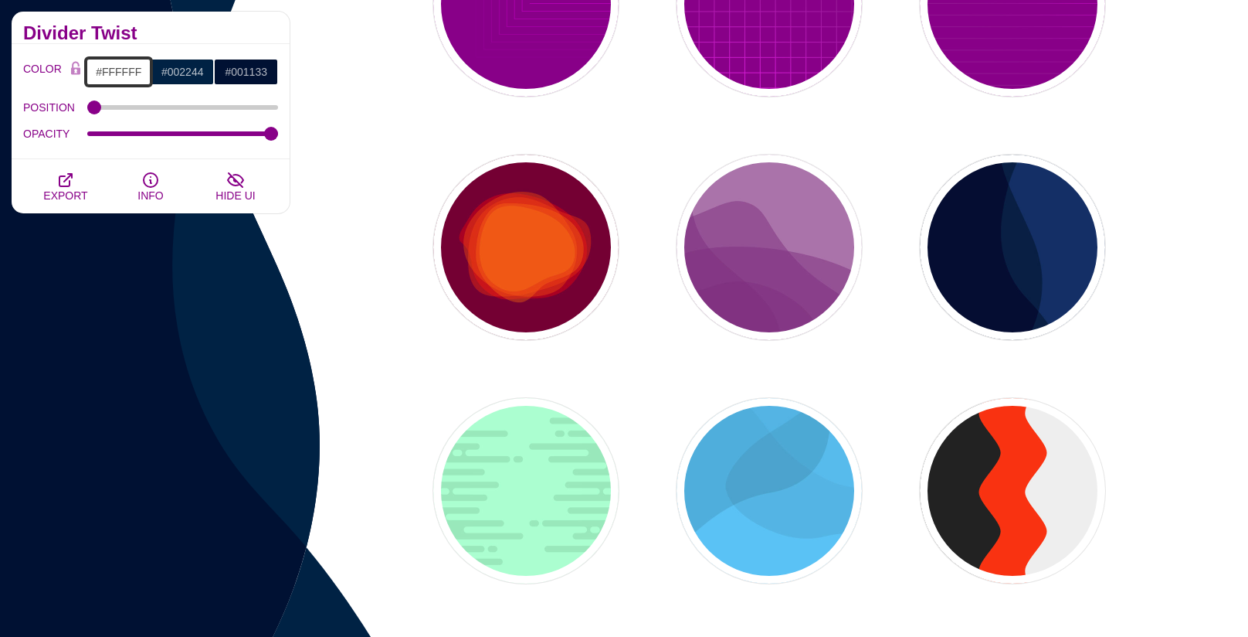
click at [110, 73] on input "#FFFFFF" at bounding box center [119, 72] width 64 height 26
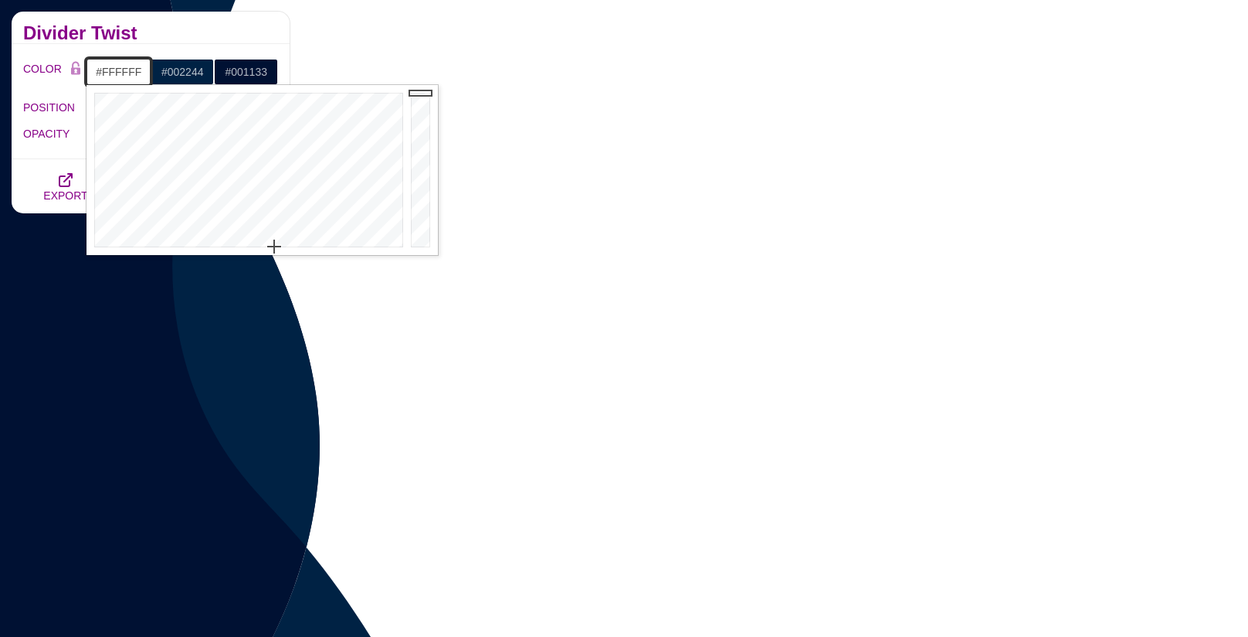
click at [110, 73] on input "#FFFFFF" at bounding box center [119, 72] width 64 height 26
paste input "9B8353"
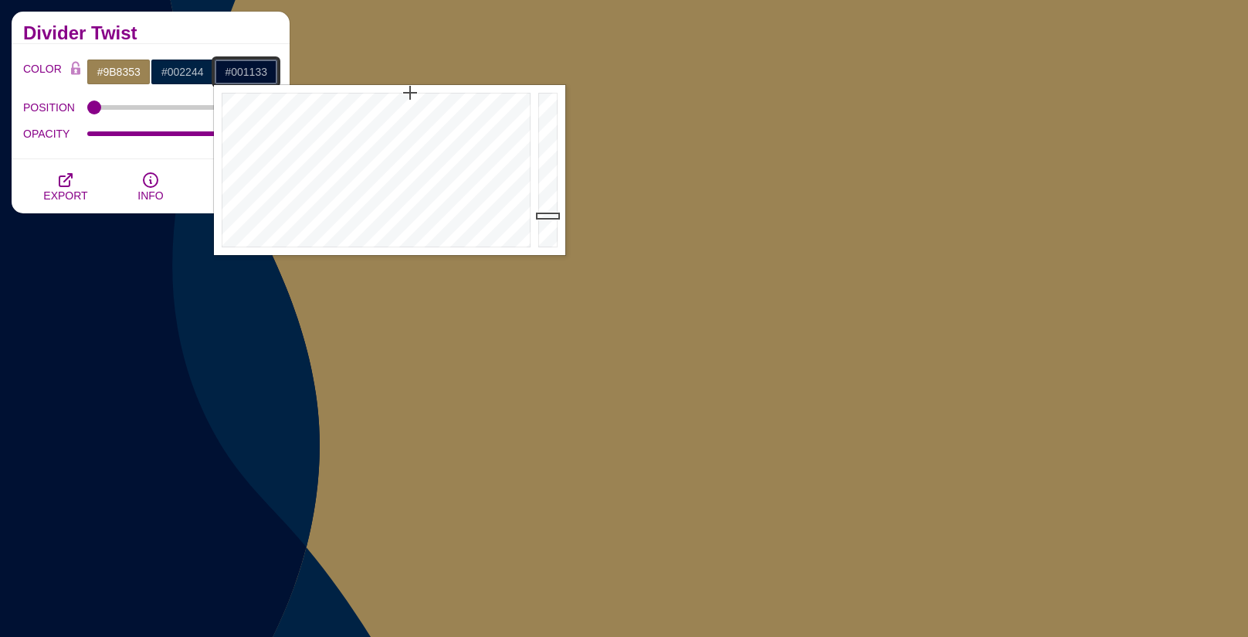
click at [251, 76] on input "#001133" at bounding box center [246, 72] width 64 height 26
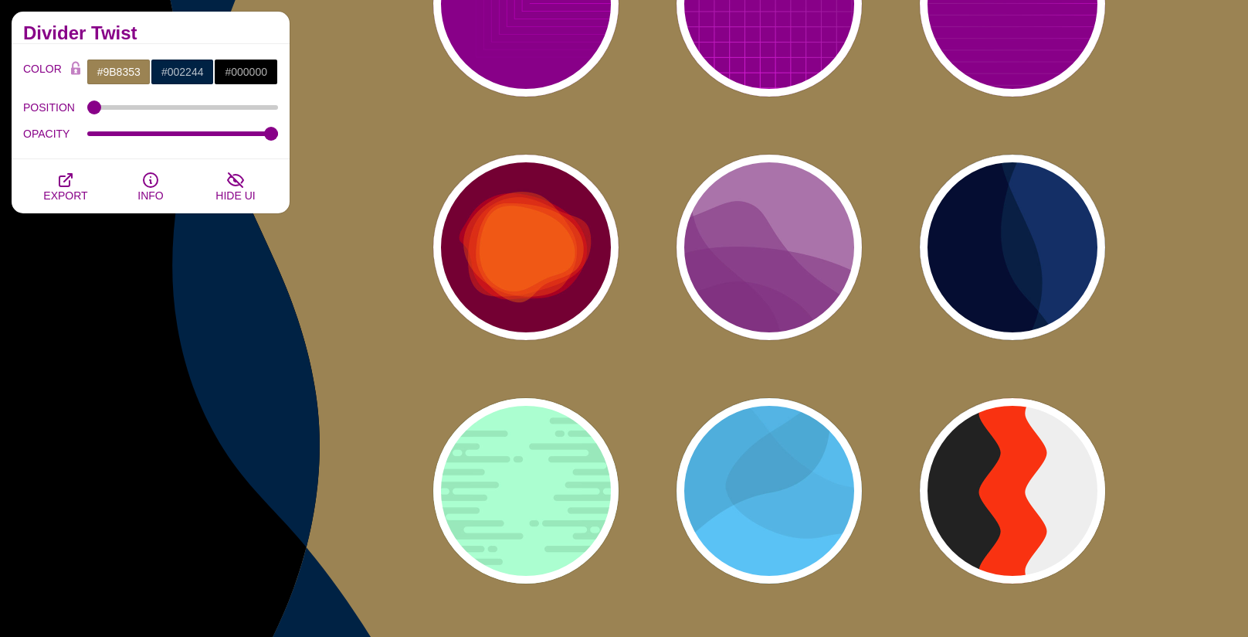
click at [178, 72] on input "#002244" at bounding box center [183, 72] width 64 height 26
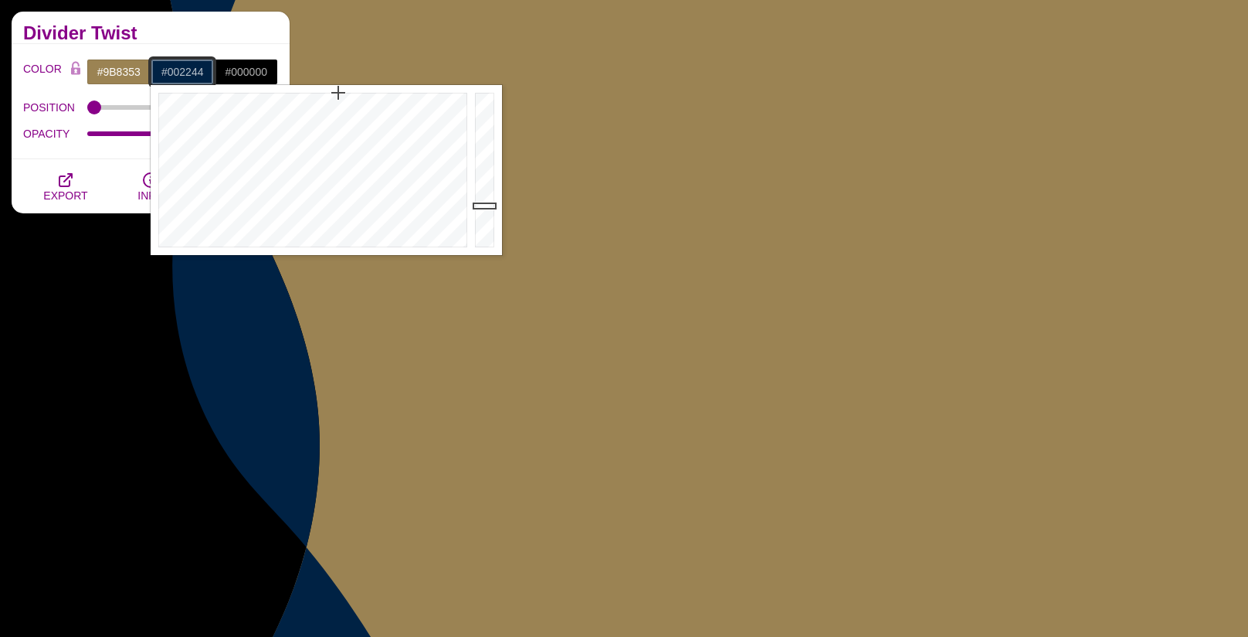
click at [178, 72] on input "#002244" at bounding box center [183, 72] width 64 height 26
paste input "66462B"
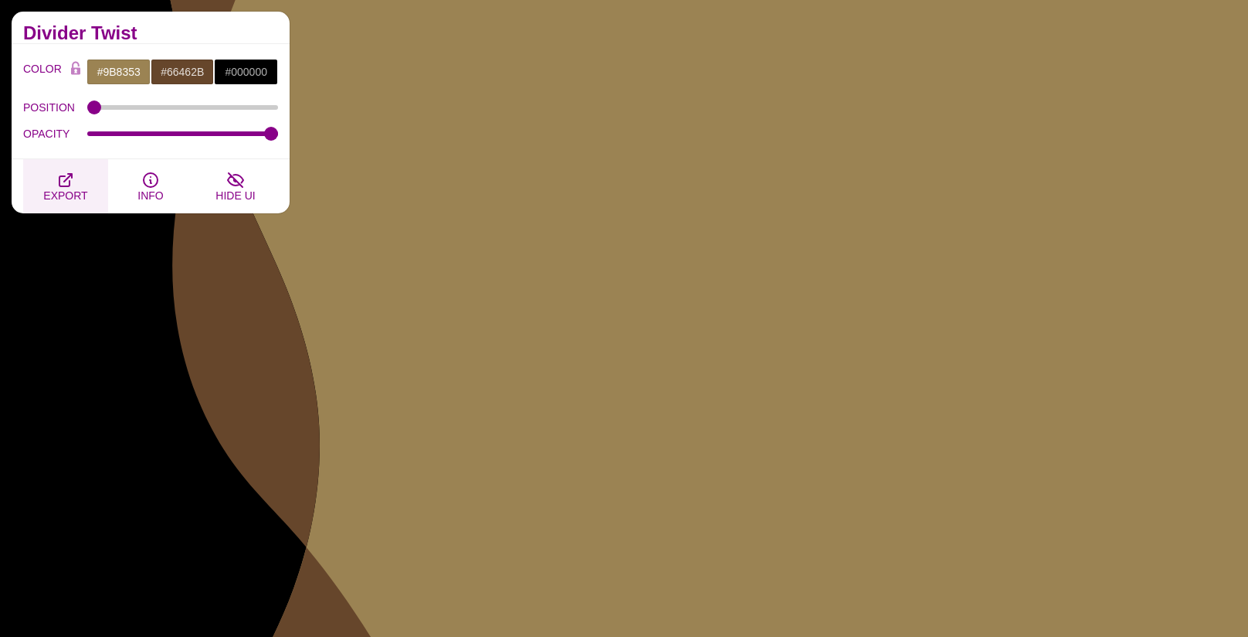
click at [63, 197] on span "EXPORT" at bounding box center [65, 195] width 44 height 12
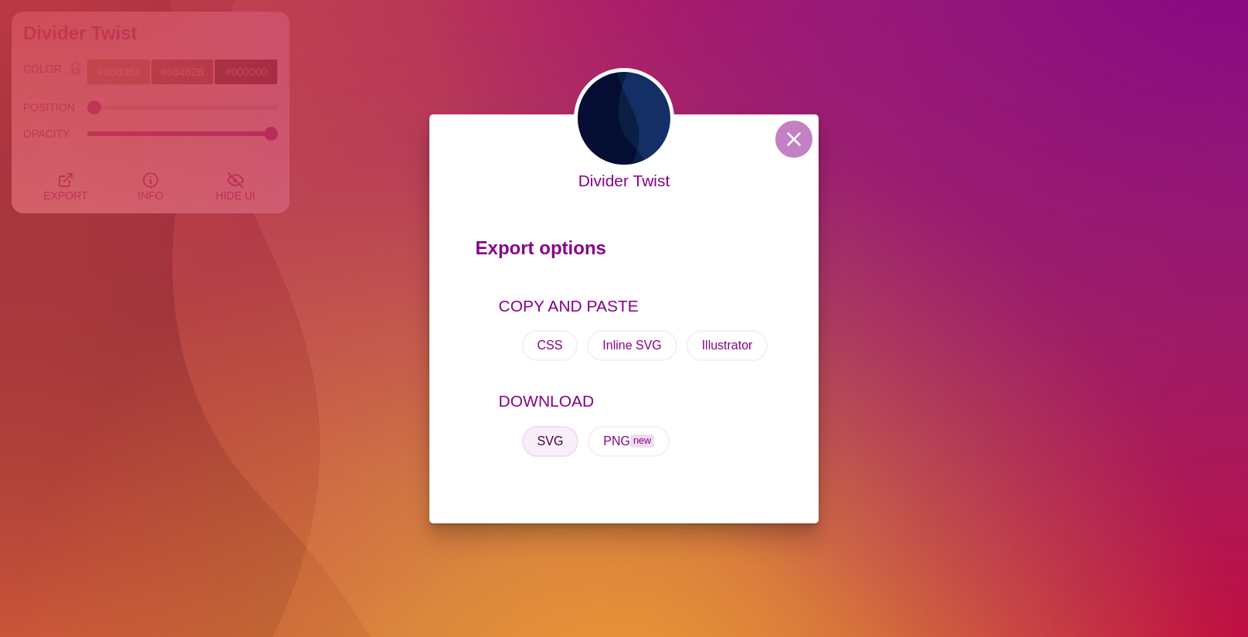
click at [550, 437] on button "SVG" at bounding box center [550, 441] width 57 height 31
click at [324, 76] on div "Divider Twist Export options COPY AND PASTE CSS Inline SVG Illustrator DOWNLOAD…" at bounding box center [624, 318] width 1248 height 637
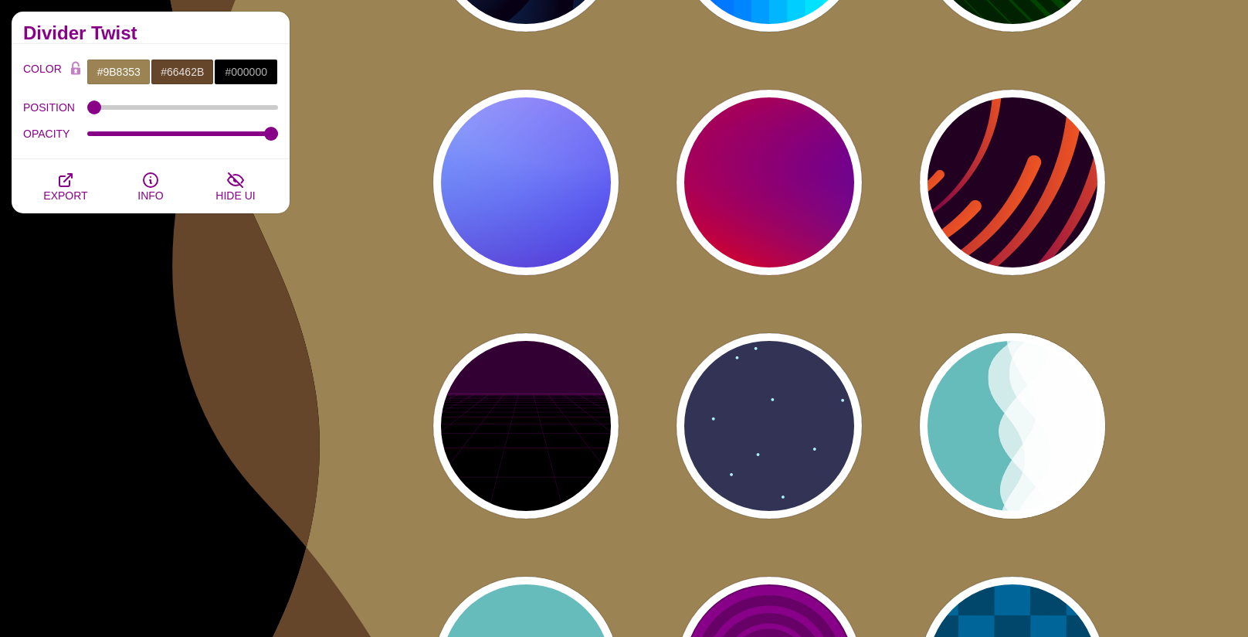
scroll to position [4718, 0]
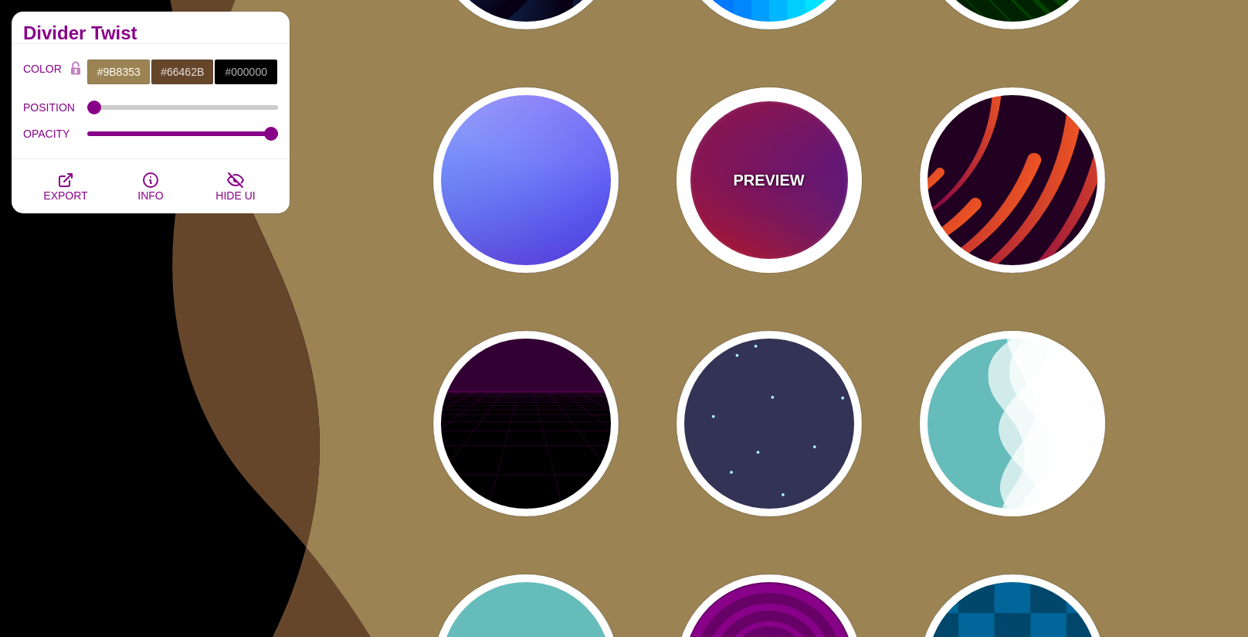
click at [760, 205] on div "PREVIEW" at bounding box center [769, 179] width 185 height 185
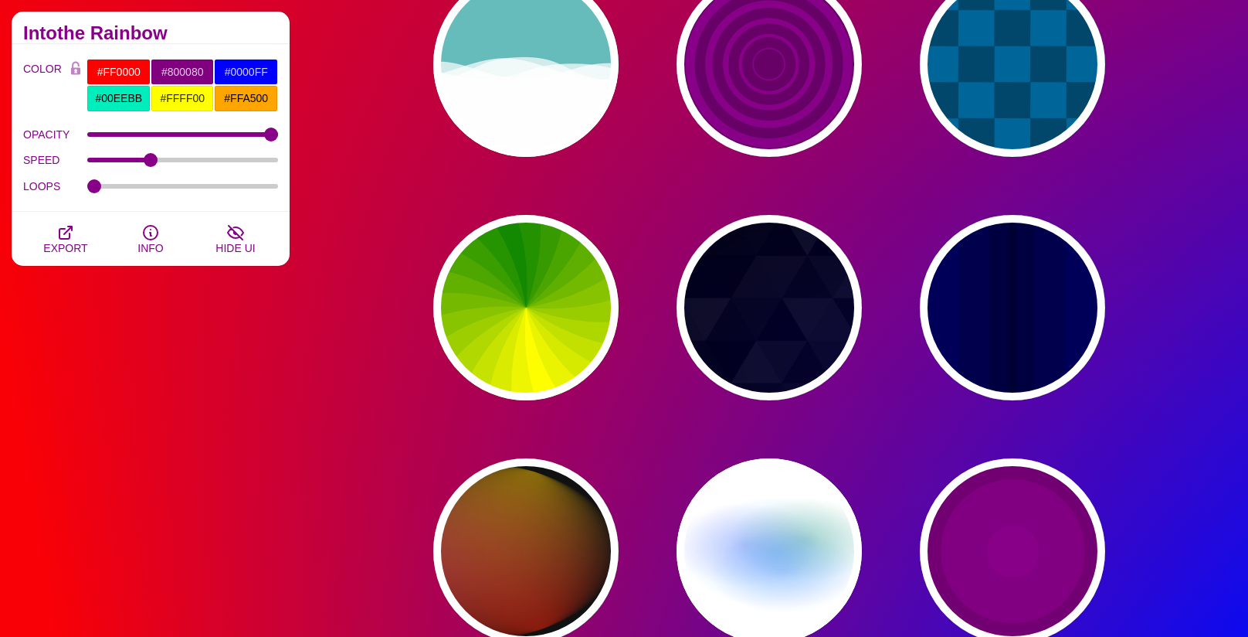
scroll to position [5322, 0]
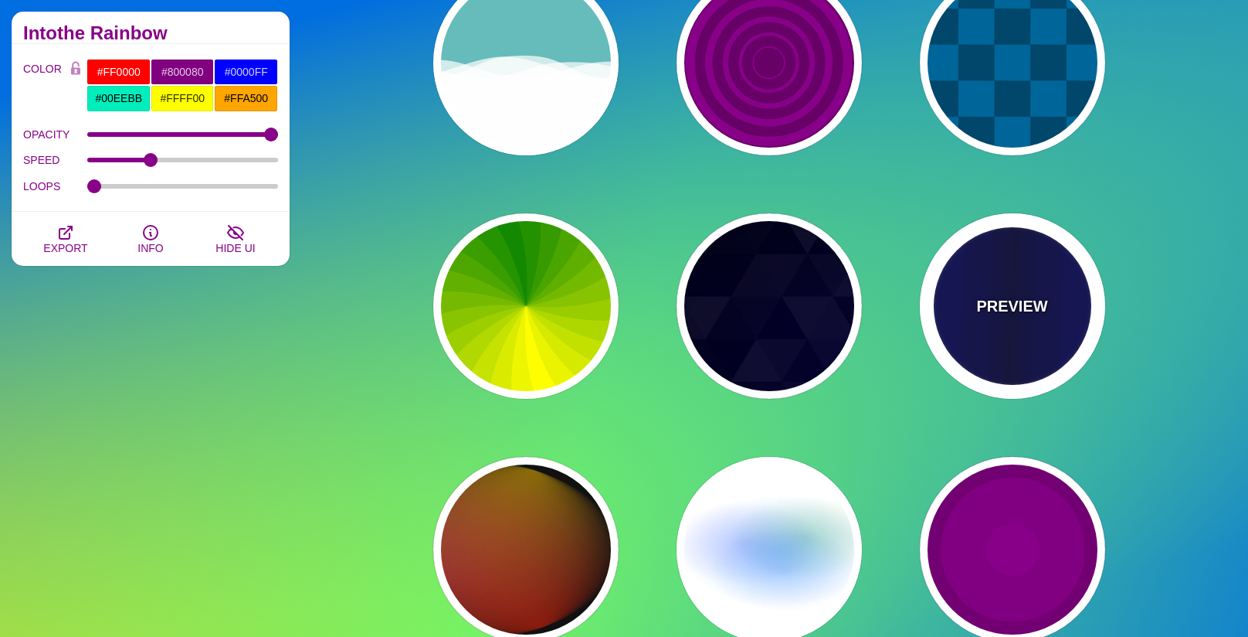
click at [1054, 335] on div "PREVIEW" at bounding box center [1012, 305] width 185 height 185
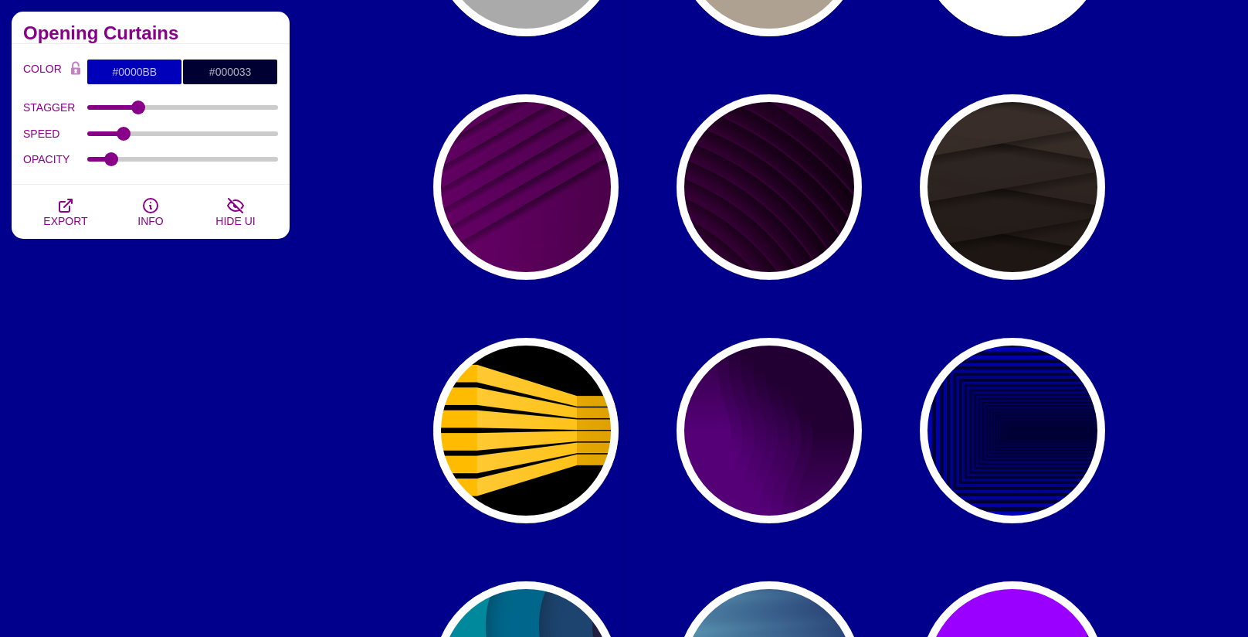
scroll to position [8360, 0]
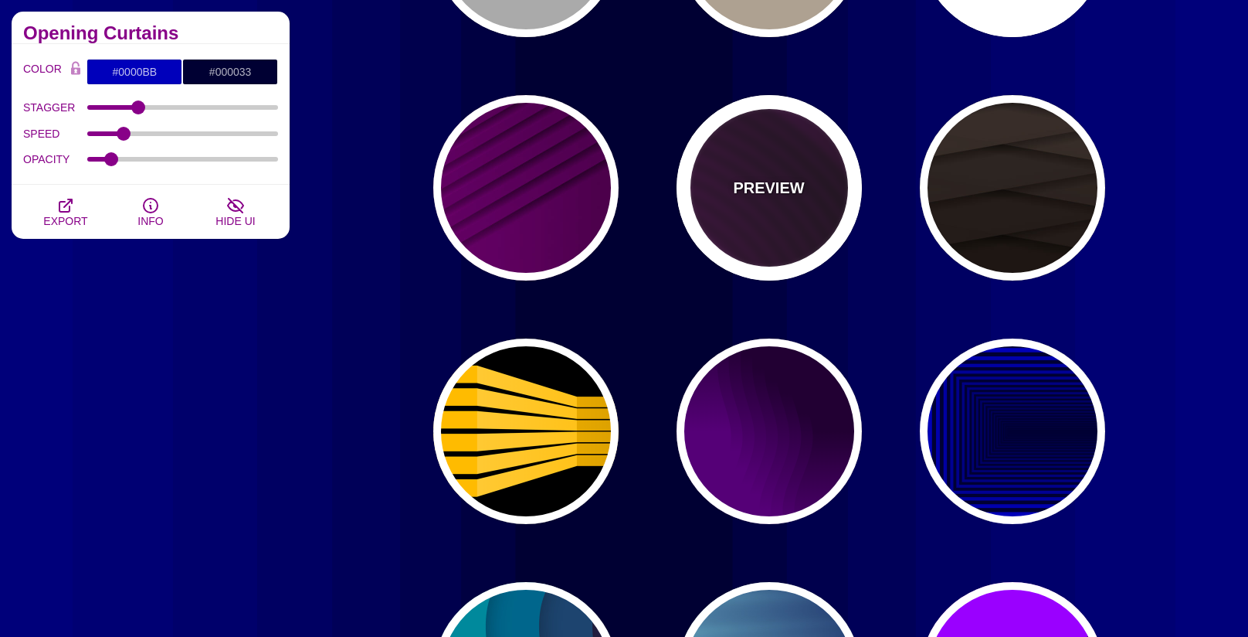
click at [811, 198] on div "PREVIEW" at bounding box center [769, 187] width 185 height 185
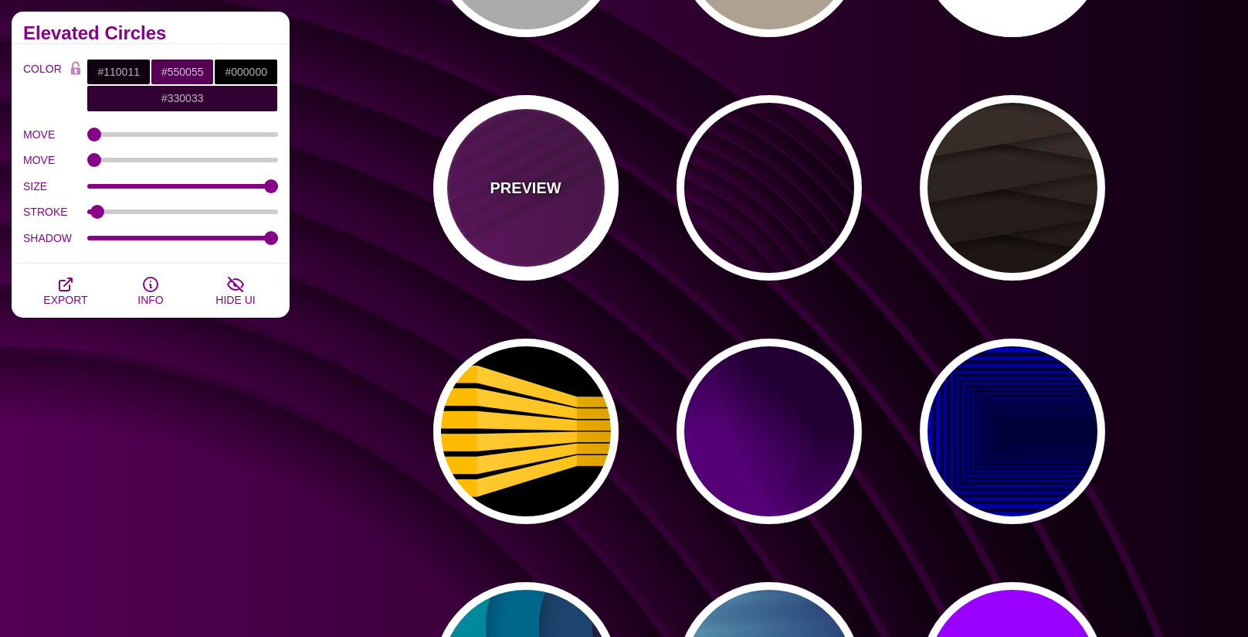
click at [560, 176] on div "PREVIEW" at bounding box center [525, 187] width 185 height 185
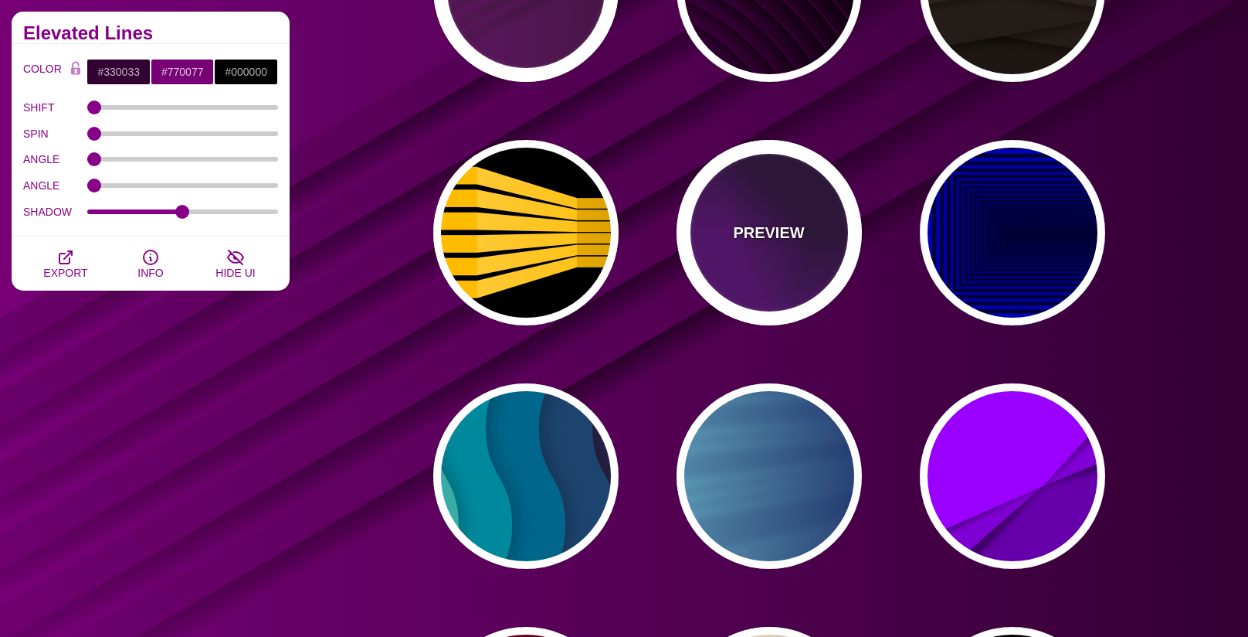
scroll to position [8568, 0]
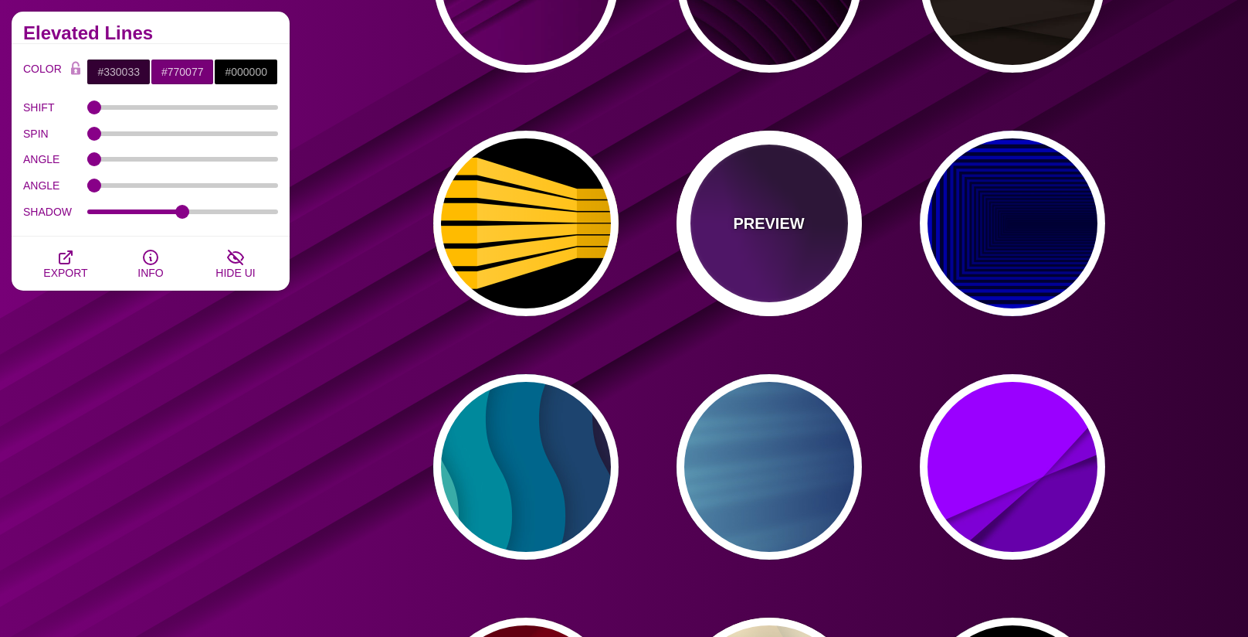
click at [727, 219] on div "PREVIEW" at bounding box center [769, 223] width 185 height 185
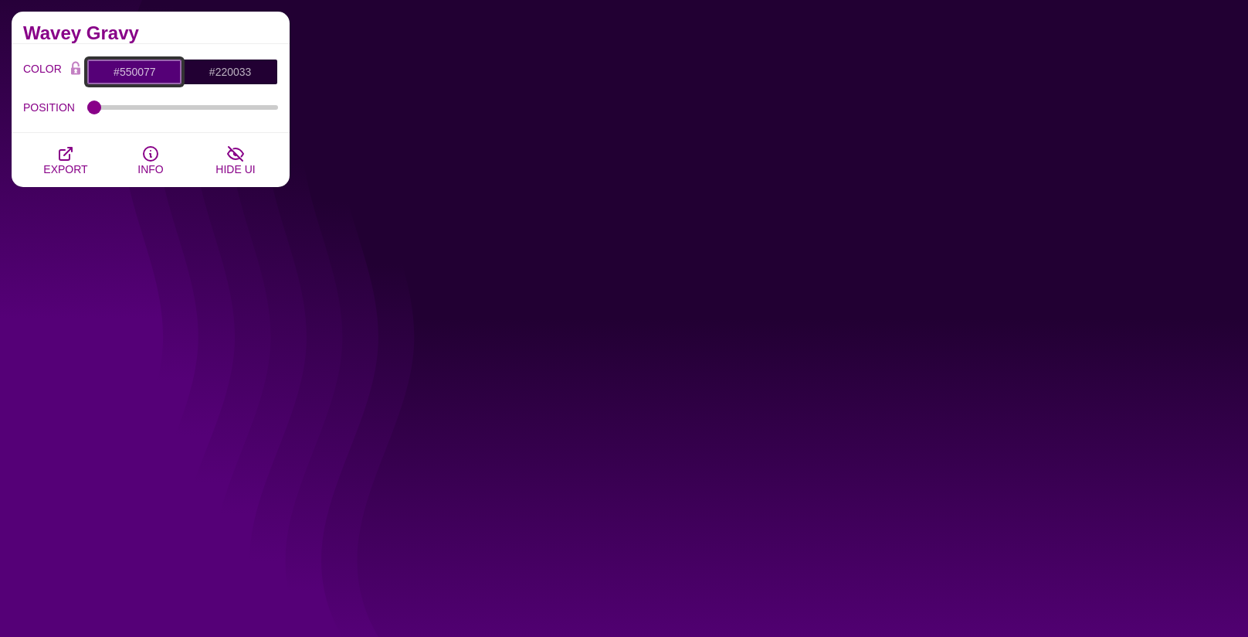
click at [155, 71] on input "#550077" at bounding box center [135, 72] width 96 height 26
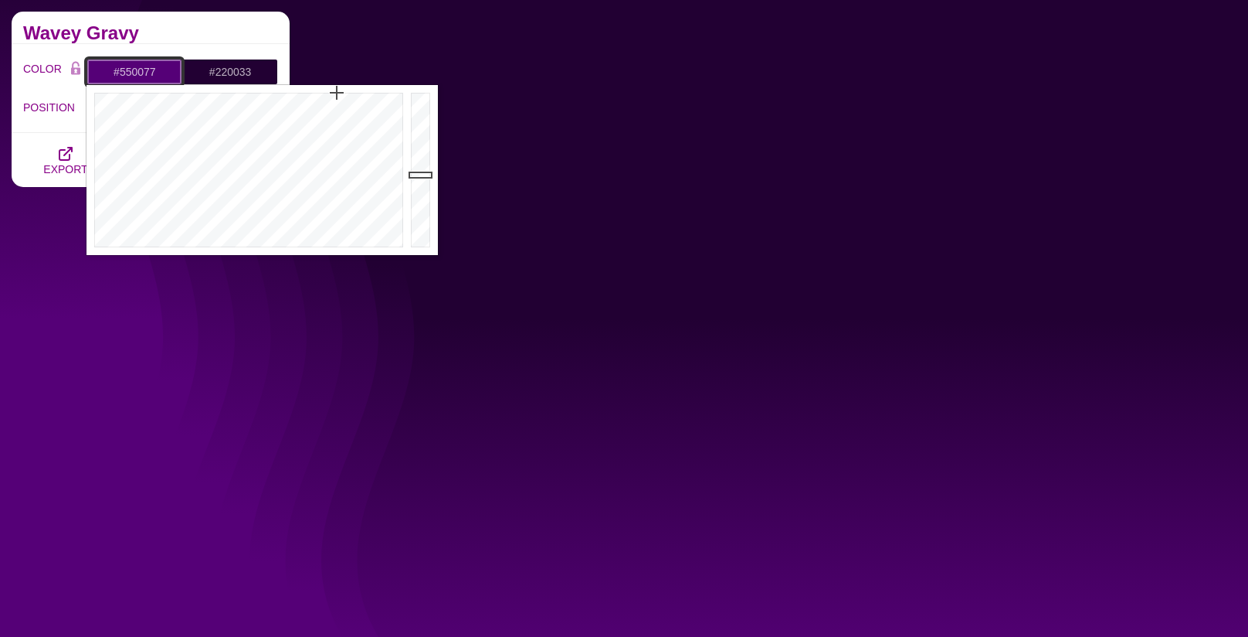
click at [155, 71] on input "#550077" at bounding box center [135, 72] width 96 height 26
paste input "ECECEC"
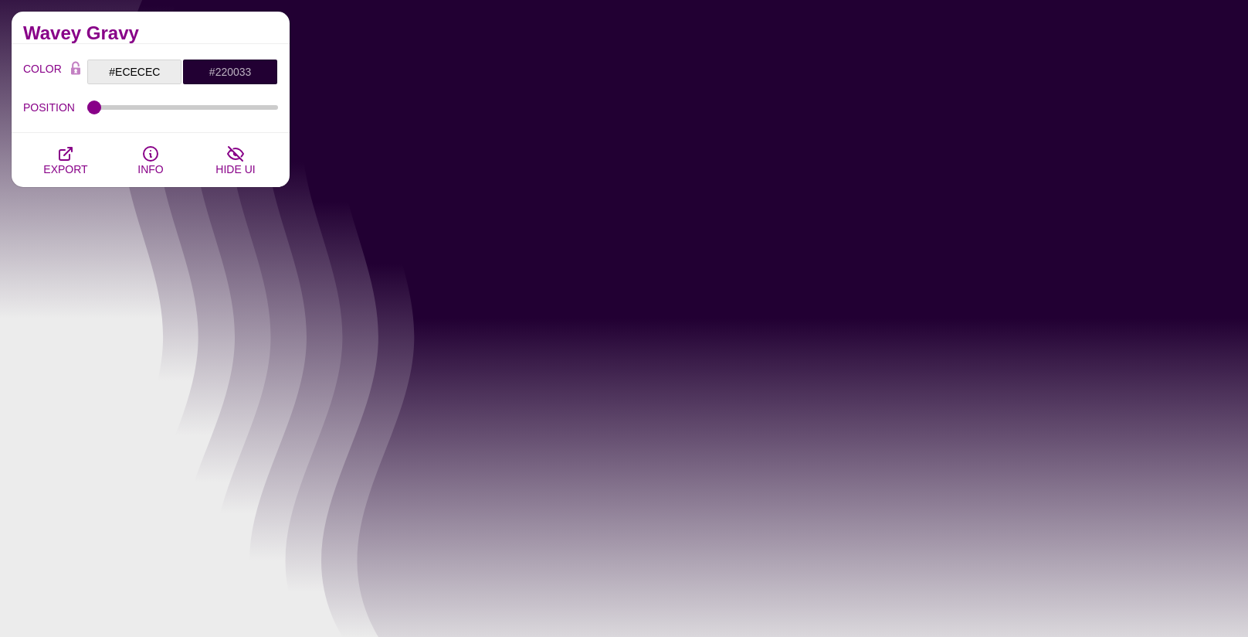
click at [162, 87] on div "COLOR #ECECEC #220033 #000000 #330033 #FFFF00 #FFA500 #777777 #888888 #999999 B…" at bounding box center [150, 90] width 255 height 62
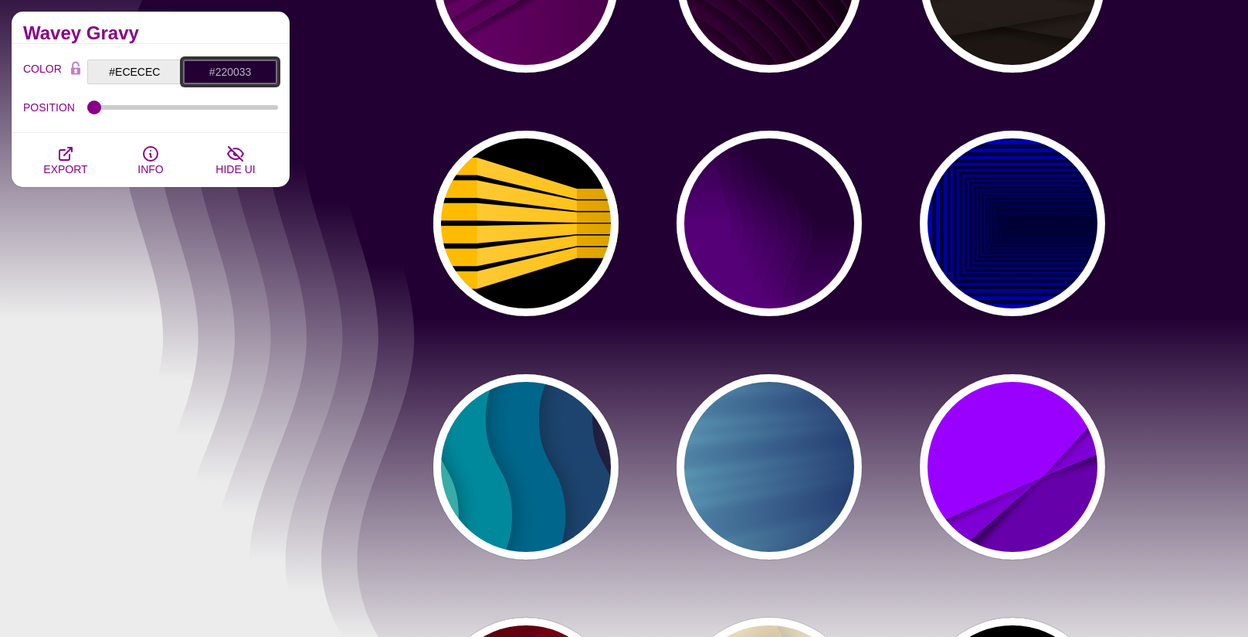
click at [247, 73] on input "#220033" at bounding box center [230, 72] width 96 height 26
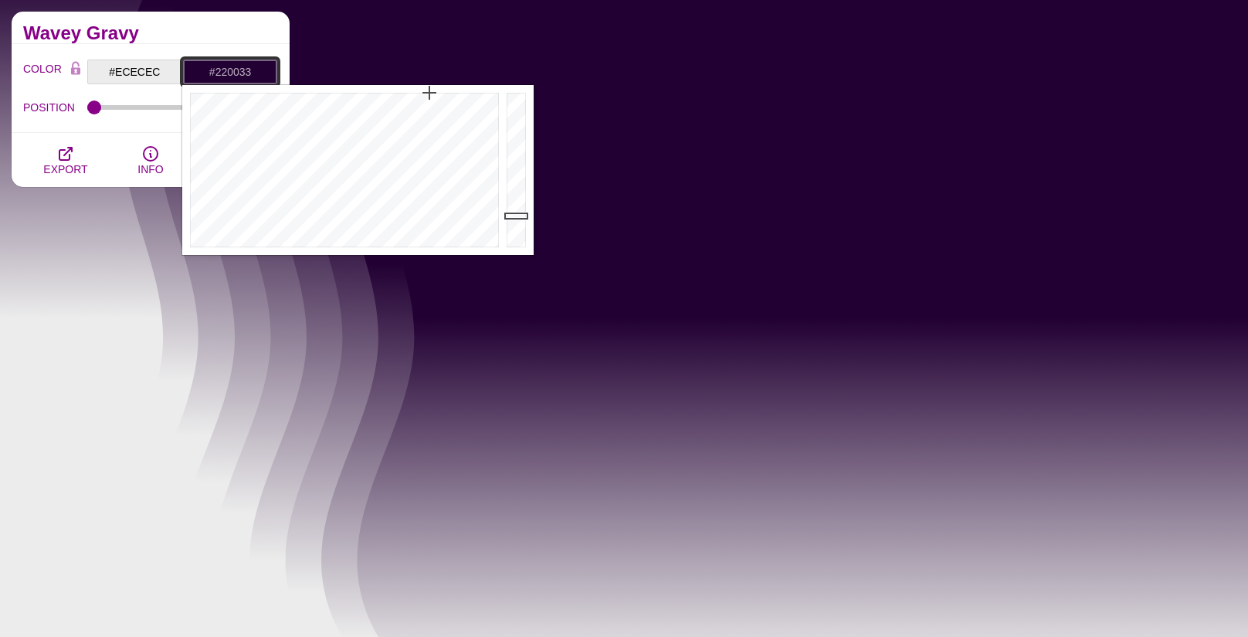
click at [247, 73] on input "#220033" at bounding box center [230, 72] width 96 height 26
paste input "ECECEC"
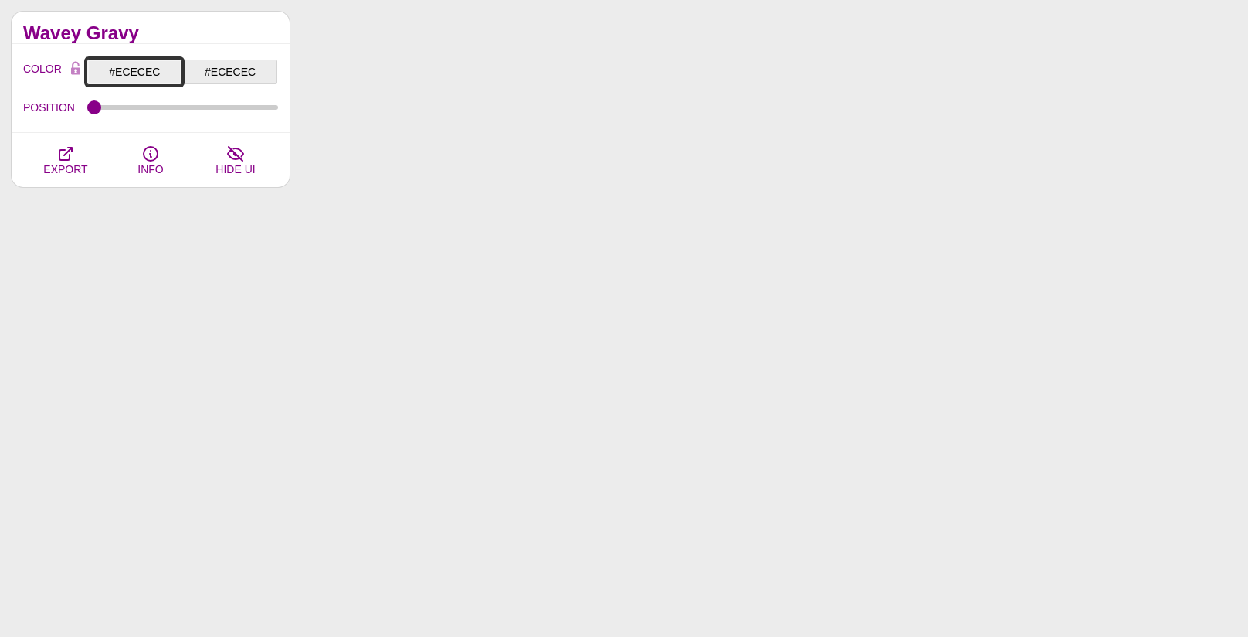
click at [154, 72] on input "#ECECEC" at bounding box center [135, 72] width 96 height 26
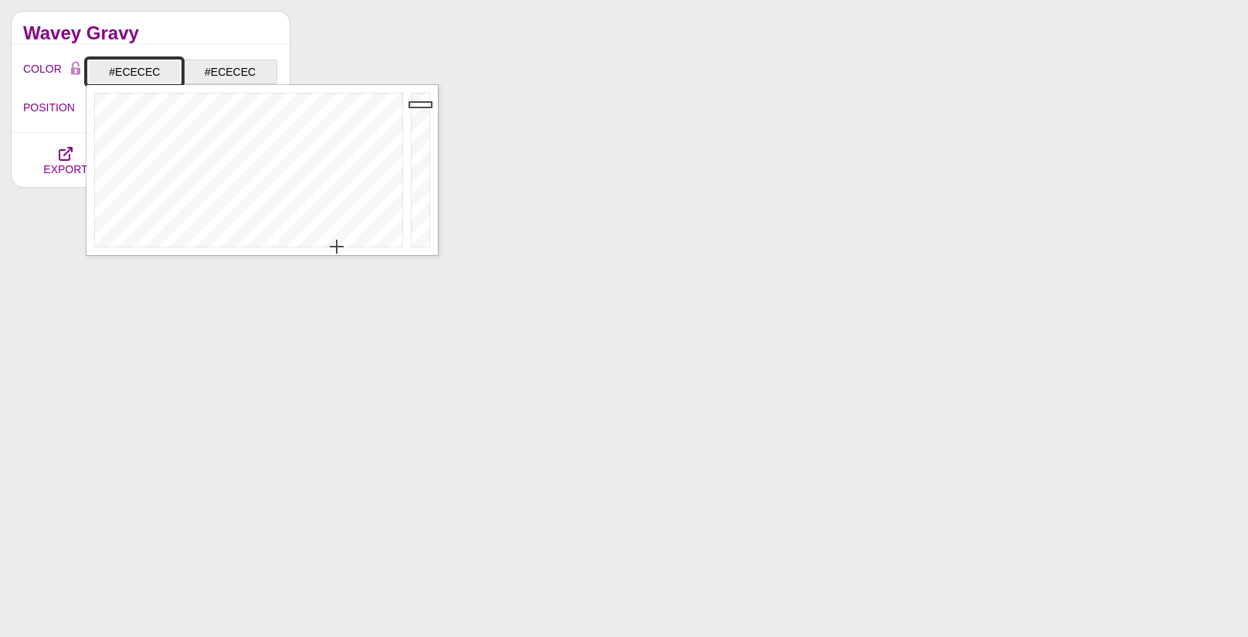
click at [154, 72] on input "#ECECEC" at bounding box center [135, 72] width 96 height 26
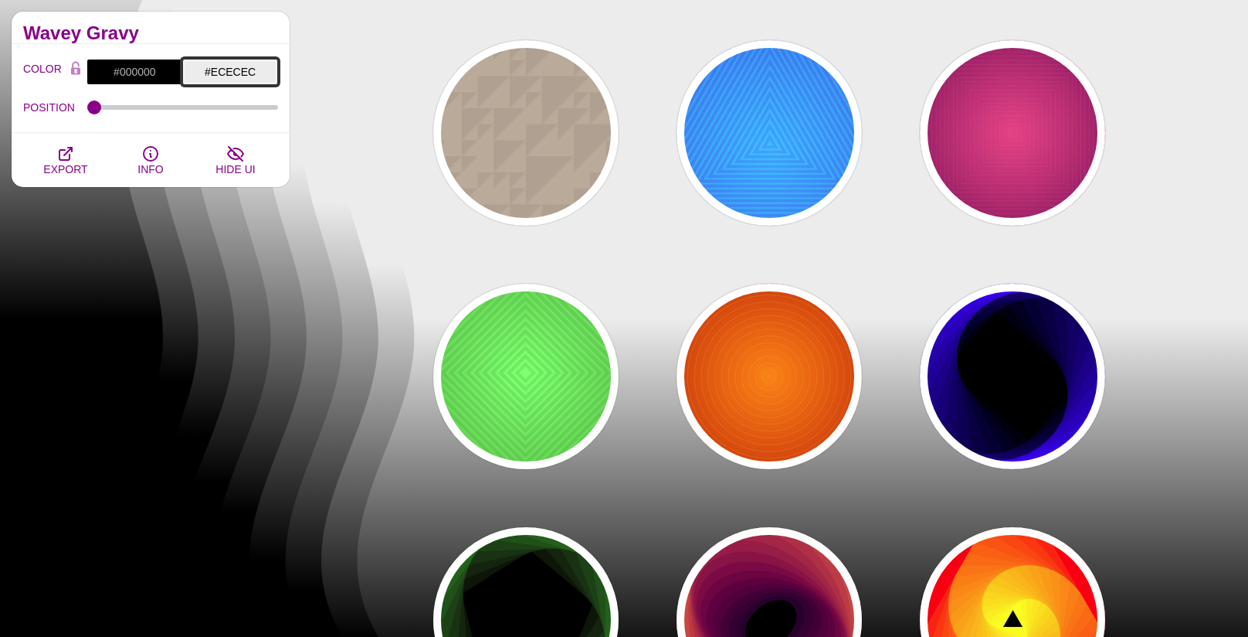
scroll to position [14266, 0]
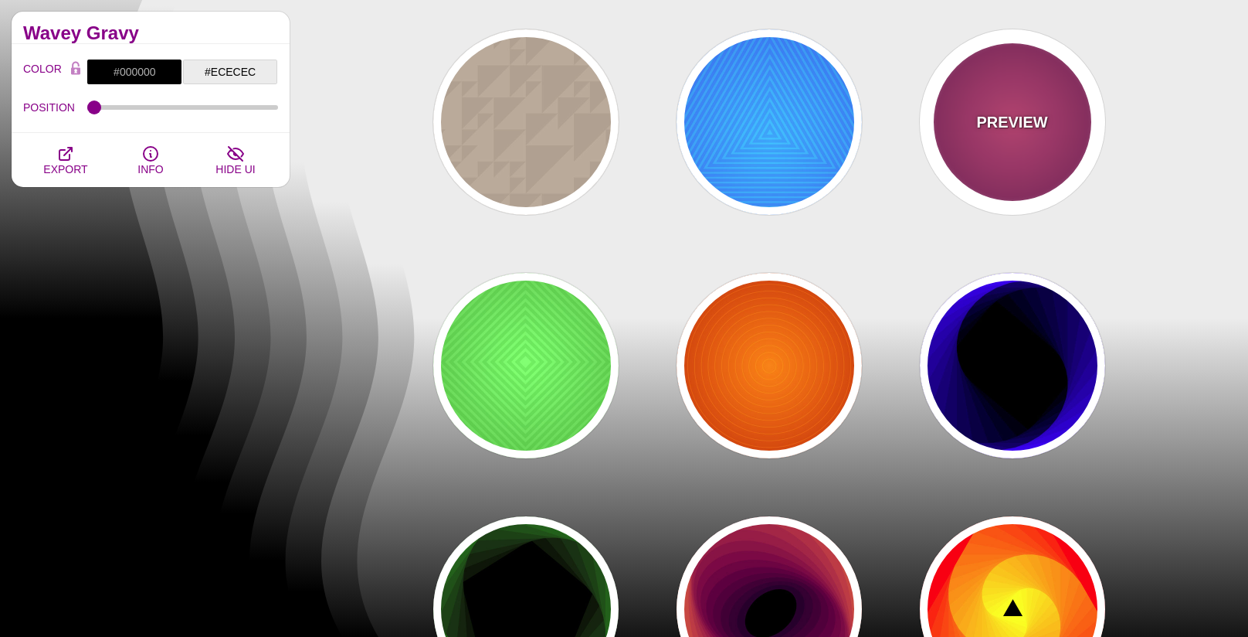
click at [984, 121] on p "PREVIEW" at bounding box center [1011, 121] width 71 height 23
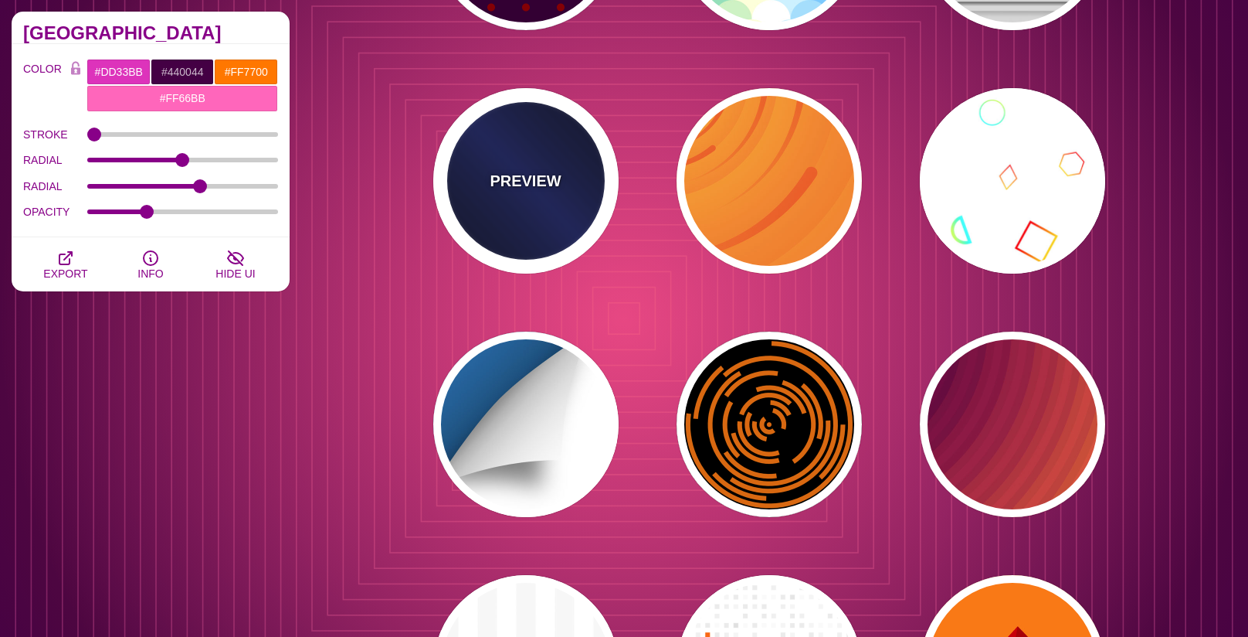
scroll to position [15194, 0]
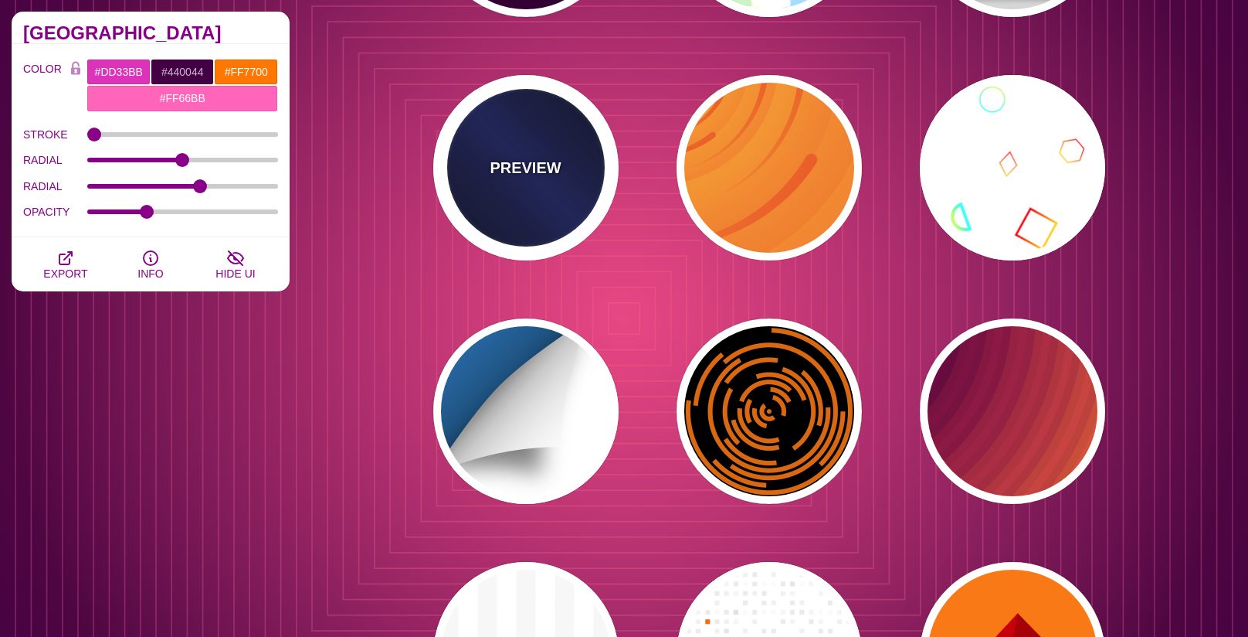
click at [538, 168] on p "PREVIEW" at bounding box center [525, 167] width 71 height 23
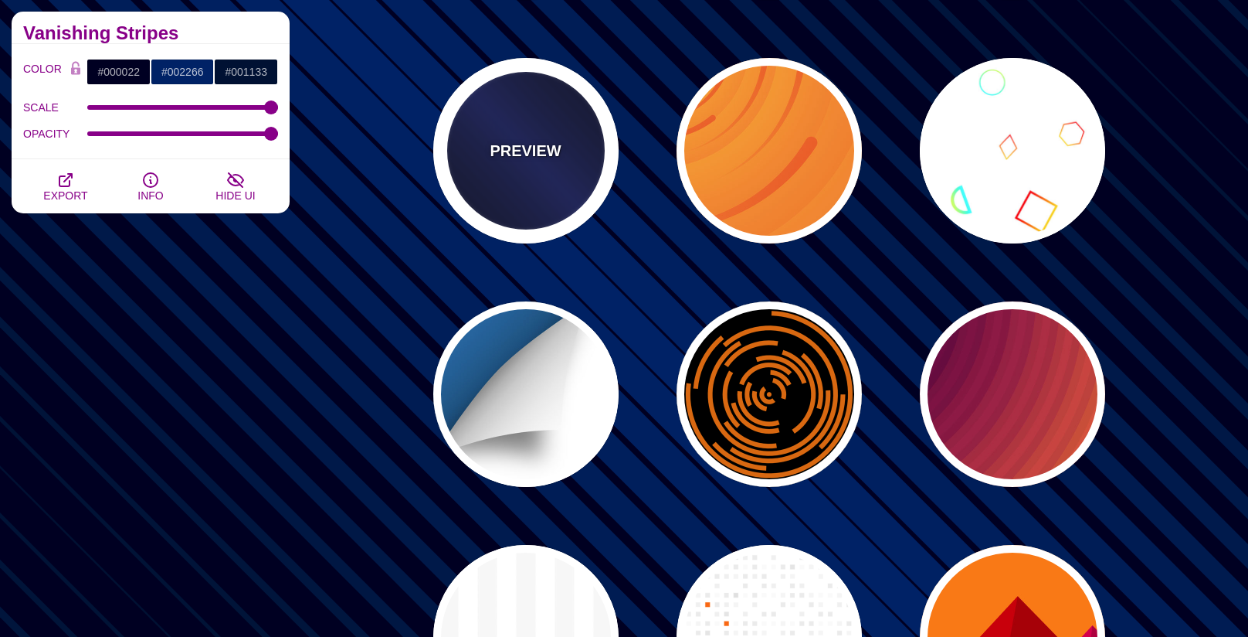
scroll to position [15191, 0]
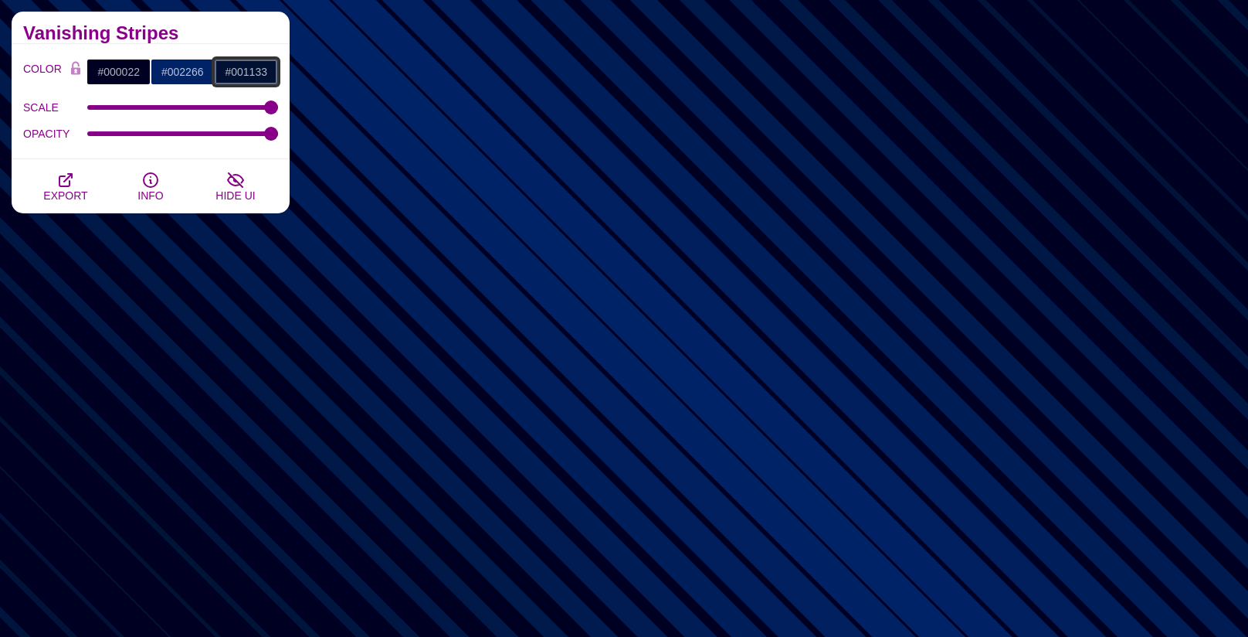
click at [258, 70] on input "#001133" at bounding box center [246, 72] width 64 height 26
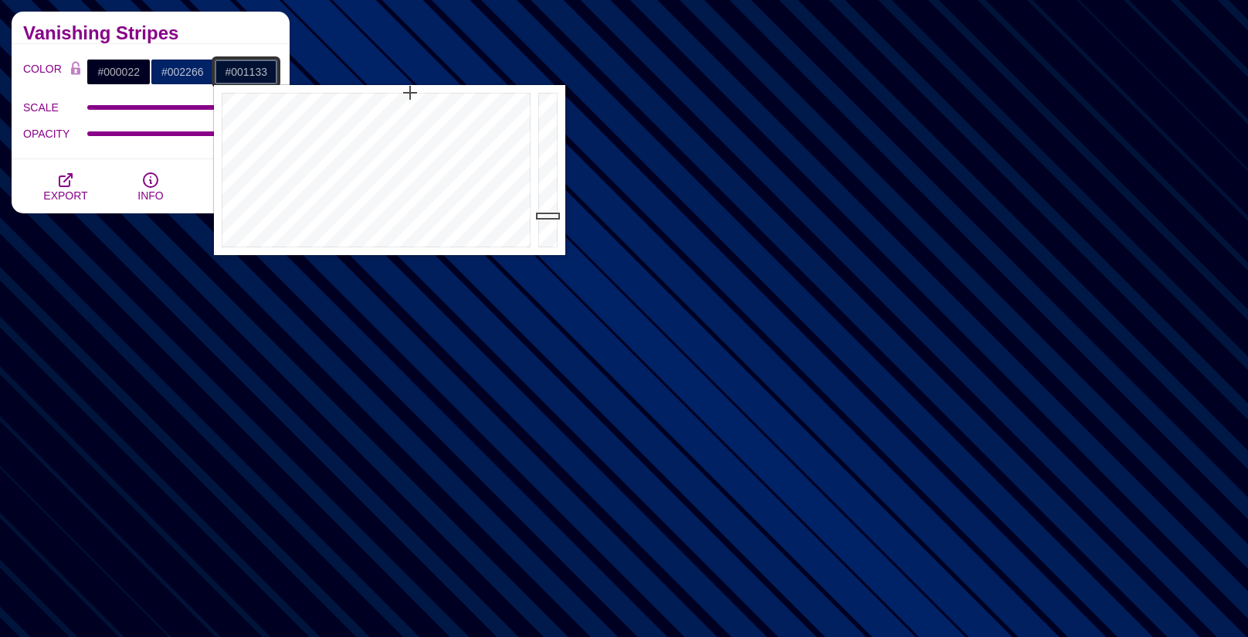
click at [258, 70] on input "#001133" at bounding box center [246, 72] width 64 height 26
paste input "ECECEC"
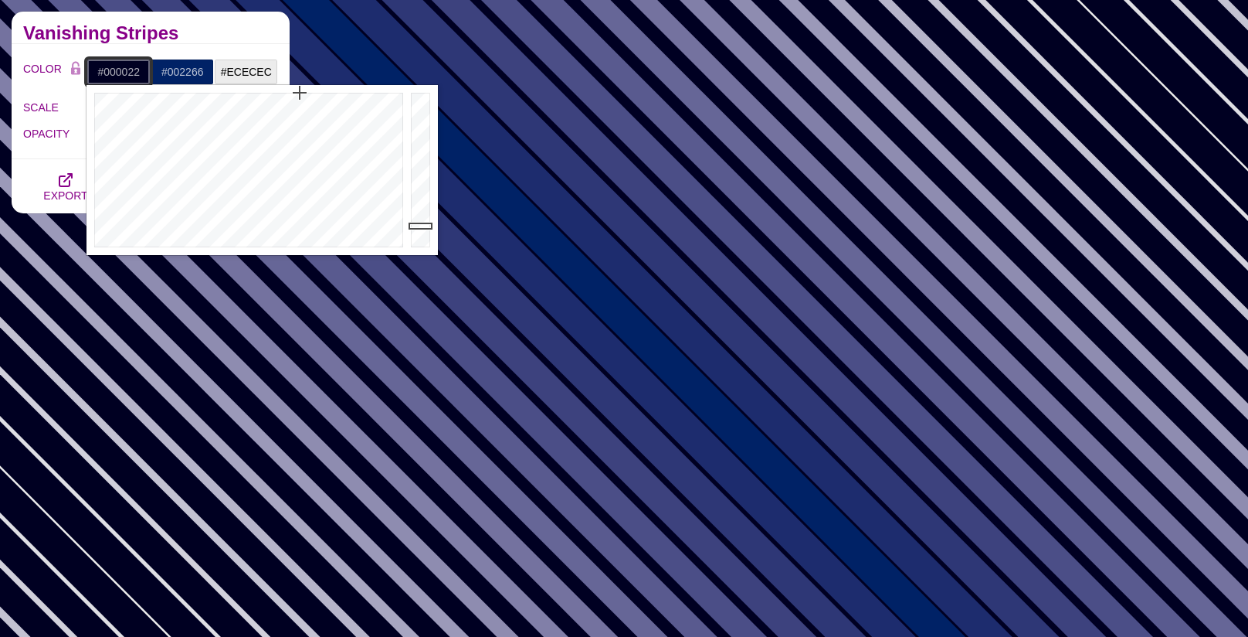
click at [127, 68] on input "#000022" at bounding box center [119, 72] width 64 height 26
paste input "ECECEC"
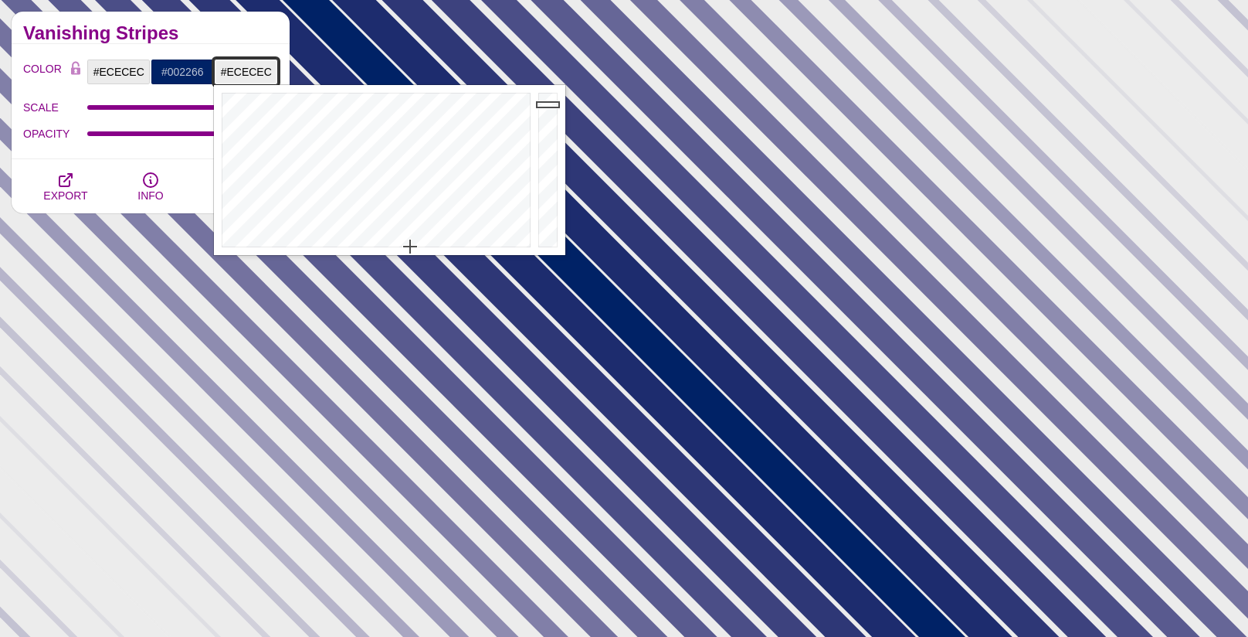
click at [226, 66] on input "#ECECEC" at bounding box center [246, 72] width 64 height 26
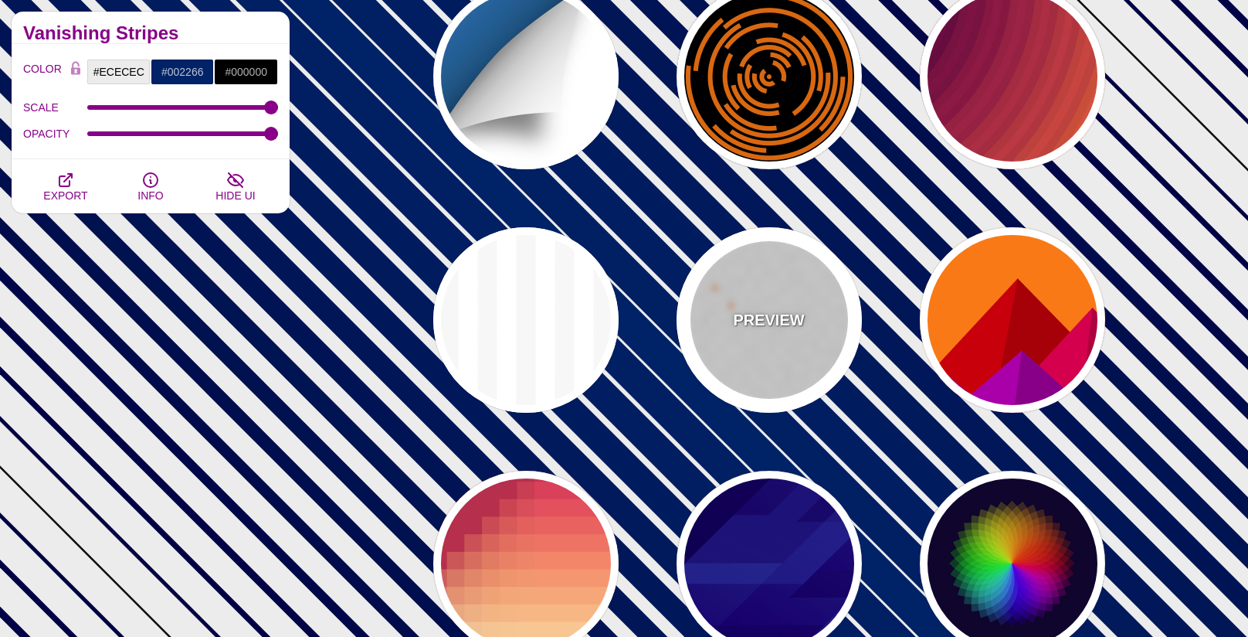
scroll to position [15549, 0]
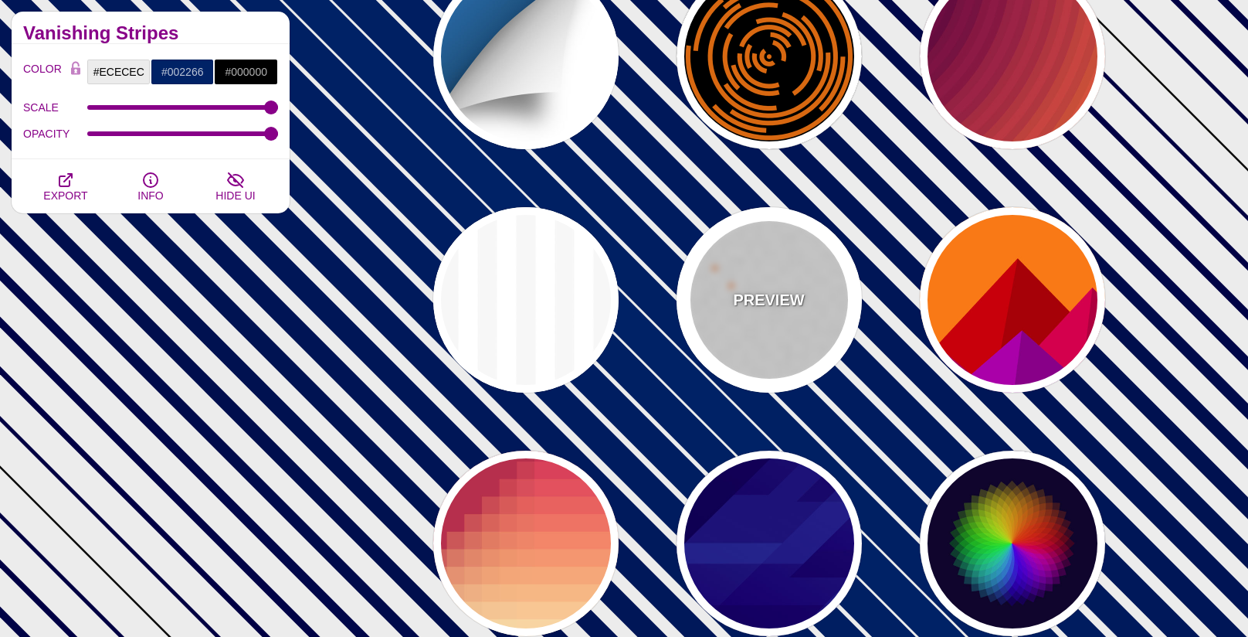
click at [745, 317] on div "PREVIEW" at bounding box center [769, 299] width 185 height 185
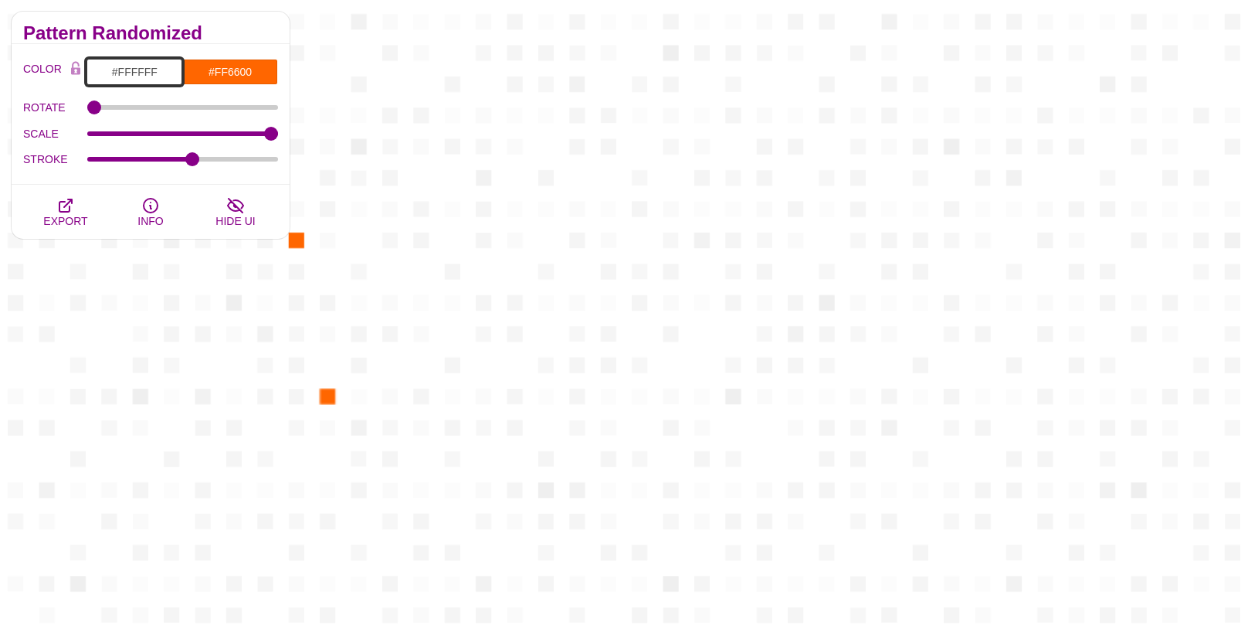
click at [166, 76] on input "#FFFFFF" at bounding box center [135, 72] width 96 height 26
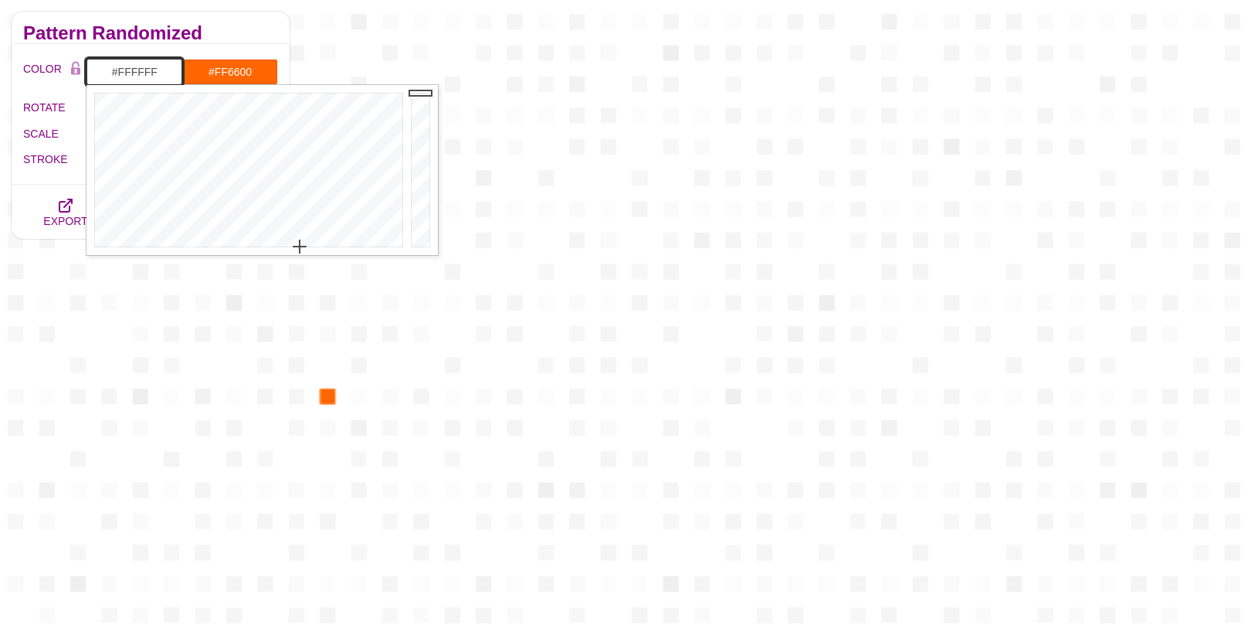
click at [166, 76] on input "#FFFFFF" at bounding box center [135, 72] width 96 height 26
paste input "ECECEC"
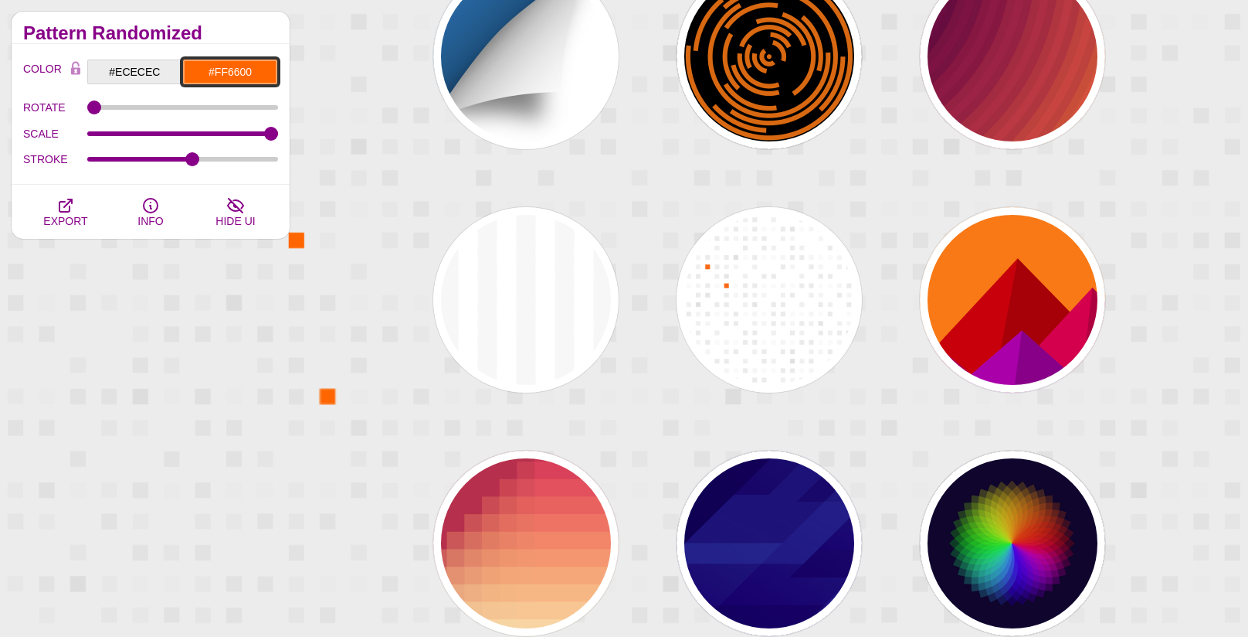
click at [229, 70] on input "#FF6600" at bounding box center [230, 72] width 96 height 26
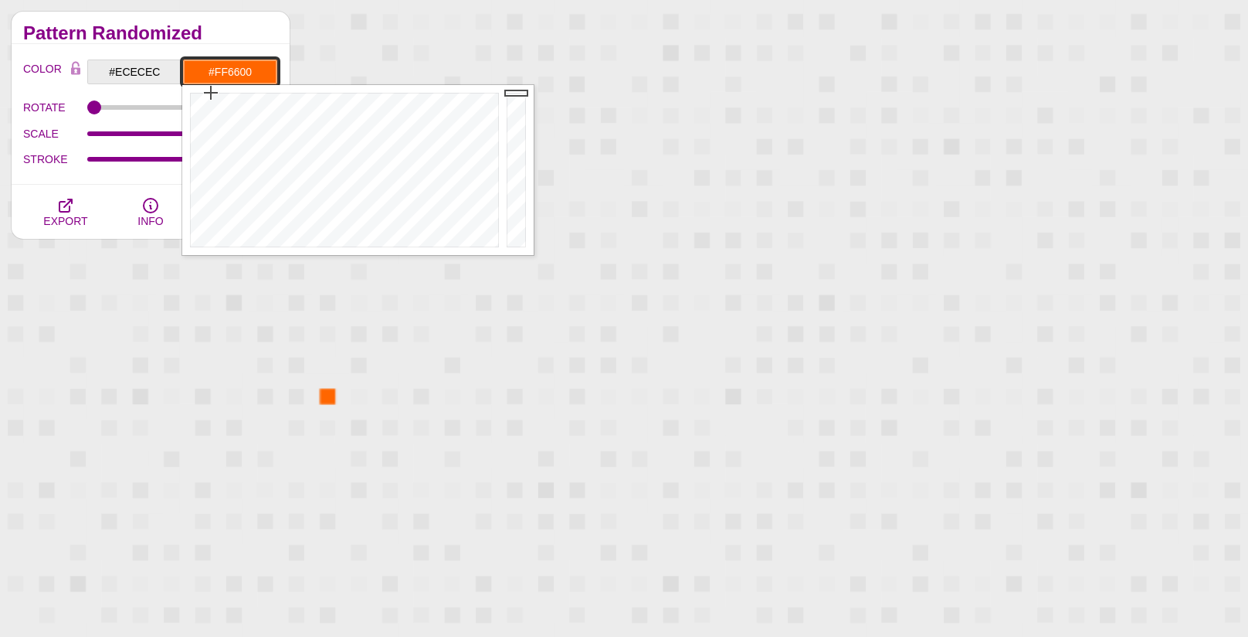
click at [229, 70] on input "#FF6600" at bounding box center [230, 72] width 96 height 26
paste input "66462B"
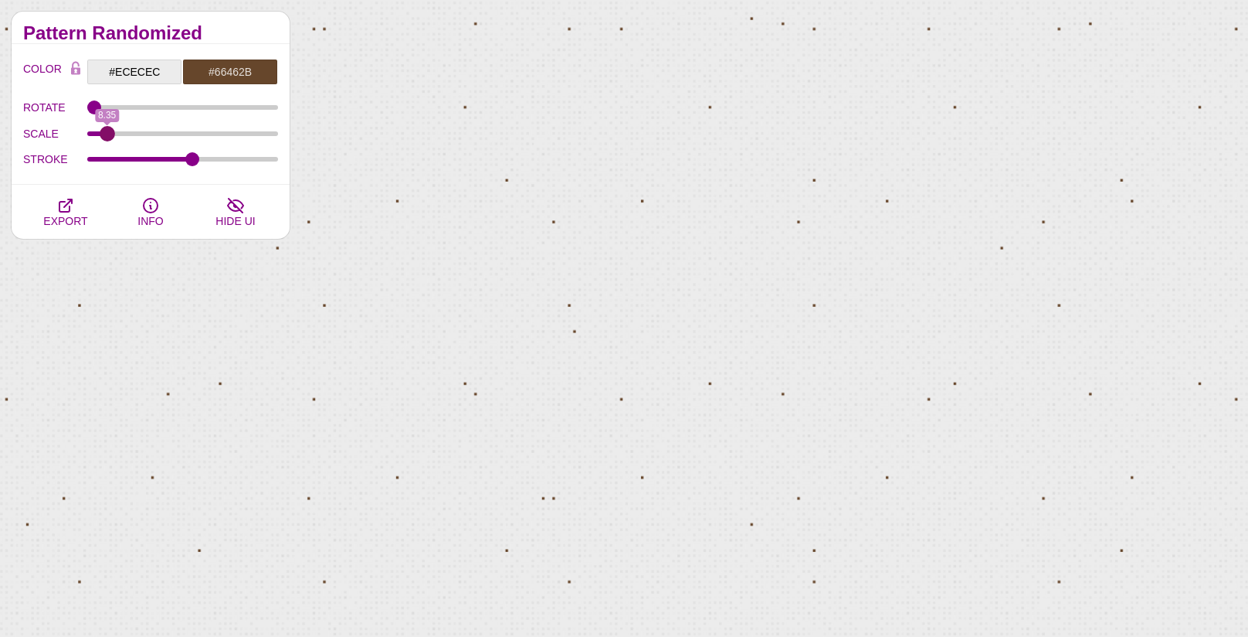
drag, startPoint x: 270, startPoint y: 135, endPoint x: 107, endPoint y: 134, distance: 163.8
click at [107, 134] on input "SCALE" at bounding box center [183, 134] width 192 height 6
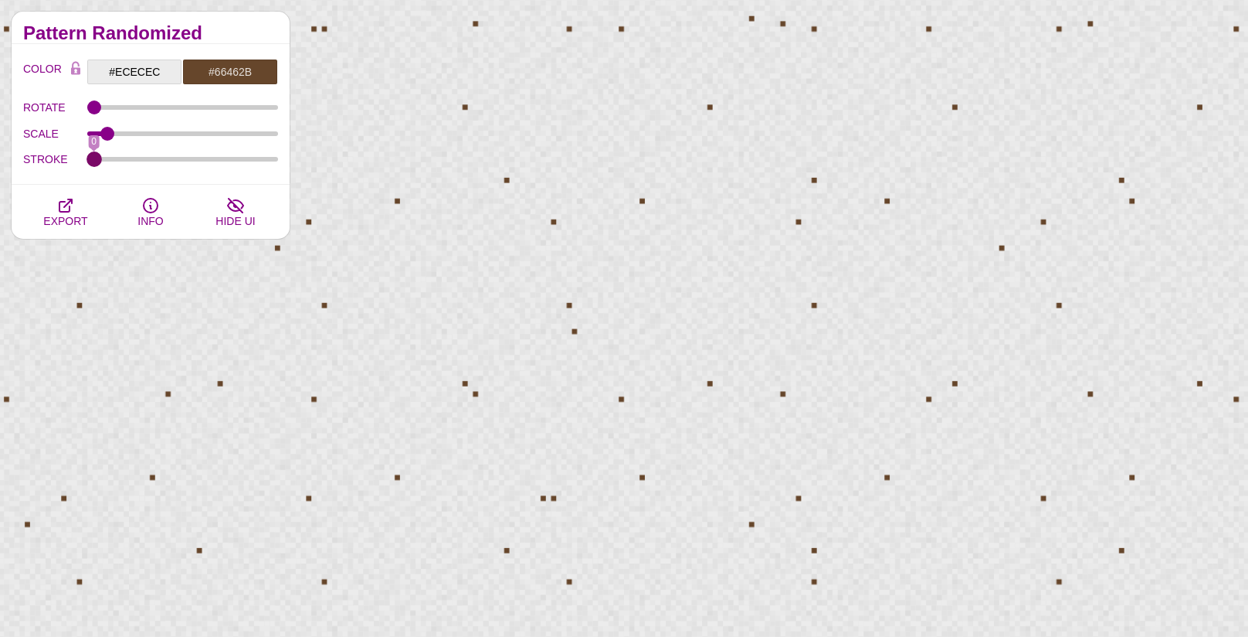
drag, startPoint x: 192, startPoint y: 161, endPoint x: 100, endPoint y: 152, distance: 92.4
click at [92, 157] on input "STROKE" at bounding box center [183, 159] width 192 height 6
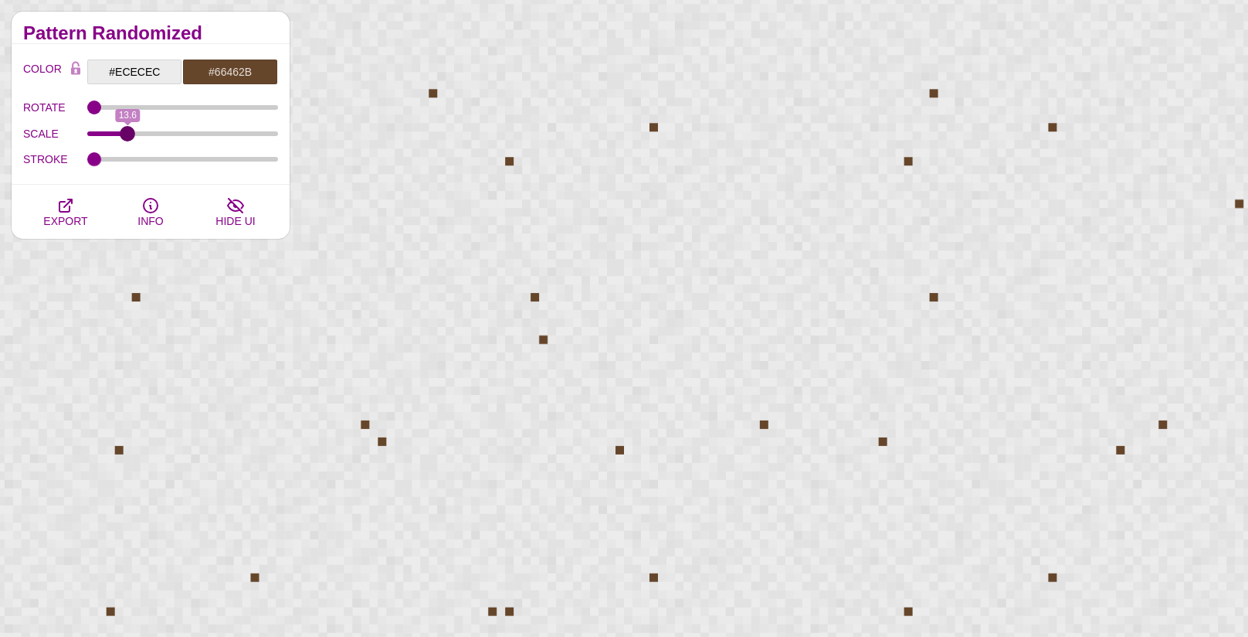
drag, startPoint x: 109, startPoint y: 132, endPoint x: 127, endPoint y: 130, distance: 18.7
click at [127, 131] on input "SCALE" at bounding box center [183, 134] width 192 height 6
drag, startPoint x: 97, startPoint y: 159, endPoint x: 143, endPoint y: 165, distance: 45.9
click at [143, 162] on input "STROKE" at bounding box center [183, 159] width 192 height 6
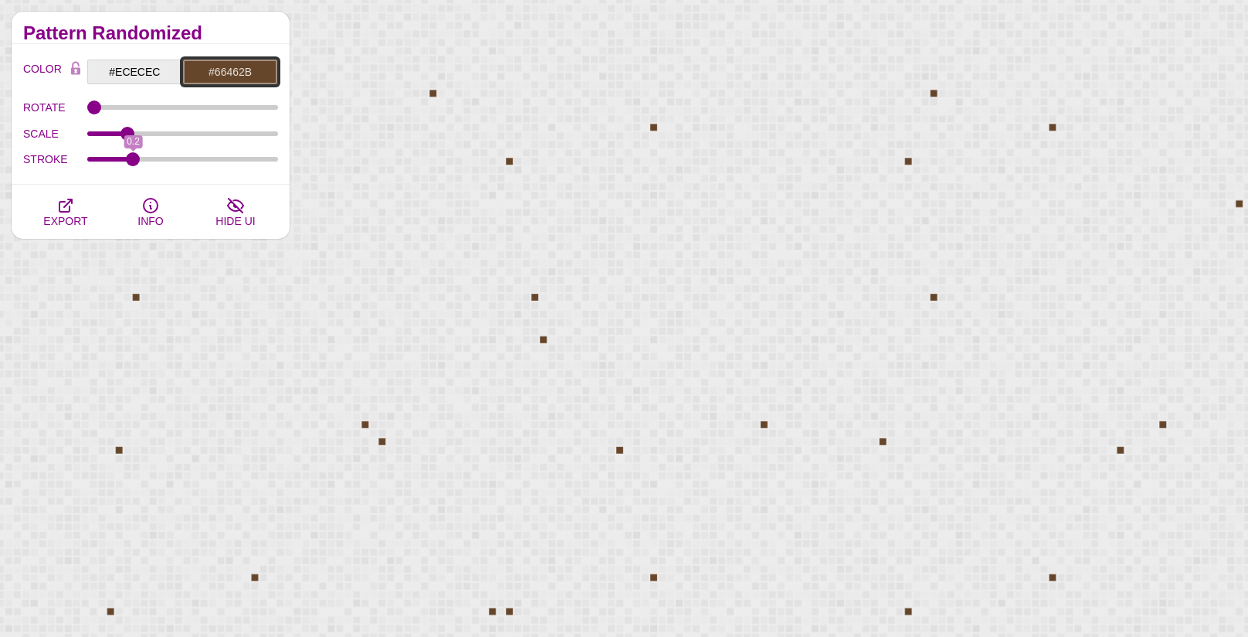
click at [233, 65] on input "#66462B" at bounding box center [230, 72] width 96 height 26
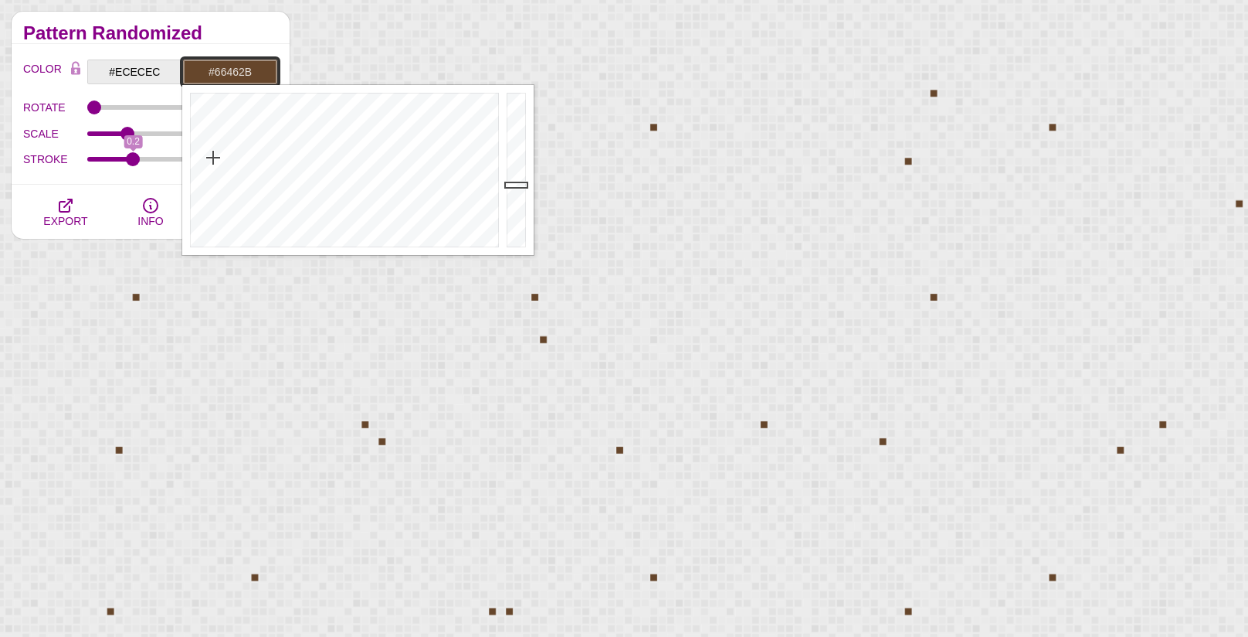
click at [233, 65] on input "#66462B" at bounding box center [230, 72] width 96 height 26
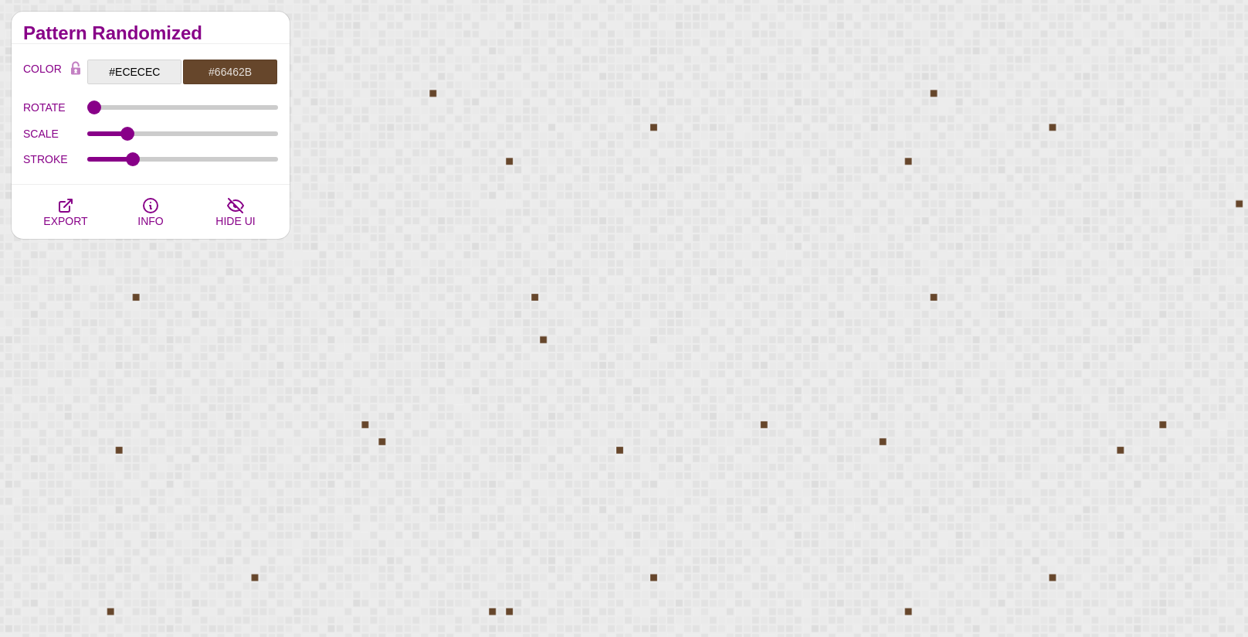
scroll to position [15557, 0]
click at [222, 65] on input "#66462B" at bounding box center [230, 72] width 96 height 26
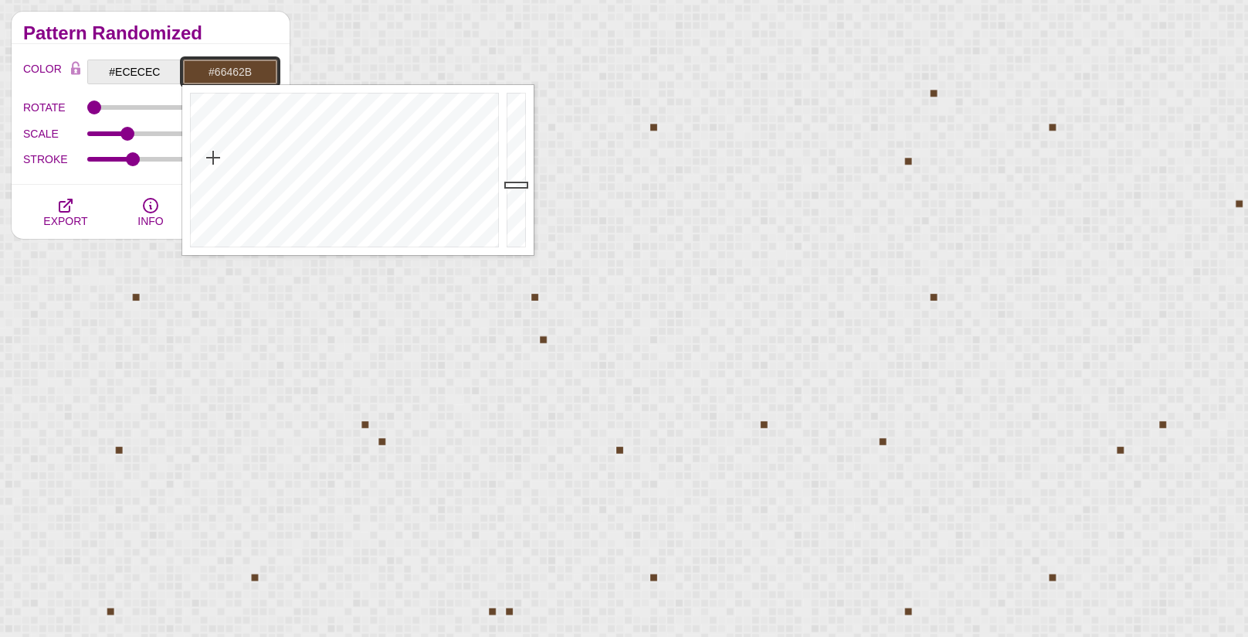
click at [222, 65] on input "#66462B" at bounding box center [230, 72] width 96 height 26
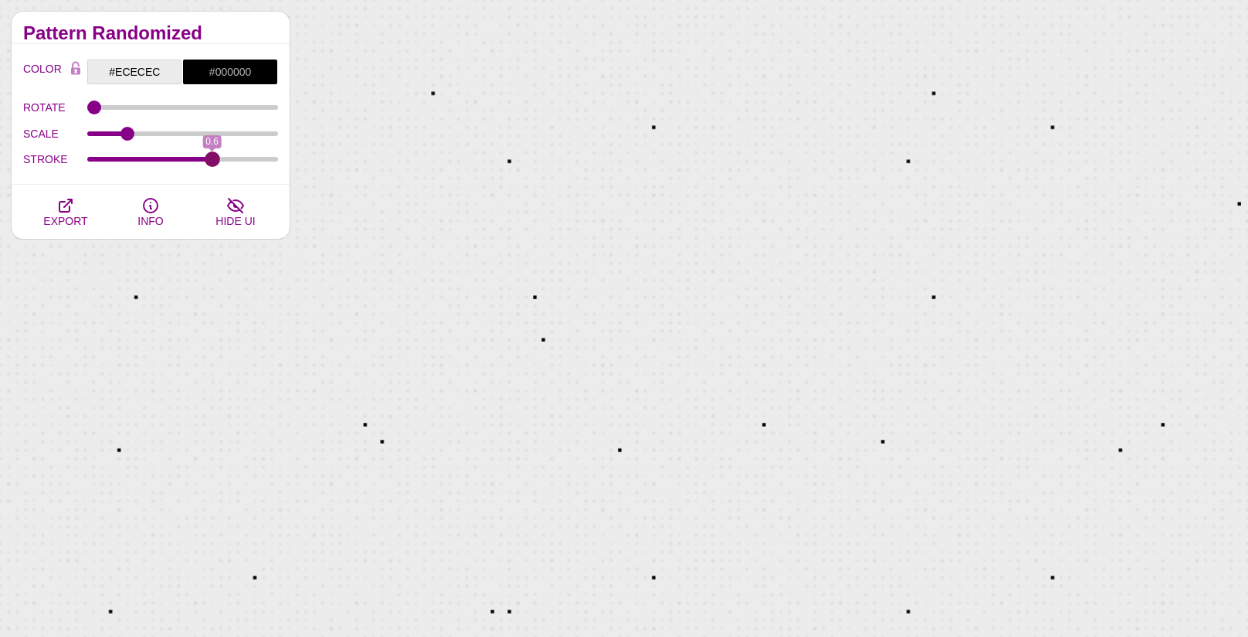
drag, startPoint x: 132, startPoint y: 159, endPoint x: 178, endPoint y: 156, distance: 46.5
click at [202, 165] on div "STROKE 0.6" at bounding box center [150, 160] width 255 height 26
click at [117, 133] on input "SCALE" at bounding box center [183, 134] width 192 height 6
click at [70, 205] on icon "button" at bounding box center [65, 205] width 12 height 12
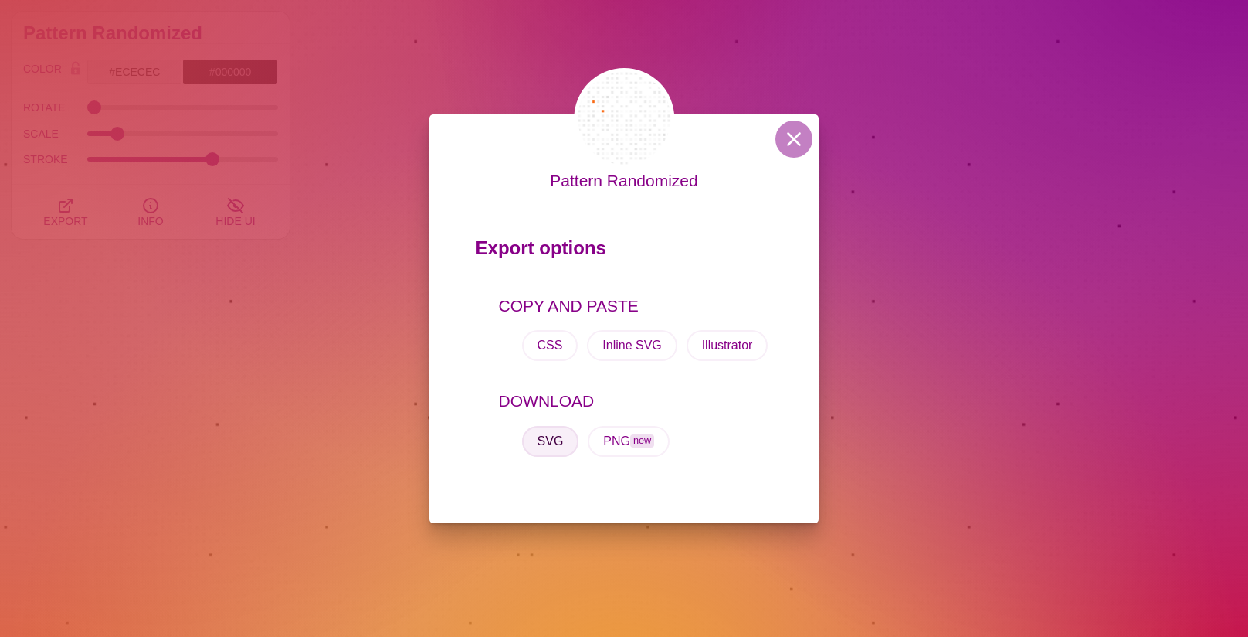
click at [542, 443] on button "SVG" at bounding box center [550, 441] width 57 height 31
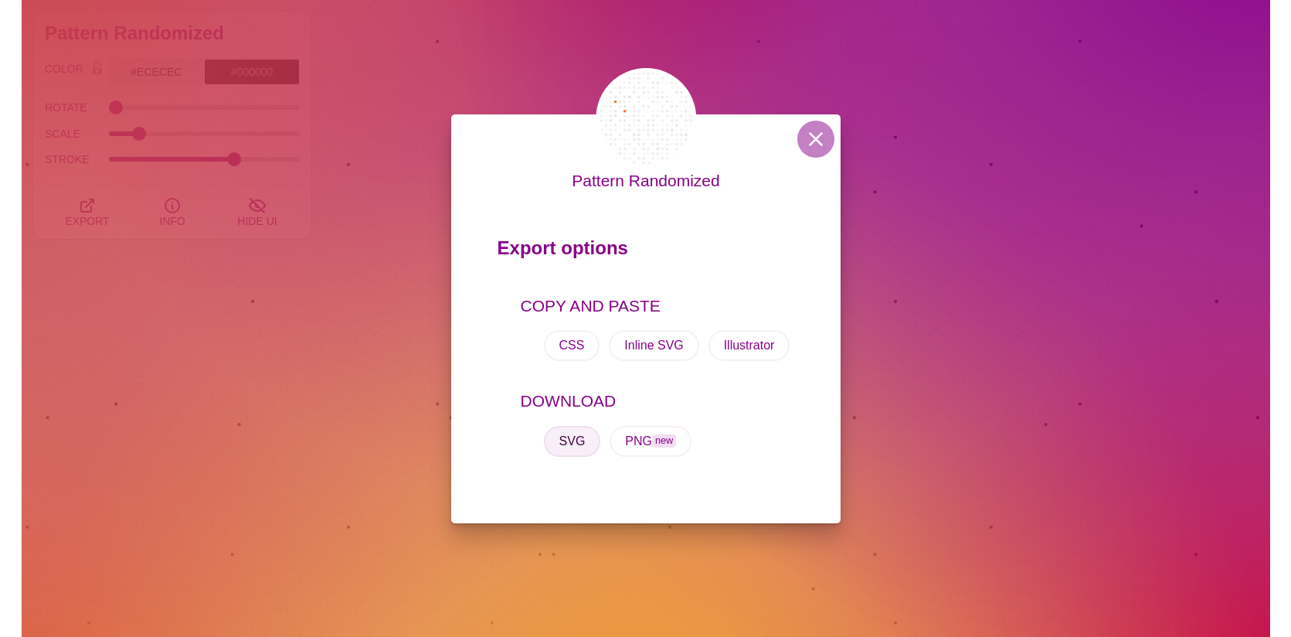
scroll to position [11663, 0]
